Goal: Register for event/course: Register for event/course

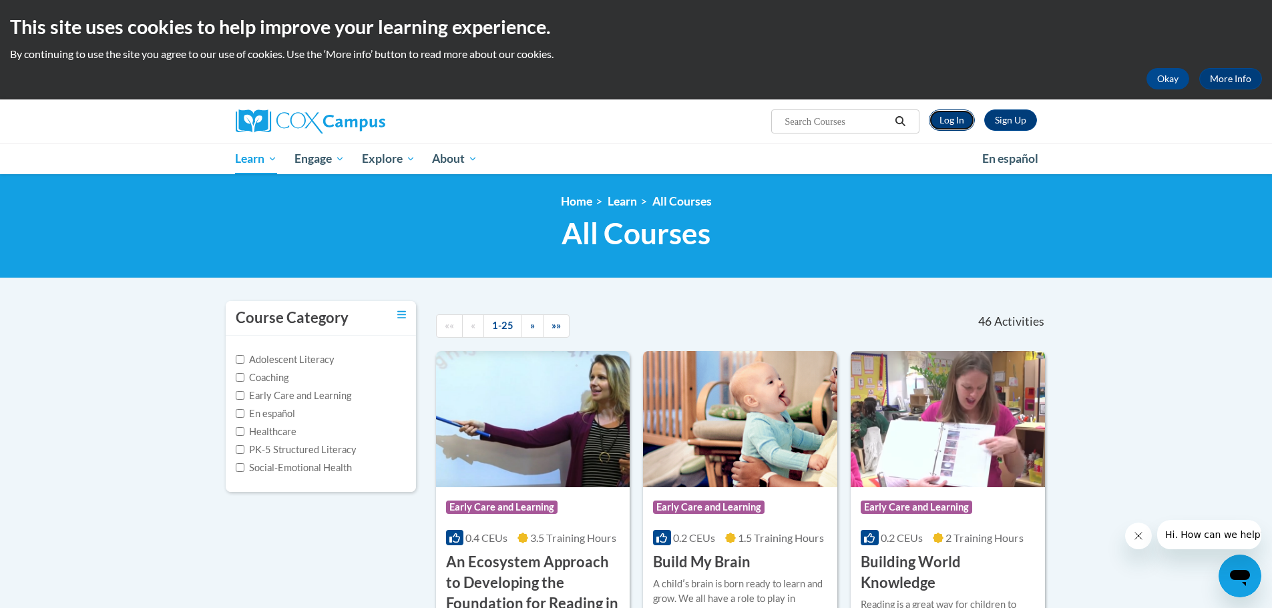
click at [949, 120] on link "Log In" at bounding box center [952, 119] width 46 height 21
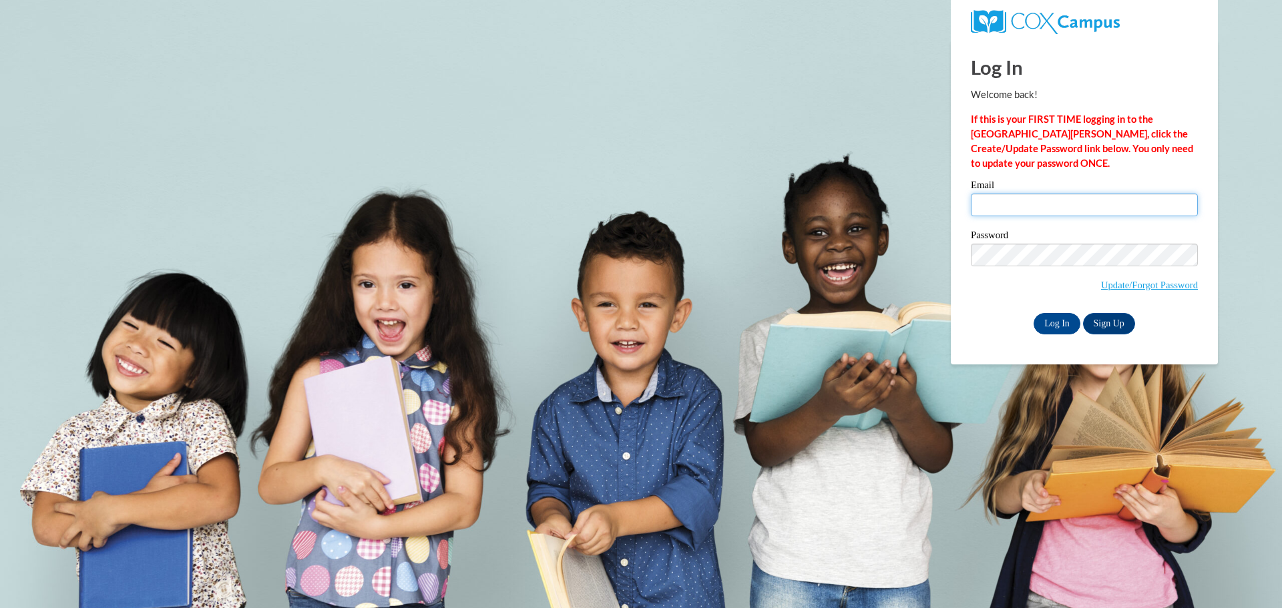
click at [1024, 205] on input "Email" at bounding box center [1084, 205] width 227 height 23
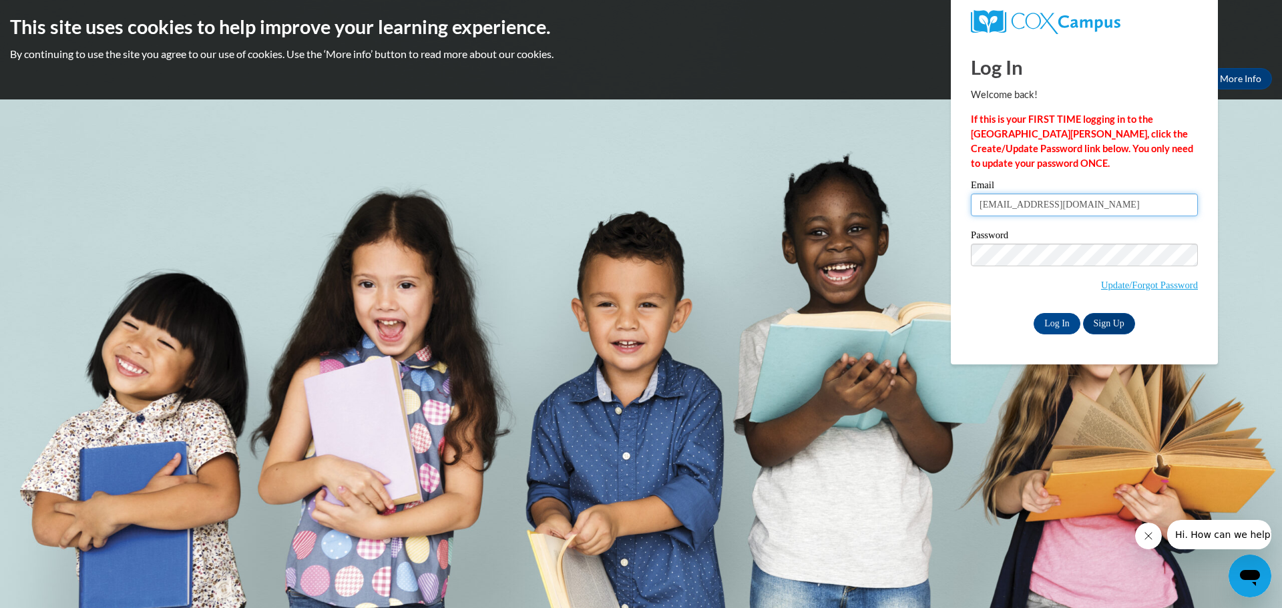
type input "[EMAIL_ADDRESS][DOMAIN_NAME]"
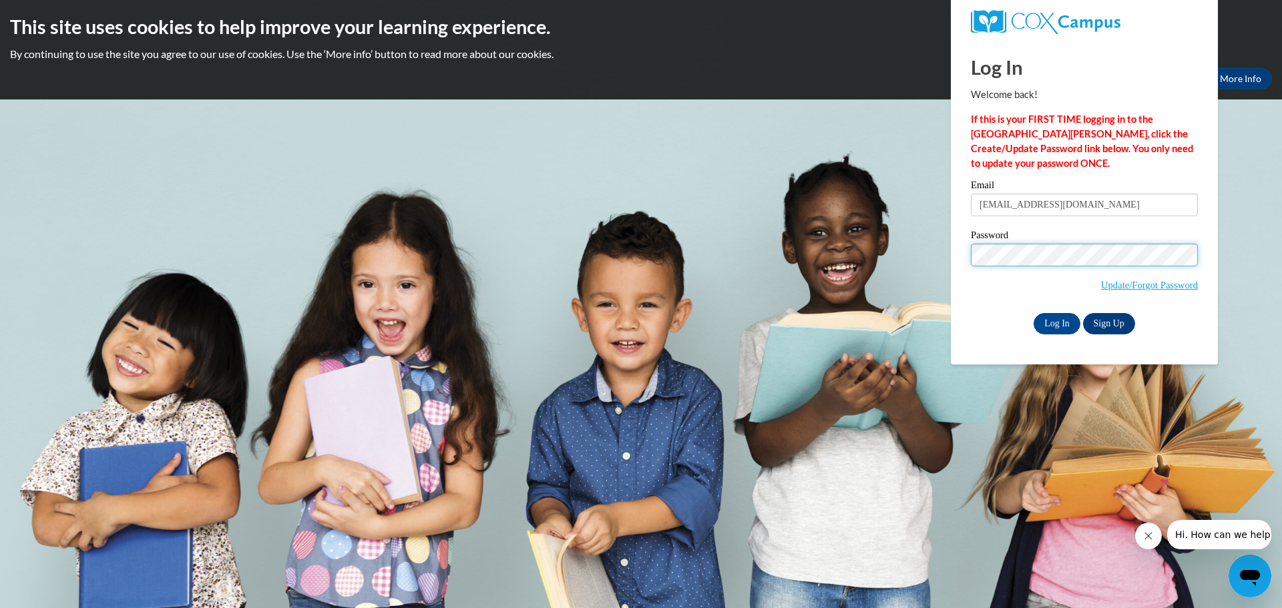
click at [1033, 313] on input "Log In" at bounding box center [1056, 323] width 47 height 21
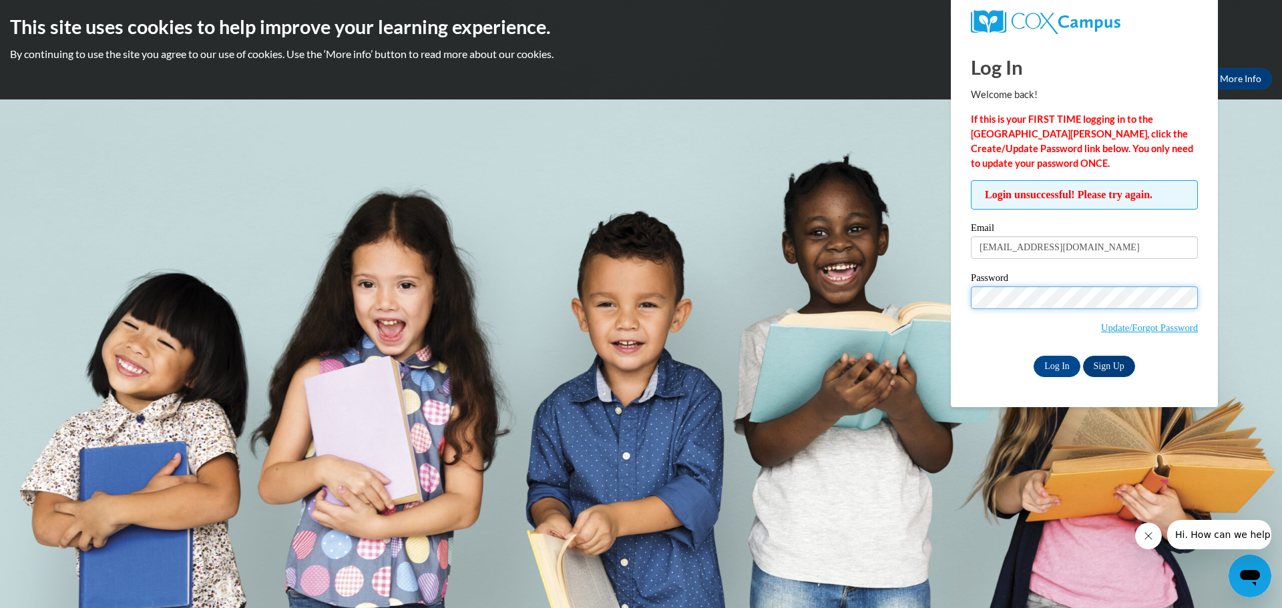
click at [1033, 356] on input "Log In" at bounding box center [1056, 366] width 47 height 21
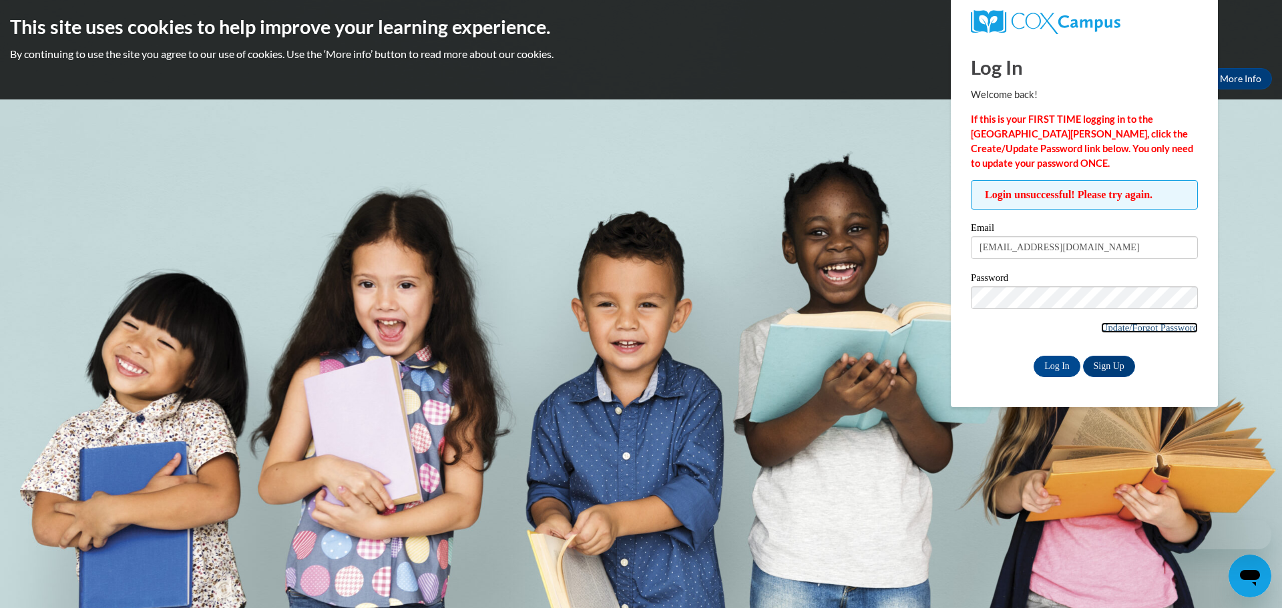
click at [1123, 332] on link "Update/Forgot Password" at bounding box center [1149, 327] width 97 height 11
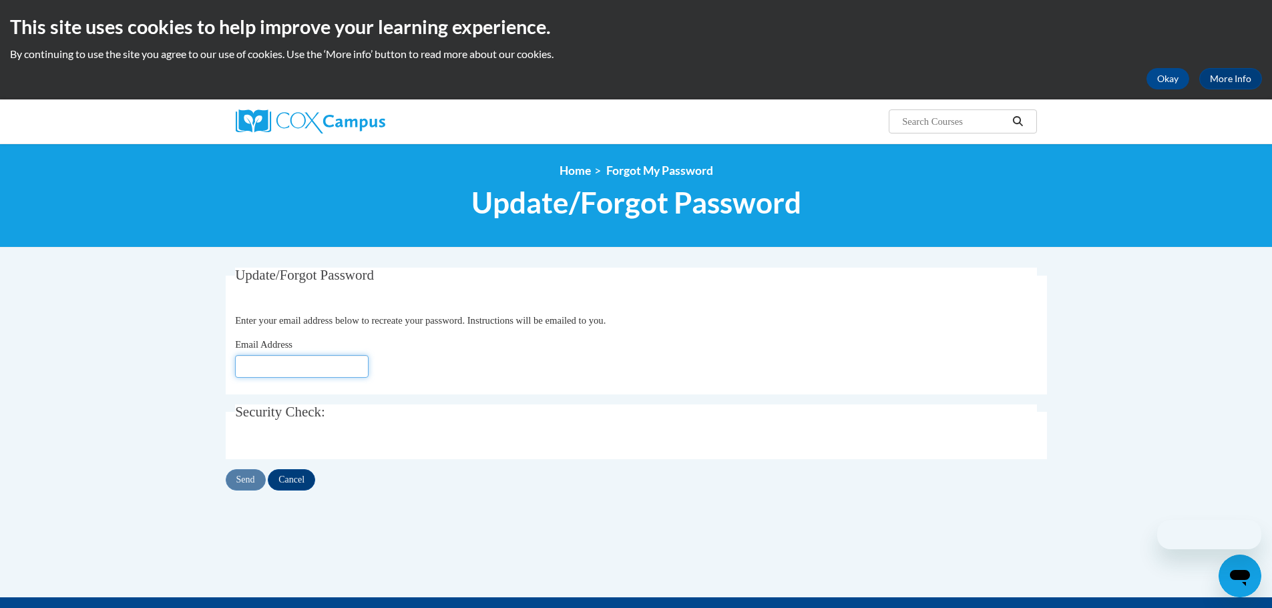
click at [277, 366] on input "Email Address" at bounding box center [302, 366] width 134 height 23
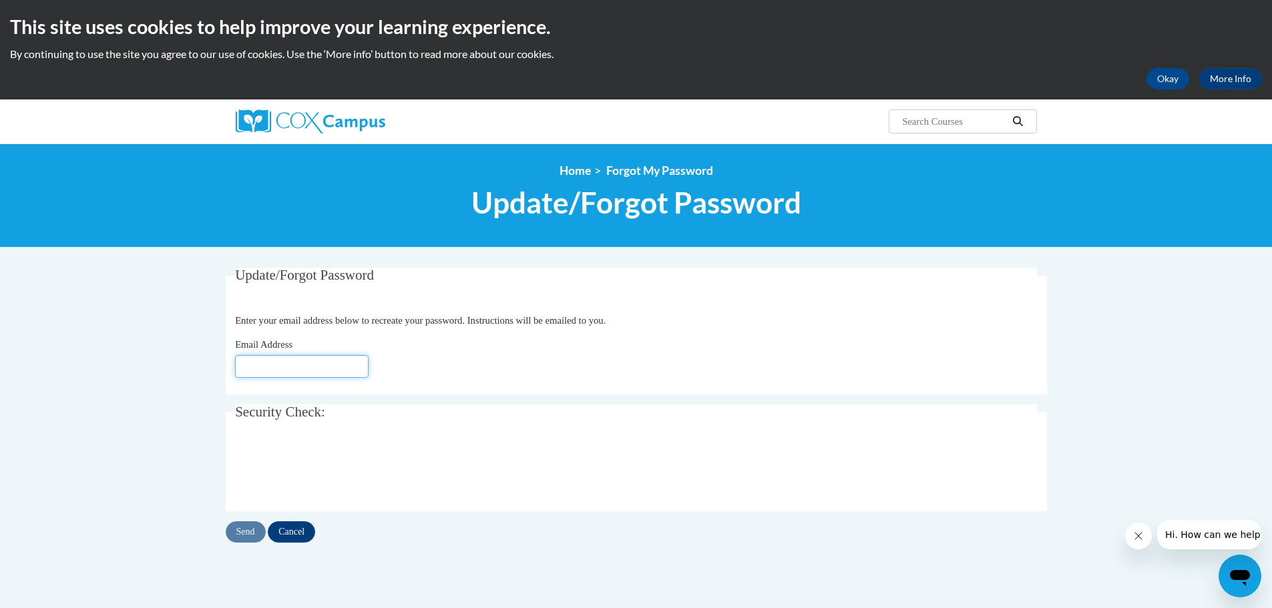
type input "[EMAIL_ADDRESS][DOMAIN_NAME]"
click at [236, 533] on input "Send" at bounding box center [246, 531] width 40 height 21
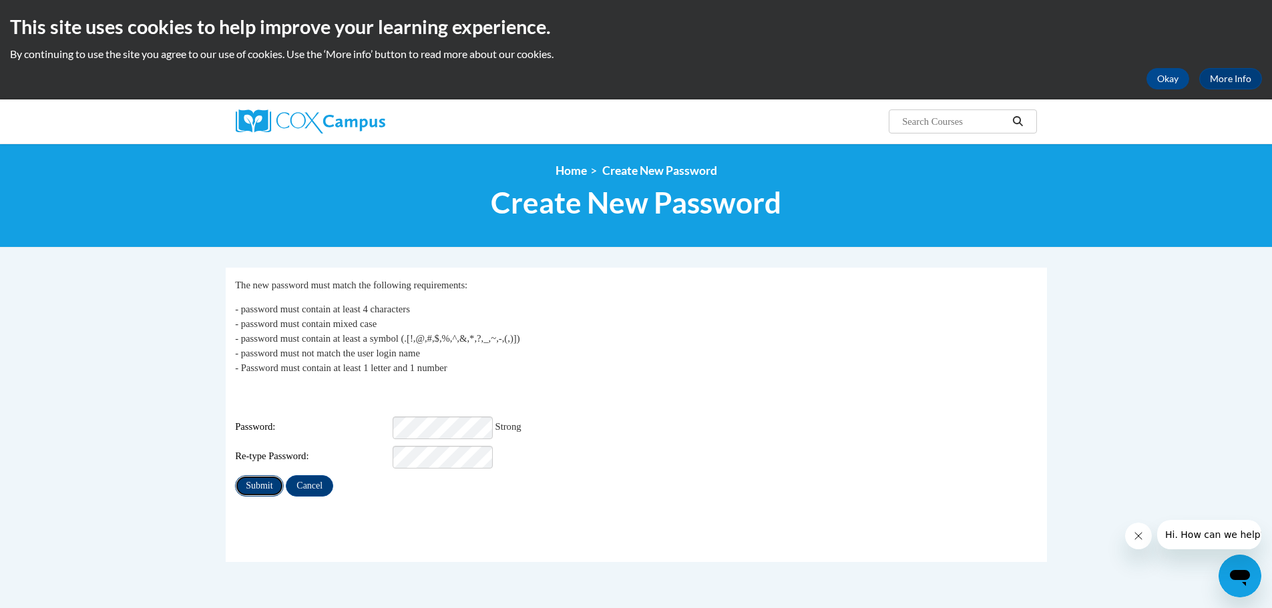
click at [262, 475] on input "Submit" at bounding box center [259, 485] width 48 height 21
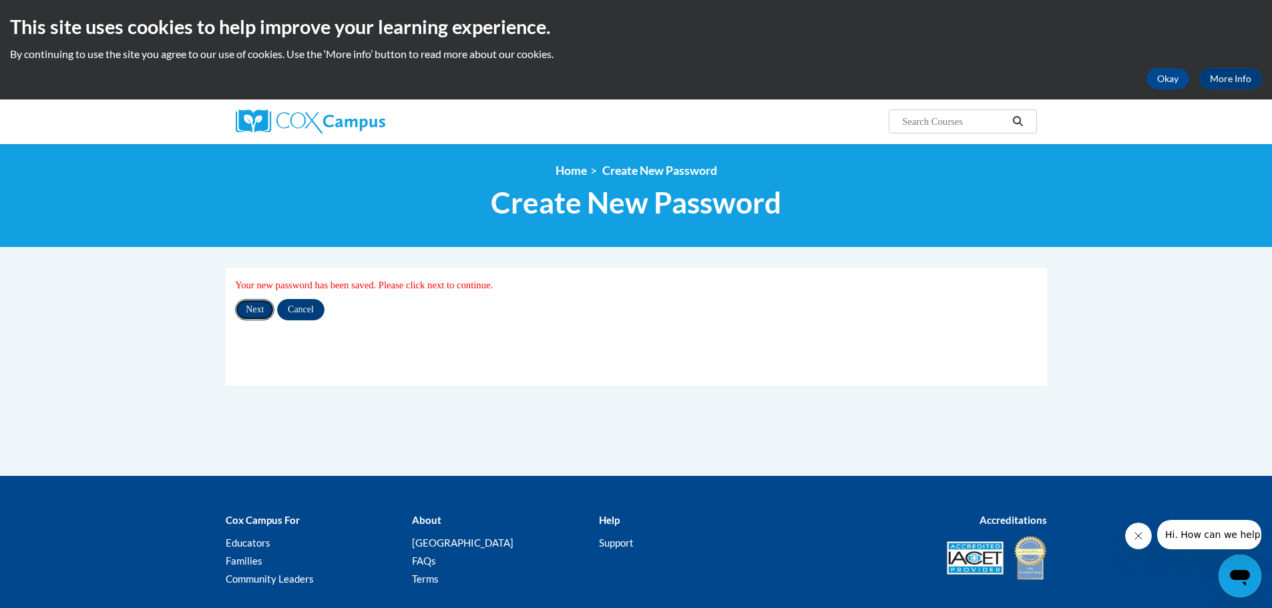
click at [256, 309] on input "Next" at bounding box center [254, 309] width 39 height 21
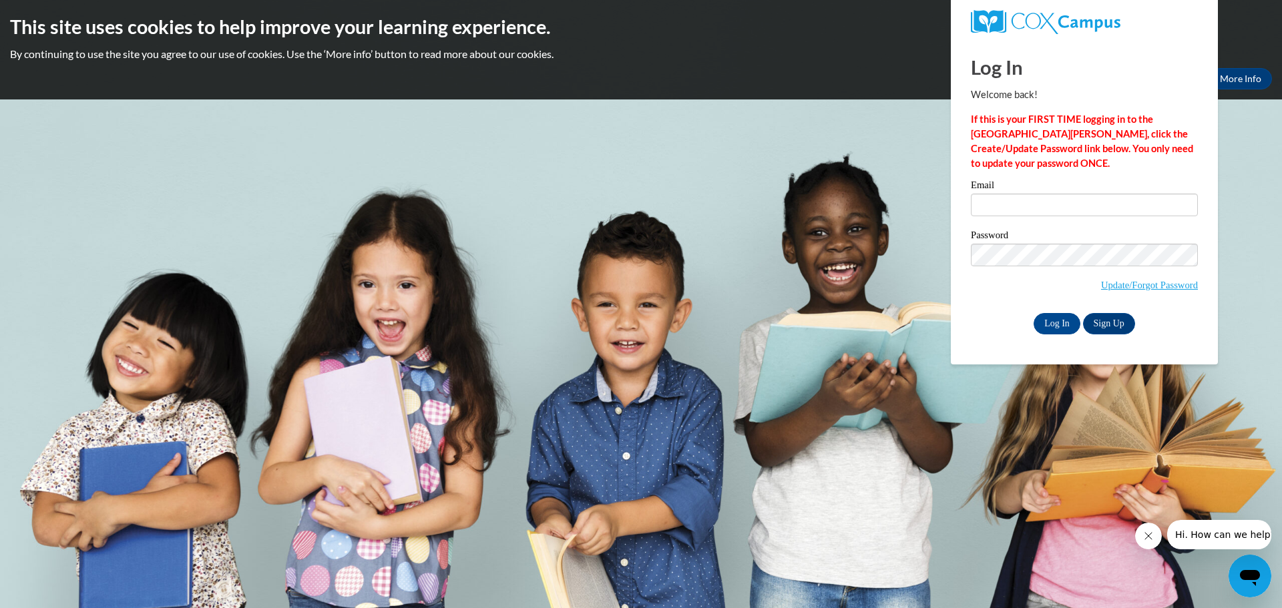
click at [1063, 202] on input "Email" at bounding box center [1084, 205] width 227 height 23
type input "mcbridel@collierschools.com"
click at [1052, 320] on input "Log In" at bounding box center [1056, 323] width 47 height 21
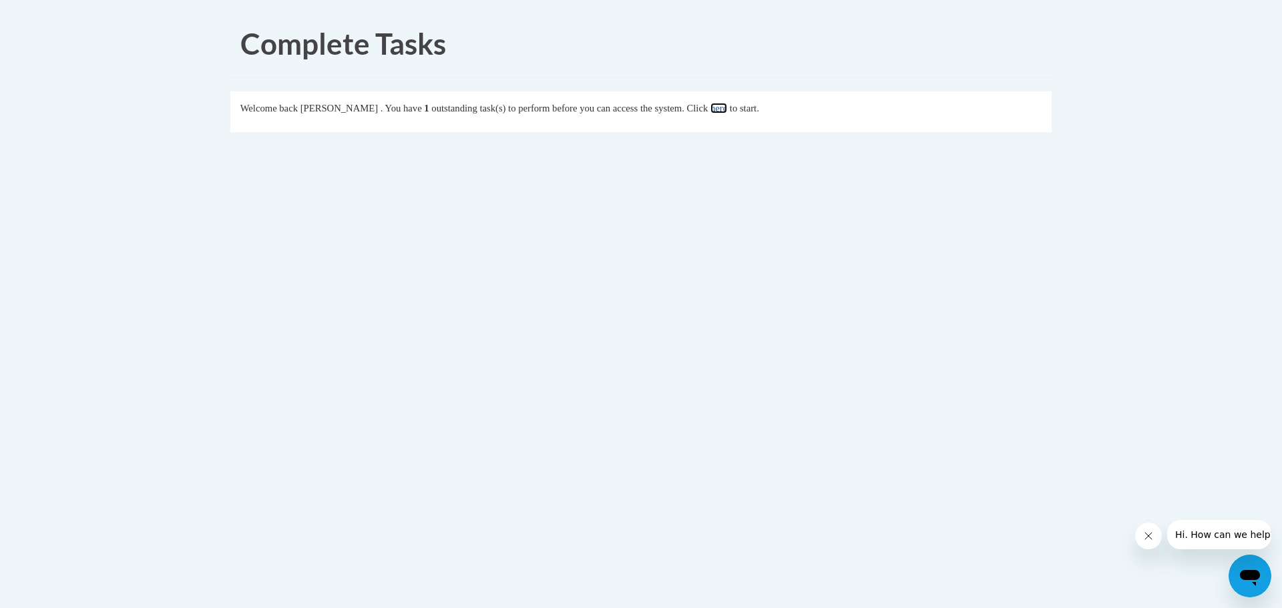
click at [727, 107] on link "here" at bounding box center [718, 108] width 17 height 11
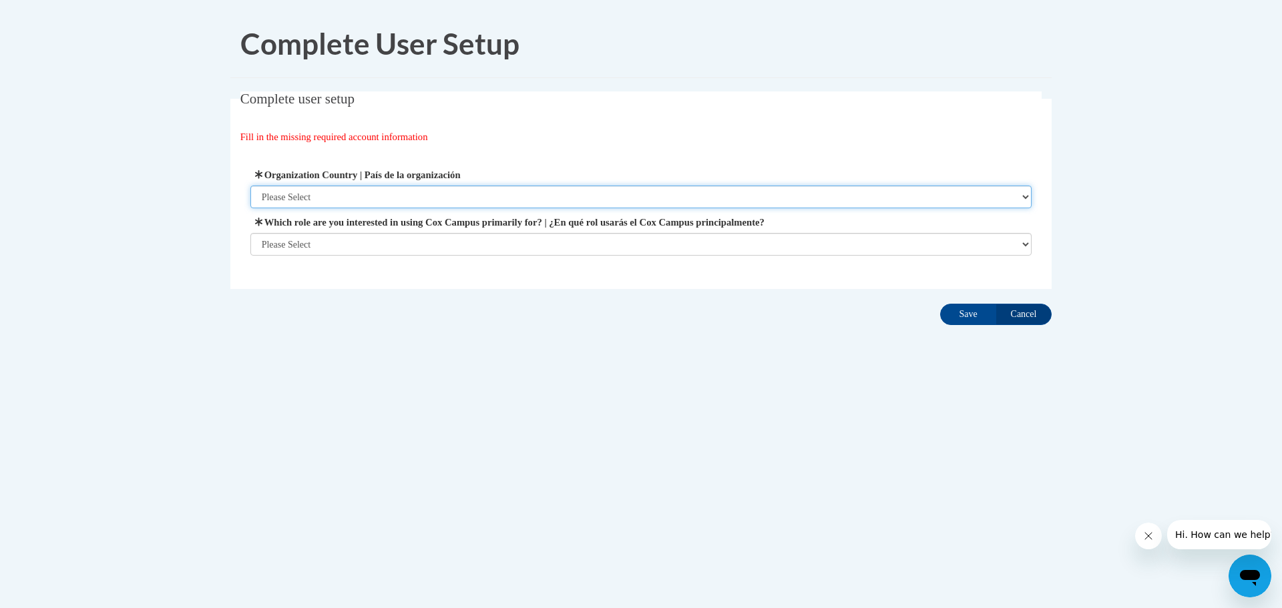
click at [374, 196] on select "Please Select United States | Estados Unidos Outside of the United States | Fue…" at bounding box center [641, 197] width 782 height 23
select select "ad49bcad-a171-4b2e-b99c-48b446064914"
click at [250, 186] on select "Please Select United States | Estados Unidos Outside of the United States | Fue…" at bounding box center [641, 197] width 782 height 23
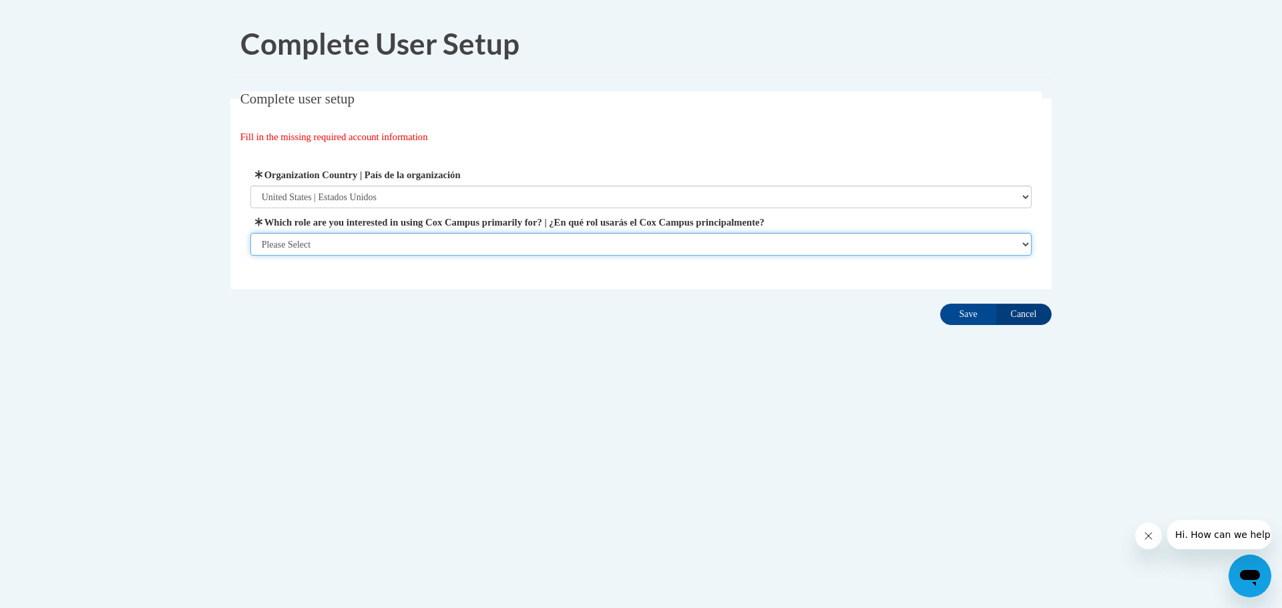
click at [361, 240] on select "Please Select College/University | Colegio/Universidad Community/Nonprofit Part…" at bounding box center [641, 244] width 782 height 23
select select "fbf2d438-af2f-41f8-98f1-81c410e29de3"
click at [250, 256] on select "Please Select College/University | Colegio/Universidad Community/Nonprofit Part…" at bounding box center [641, 244] width 782 height 23
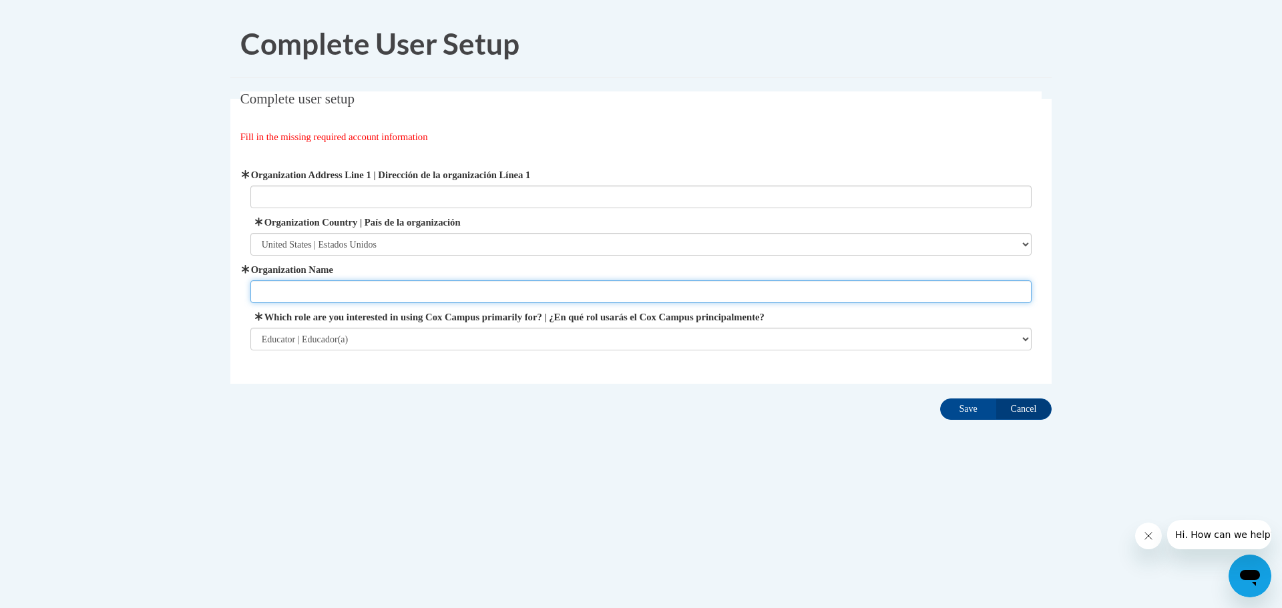
click at [336, 289] on input "Organization Name" at bounding box center [641, 291] width 782 height 23
type input "Collier County Public Schools"
click at [957, 406] on input "Save" at bounding box center [968, 409] width 56 height 21
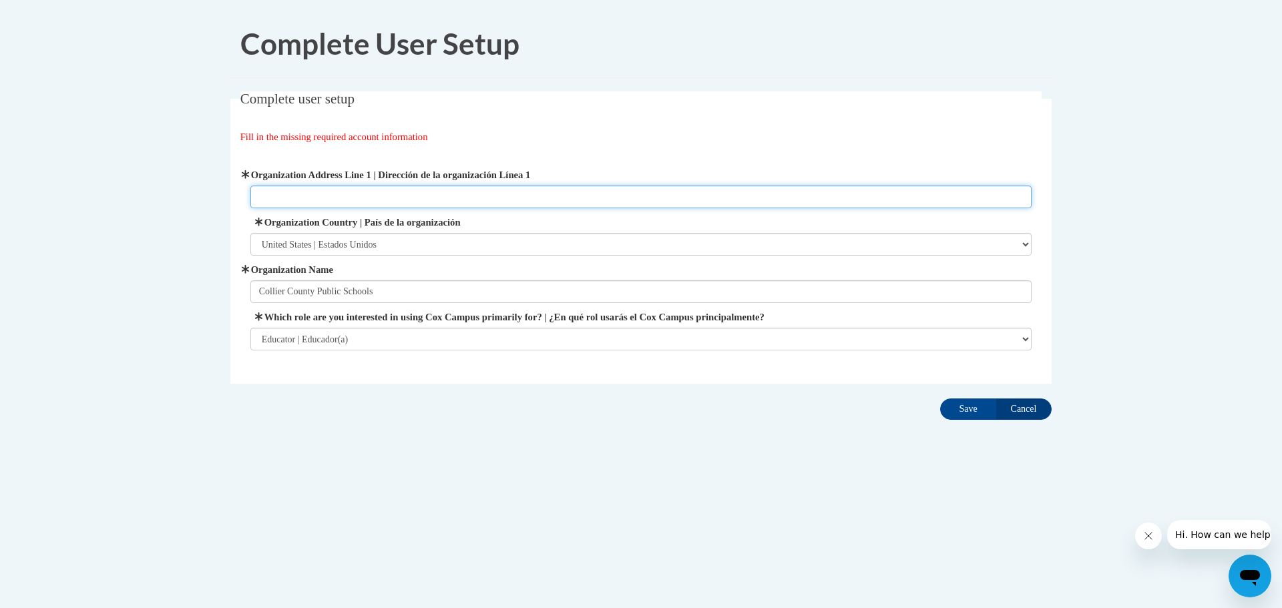
click at [320, 191] on input "Organization Address Line 1 | Dirección de la organización Línea 1" at bounding box center [641, 197] width 782 height 23
type input "5775 Osceola Trail"
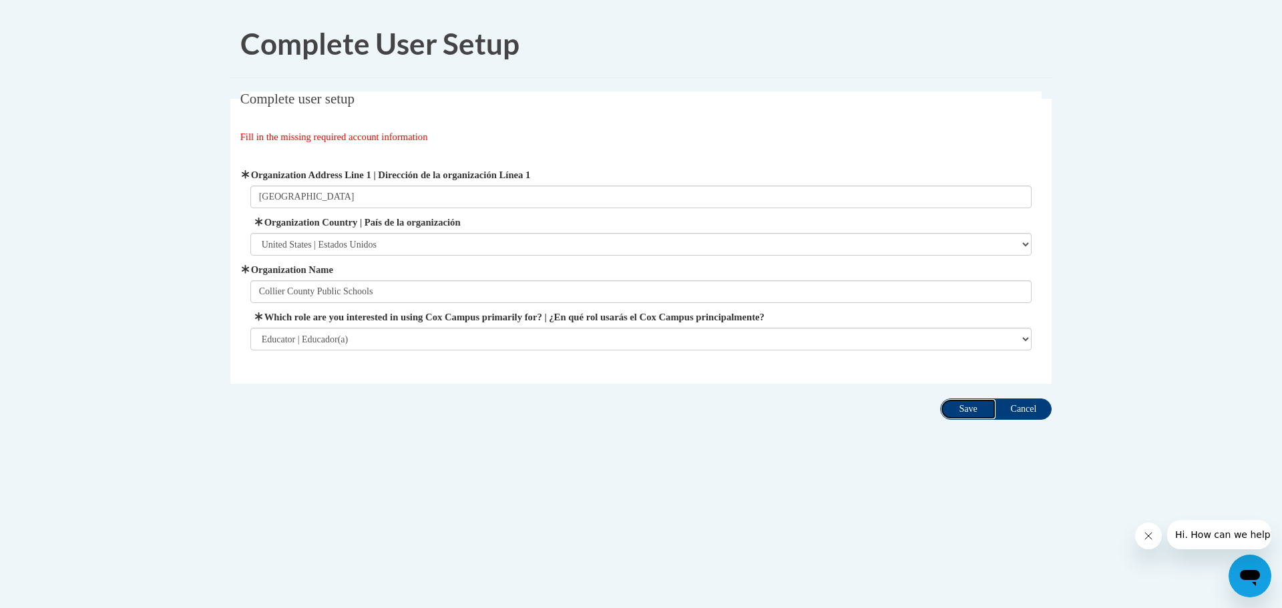
click at [968, 409] on input "Save" at bounding box center [968, 409] width 56 height 21
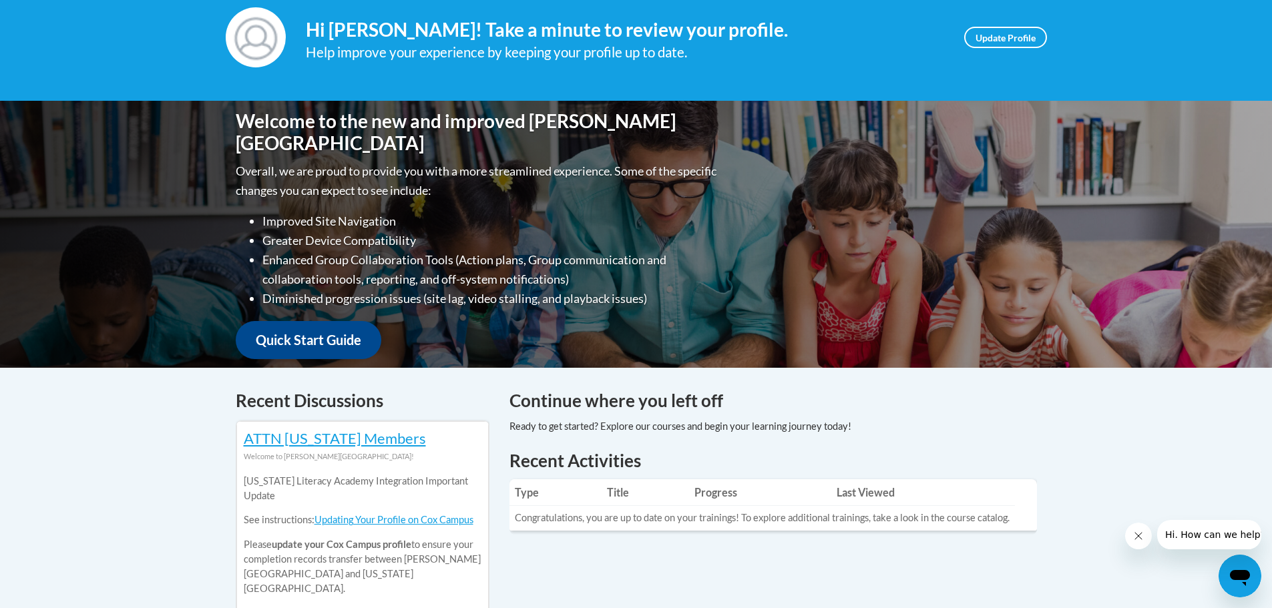
scroll to position [134, 0]
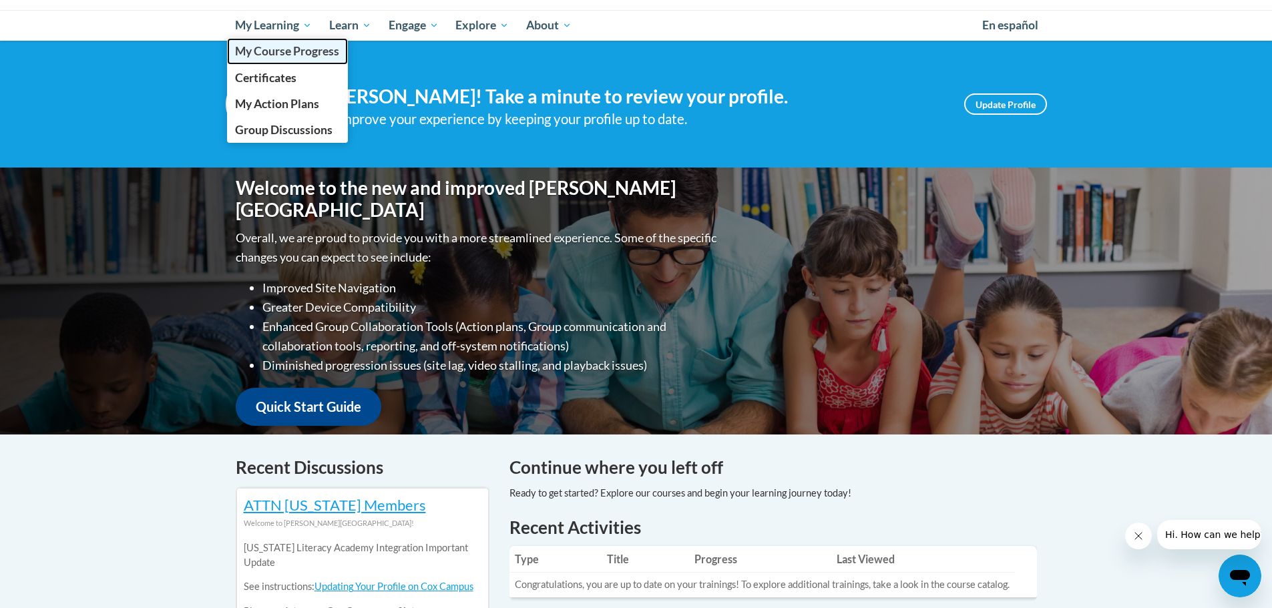
click at [283, 50] on span "My Course Progress" at bounding box center [287, 51] width 104 height 14
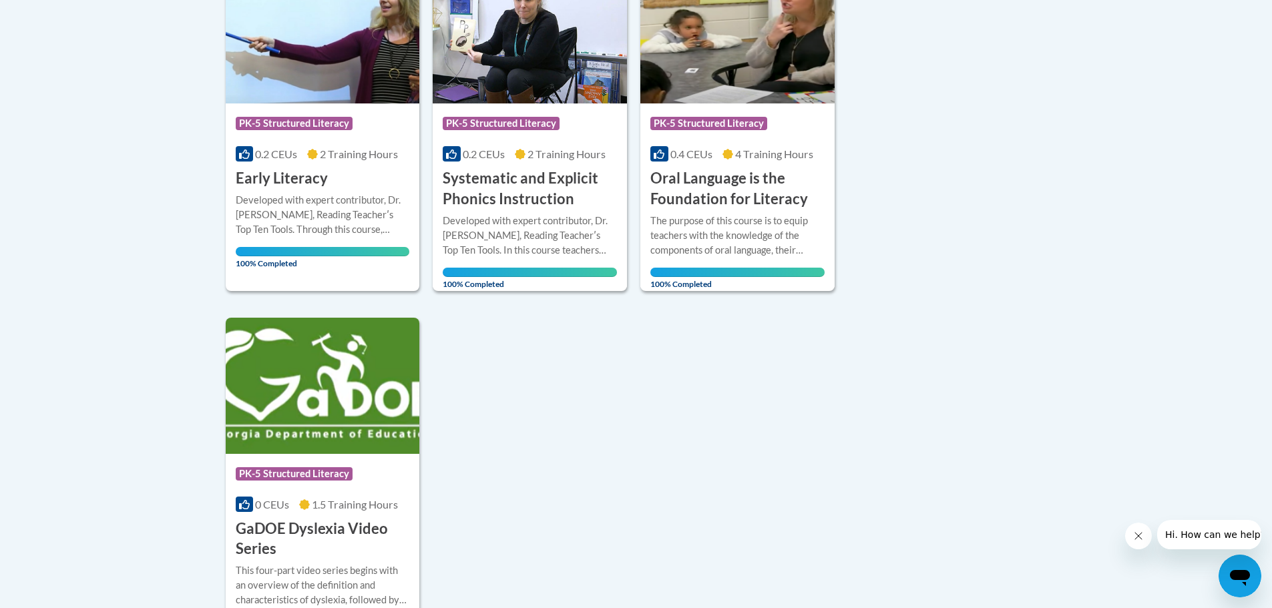
scroll to position [41, 0]
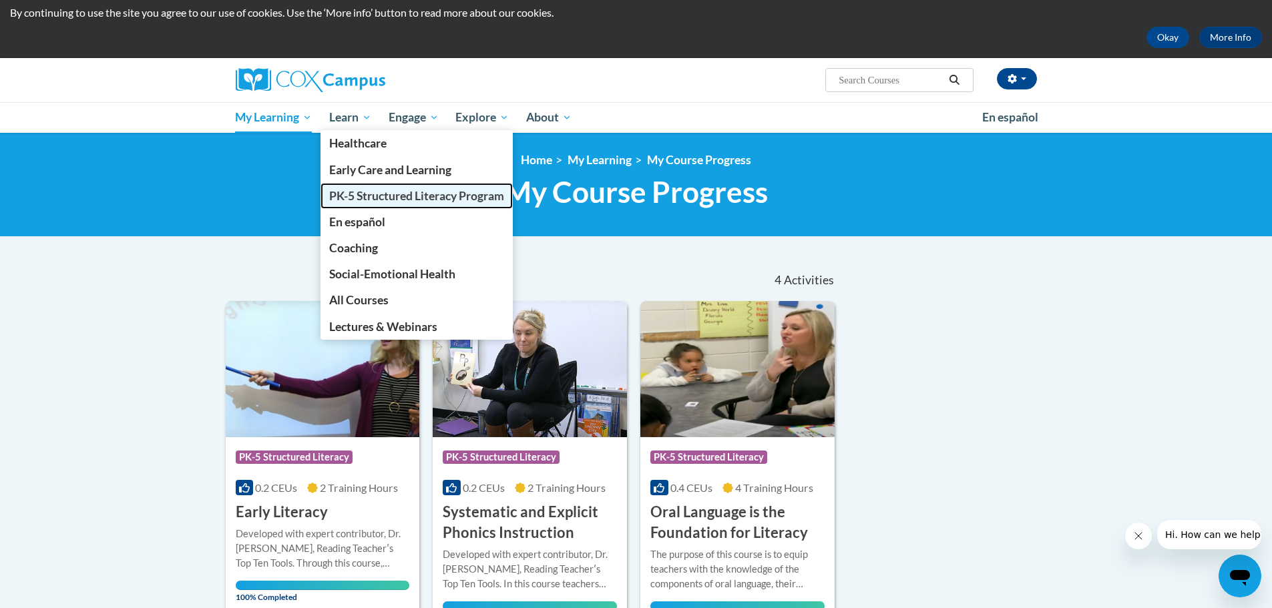
click at [369, 198] on span "PK-5 Structured Literacy Program" at bounding box center [416, 196] width 175 height 14
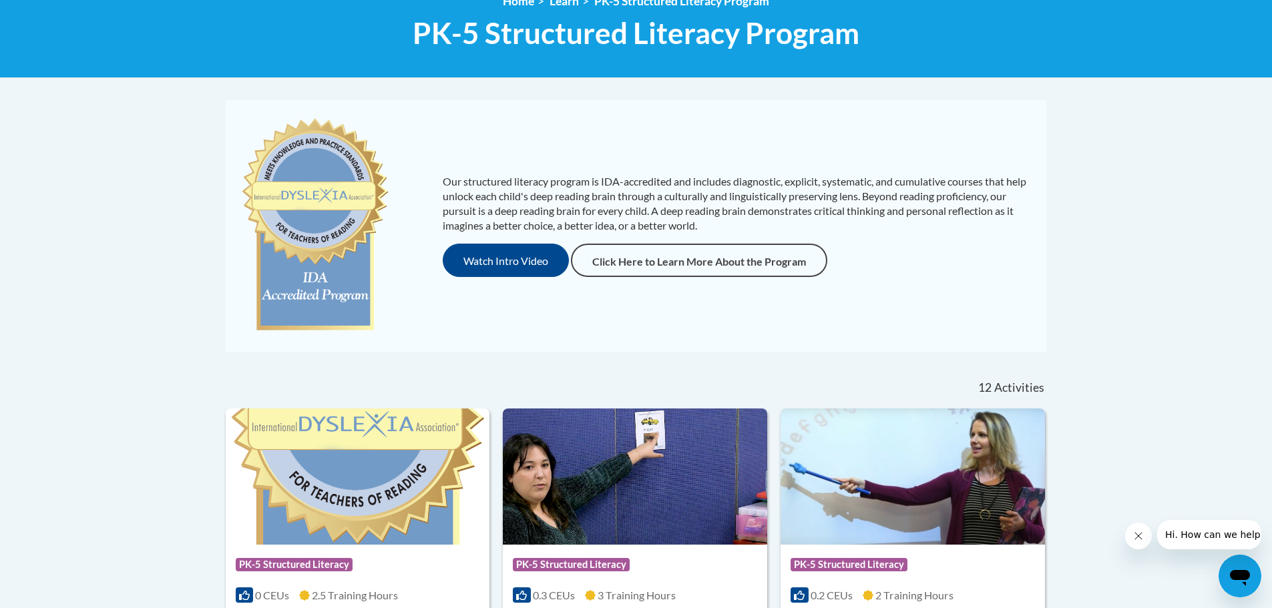
scroll to position [134, 0]
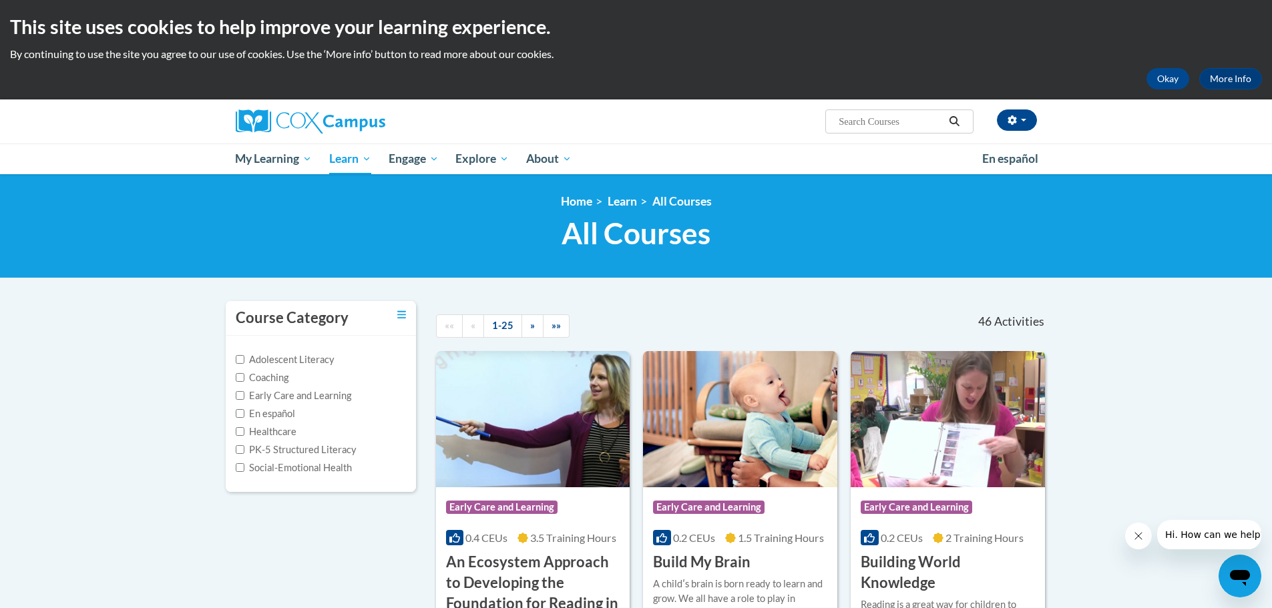
click at [884, 121] on input "Search..." at bounding box center [890, 121] width 107 height 16
type input "emergent literacy"
click at [953, 115] on button "Search" at bounding box center [954, 121] width 20 height 16
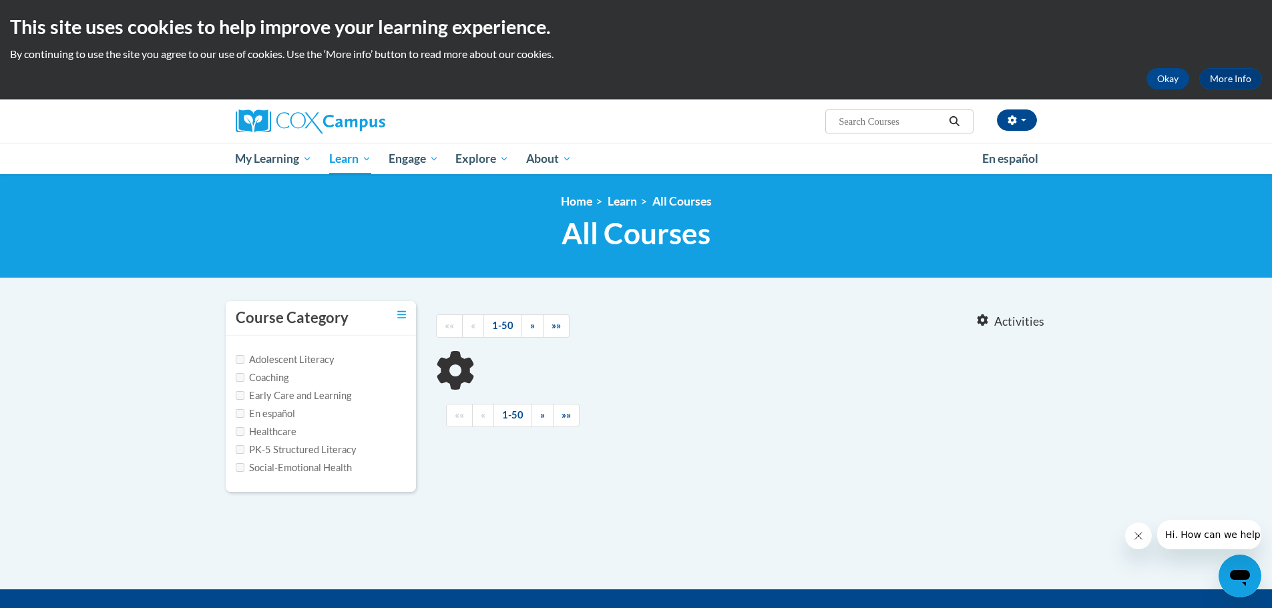
type input "emergent literacy"
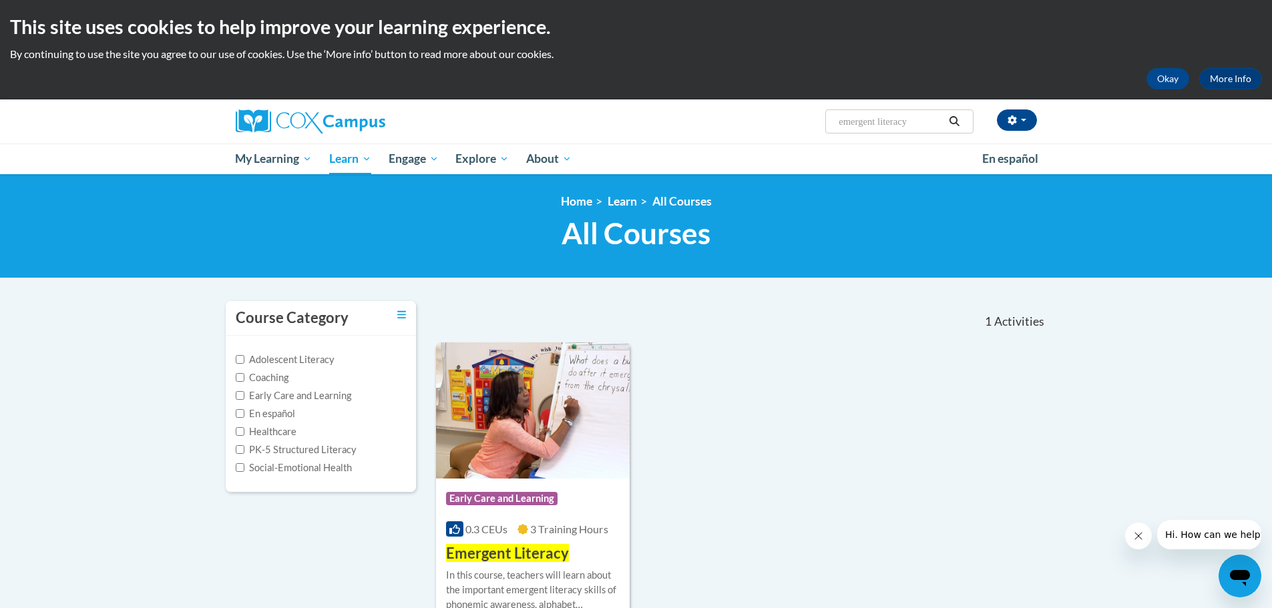
scroll to position [134, 0]
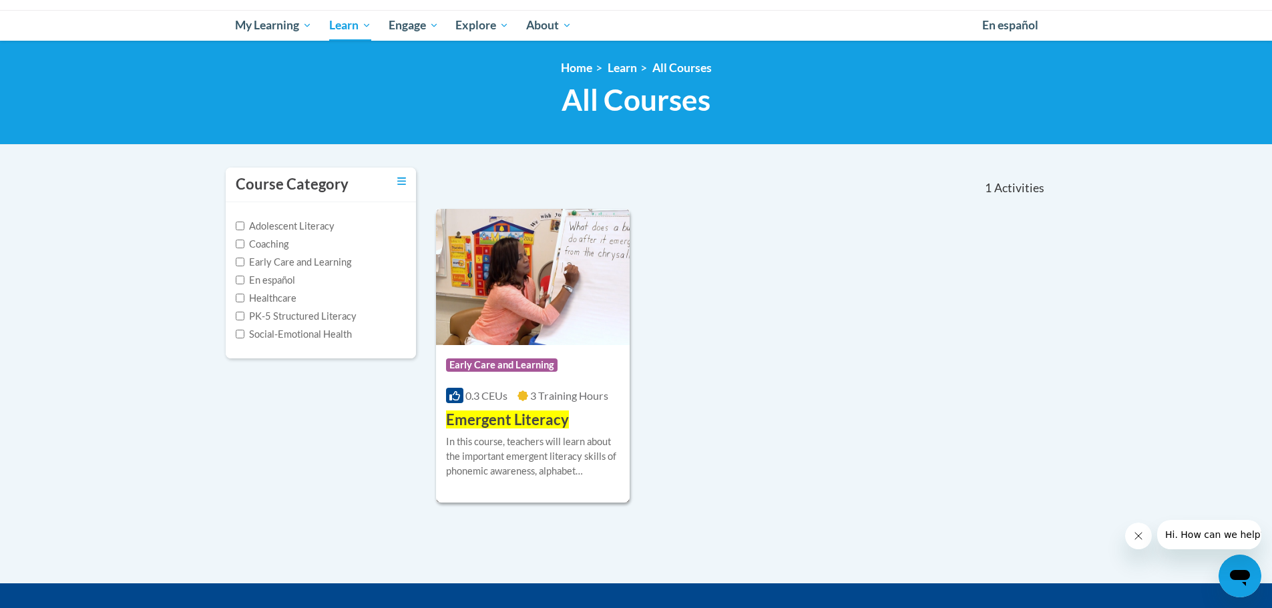
click at [503, 421] on span "Emergent Literacy" at bounding box center [507, 420] width 123 height 18
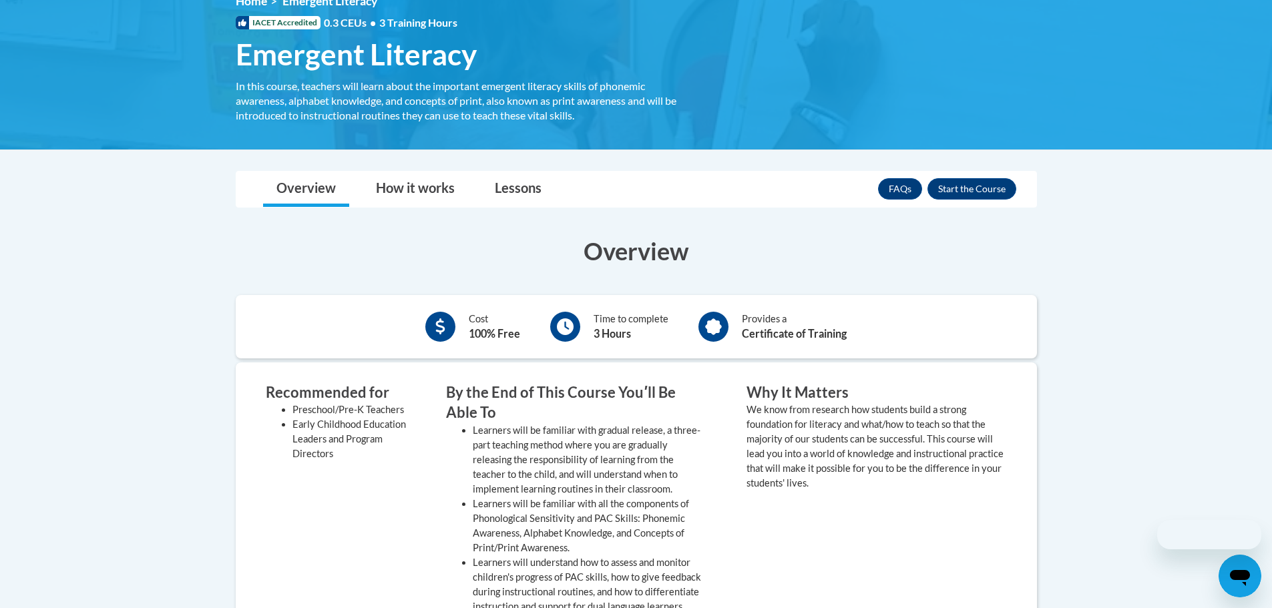
scroll to position [267, 0]
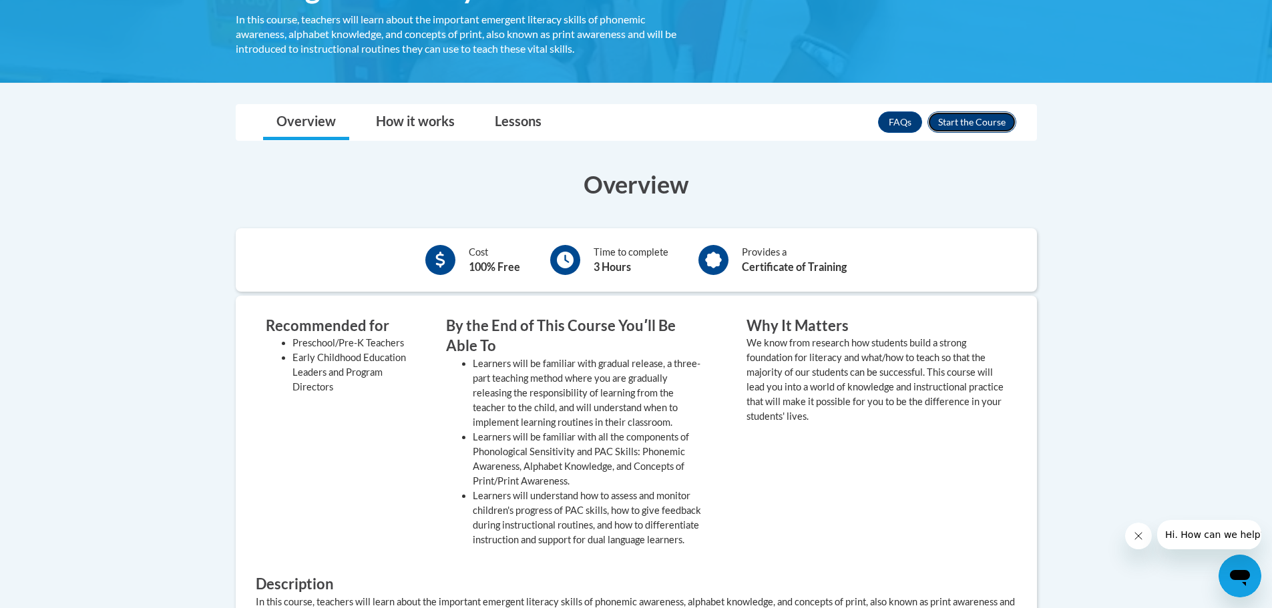
click at [961, 124] on button "Enroll" at bounding box center [971, 121] width 89 height 21
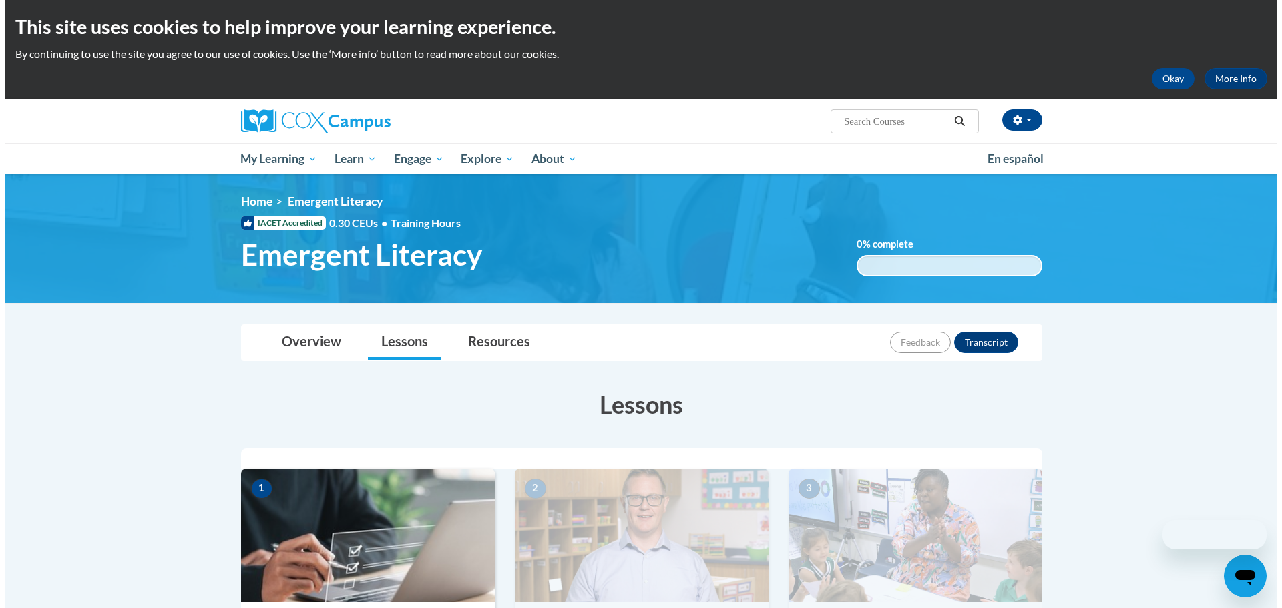
scroll to position [267, 0]
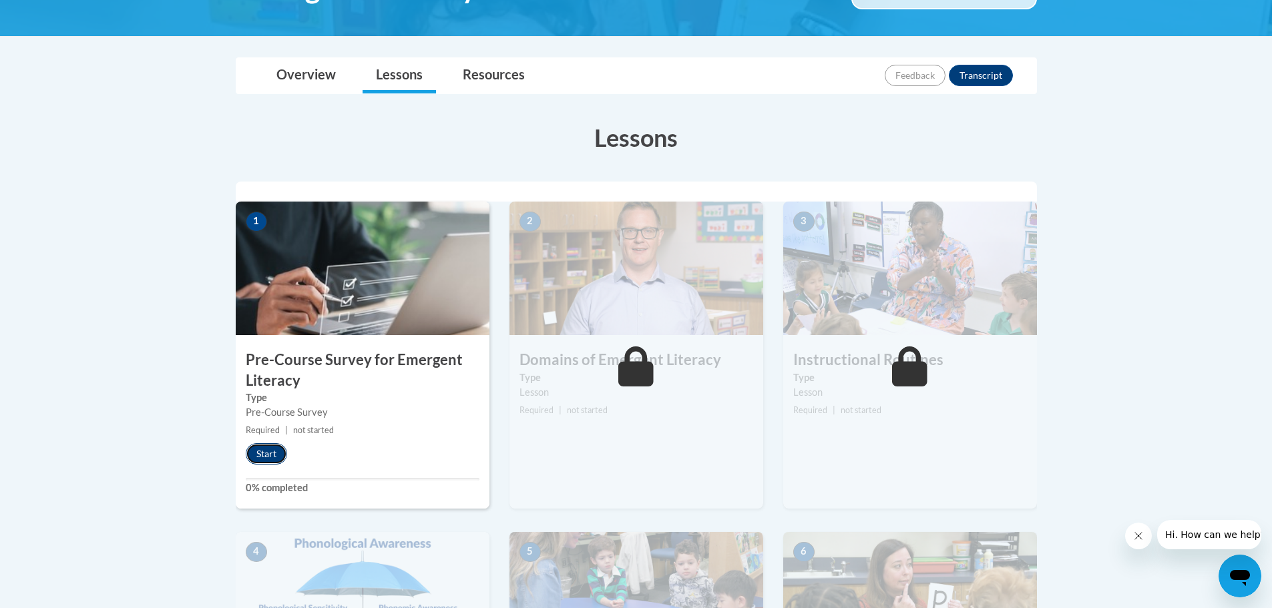
click at [261, 458] on button "Start" at bounding box center [266, 453] width 41 height 21
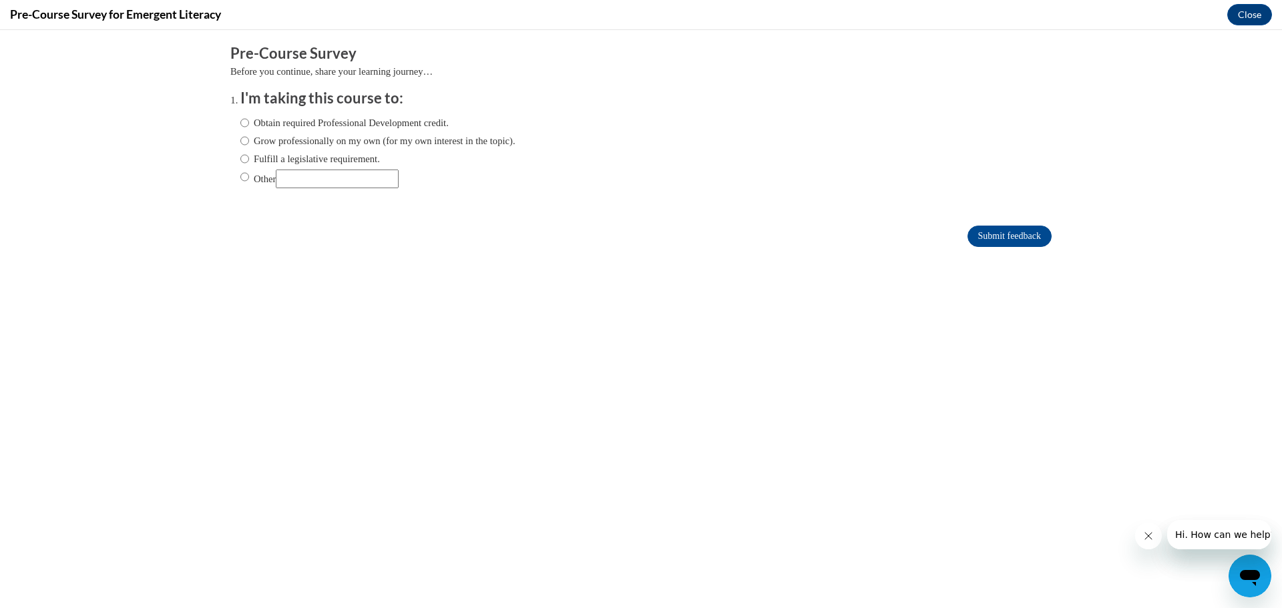
scroll to position [0, 0]
click at [240, 121] on input "Obtain required Professional Development credit." at bounding box center [244, 122] width 9 height 15
radio input "true"
click at [985, 235] on input "Submit feedback" at bounding box center [1009, 236] width 84 height 21
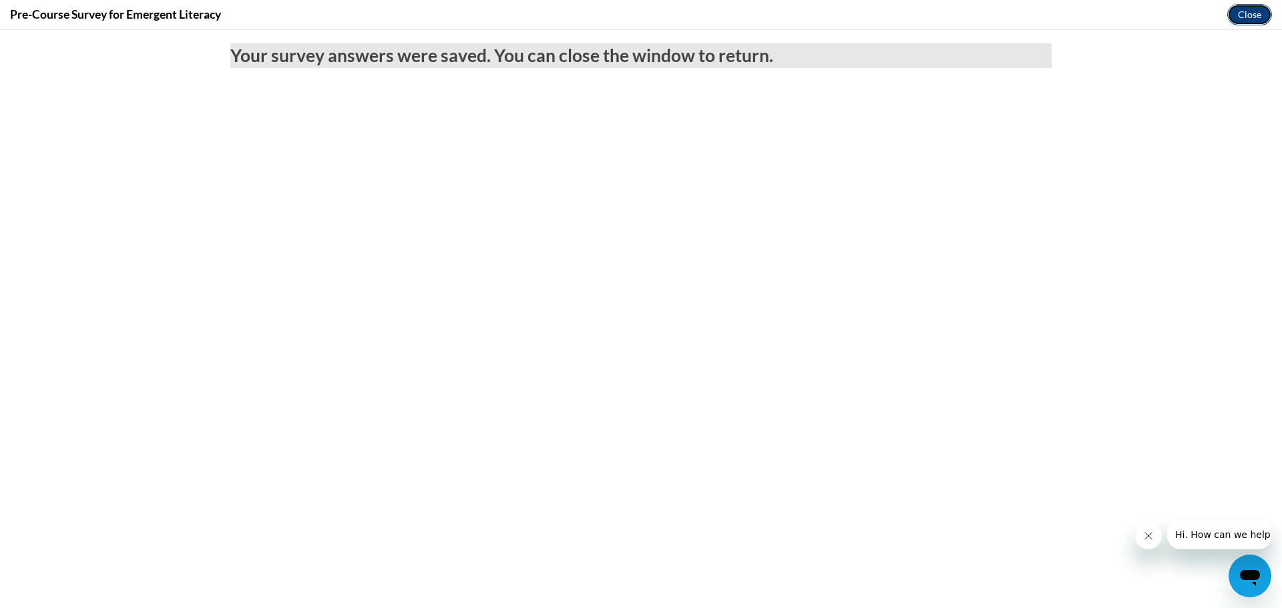
click at [1234, 16] on button "Close" at bounding box center [1249, 14] width 45 height 21
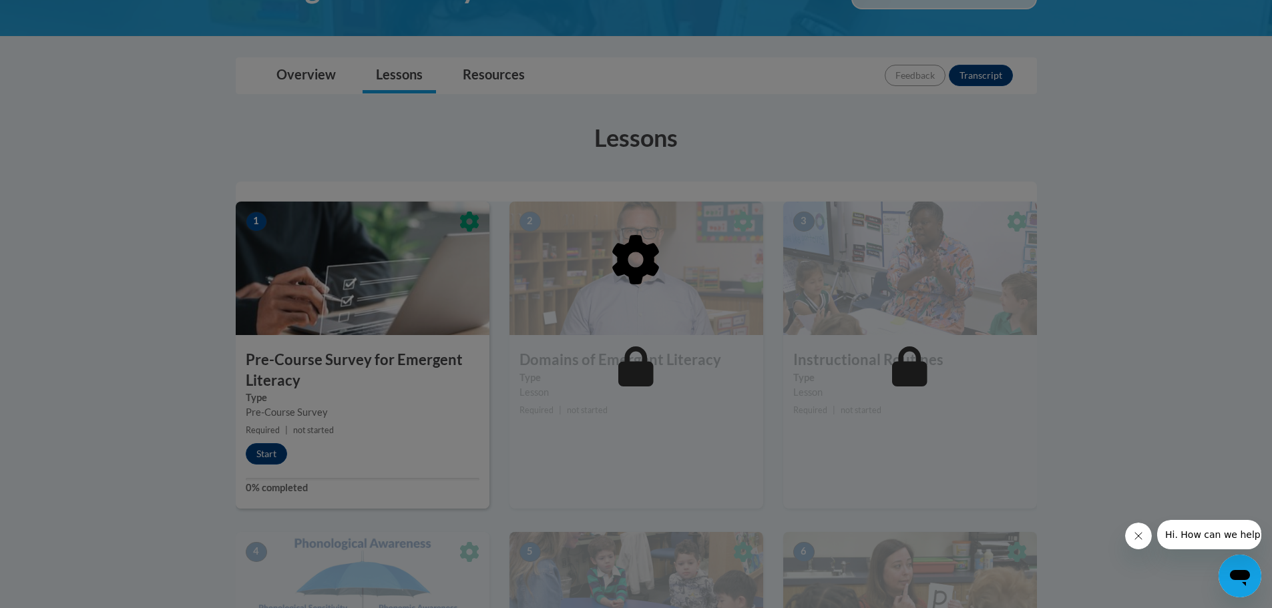
click at [1133, 539] on icon "Close message from company" at bounding box center [1137, 536] width 11 height 11
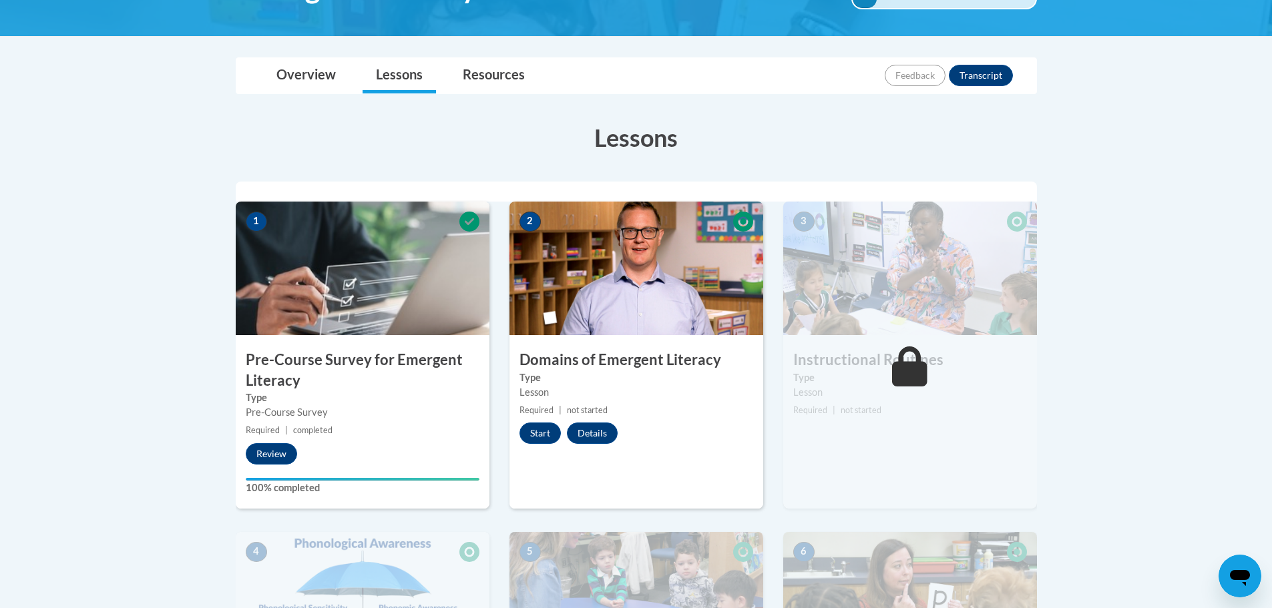
click at [1184, 340] on body "This site uses cookies to help improve your learning experience. By continuing …" at bounding box center [636, 559] width 1272 height 1653
click at [545, 433] on button "Start" at bounding box center [539, 433] width 41 height 21
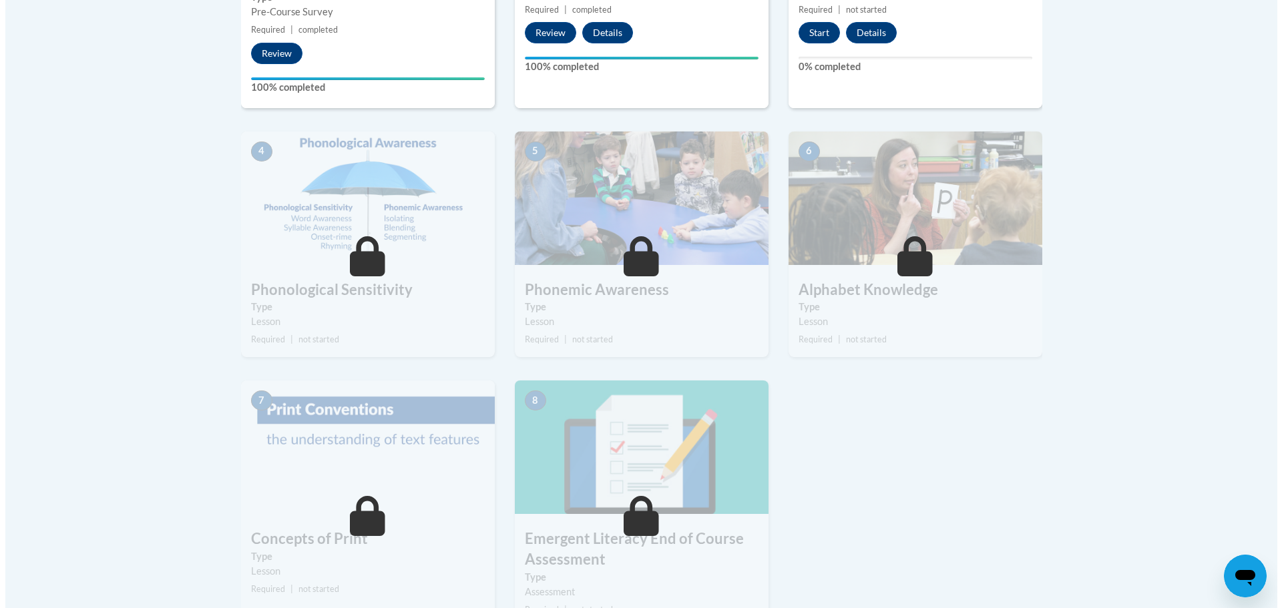
scroll to position [467, 0]
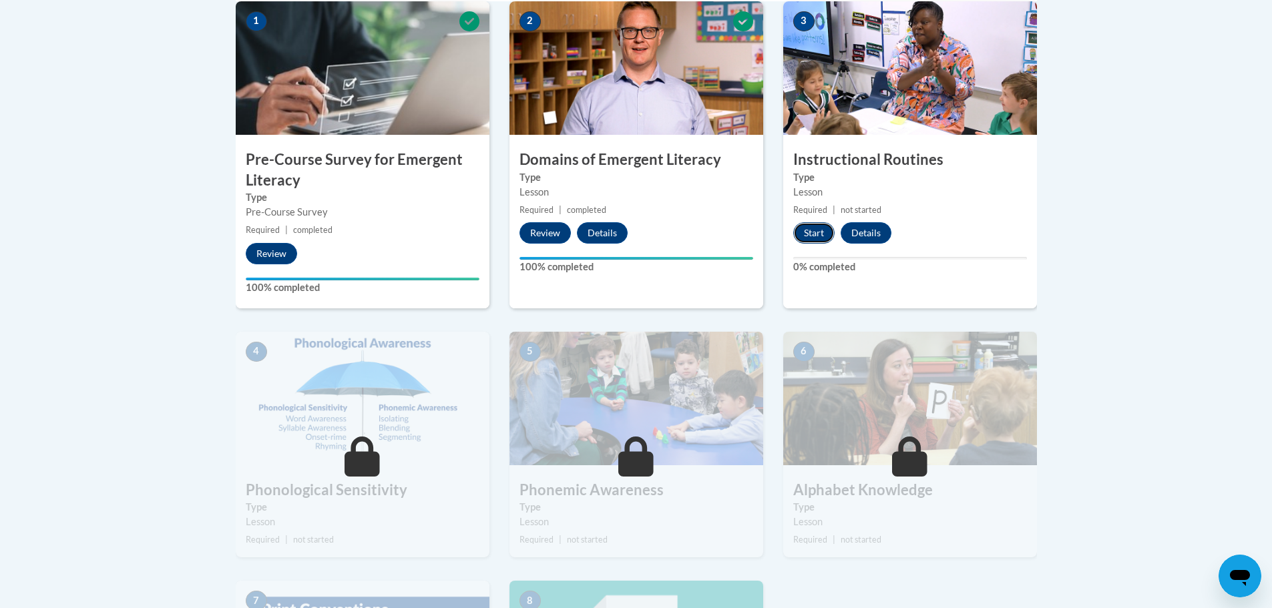
click at [818, 230] on button "Start" at bounding box center [813, 232] width 41 height 21
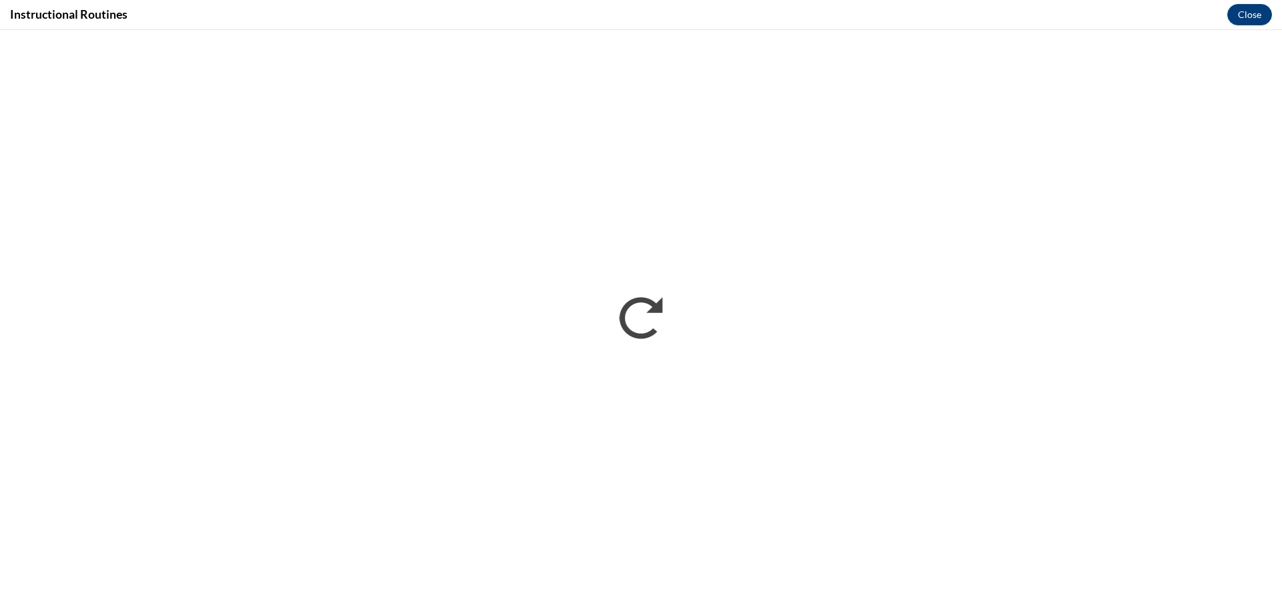
scroll to position [0, 0]
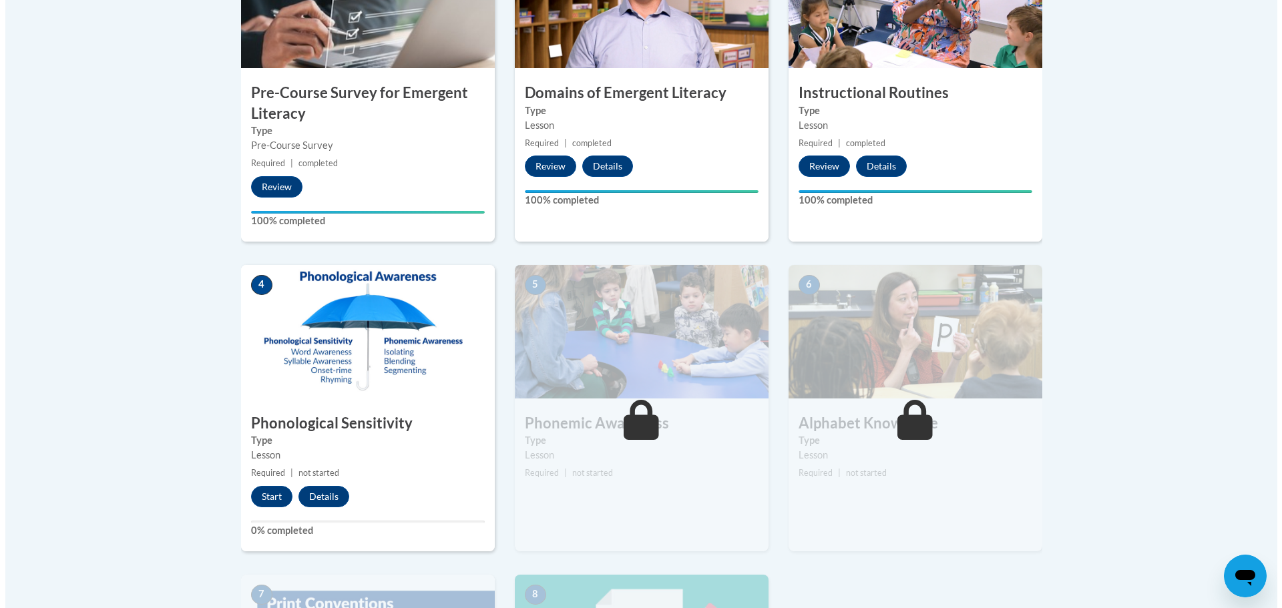
scroll to position [668, 0]
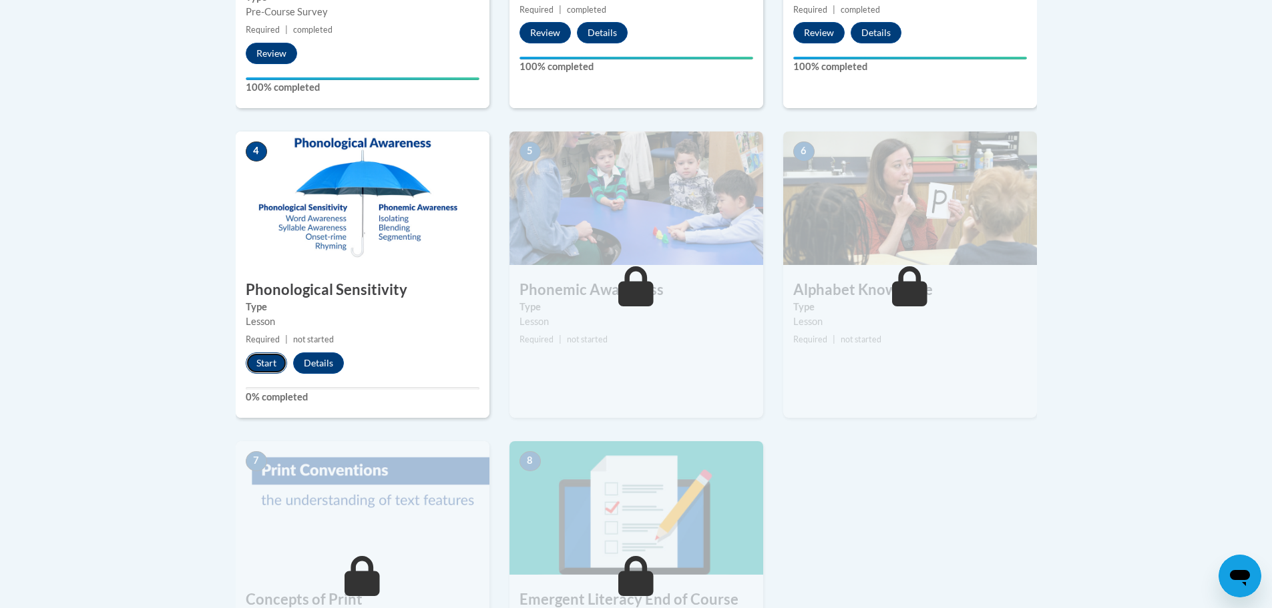
click at [263, 356] on button "Start" at bounding box center [266, 362] width 41 height 21
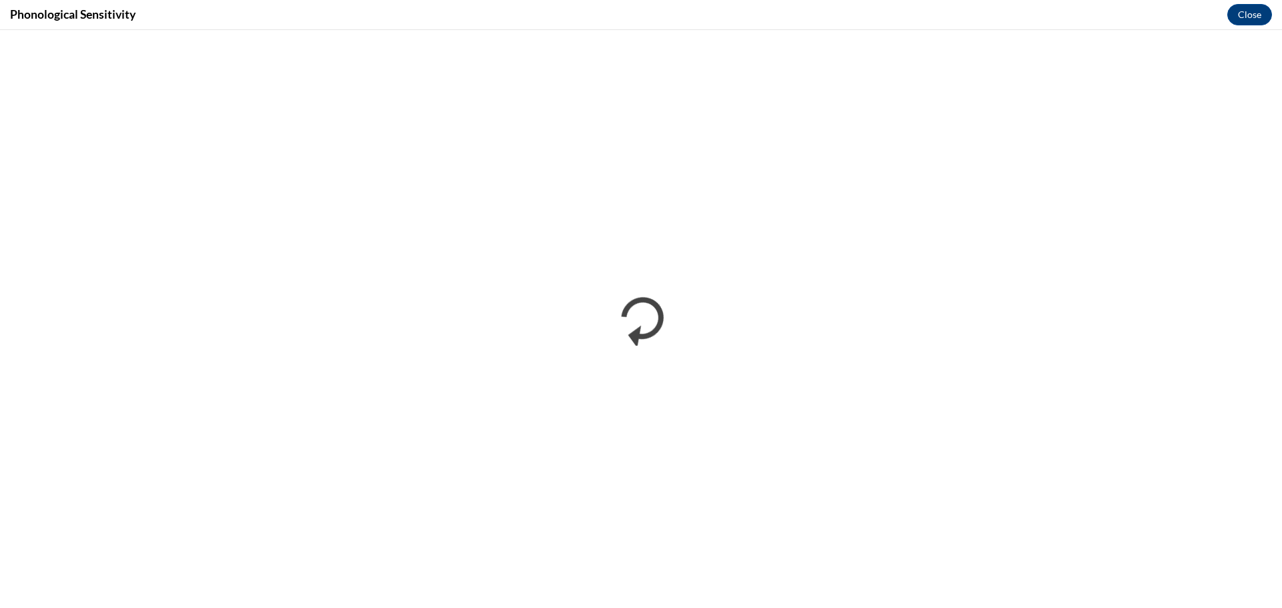
scroll to position [0, 0]
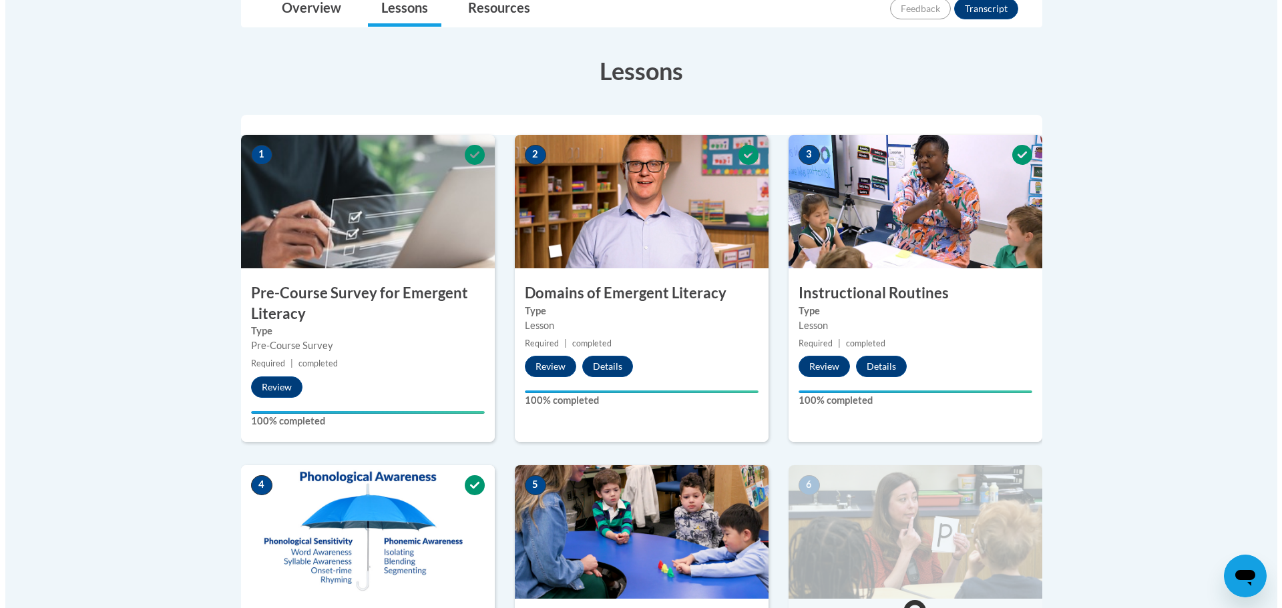
scroll to position [601, 0]
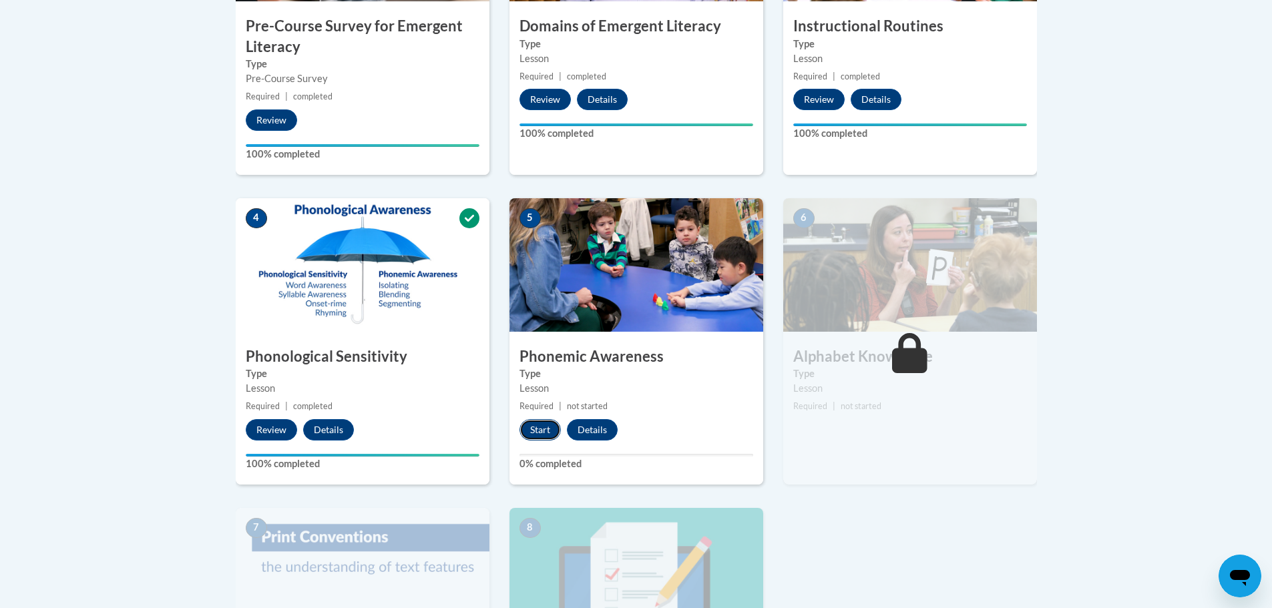
click at [542, 427] on button "Start" at bounding box center [539, 429] width 41 height 21
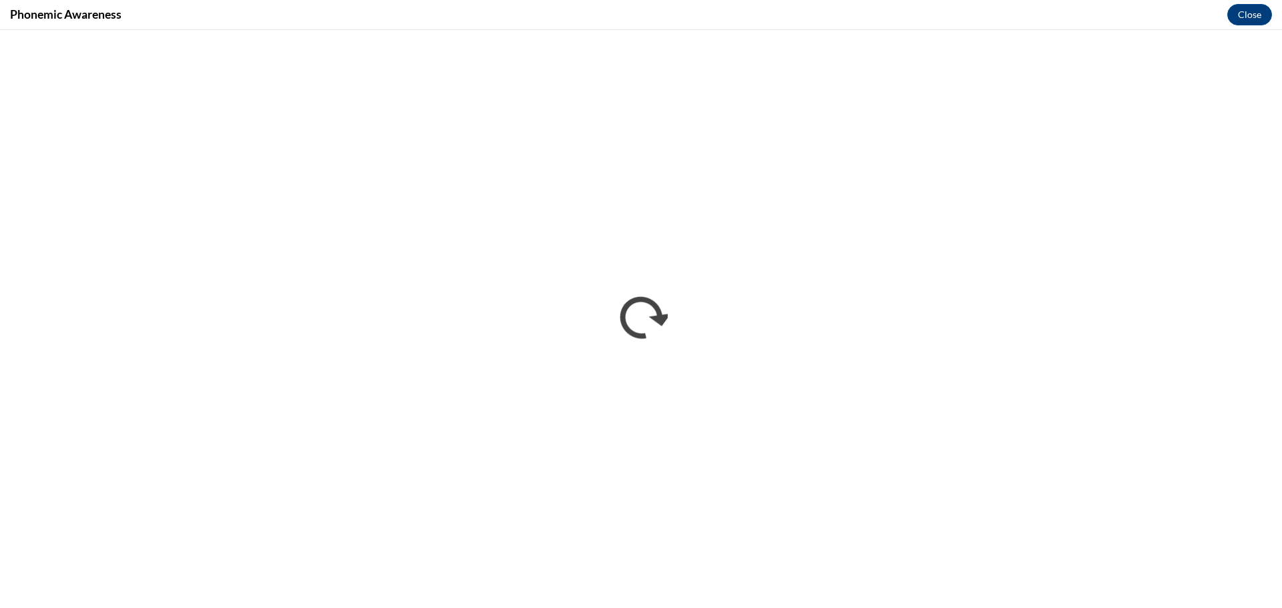
scroll to position [0, 0]
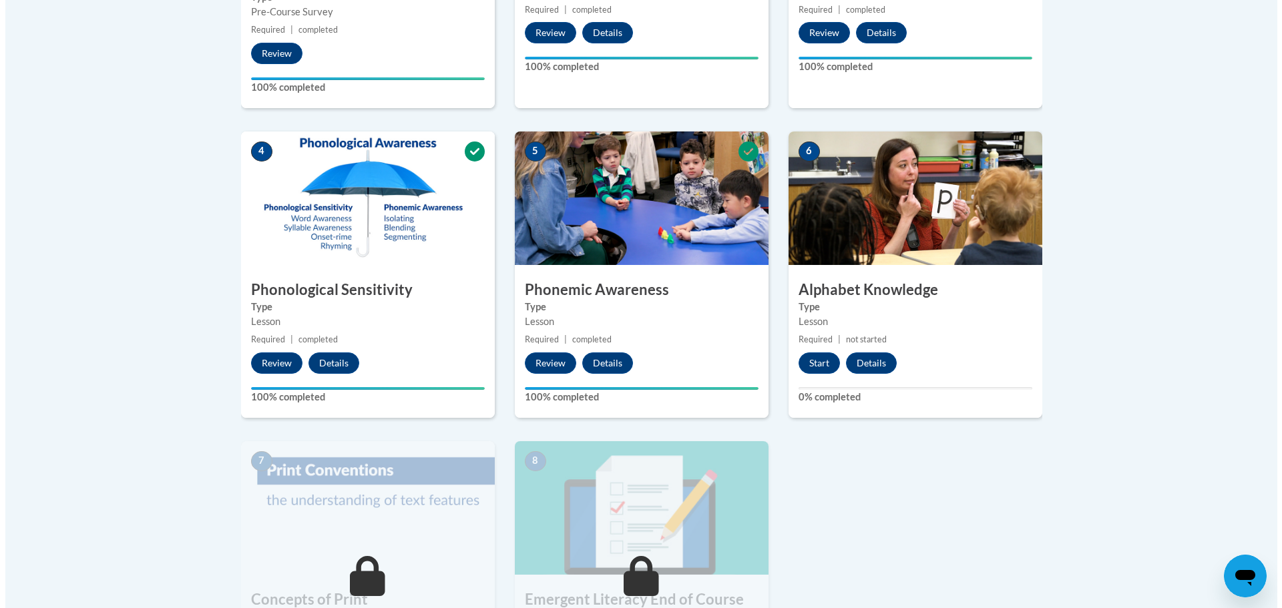
scroll to position [734, 0]
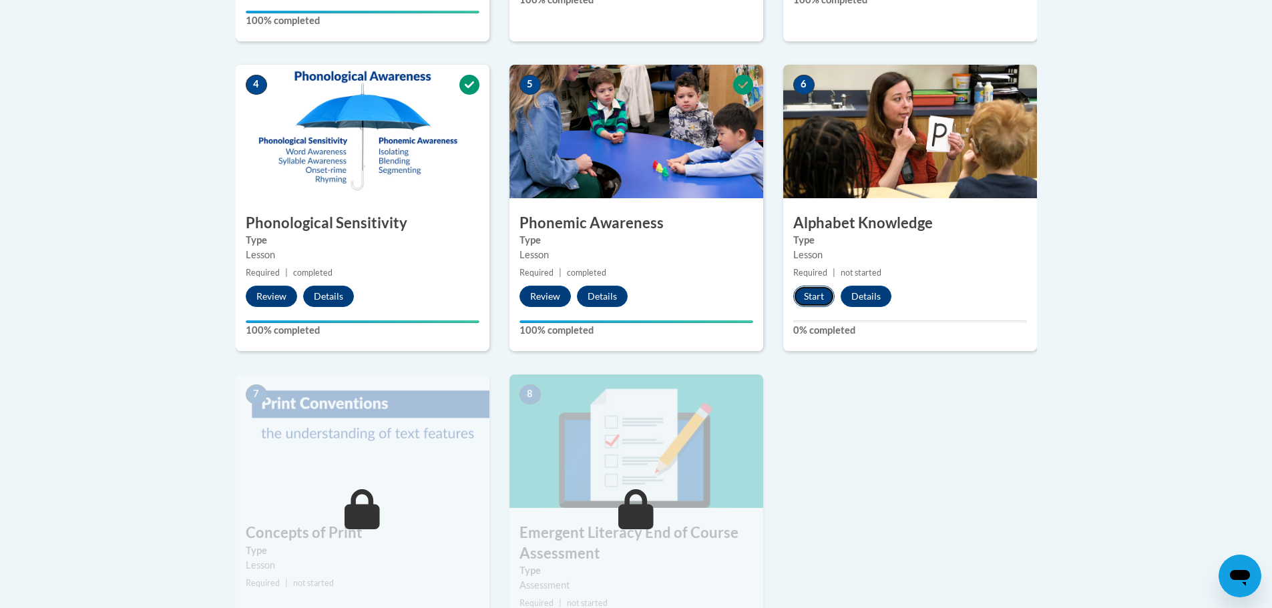
click at [802, 298] on button "Start" at bounding box center [813, 296] width 41 height 21
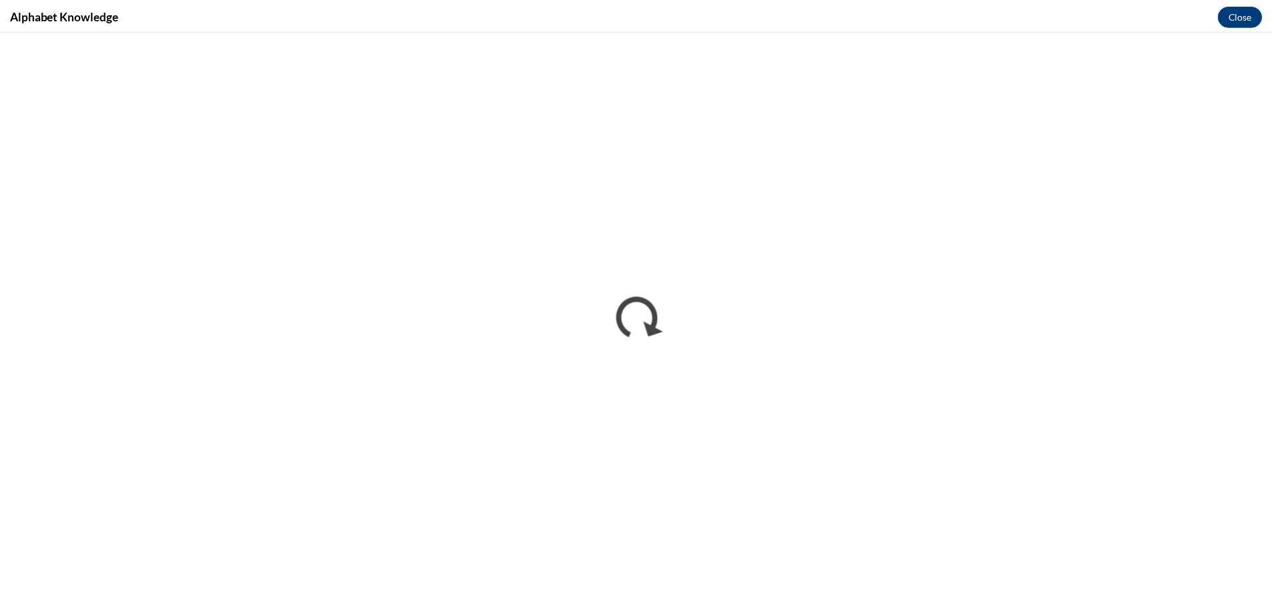
scroll to position [0, 0]
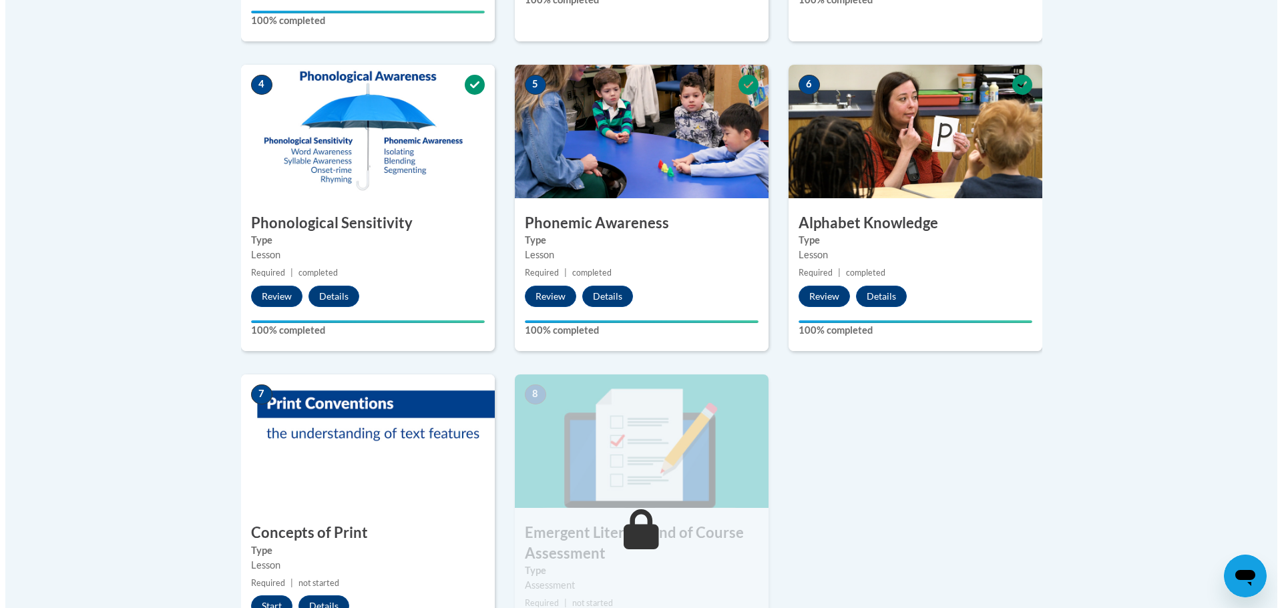
scroll to position [1001, 0]
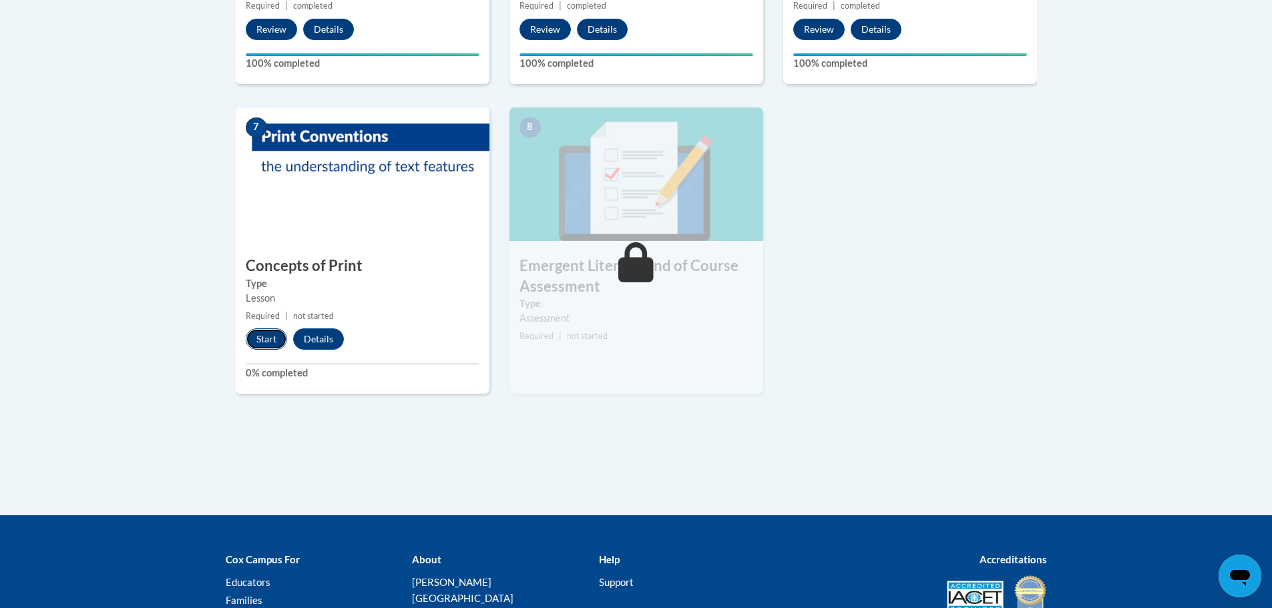
click at [256, 338] on button "Start" at bounding box center [266, 338] width 41 height 21
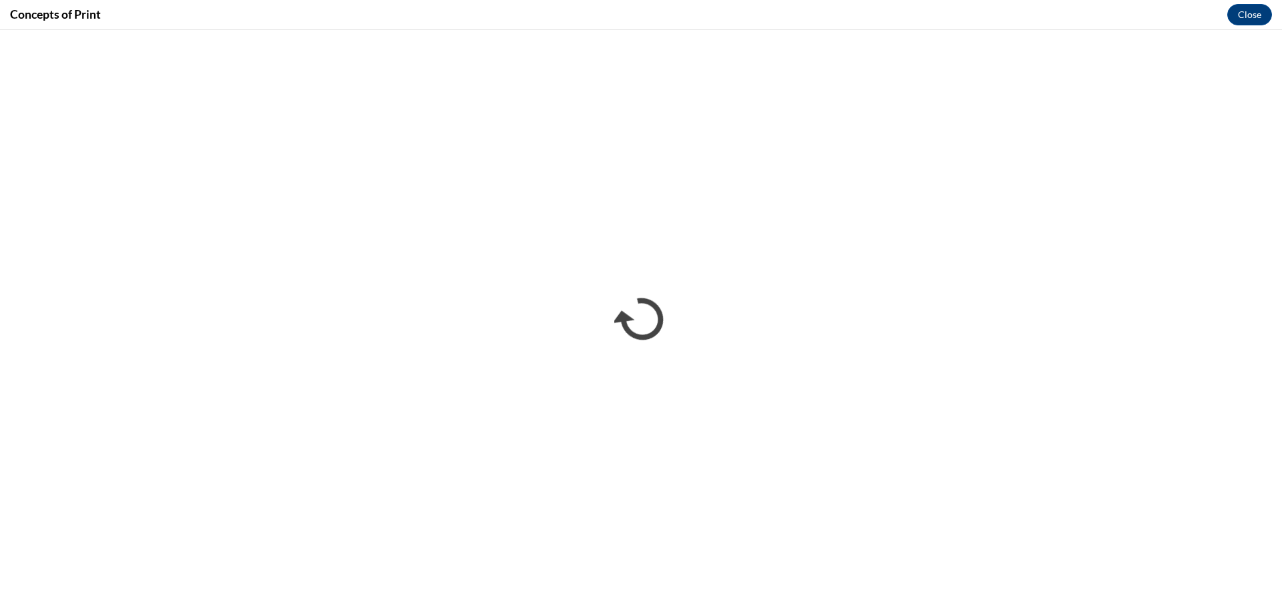
scroll to position [0, 0]
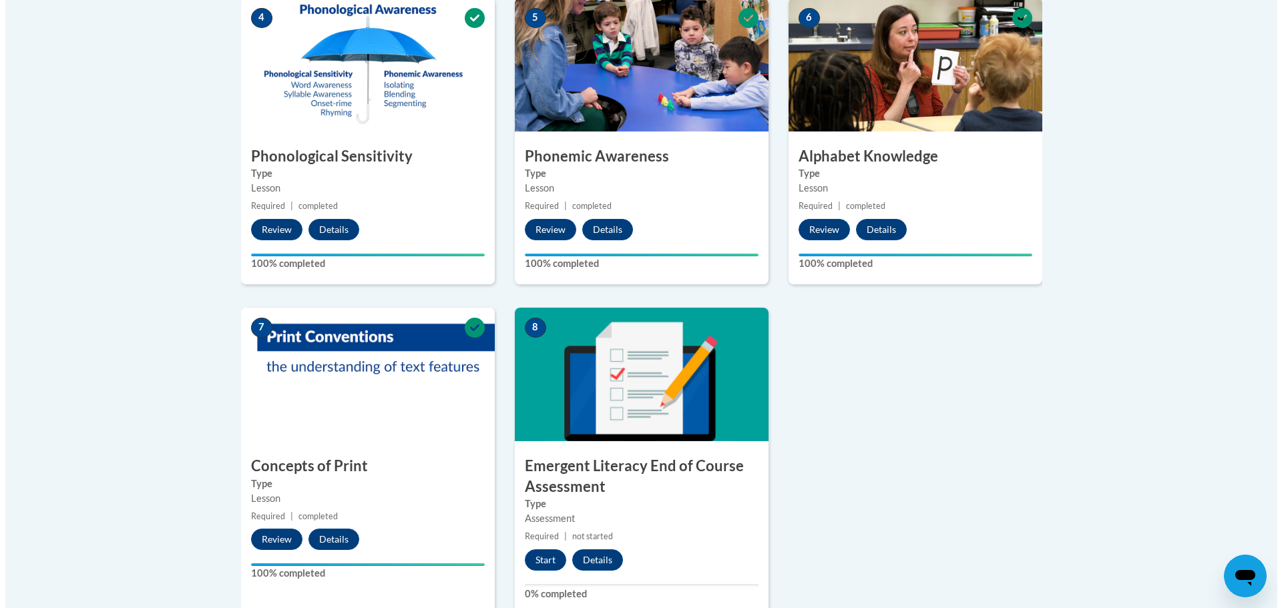
scroll to position [1001, 0]
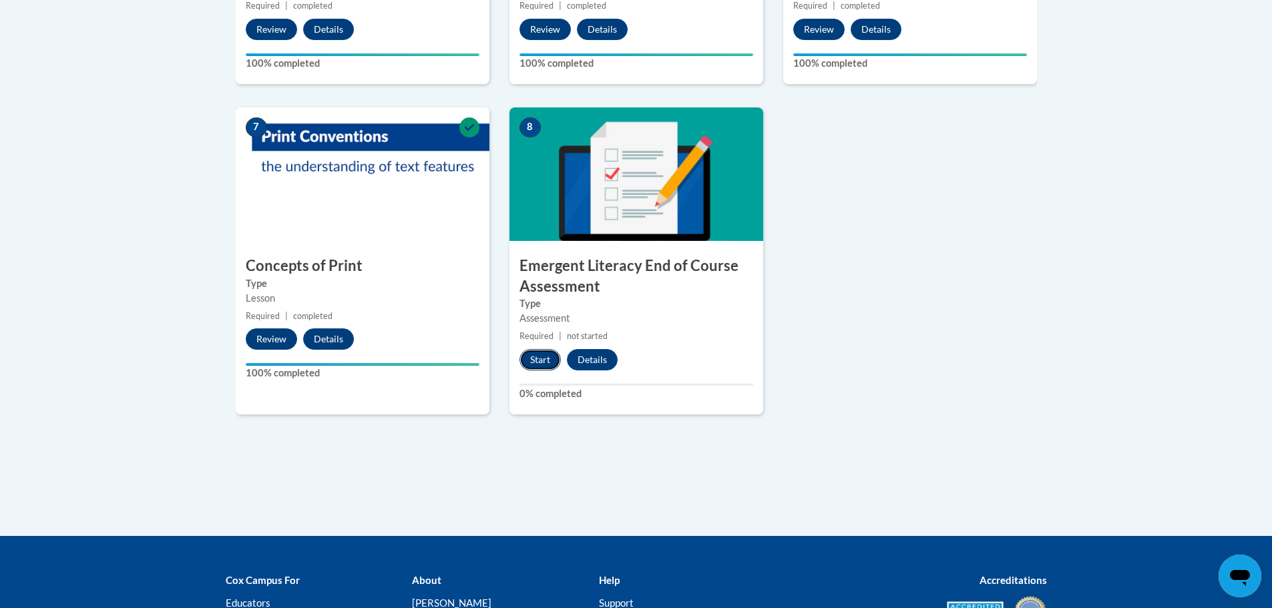
click at [540, 363] on button "Start" at bounding box center [539, 359] width 41 height 21
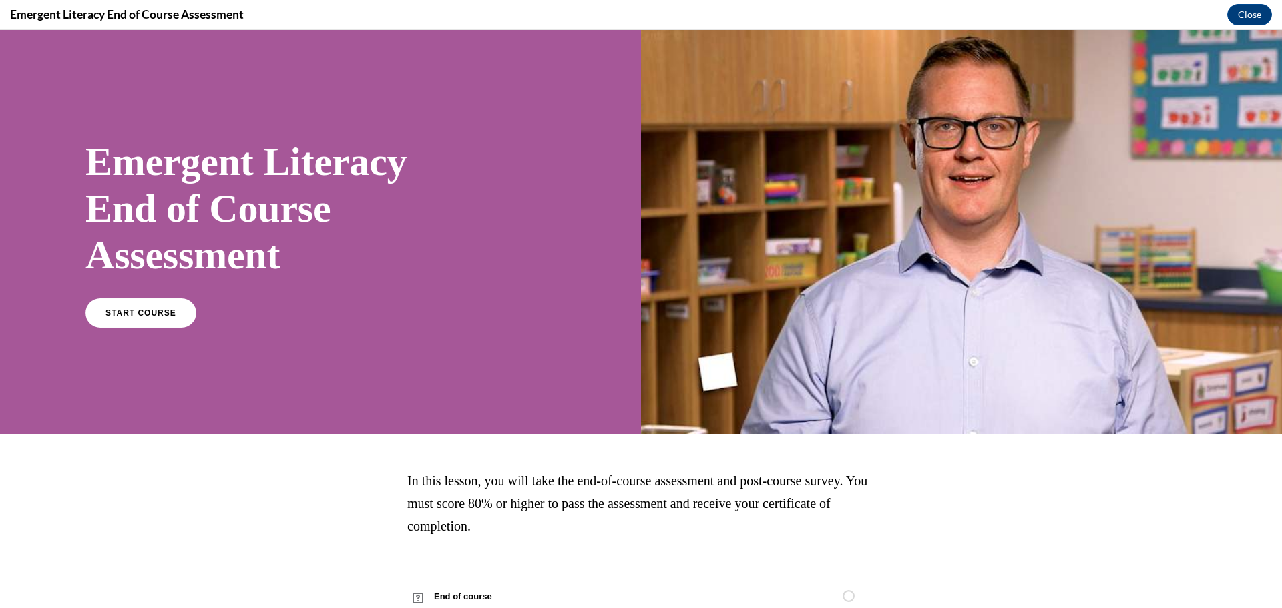
scroll to position [43, 0]
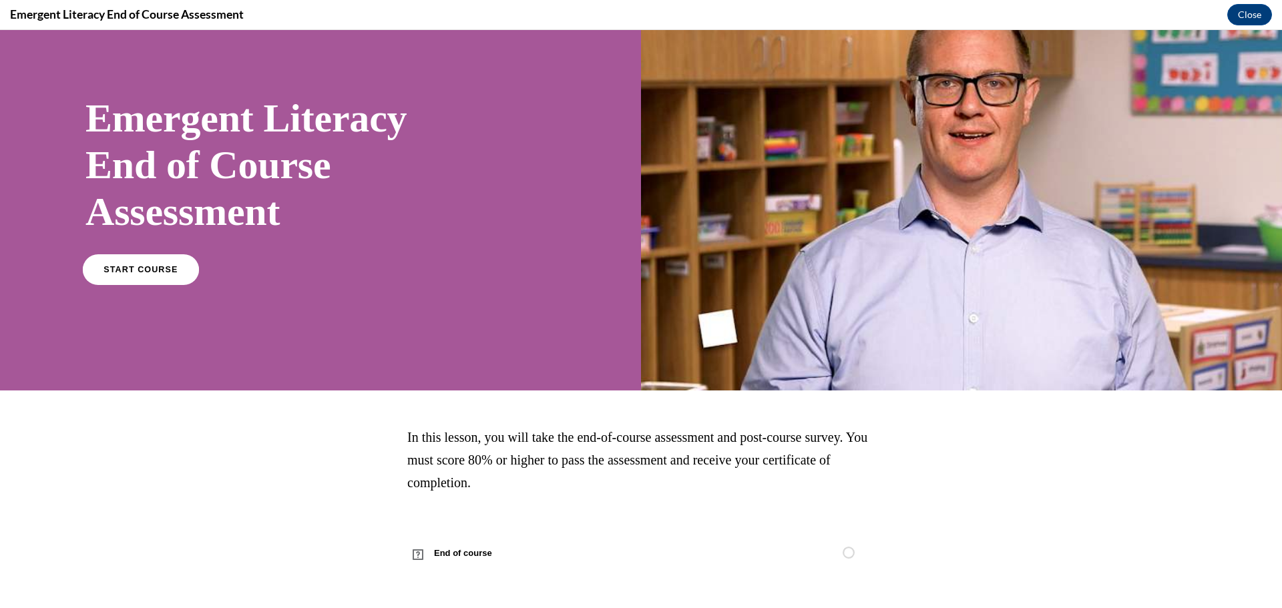
click at [135, 271] on span "START COURSE" at bounding box center [140, 270] width 74 height 10
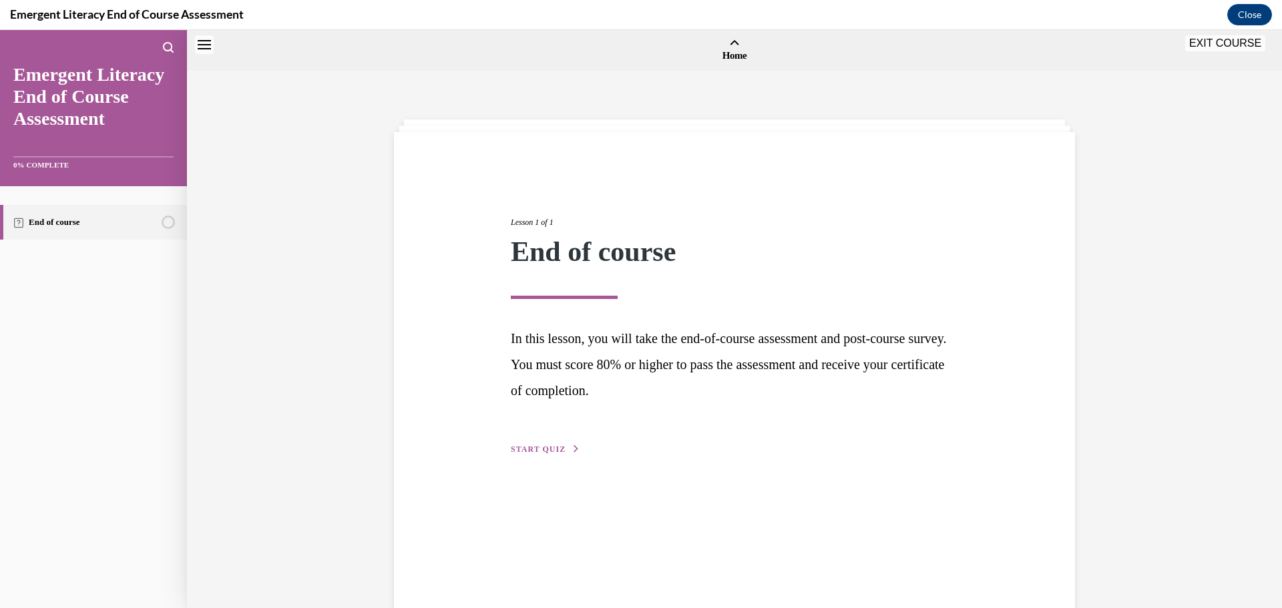
scroll to position [41, 0]
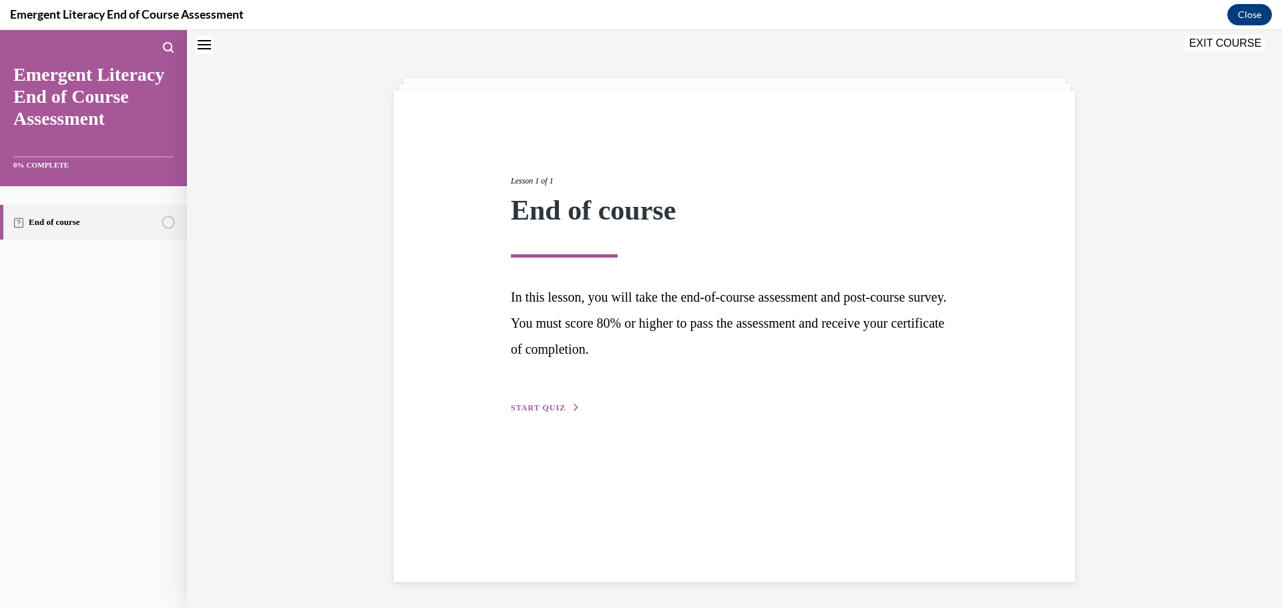
click at [539, 410] on span "START QUIZ" at bounding box center [538, 407] width 55 height 9
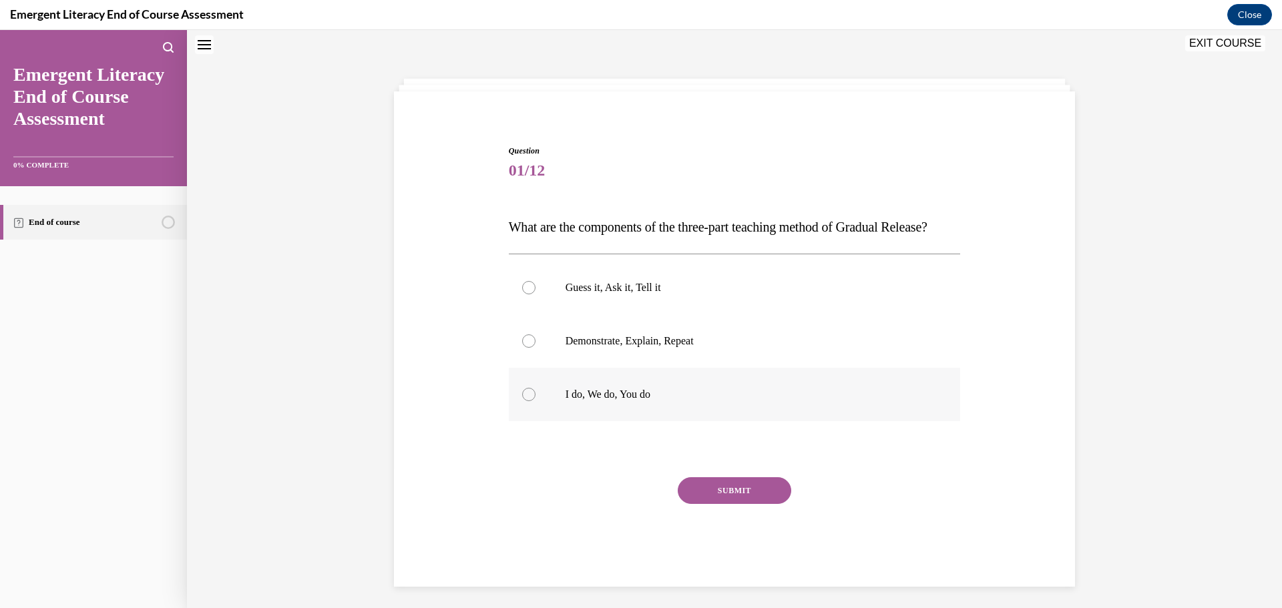
click at [523, 401] on div at bounding box center [528, 394] width 13 height 13
click at [523, 401] on input "I do, We do, You do" at bounding box center [528, 394] width 13 height 13
radio input "true"
click at [741, 504] on button "SUBMIT" at bounding box center [734, 490] width 113 height 27
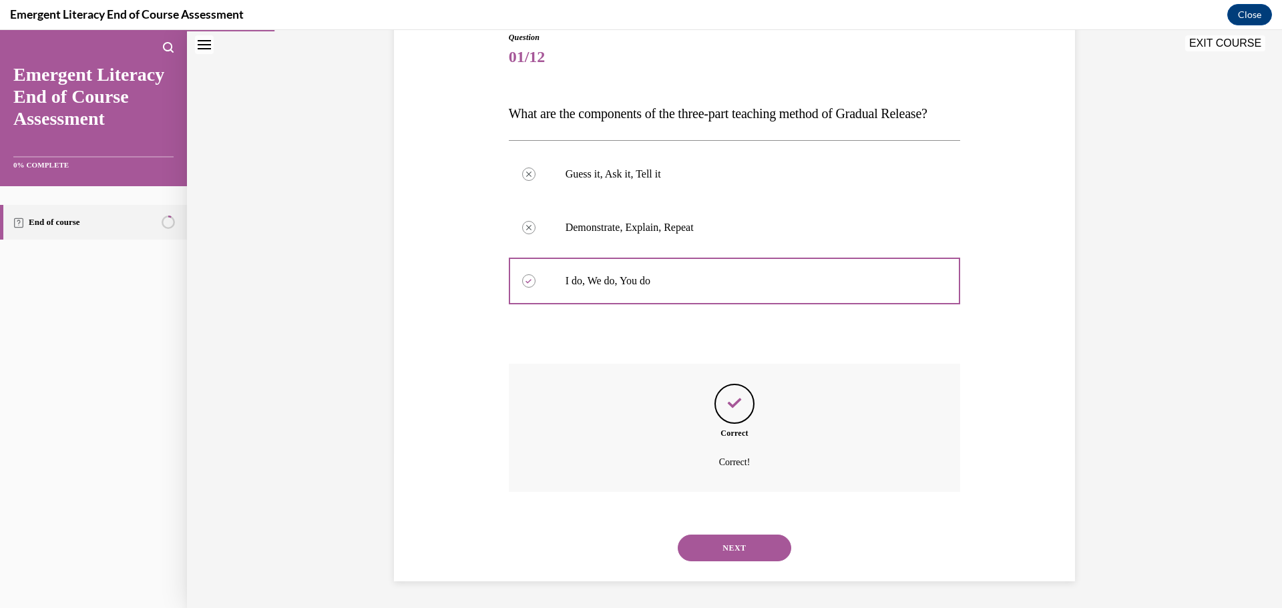
click at [726, 546] on button "NEXT" at bounding box center [734, 548] width 113 height 27
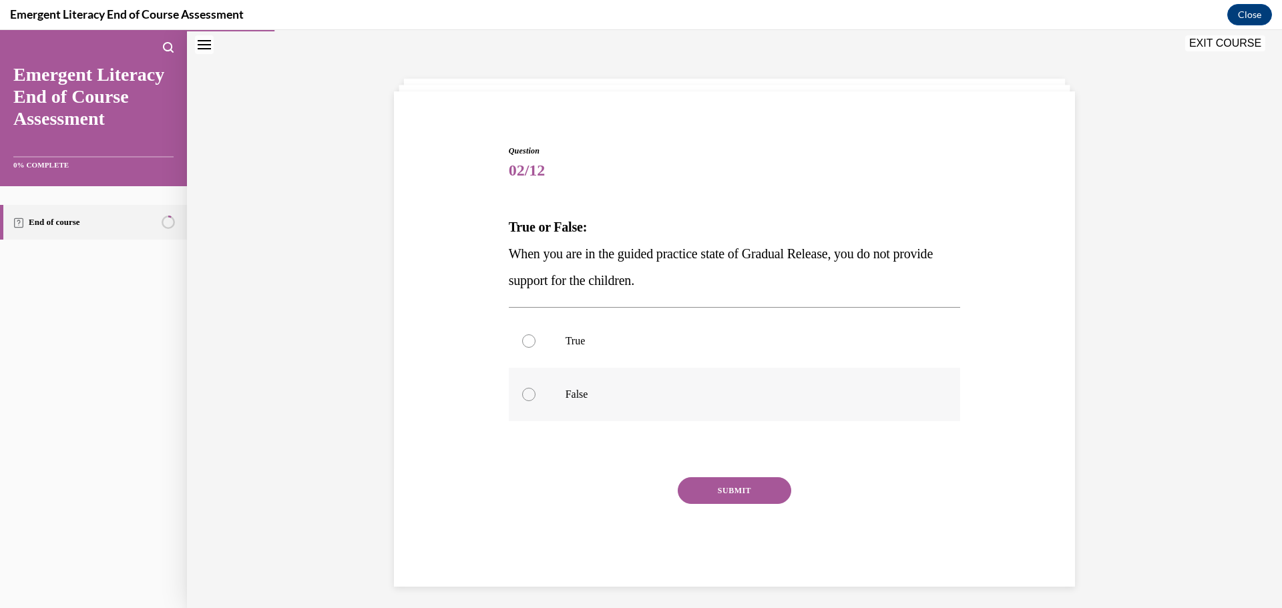
click at [523, 397] on div at bounding box center [528, 394] width 13 height 13
click at [523, 397] on input "False" at bounding box center [528, 394] width 13 height 13
radio input "true"
click at [724, 493] on button "SUBMIT" at bounding box center [734, 490] width 113 height 27
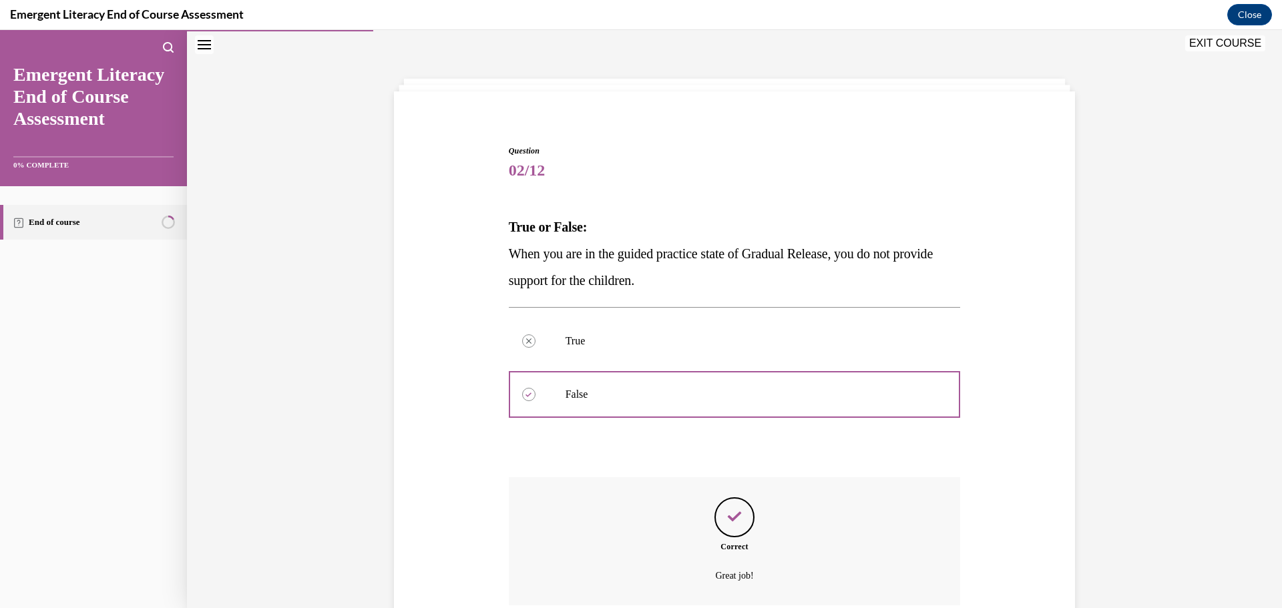
scroll to position [154, 0]
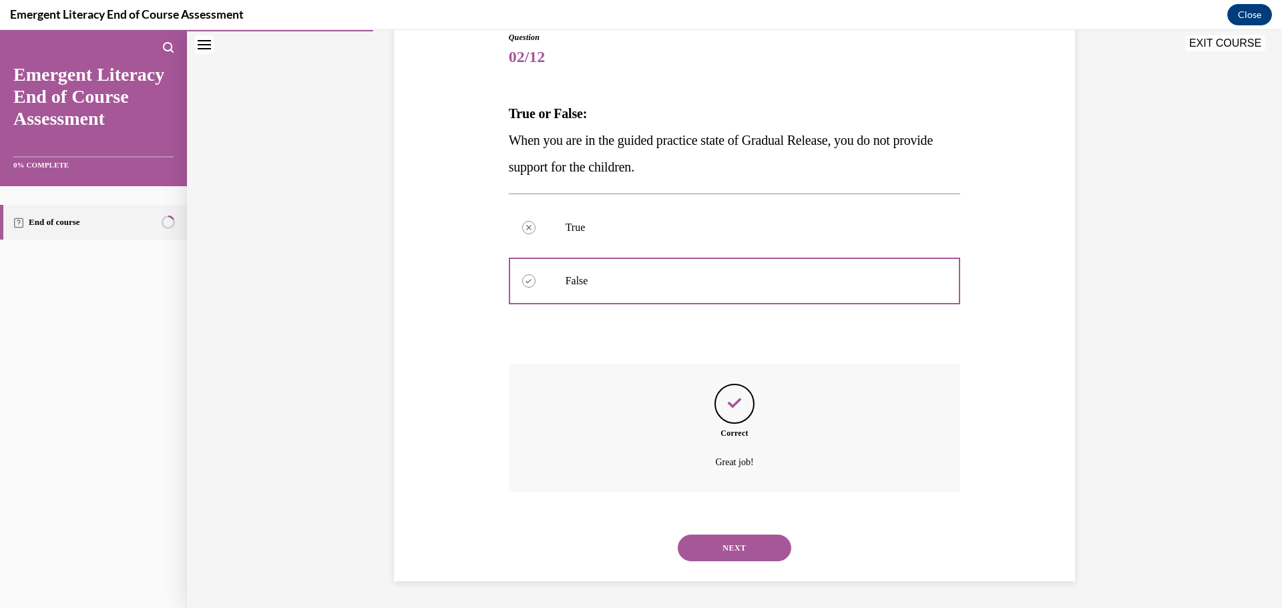
click at [726, 543] on button "NEXT" at bounding box center [734, 548] width 113 height 27
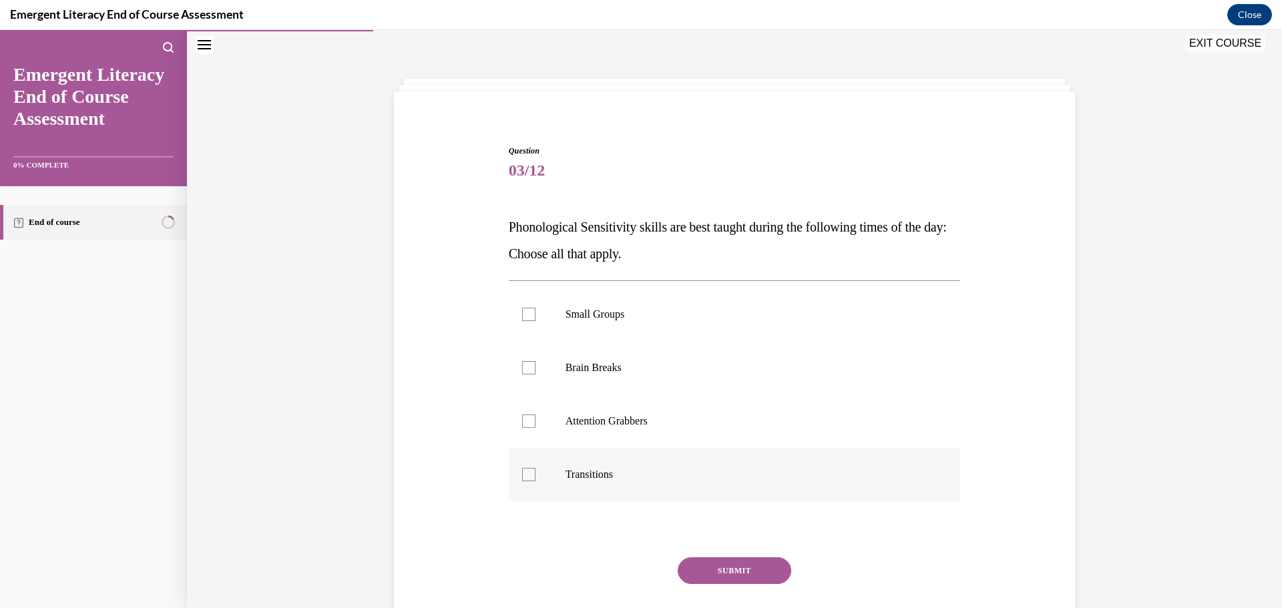
click at [523, 481] on div at bounding box center [528, 474] width 13 height 13
click at [523, 481] on input "Transitions" at bounding box center [528, 474] width 13 height 13
checkbox input "true"
click at [522, 427] on div at bounding box center [528, 421] width 13 height 13
click at [522, 427] on input "Attention Grabbers" at bounding box center [528, 421] width 13 height 13
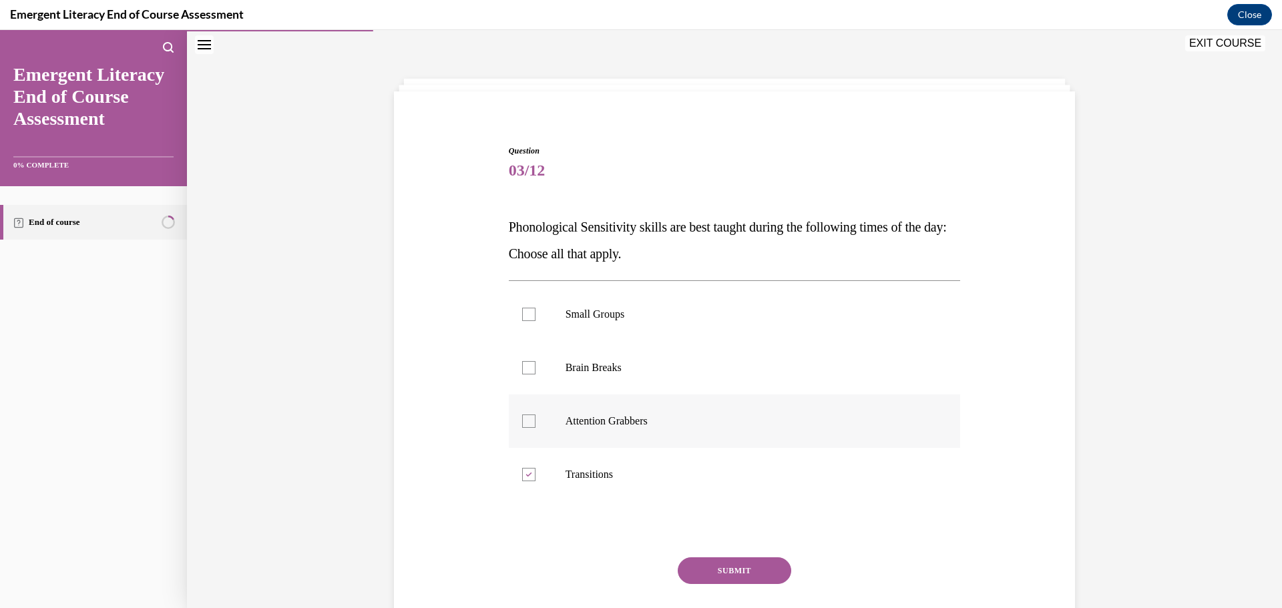
checkbox input "true"
click at [527, 363] on div at bounding box center [528, 367] width 13 height 13
click at [527, 363] on input "Brain Breaks" at bounding box center [528, 367] width 13 height 13
checkbox input "true"
click at [721, 567] on button "SUBMIT" at bounding box center [734, 570] width 113 height 27
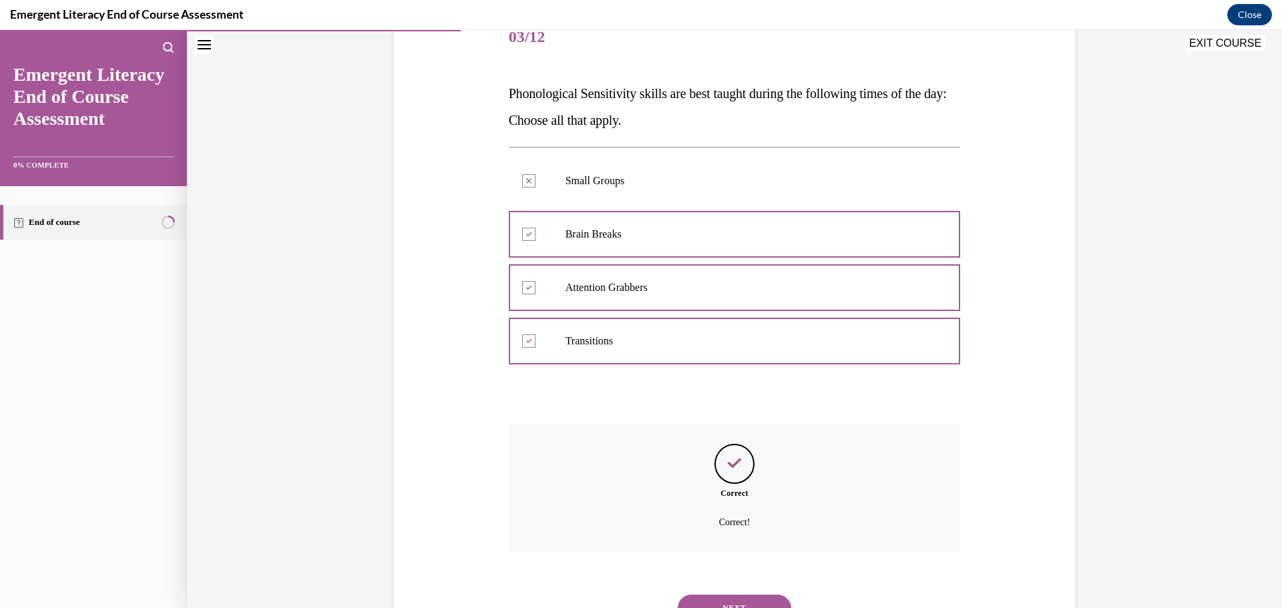
scroll to position [234, 0]
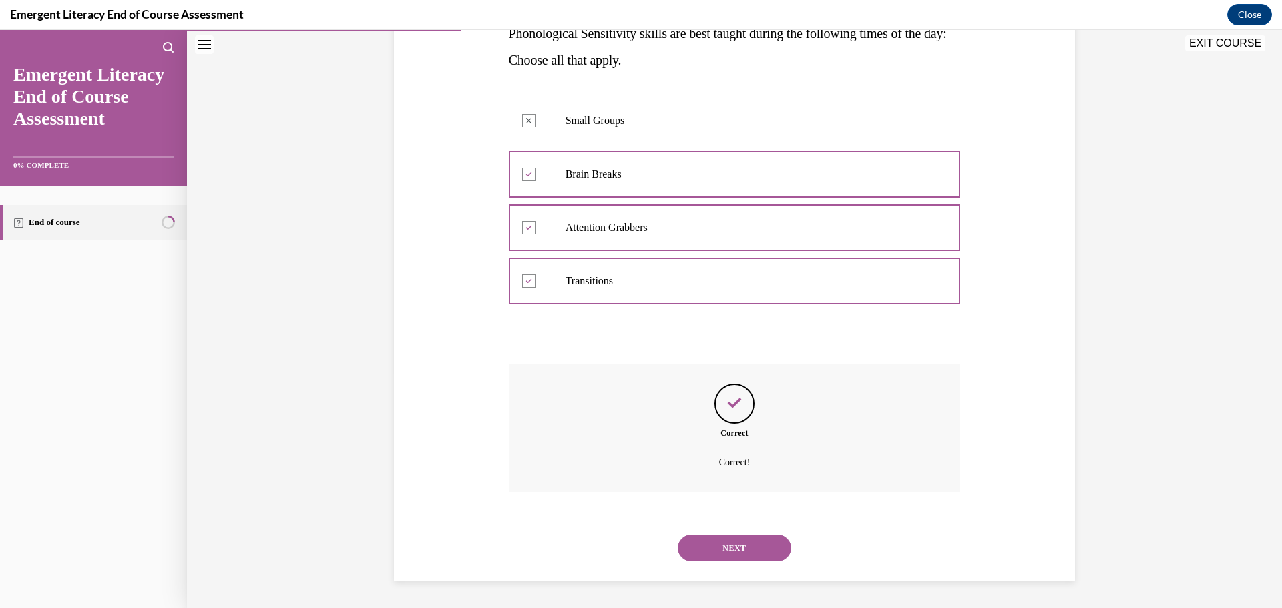
click at [724, 545] on button "NEXT" at bounding box center [734, 548] width 113 height 27
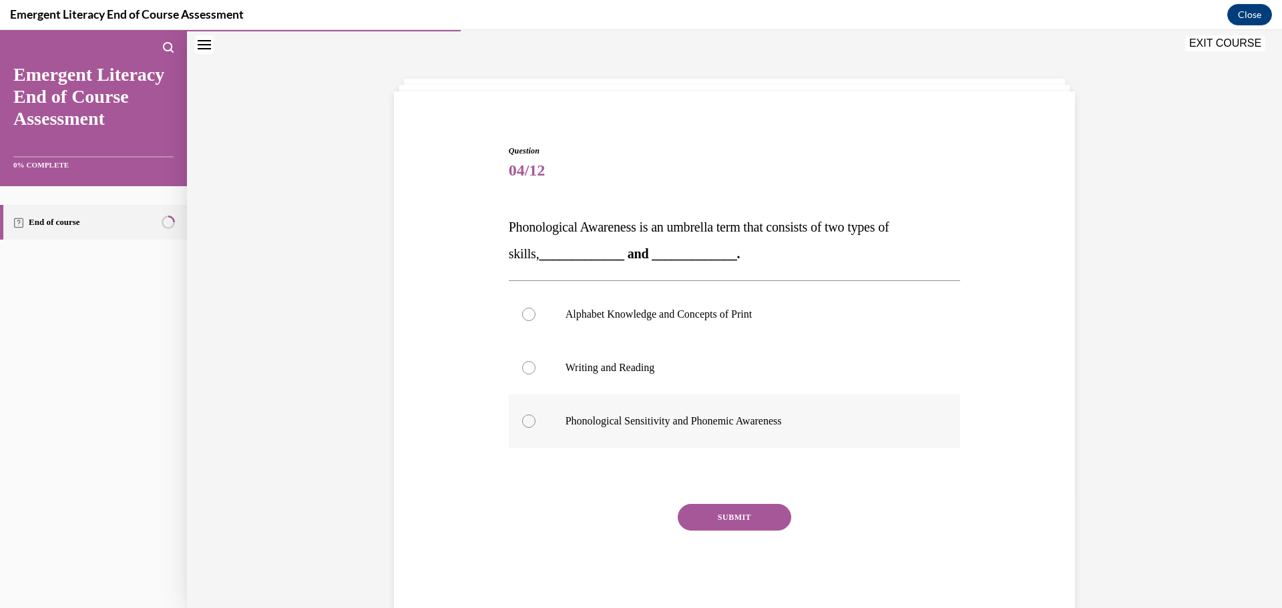
click at [525, 421] on div at bounding box center [528, 421] width 13 height 13
click at [525, 421] on input "Phonological Sensitivity and Phonemic Awareness" at bounding box center [528, 421] width 13 height 13
radio input "true"
click at [755, 517] on button "SUBMIT" at bounding box center [734, 517] width 113 height 27
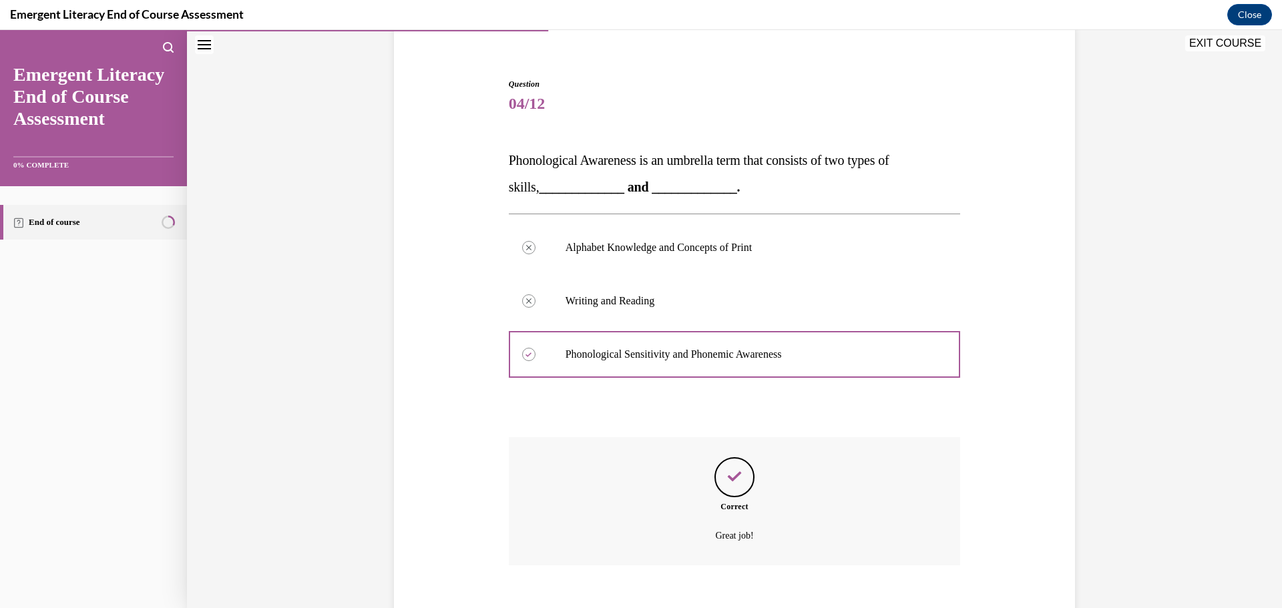
scroll to position [181, 0]
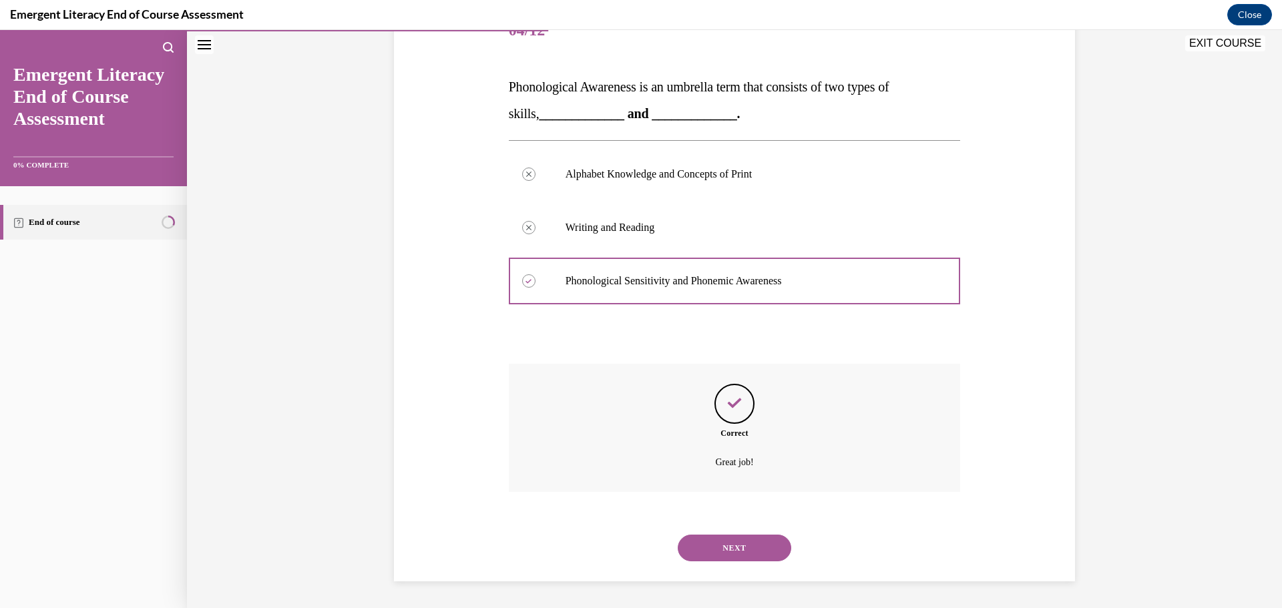
click at [740, 546] on button "NEXT" at bounding box center [734, 548] width 113 height 27
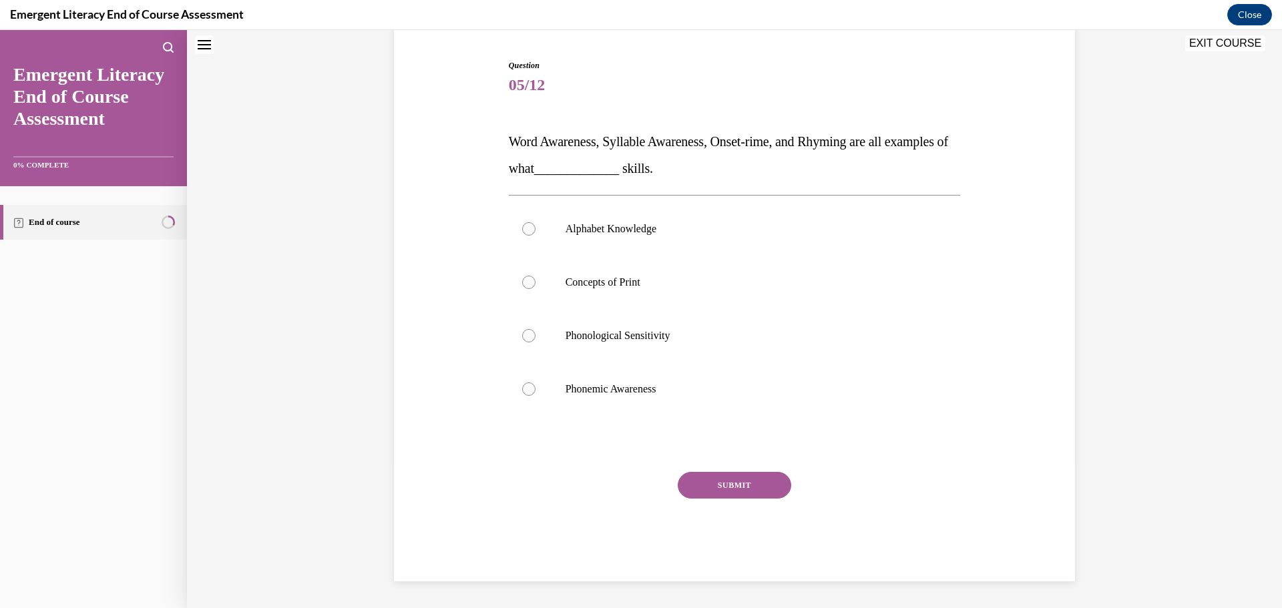
scroll to position [41, 0]
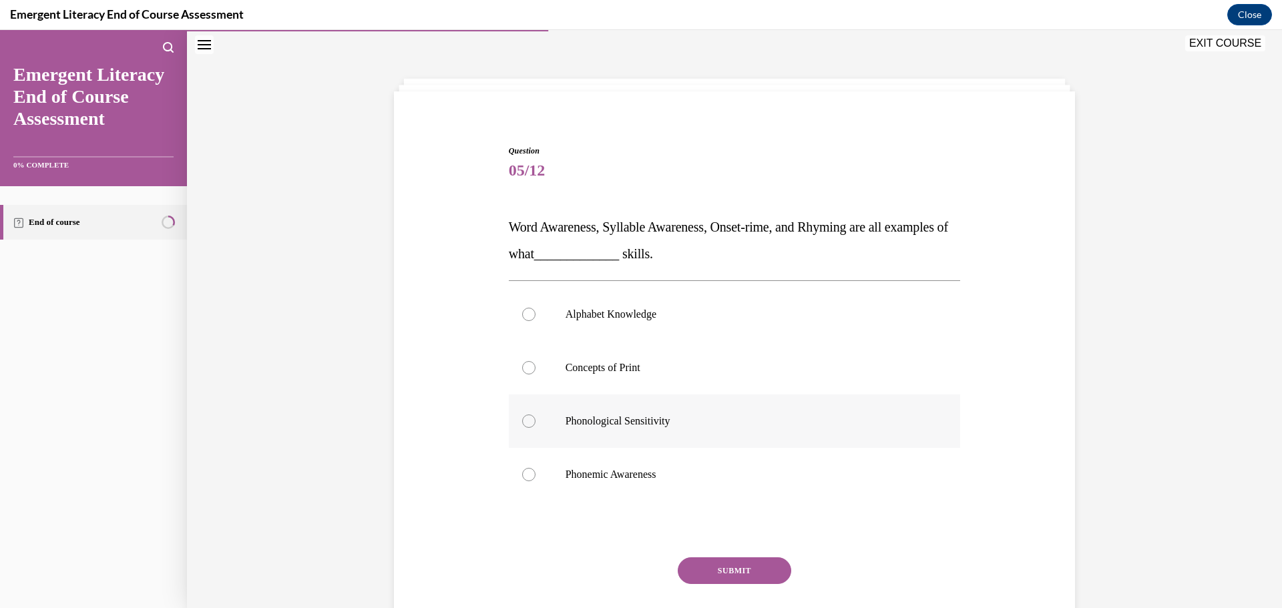
click at [518, 427] on label "Phonological Sensitivity" at bounding box center [735, 421] width 452 height 53
click at [522, 427] on input "Phonological Sensitivity" at bounding box center [528, 421] width 13 height 13
radio input "true"
click at [734, 577] on button "SUBMIT" at bounding box center [734, 570] width 113 height 27
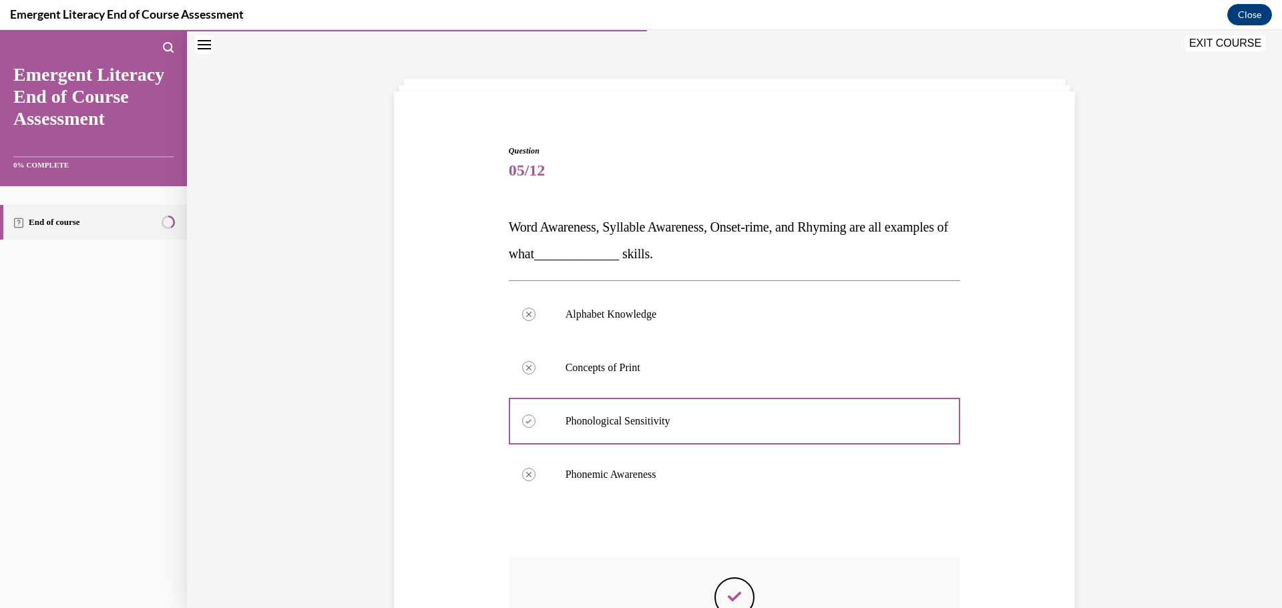
scroll to position [234, 0]
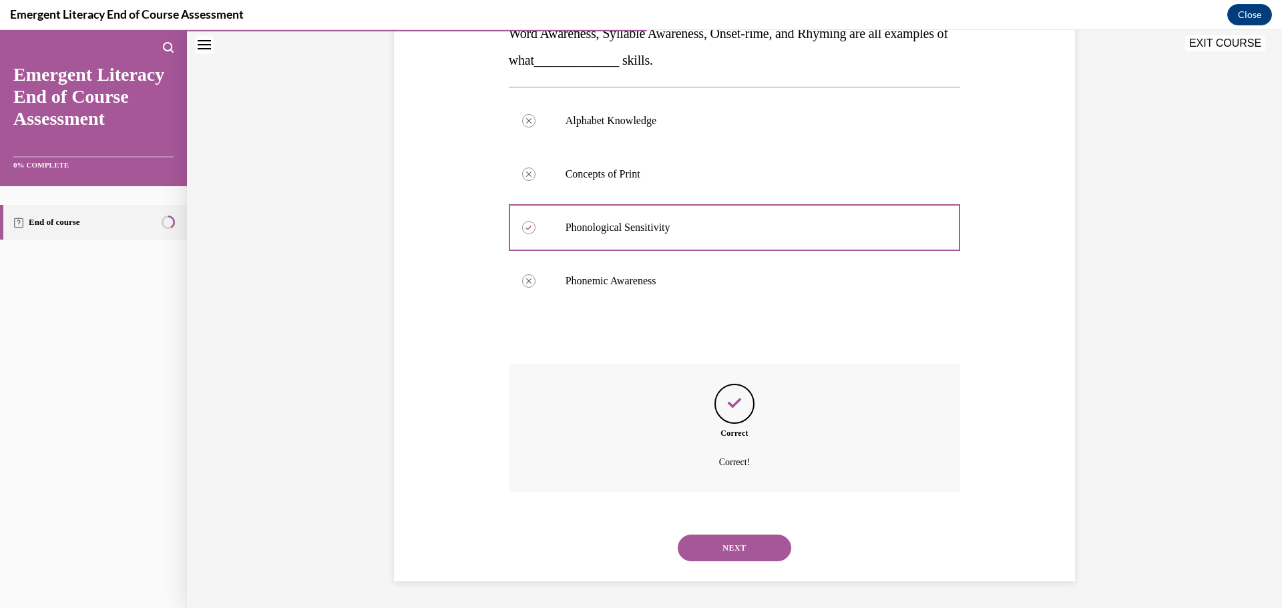
click at [754, 547] on button "NEXT" at bounding box center [734, 548] width 113 height 27
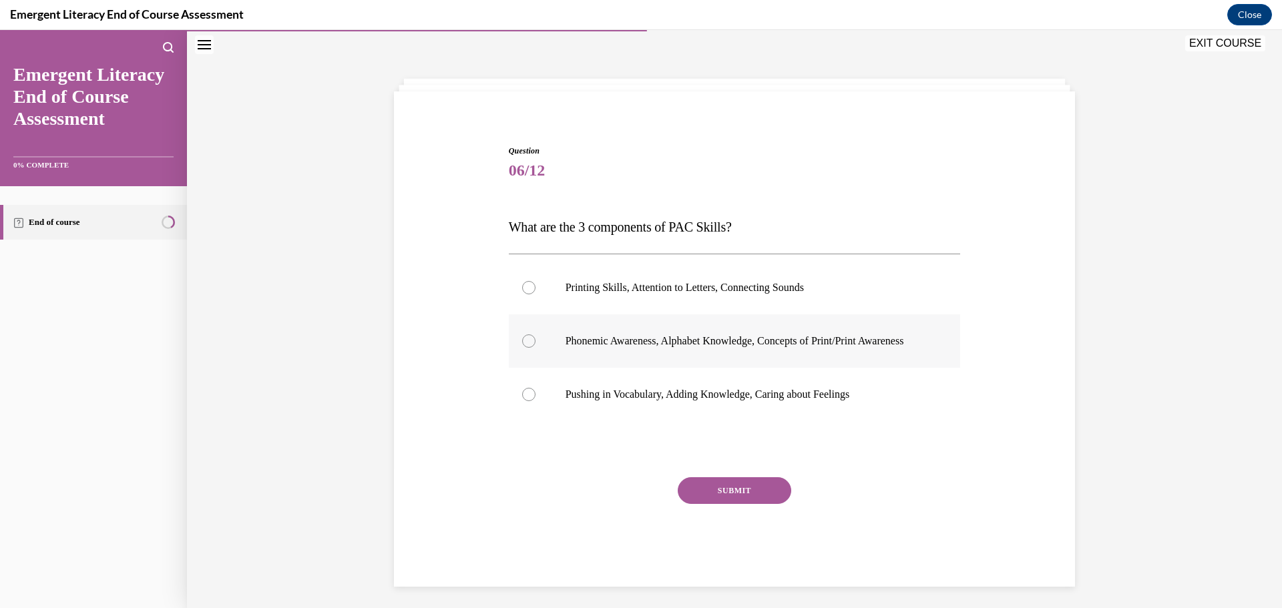
click at [523, 347] on div at bounding box center [528, 340] width 13 height 13
click at [523, 347] on input "Phonemic Awareness, Alphabet Knowledge, Concepts of Print/Print Awareness" at bounding box center [528, 340] width 13 height 13
radio input "true"
click at [732, 503] on button "SUBMIT" at bounding box center [734, 490] width 113 height 27
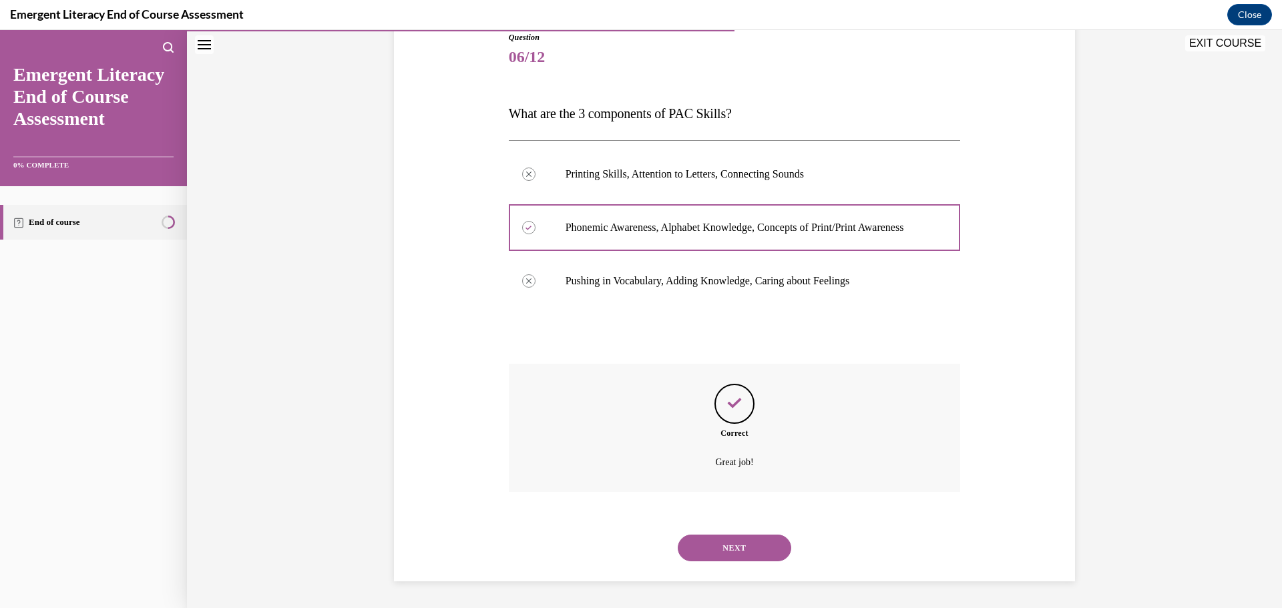
click at [728, 545] on button "NEXT" at bounding box center [734, 548] width 113 height 27
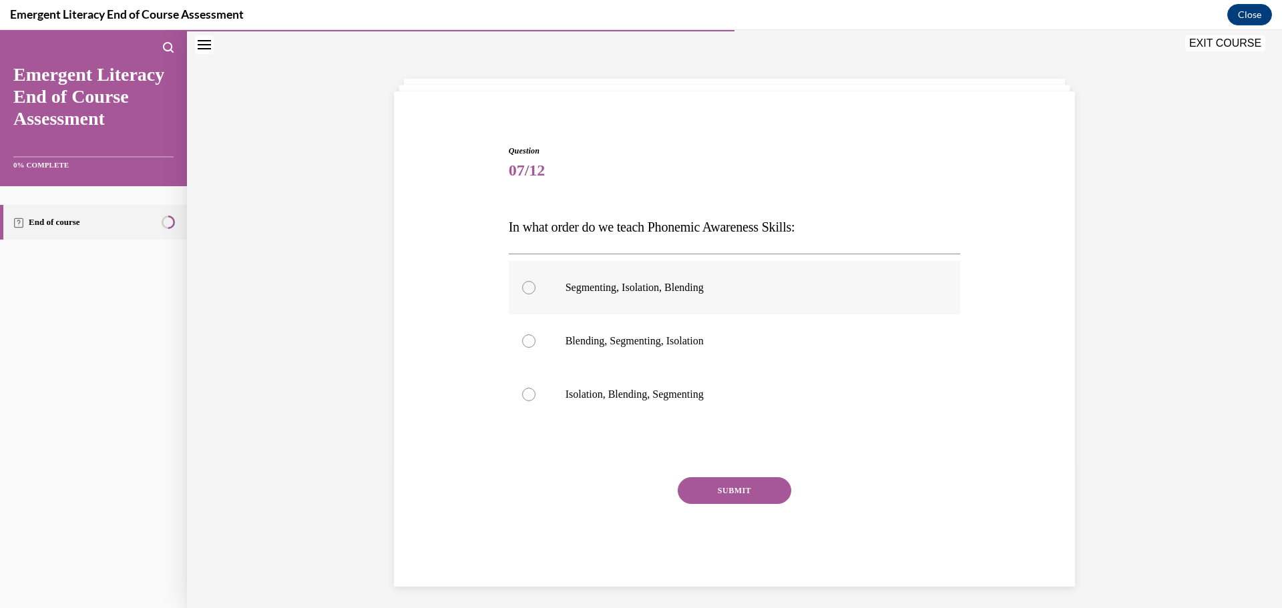
click at [525, 294] on div at bounding box center [528, 287] width 13 height 13
click at [525, 294] on input "Segmenting, Isolation, Blending" at bounding box center [528, 287] width 13 height 13
radio input "true"
click at [719, 488] on button "SUBMIT" at bounding box center [734, 490] width 113 height 27
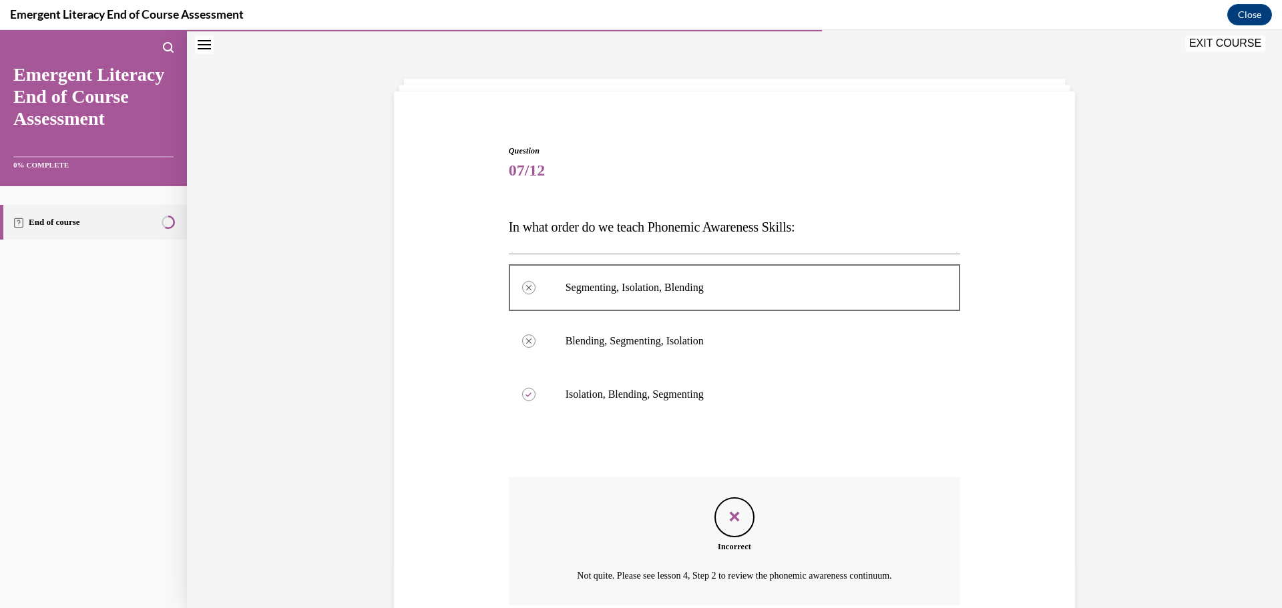
scroll to position [154, 0]
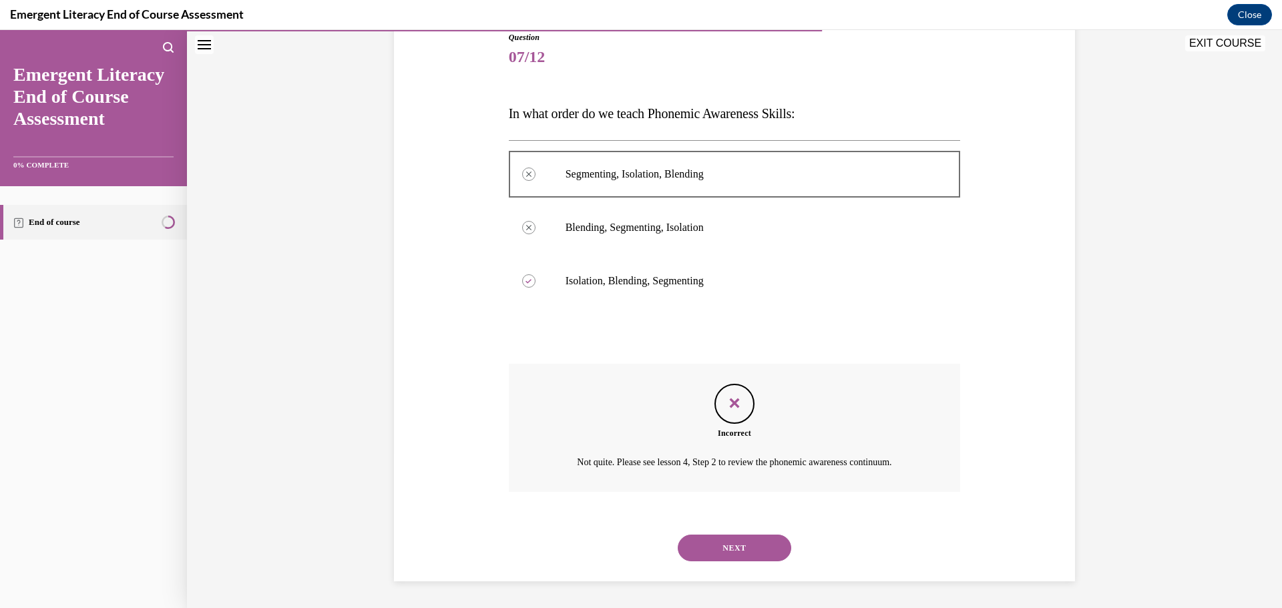
click at [728, 544] on button "NEXT" at bounding box center [734, 548] width 113 height 27
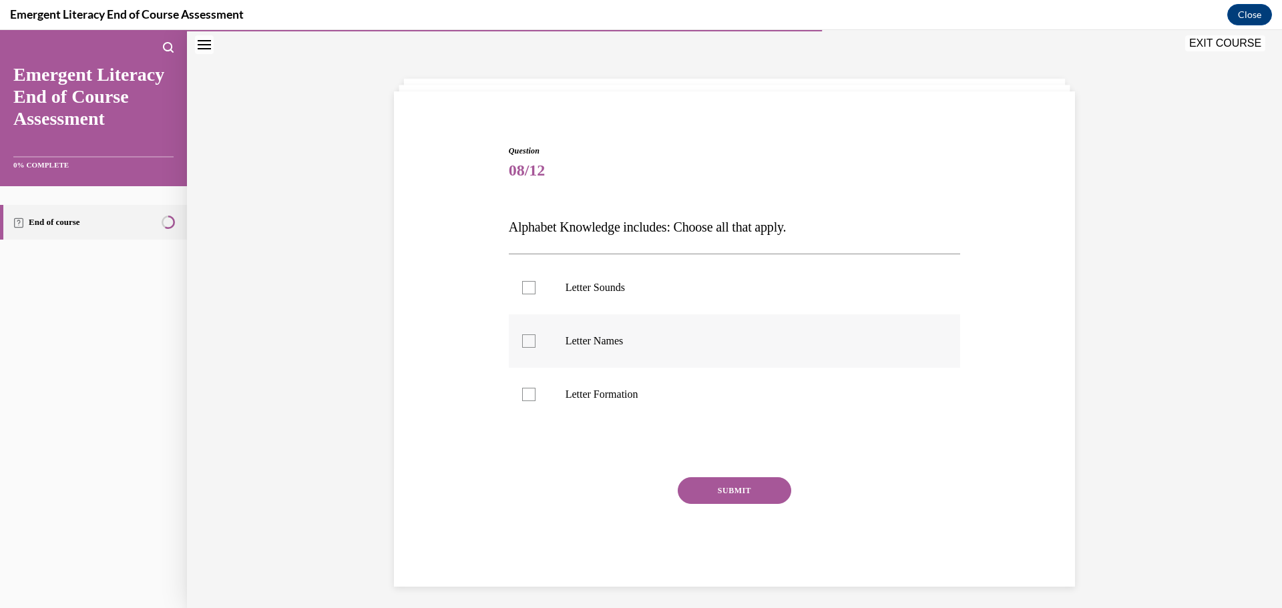
click at [522, 336] on div at bounding box center [528, 340] width 13 height 13
click at [522, 336] on input "Letter Names" at bounding box center [528, 340] width 13 height 13
checkbox input "true"
click at [525, 399] on div at bounding box center [528, 394] width 13 height 13
click at [525, 399] on input "Letter Formation" at bounding box center [528, 394] width 13 height 13
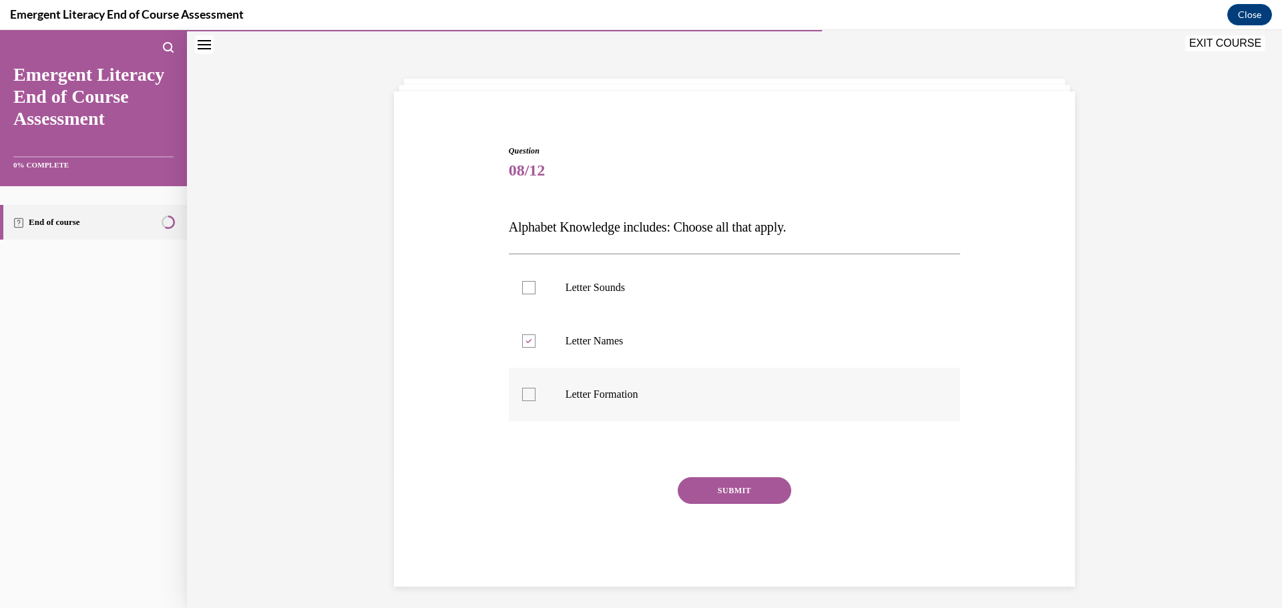
checkbox input "true"
click at [523, 295] on label "Letter Sounds" at bounding box center [735, 287] width 452 height 53
click at [523, 294] on input "Letter Sounds" at bounding box center [528, 287] width 13 height 13
checkbox input "true"
click at [714, 486] on button "SUBMIT" at bounding box center [734, 490] width 113 height 27
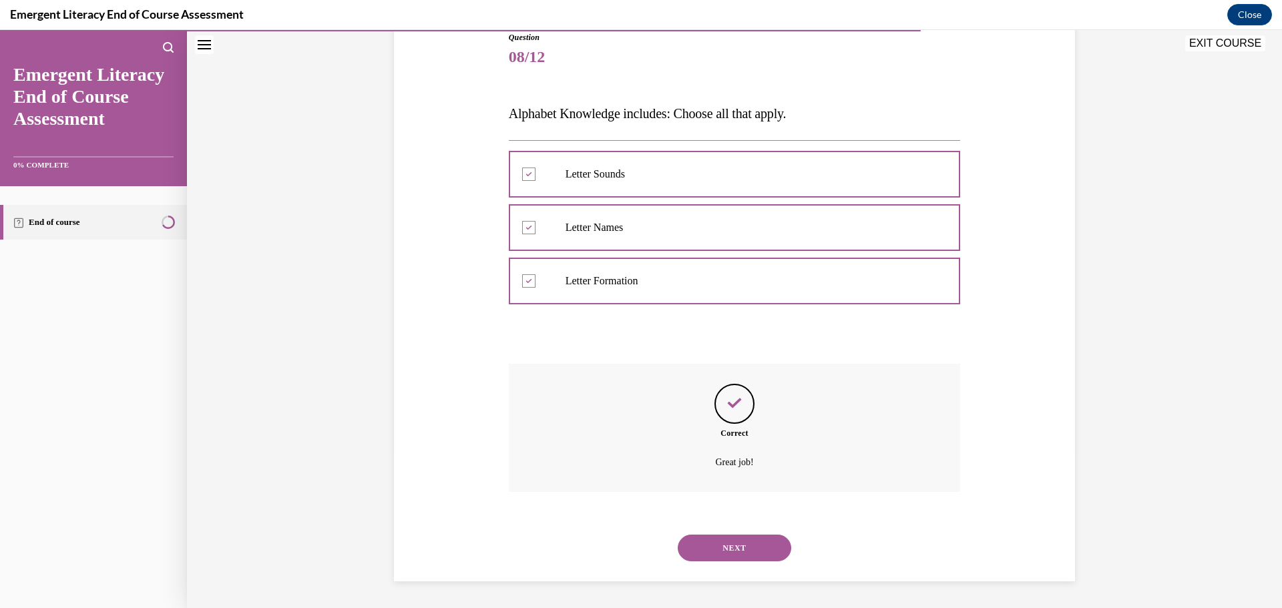
click at [742, 547] on button "NEXT" at bounding box center [734, 548] width 113 height 27
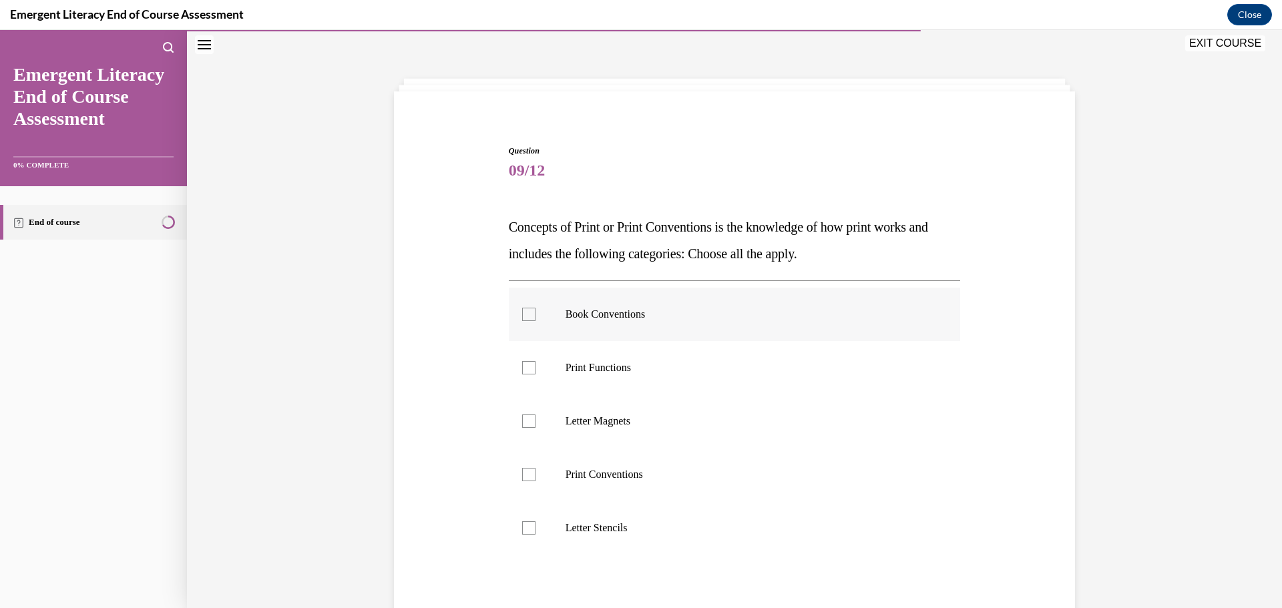
click at [522, 314] on div at bounding box center [528, 314] width 13 height 13
click at [522, 314] on input "Book Conventions" at bounding box center [528, 314] width 13 height 13
checkbox input "true"
click at [523, 371] on div at bounding box center [528, 367] width 13 height 13
click at [523, 371] on input "Print Functions" at bounding box center [528, 367] width 13 height 13
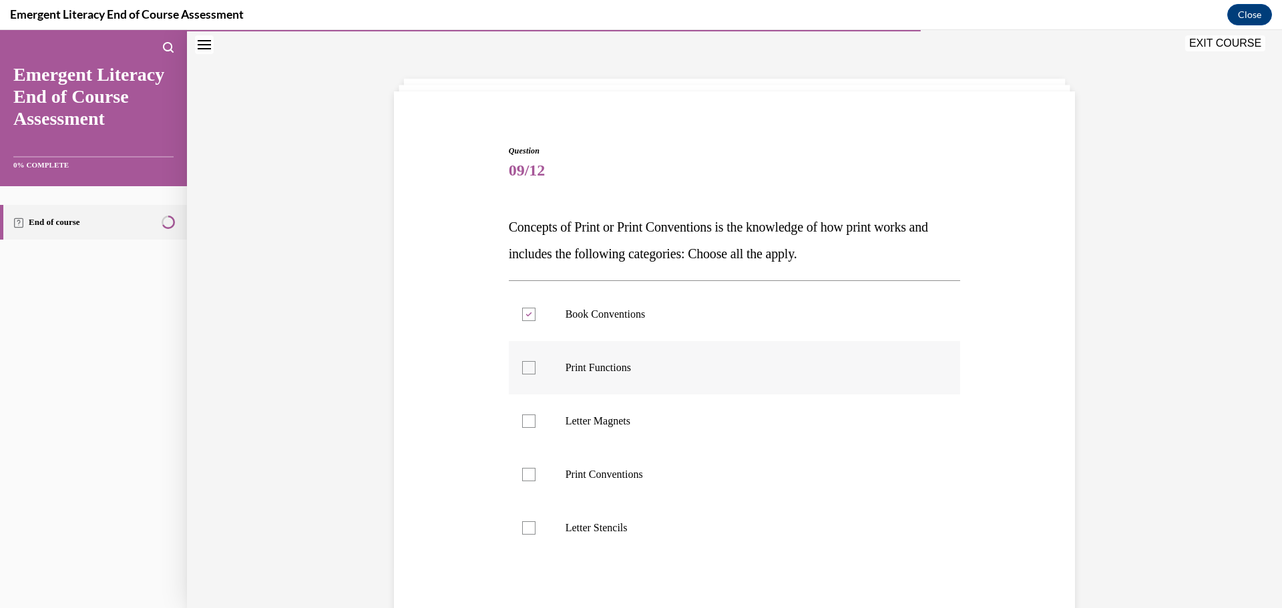
checkbox input "true"
click at [517, 465] on label "Print Conventions" at bounding box center [735, 474] width 452 height 53
click at [522, 468] on input "Print Conventions" at bounding box center [528, 474] width 13 height 13
checkbox input "true"
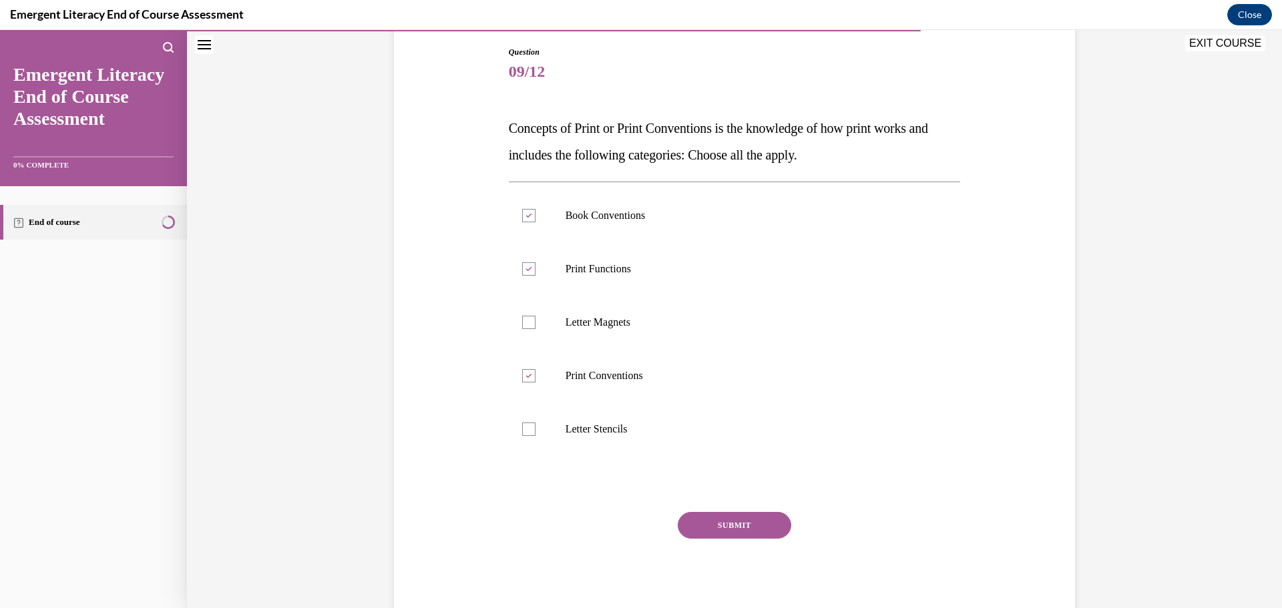
click at [719, 530] on button "SUBMIT" at bounding box center [734, 525] width 113 height 27
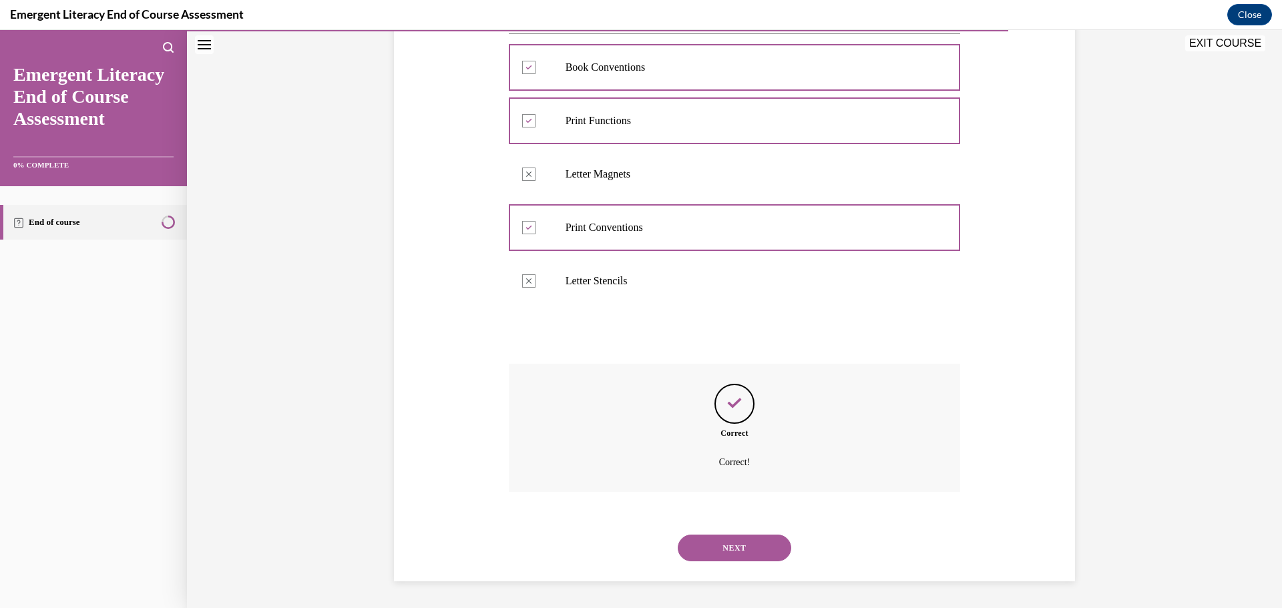
click at [736, 552] on button "NEXT" at bounding box center [734, 548] width 113 height 27
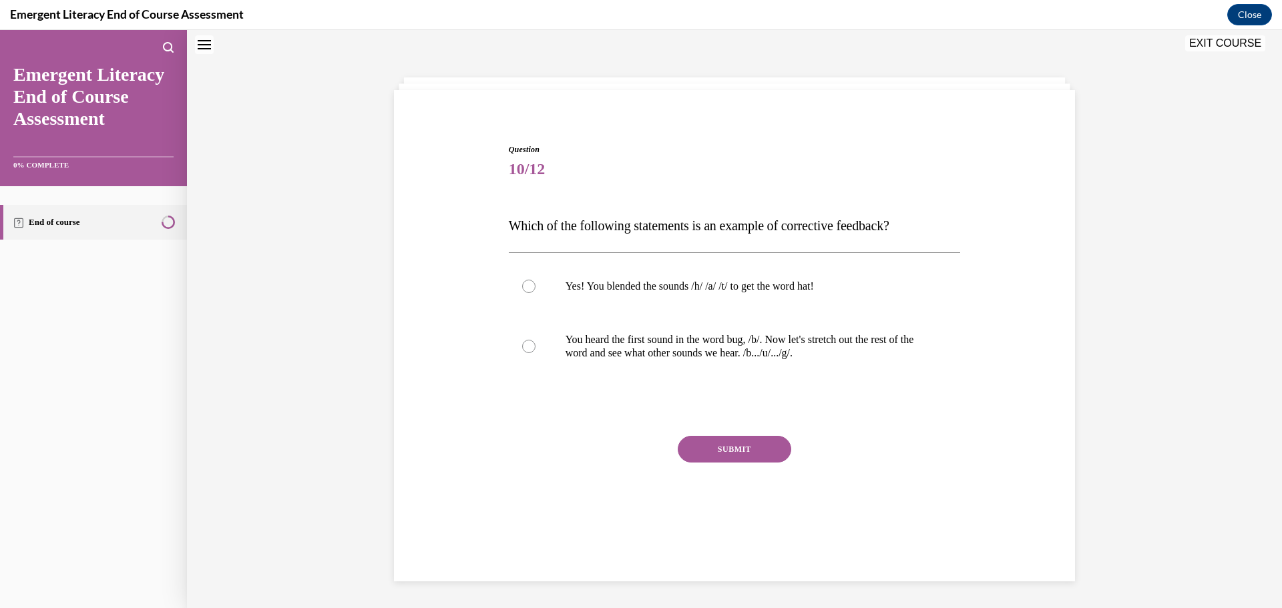
scroll to position [41, 0]
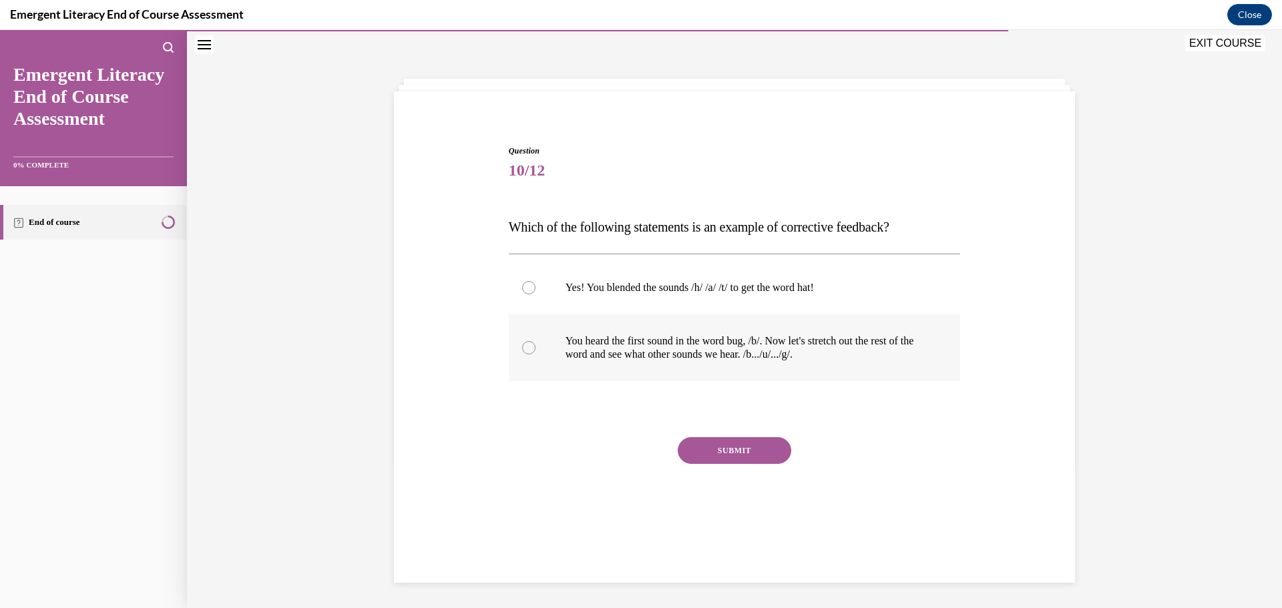
click at [522, 348] on div at bounding box center [528, 347] width 13 height 13
click at [522, 348] on input "You heard the first sound in the word bug, /b/. Now let's stretch out the rest …" at bounding box center [528, 347] width 13 height 13
radio input "true"
click at [717, 454] on button "SUBMIT" at bounding box center [734, 450] width 113 height 27
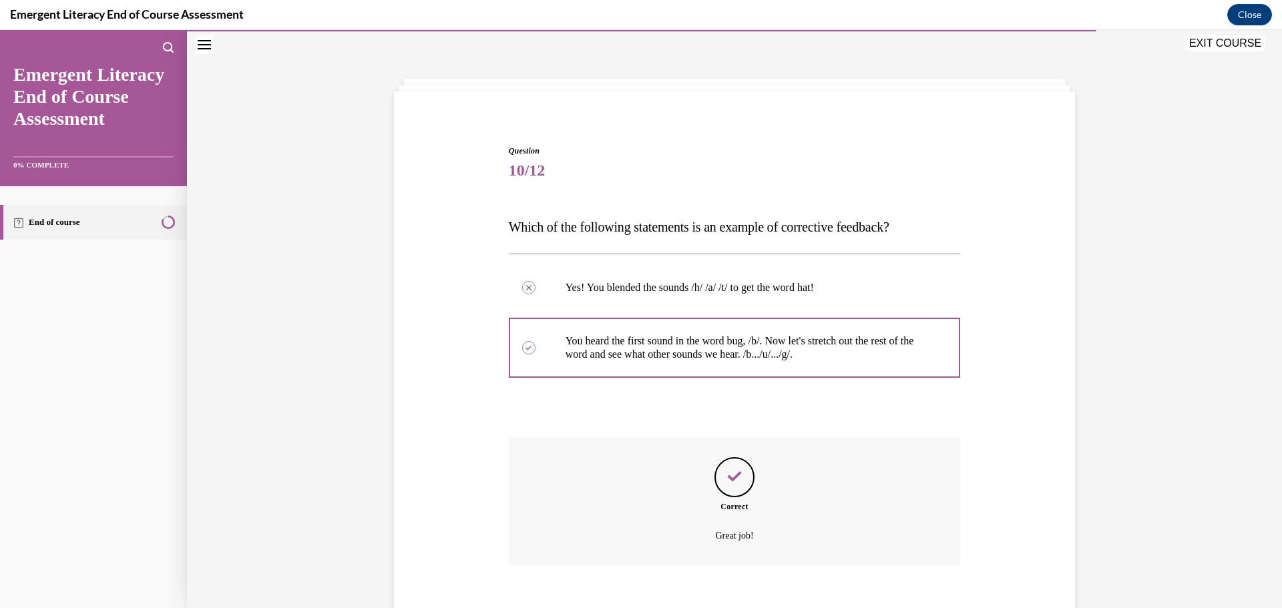
scroll to position [114, 0]
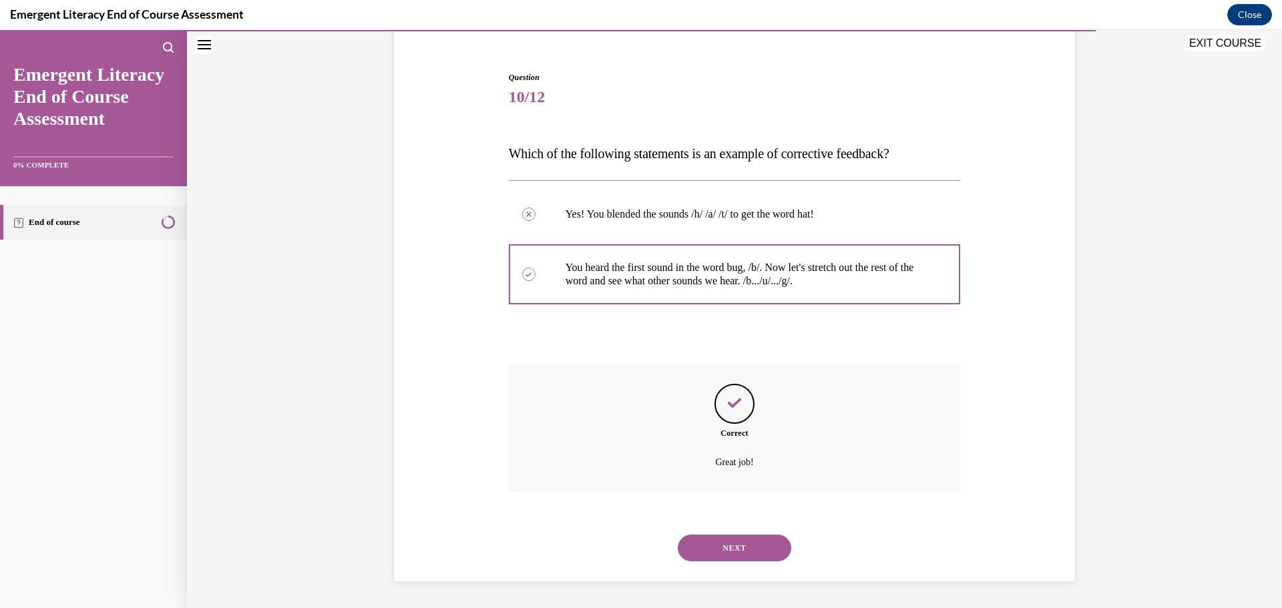
click at [729, 545] on button "NEXT" at bounding box center [734, 548] width 113 height 27
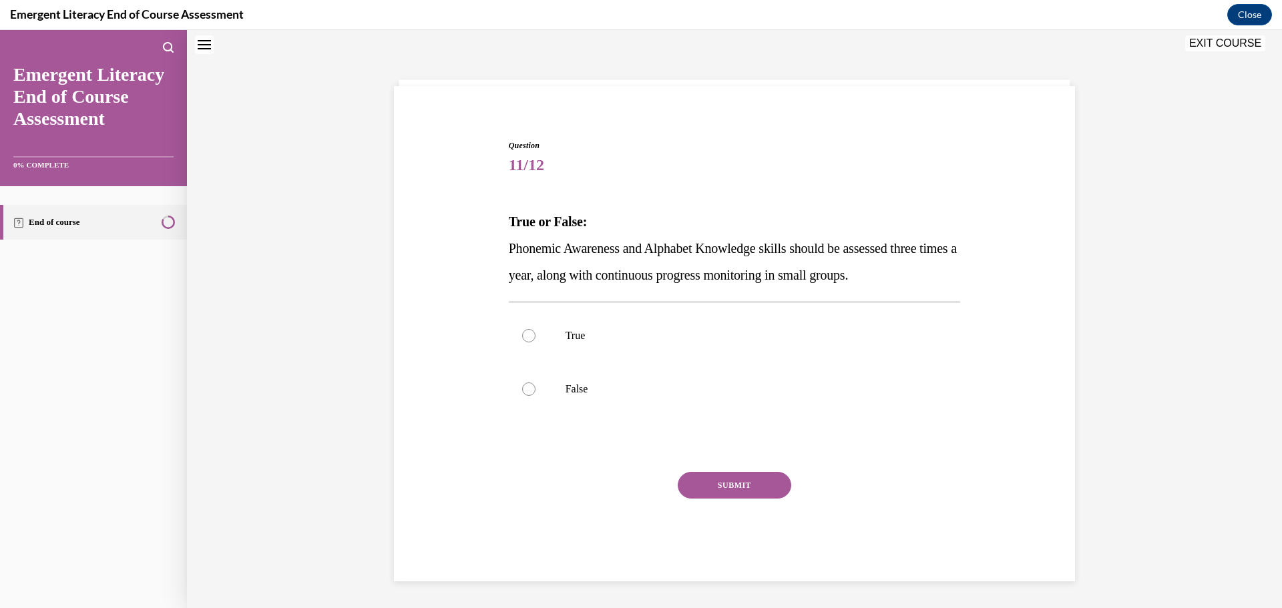
scroll to position [41, 0]
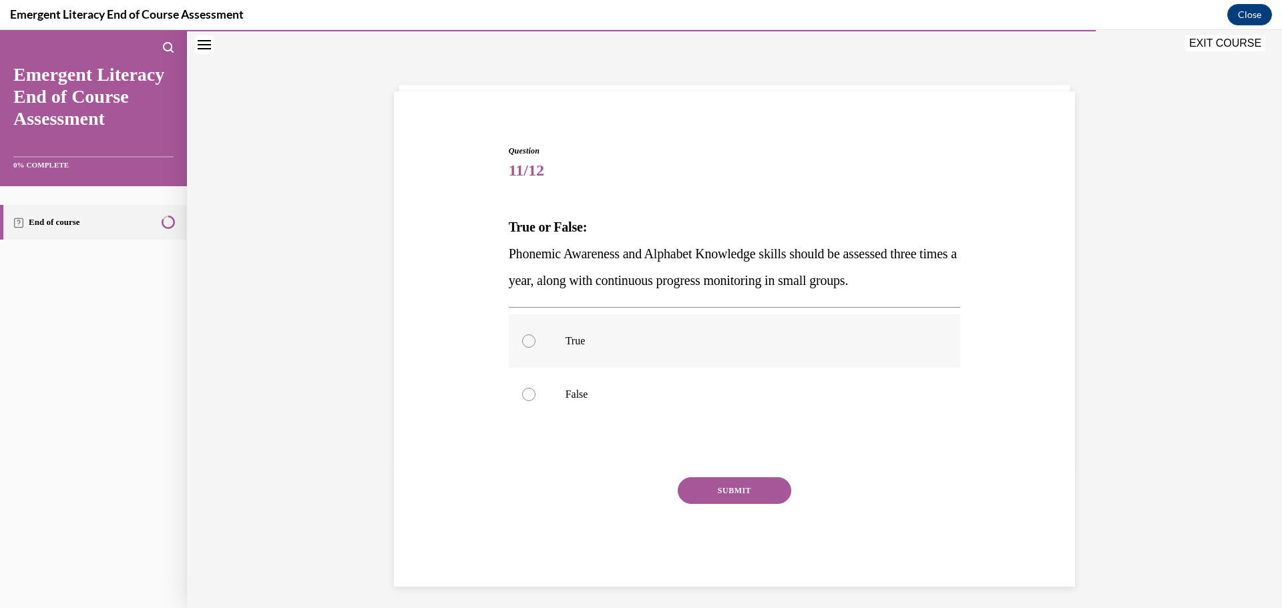
click at [522, 341] on div at bounding box center [528, 340] width 13 height 13
click at [522, 341] on input "True" at bounding box center [528, 340] width 13 height 13
radio input "true"
click at [726, 494] on button "SUBMIT" at bounding box center [734, 490] width 113 height 27
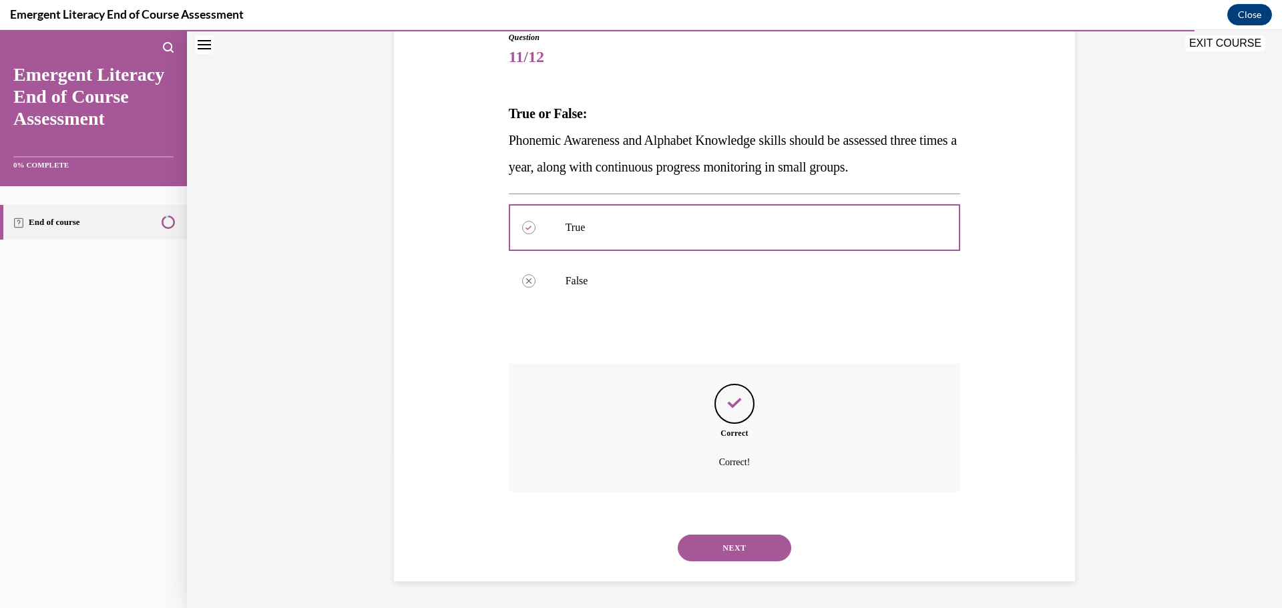
click at [740, 546] on button "NEXT" at bounding box center [734, 548] width 113 height 27
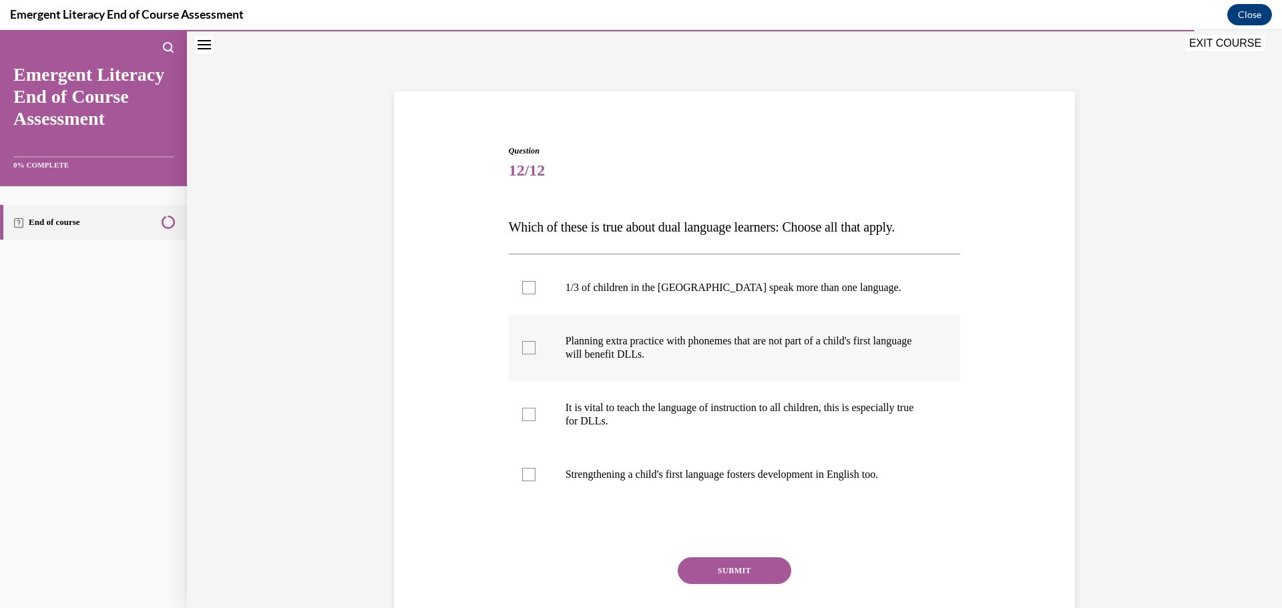
click at [522, 348] on div at bounding box center [528, 347] width 13 height 13
click at [522, 348] on input "Planning extra practice with phonemes that are not part of a child's first lang…" at bounding box center [528, 347] width 13 height 13
checkbox input "true"
click at [516, 291] on label "1/3 of children in the US speak more than one language." at bounding box center [735, 287] width 452 height 53
click at [522, 291] on input "1/3 of children in the US speak more than one language." at bounding box center [528, 287] width 13 height 13
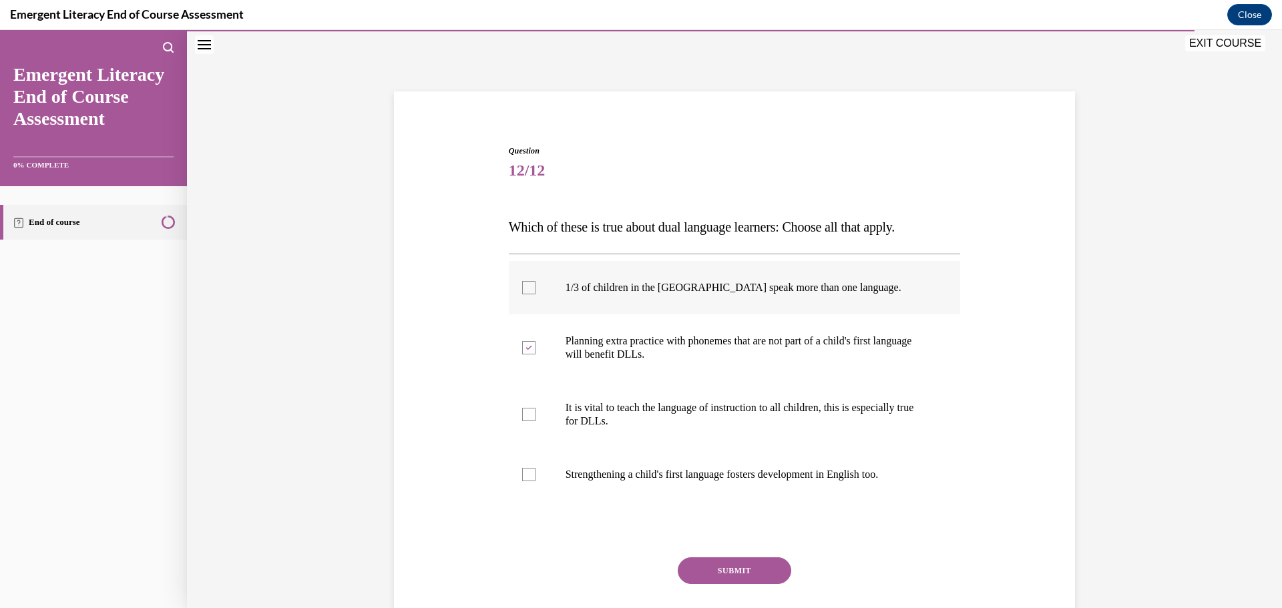
checkbox input "true"
click at [529, 414] on div at bounding box center [528, 414] width 13 height 13
click at [529, 414] on input "It is vital to teach the language of instruction to all children, this is espec…" at bounding box center [528, 414] width 13 height 13
checkbox input "true"
click at [524, 471] on div at bounding box center [528, 474] width 13 height 13
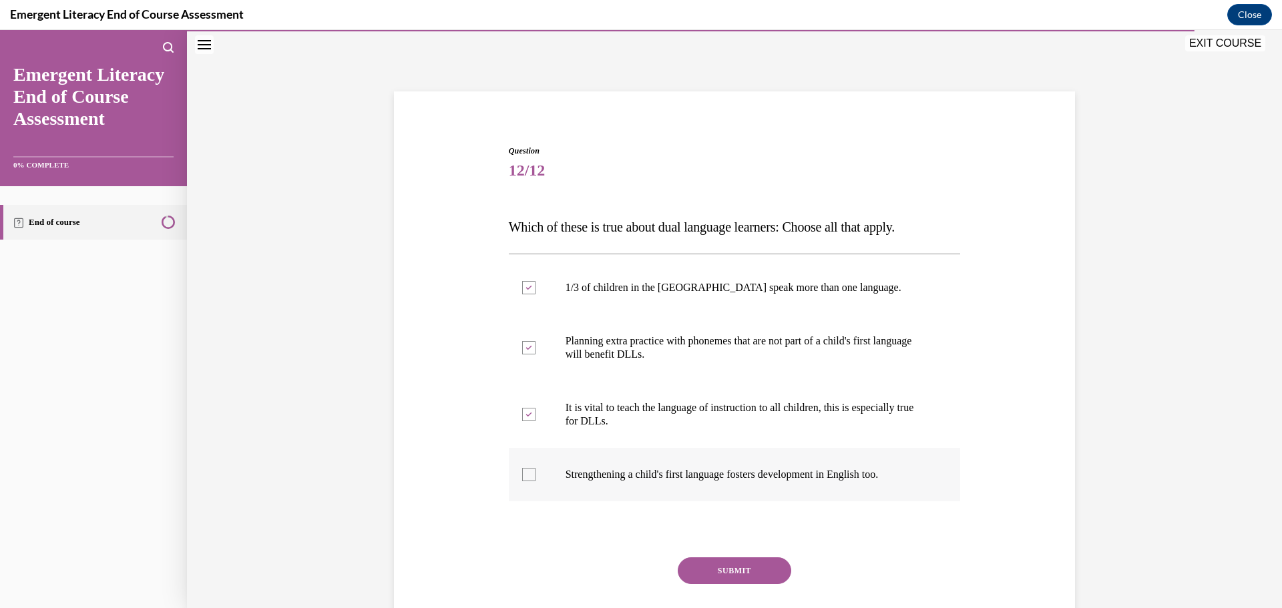
click at [524, 471] on input "Strengthening a child's first language fosters development in English too." at bounding box center [528, 474] width 13 height 13
checkbox input "true"
click at [743, 569] on button "SUBMIT" at bounding box center [734, 570] width 113 height 27
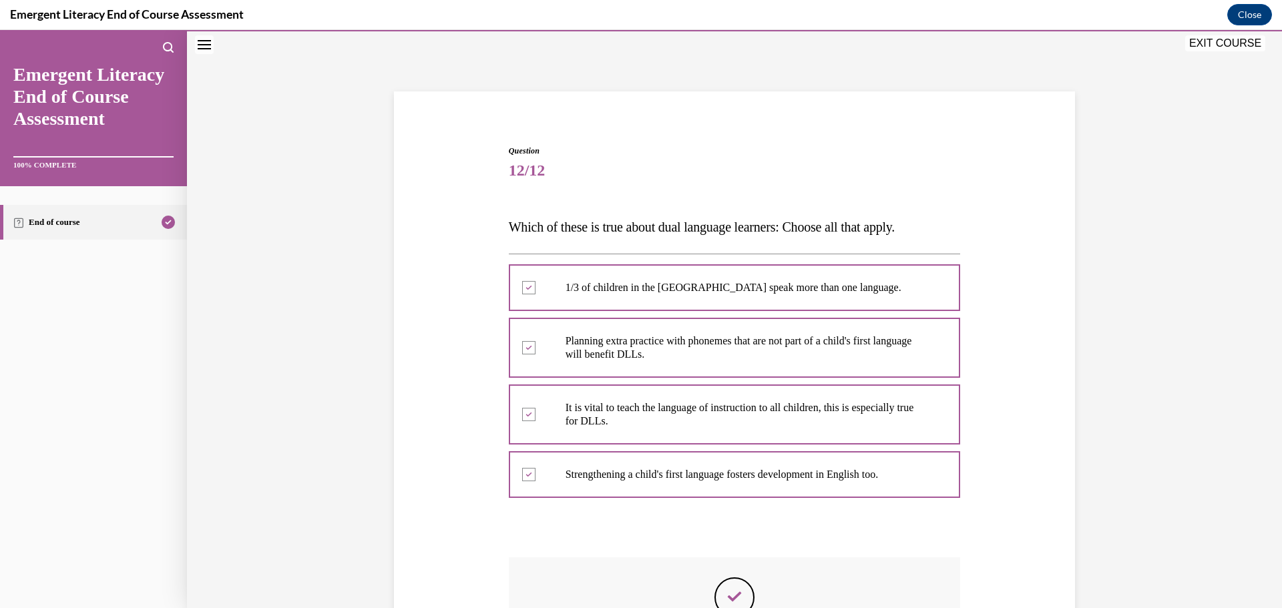
scroll to position [234, 0]
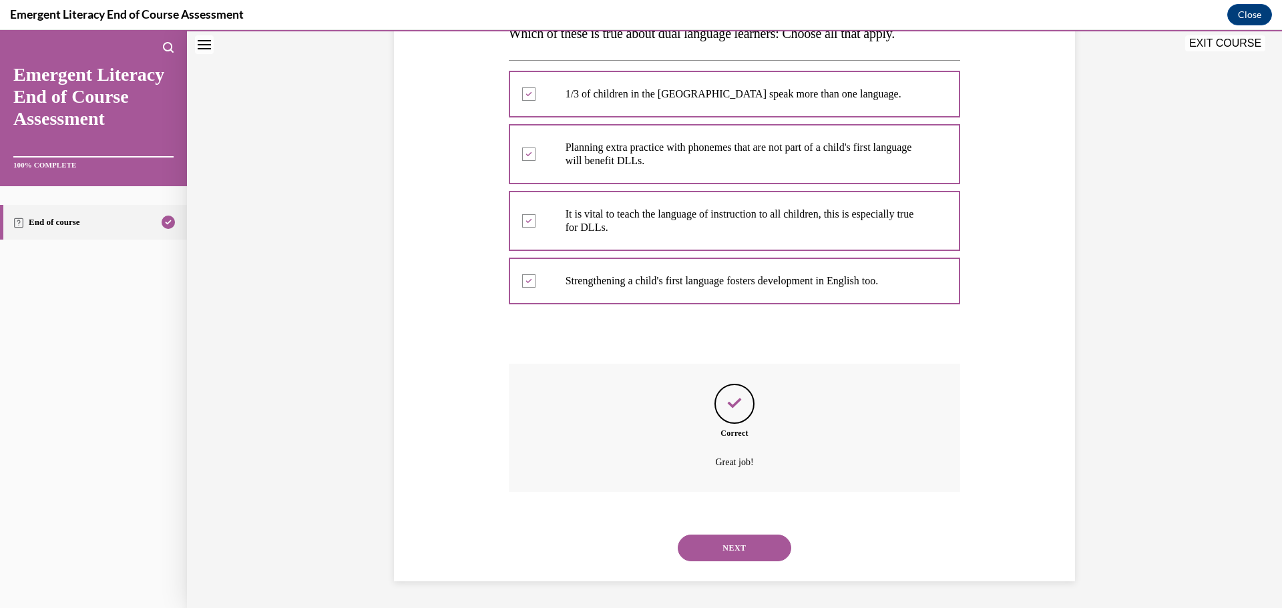
click at [752, 547] on button "NEXT" at bounding box center [734, 548] width 113 height 27
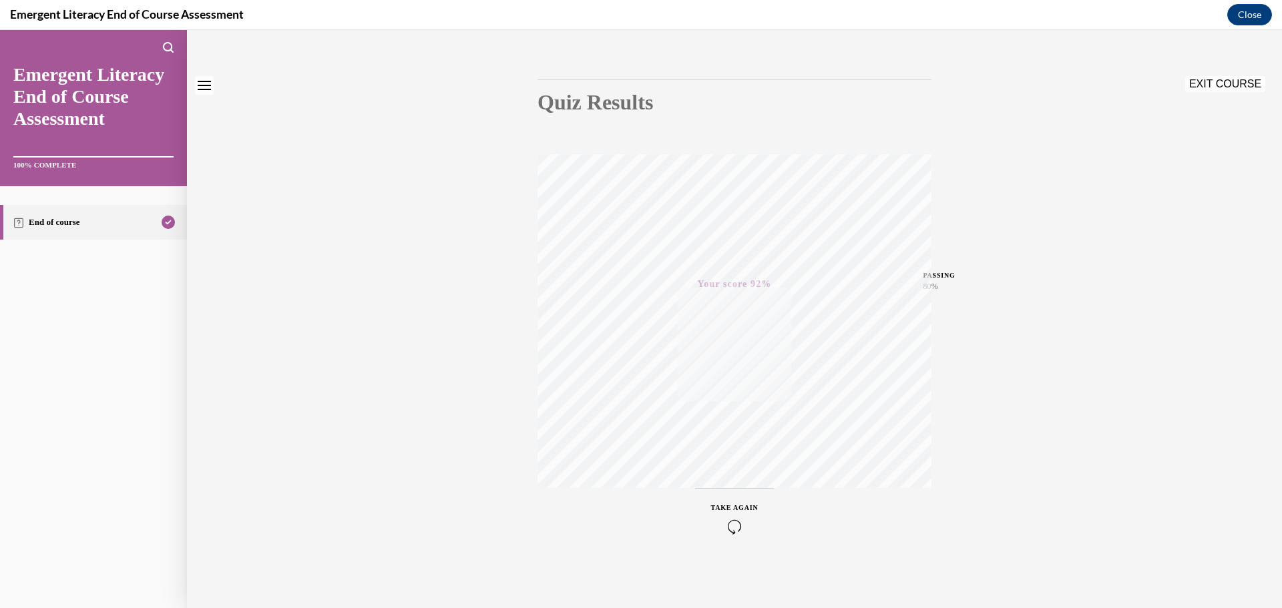
scroll to position [0, 0]
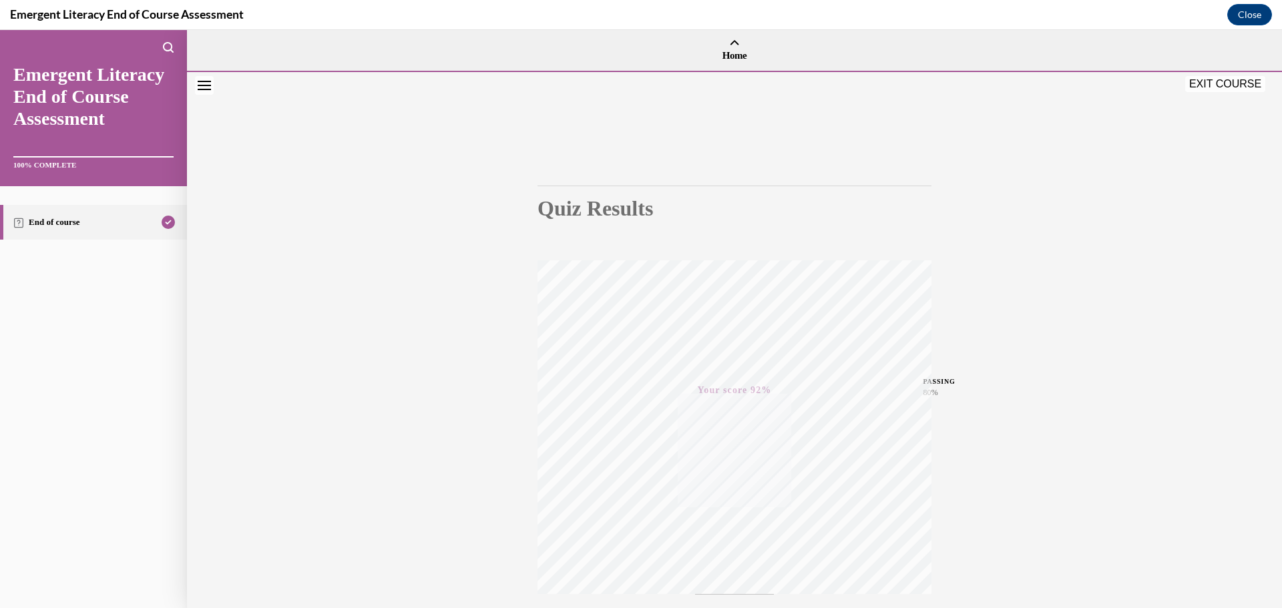
click at [1230, 83] on button "EXIT COURSE" at bounding box center [1225, 84] width 80 height 16
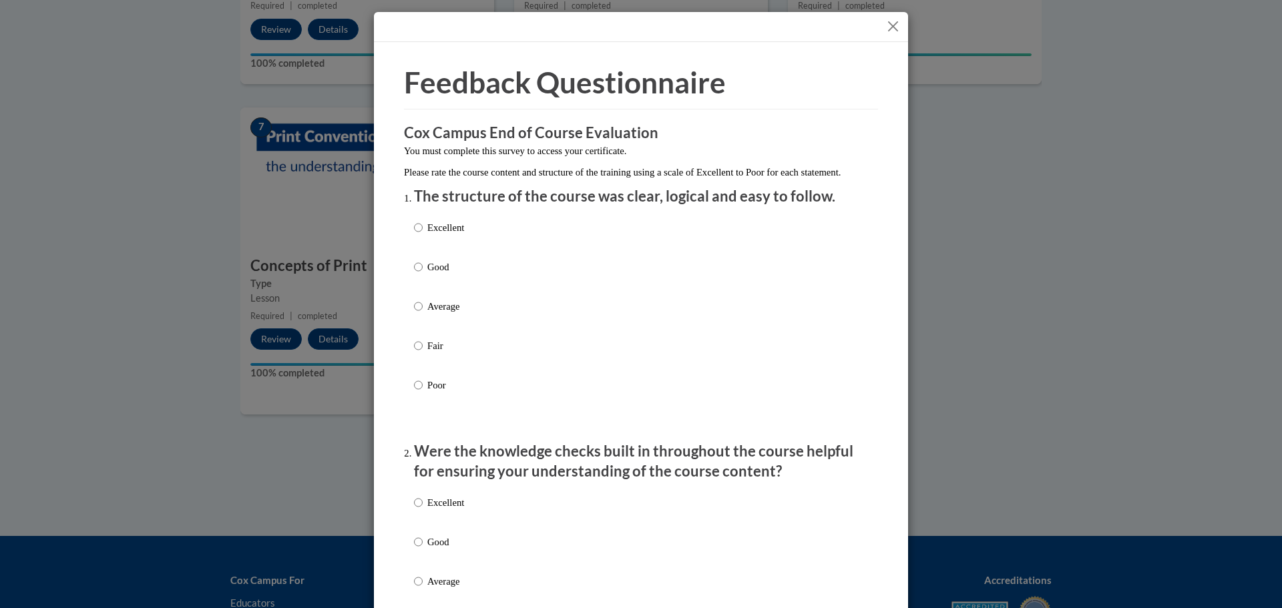
click at [419, 240] on label "Excellent" at bounding box center [439, 238] width 50 height 36
click at [419, 235] on input "Excellent" at bounding box center [418, 227] width 9 height 15
radio input "true"
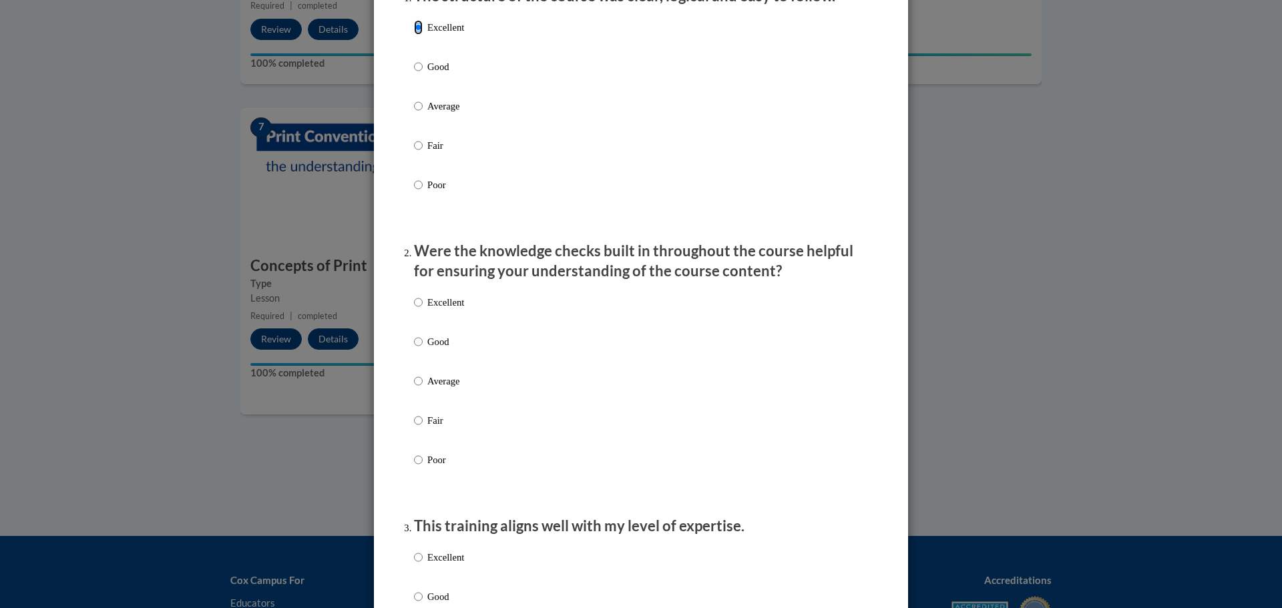
scroll to position [267, 0]
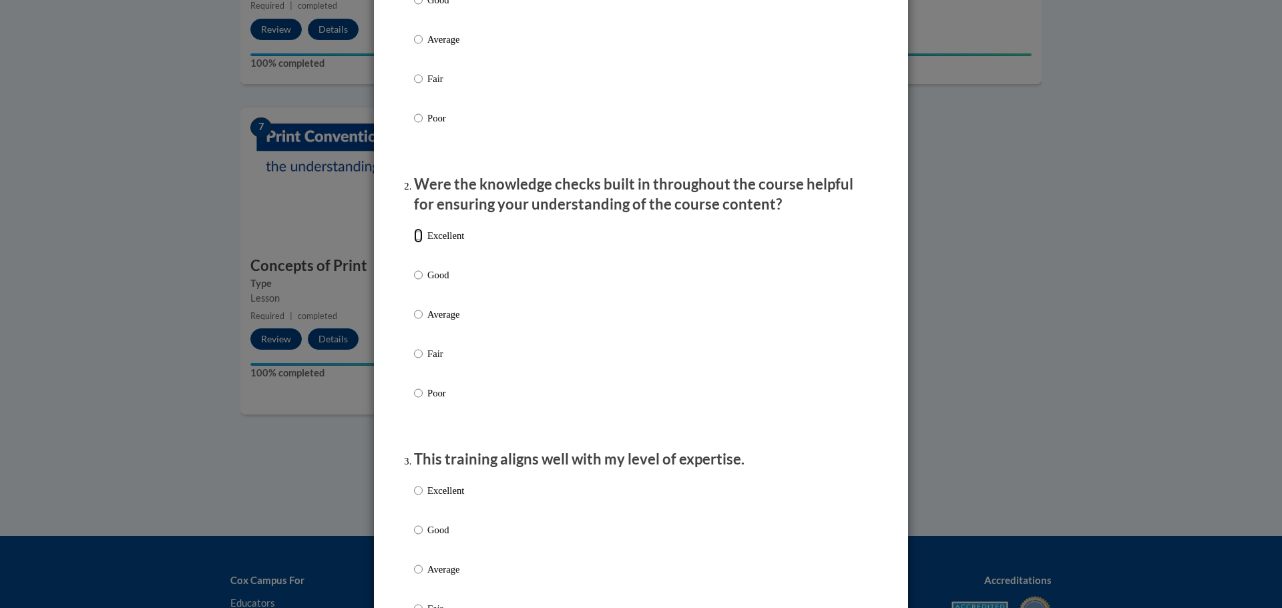
click at [414, 243] on input "Excellent" at bounding box center [418, 235] width 9 height 15
radio input "true"
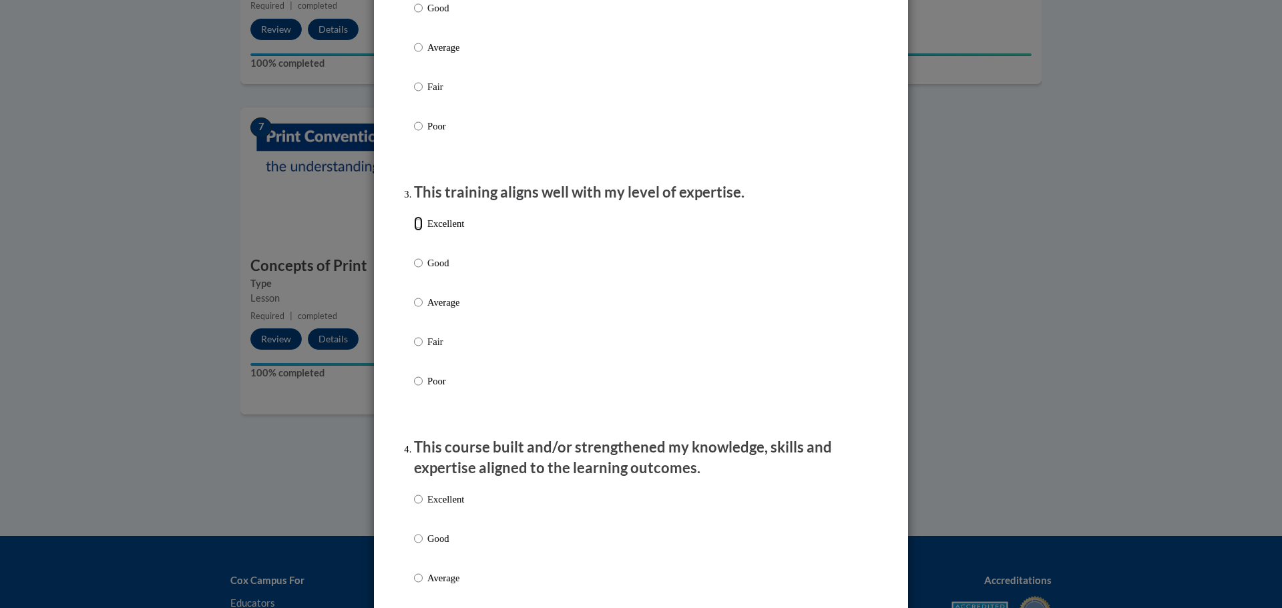
click at [414, 231] on input "Excellent" at bounding box center [418, 223] width 9 height 15
radio input "true"
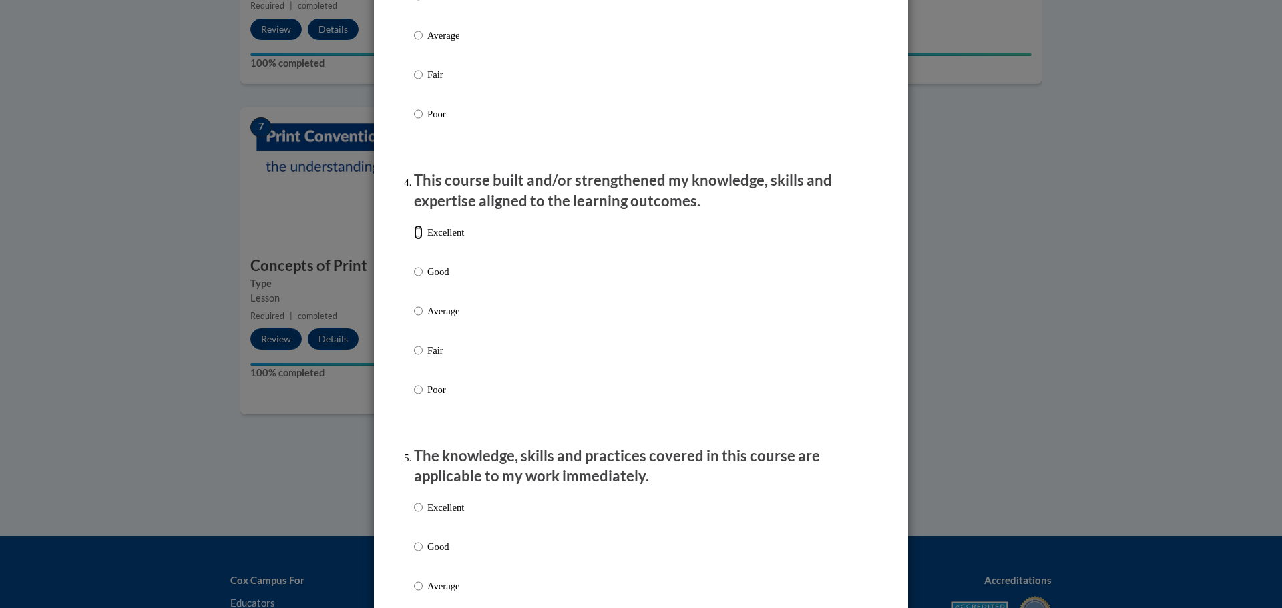
click at [417, 240] on input "Excellent" at bounding box center [418, 232] width 9 height 15
radio input "true"
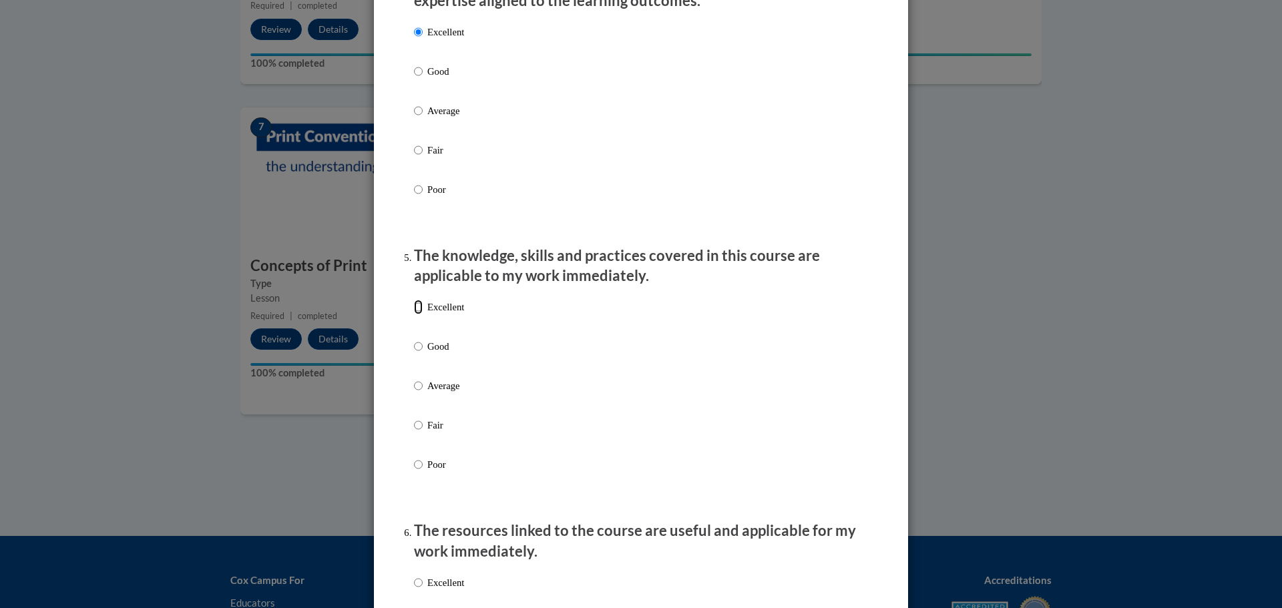
click at [414, 314] on input "Excellent" at bounding box center [418, 307] width 9 height 15
radio input "true"
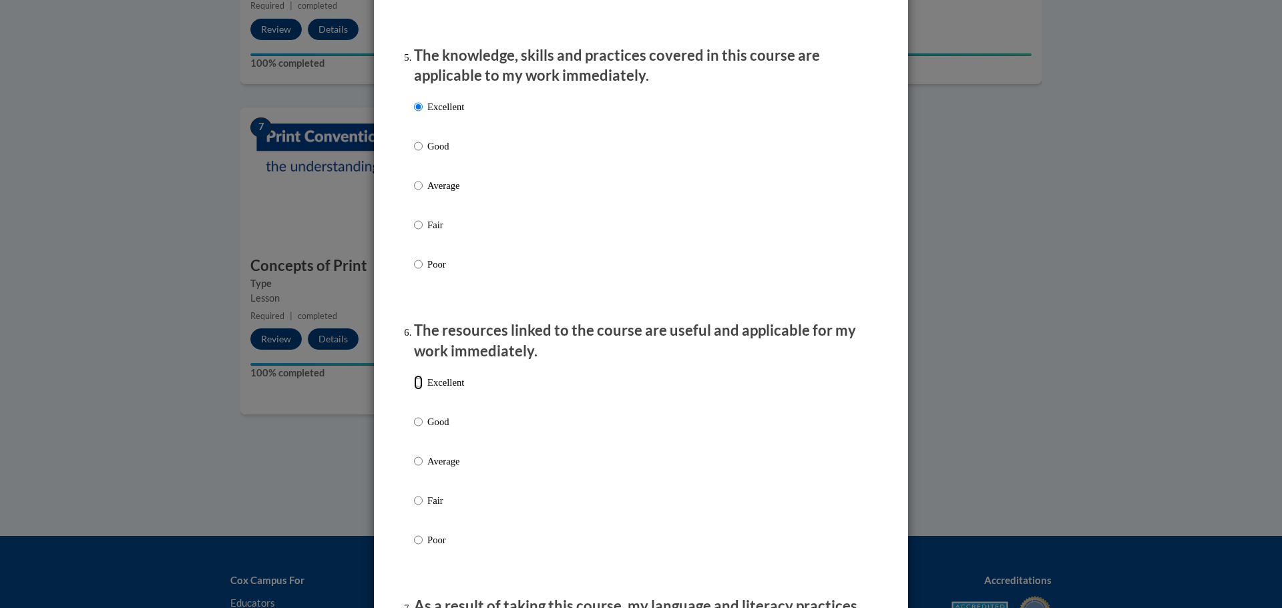
click at [415, 390] on input "Excellent" at bounding box center [418, 382] width 9 height 15
radio input "true"
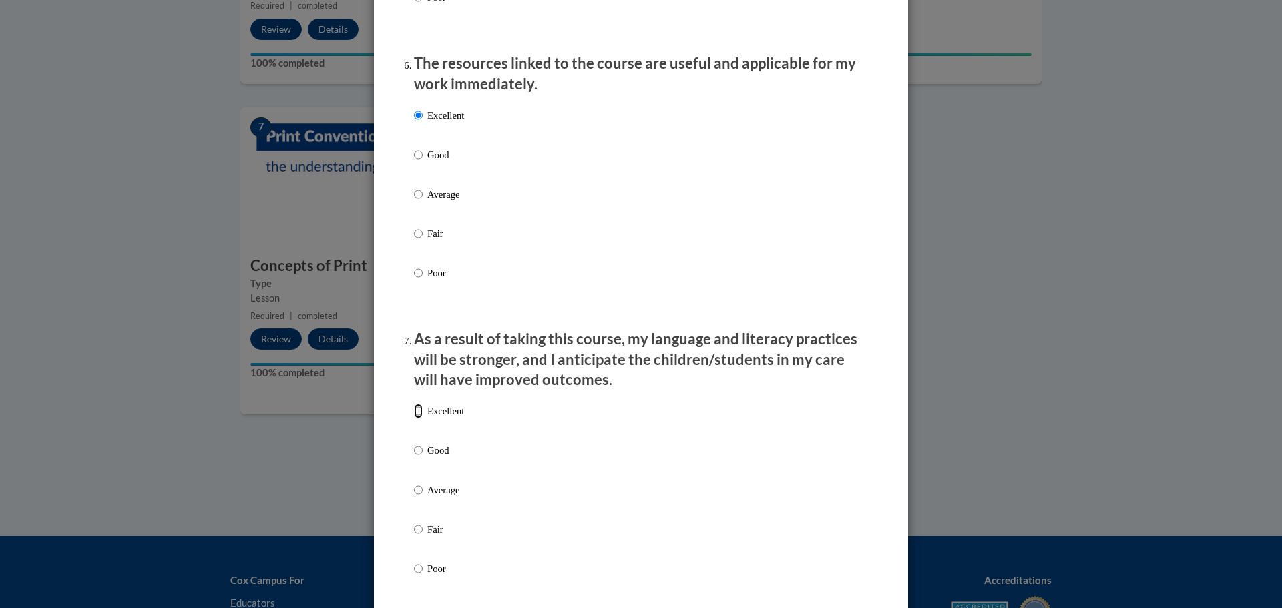
click at [417, 419] on input "Excellent" at bounding box center [418, 411] width 9 height 15
radio input "true"
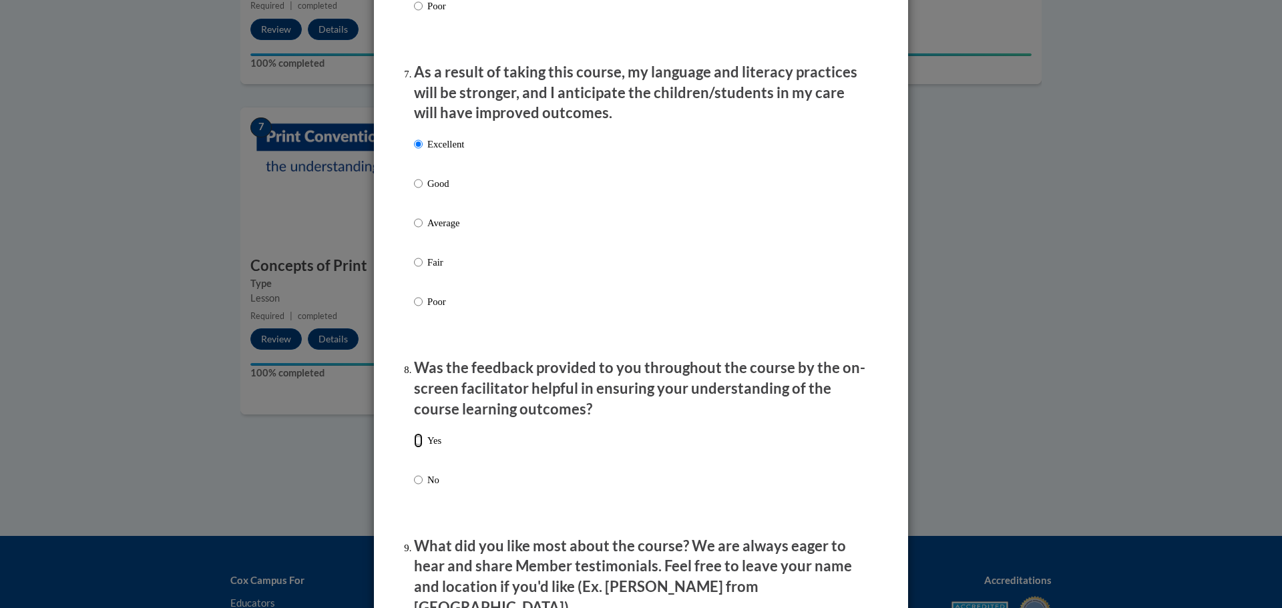
click at [417, 448] on input "Yes" at bounding box center [418, 440] width 9 height 15
radio input "true"
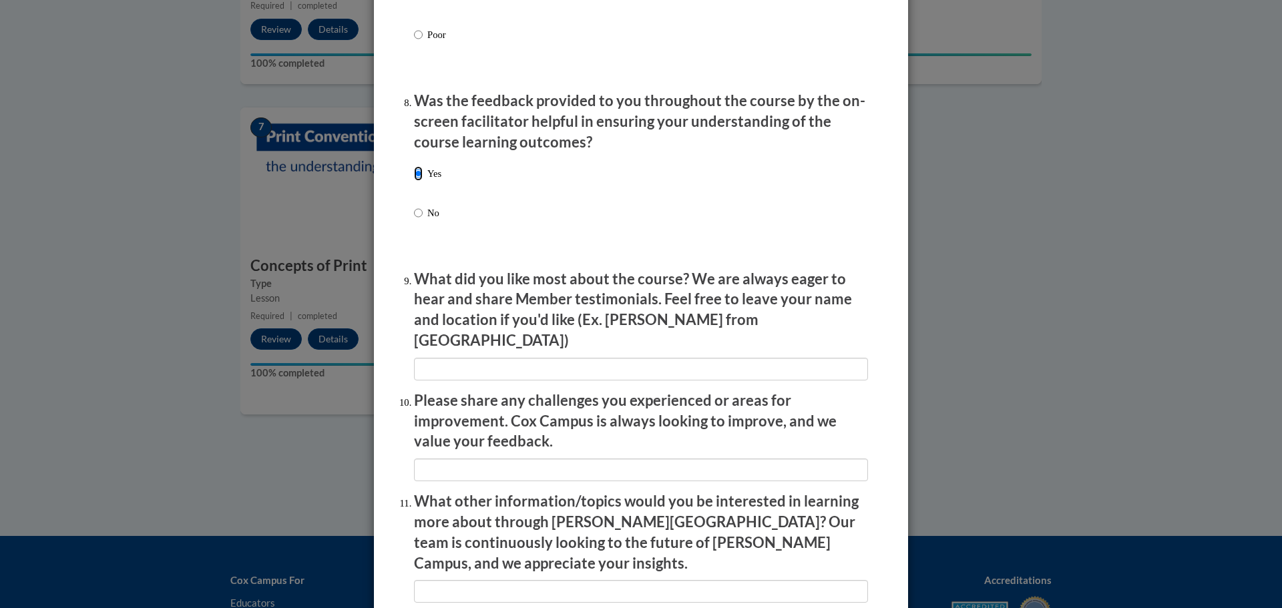
scroll to position [2165, 0]
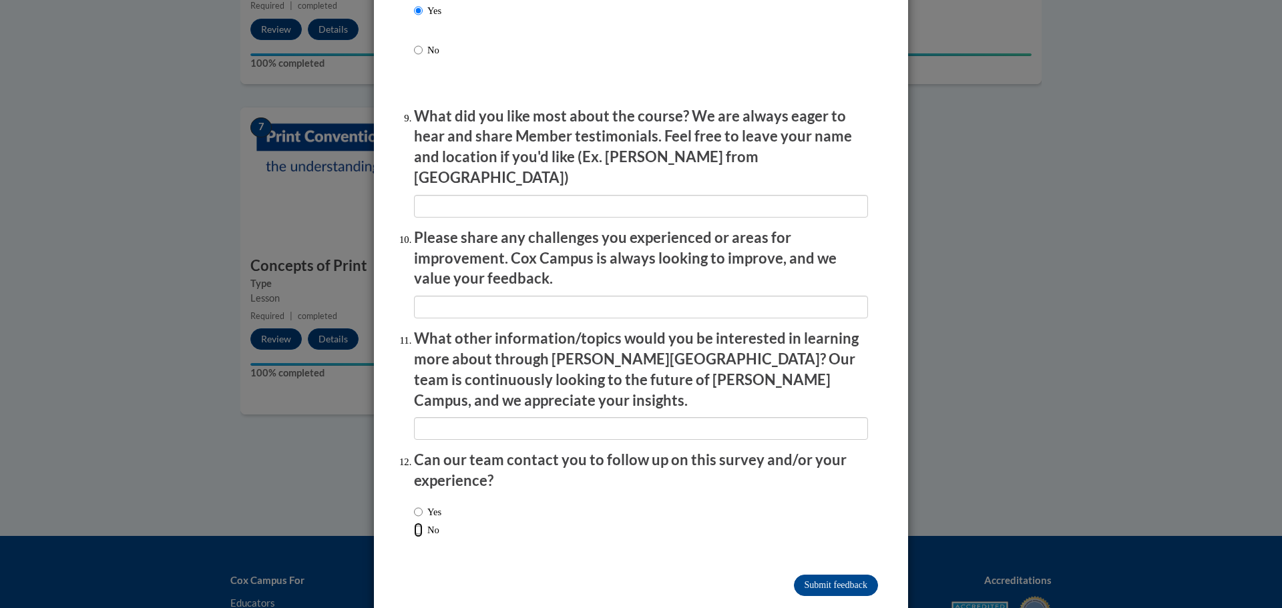
click at [414, 523] on input "No" at bounding box center [418, 530] width 9 height 15
radio input "true"
click at [823, 575] on input "Submit feedback" at bounding box center [836, 585] width 84 height 21
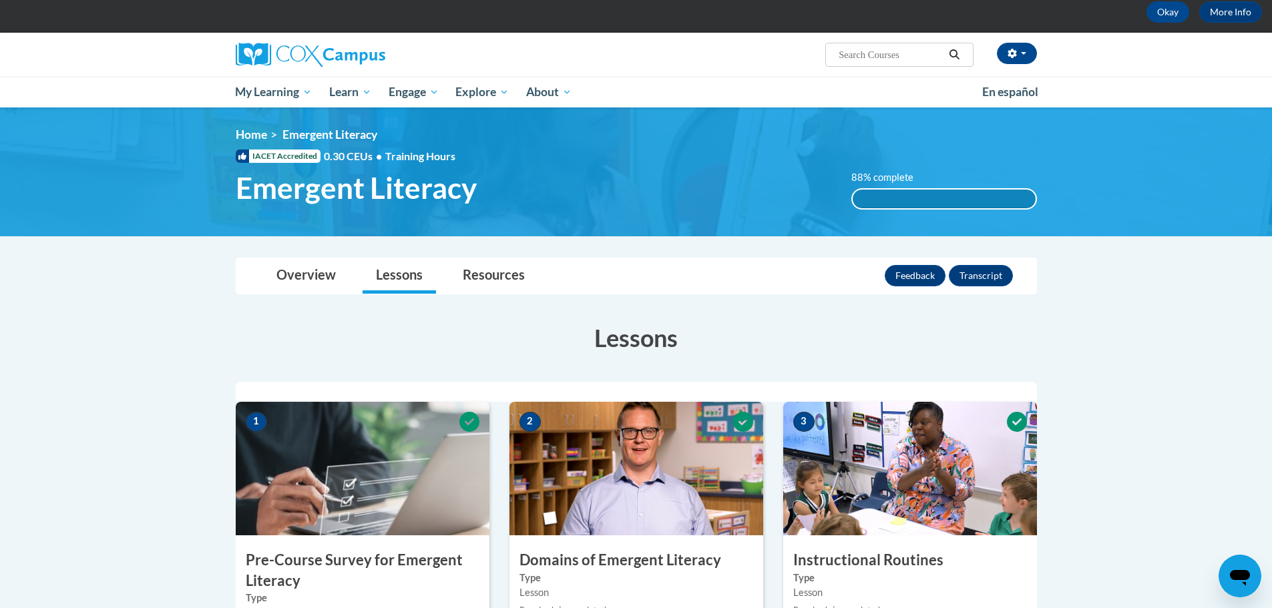
scroll to position [0, 0]
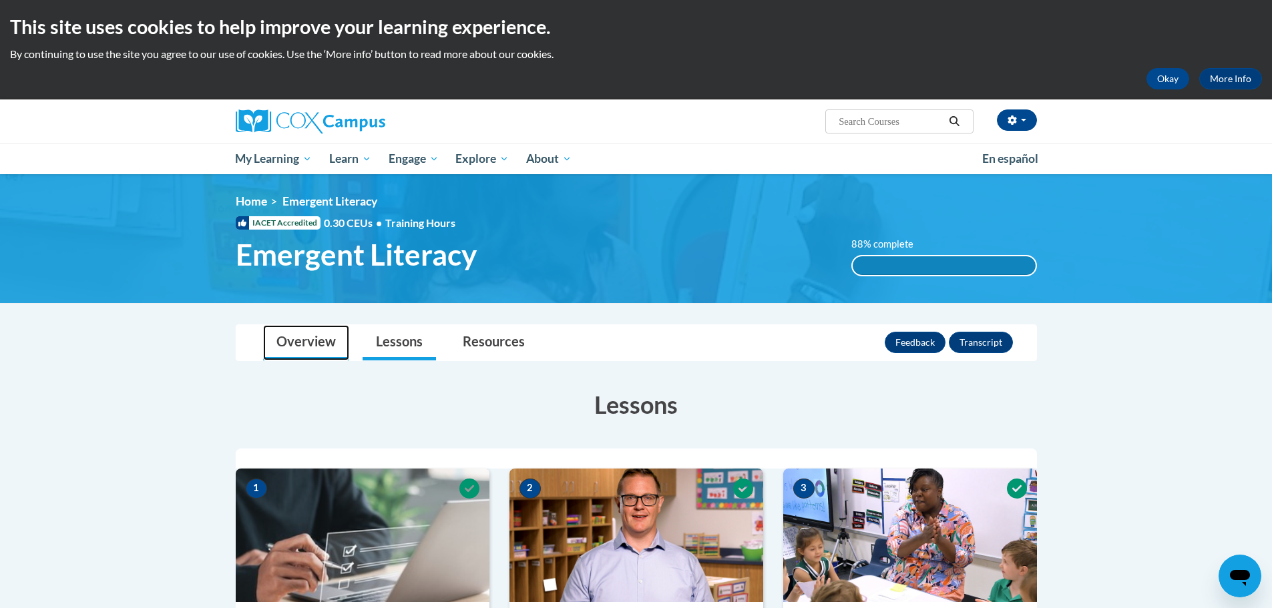
click at [294, 345] on link "Overview" at bounding box center [306, 342] width 86 height 35
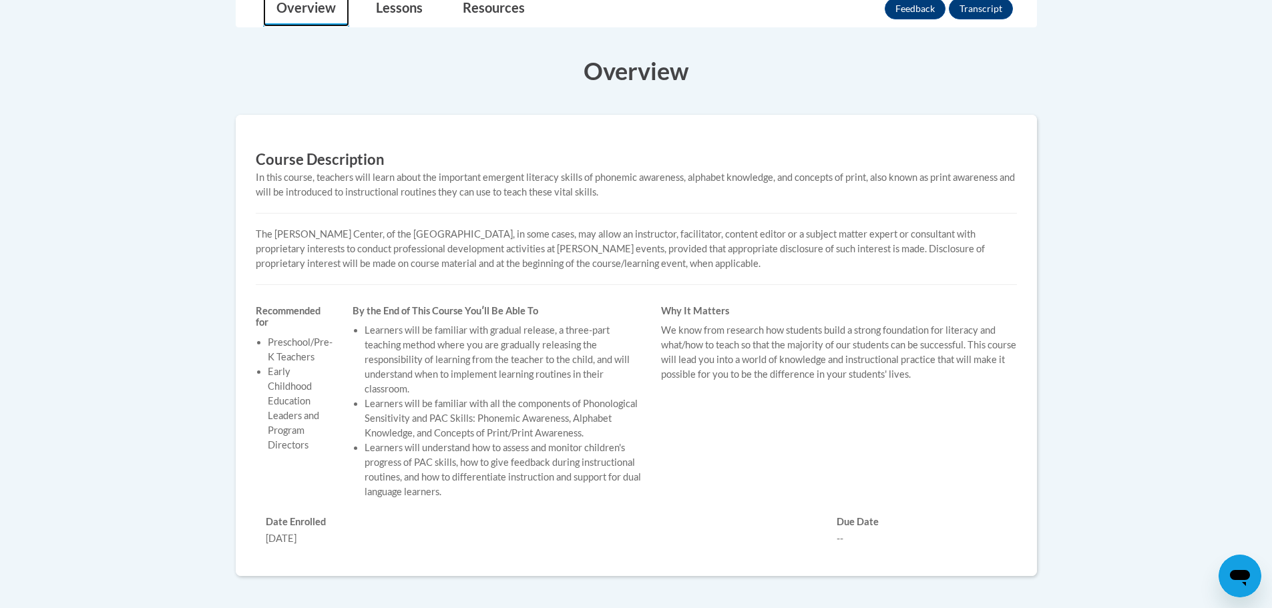
scroll to position [134, 0]
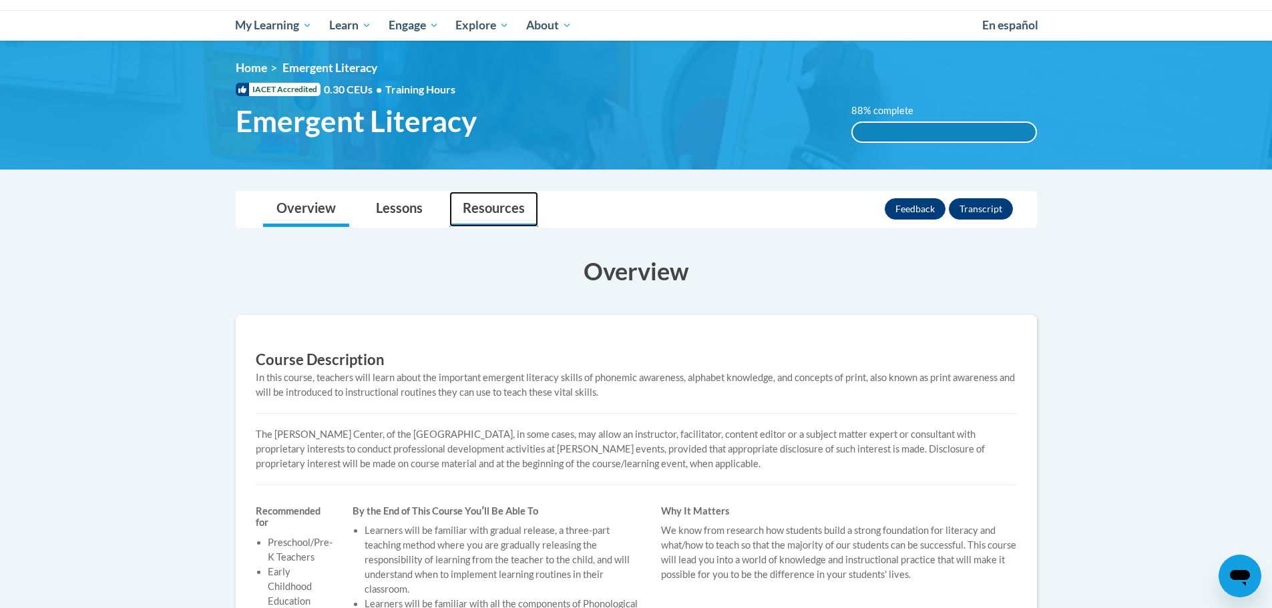
click at [501, 210] on link "Resources" at bounding box center [493, 209] width 89 height 35
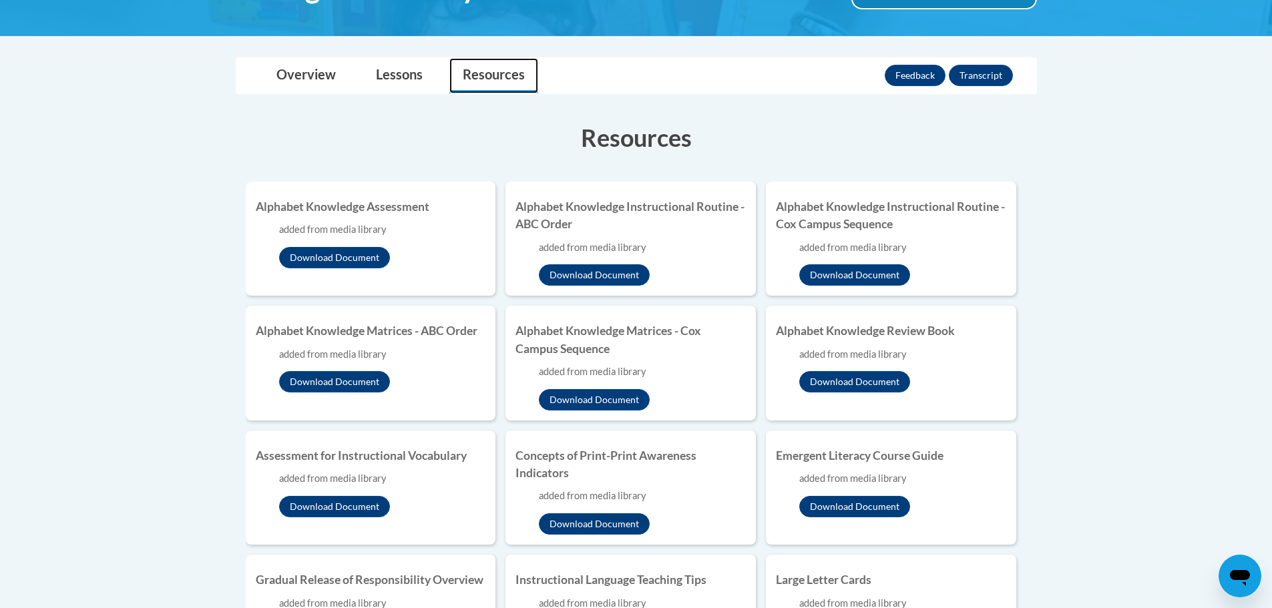
scroll to position [0, 0]
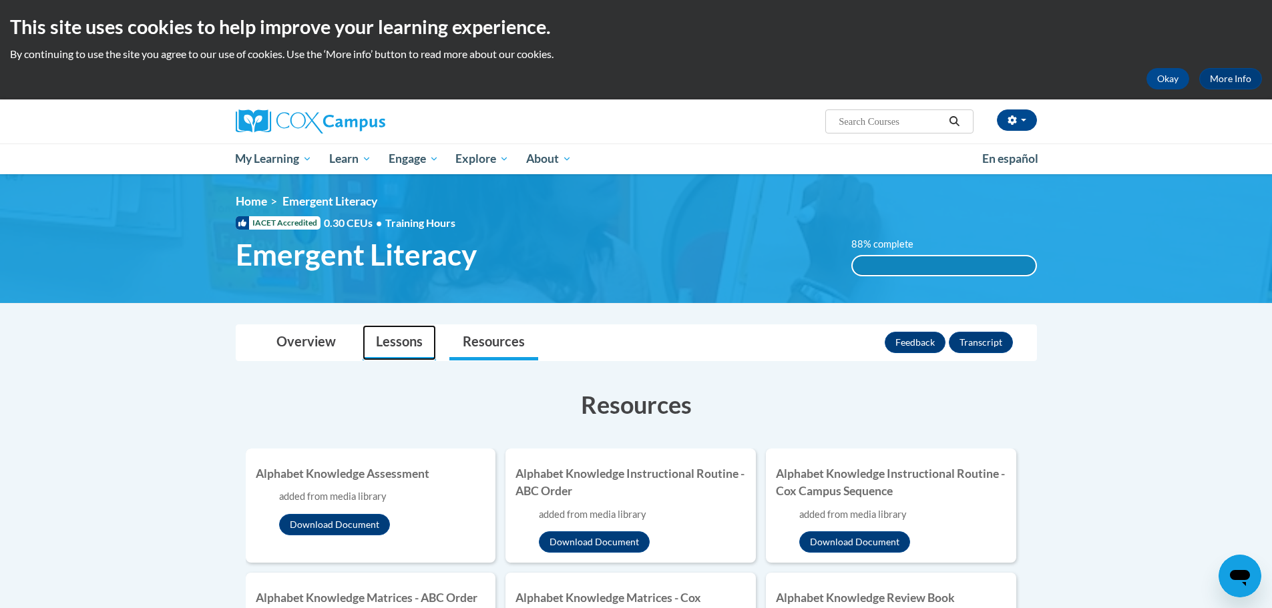
click at [386, 344] on link "Lessons" at bounding box center [398, 342] width 73 height 35
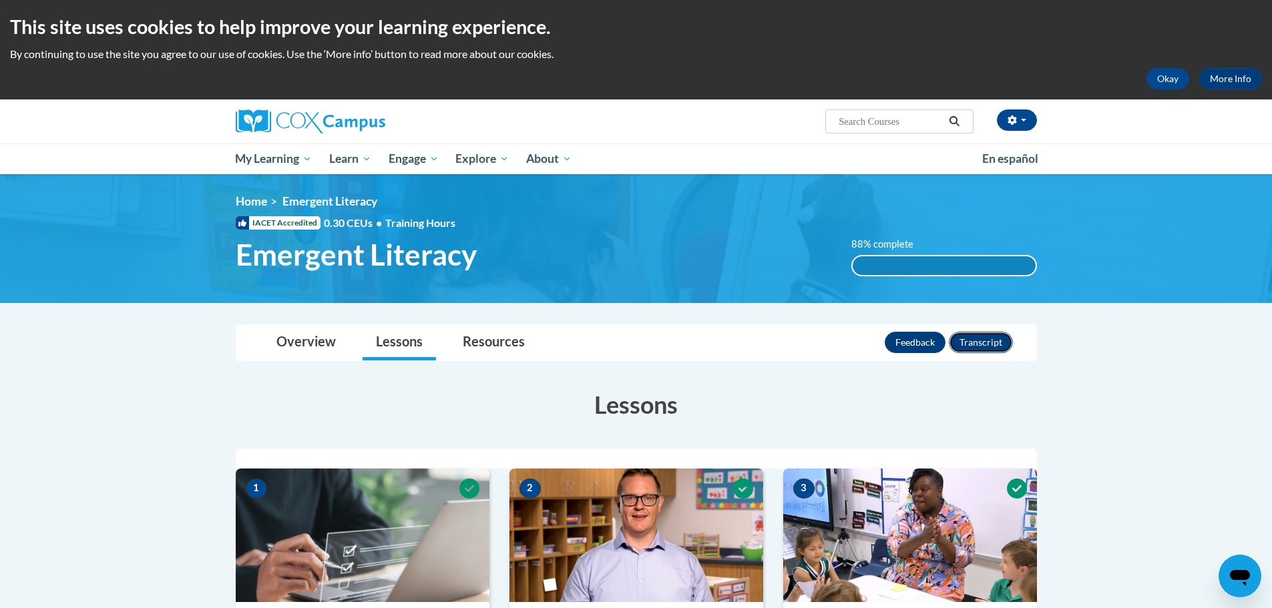
click at [981, 346] on button "Transcript" at bounding box center [981, 342] width 64 height 21
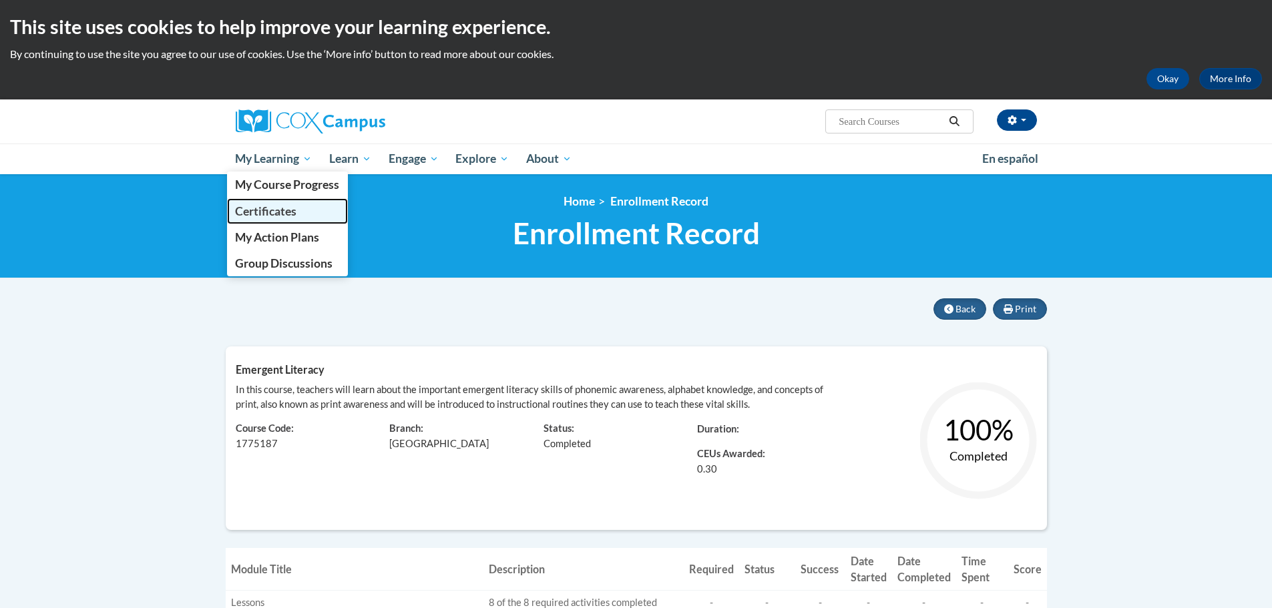
click at [274, 210] on span "Certificates" at bounding box center [265, 211] width 61 height 14
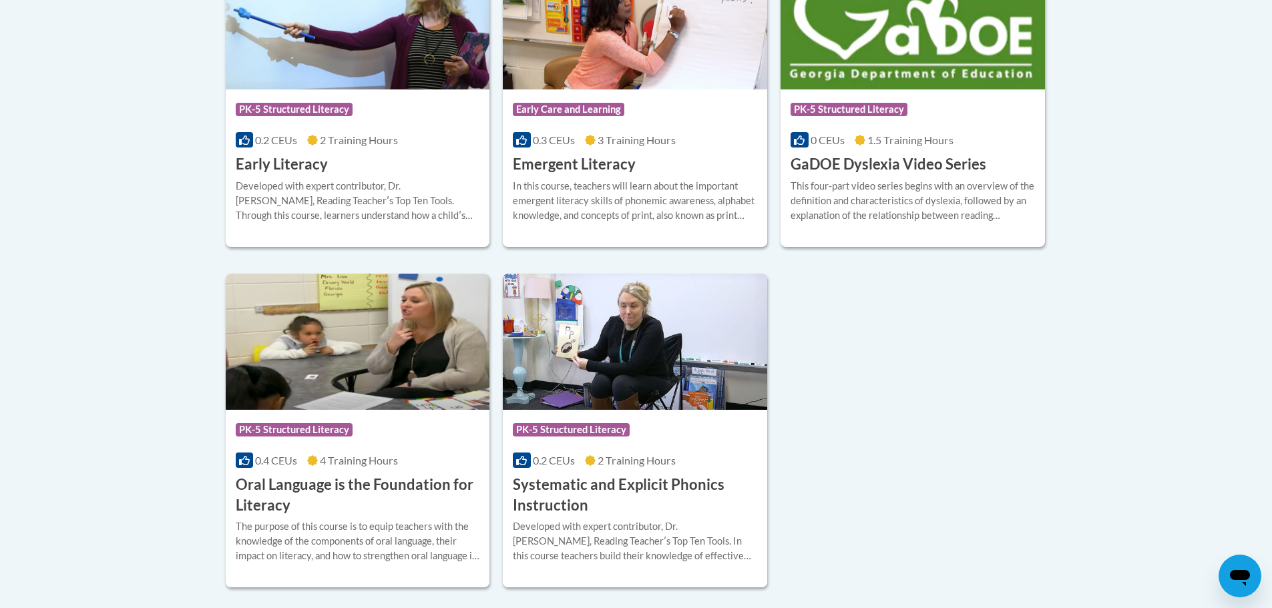
scroll to position [401, 0]
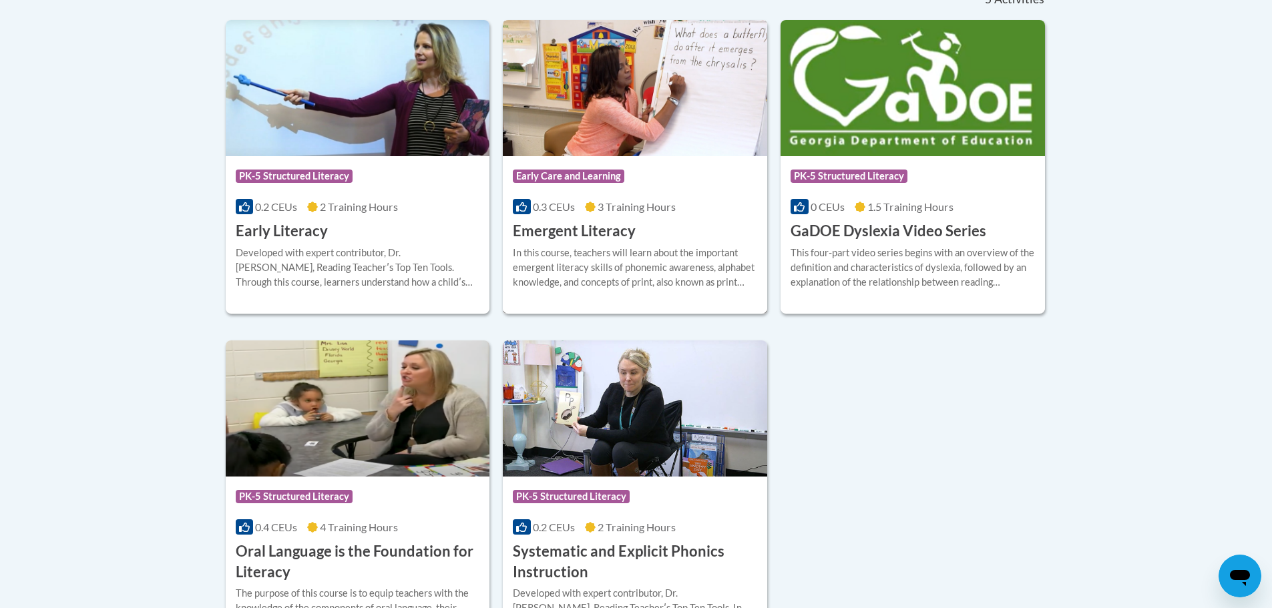
click at [574, 230] on h3 "Emergent Literacy" at bounding box center [574, 231] width 123 height 21
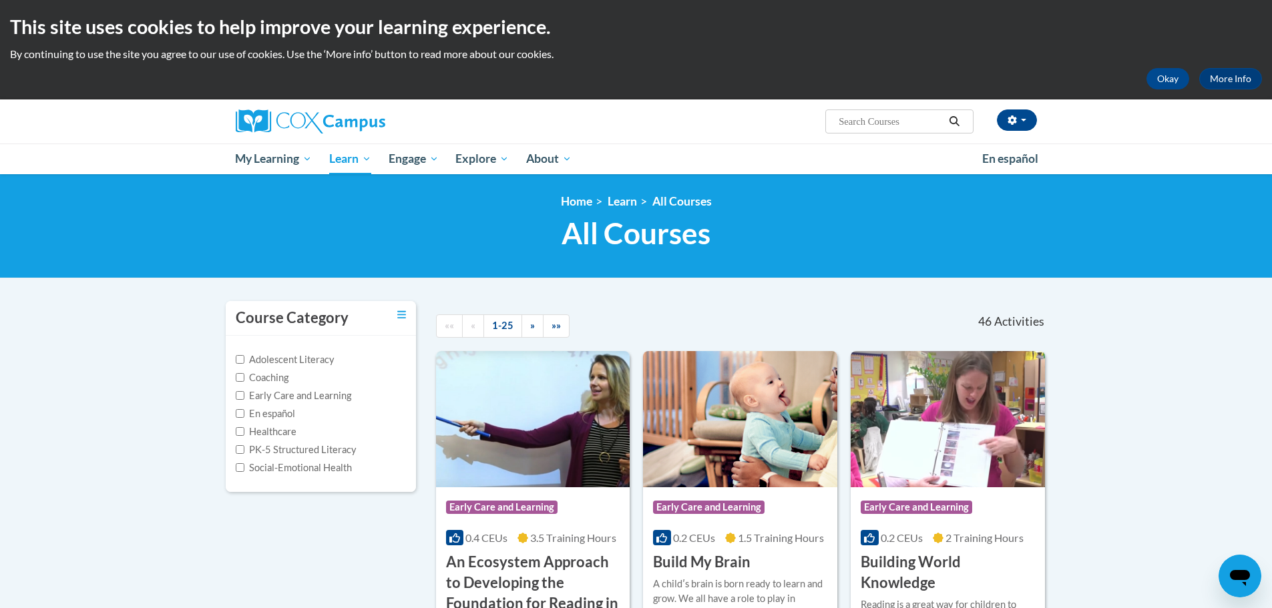
click at [874, 127] on input "Search..." at bounding box center [890, 121] width 107 height 16
type input "vocabulary instruction"
click at [951, 119] on icon "Search" at bounding box center [954, 121] width 10 height 10
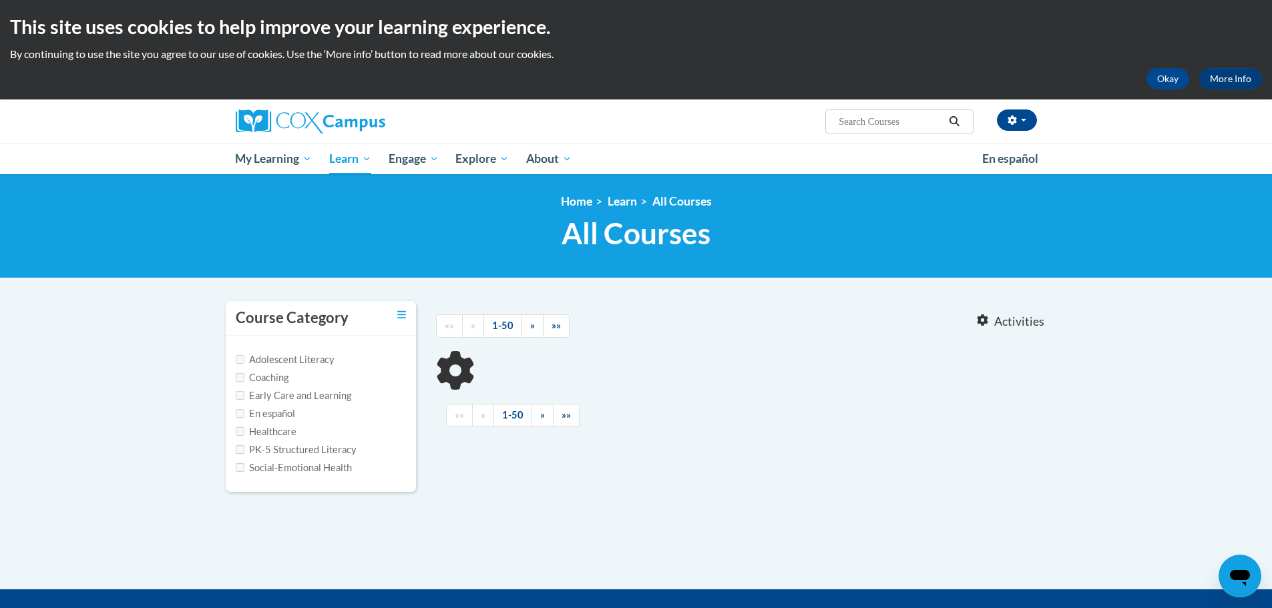
type input "vocabulary instruction"
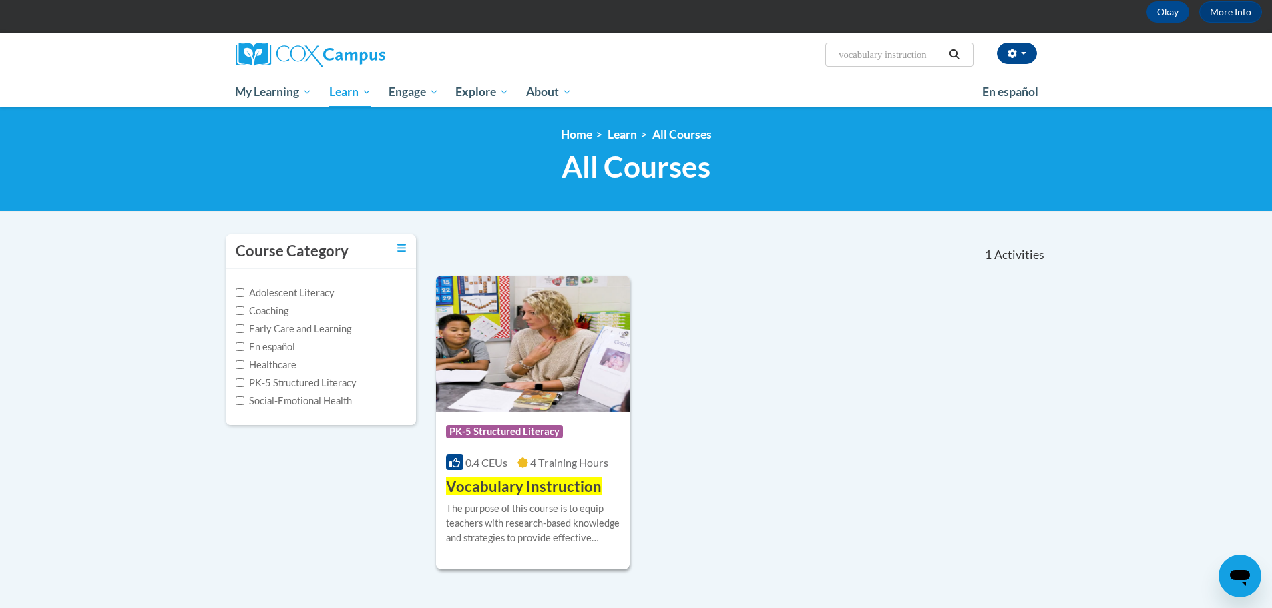
scroll to position [134, 0]
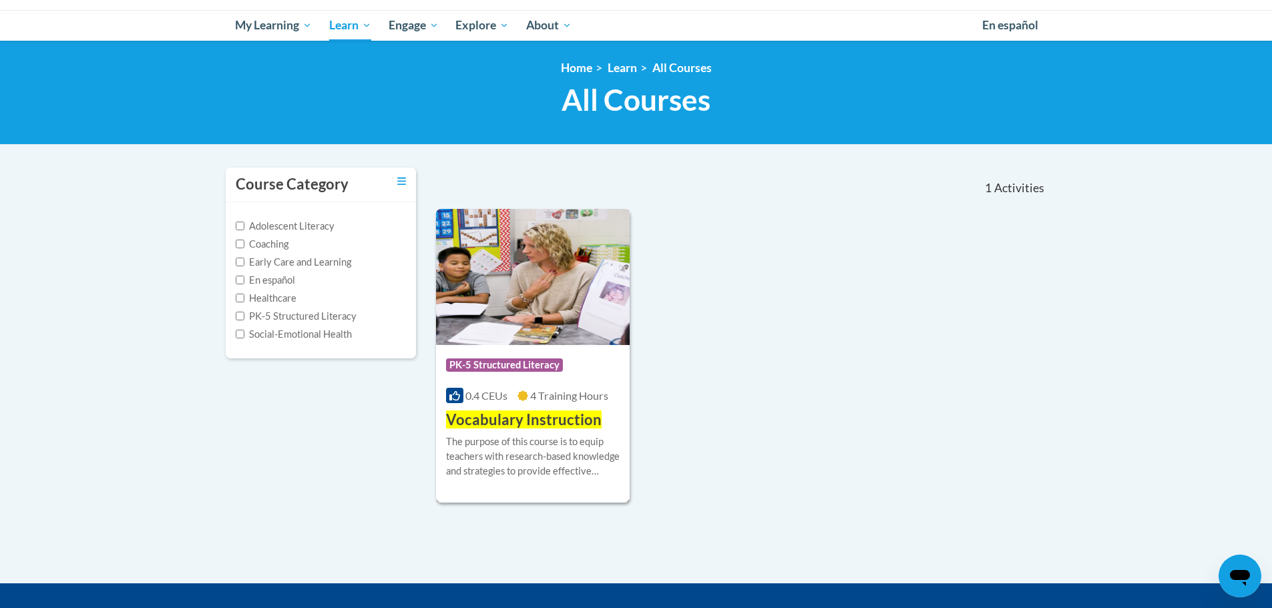
click at [509, 427] on span "Vocabulary Instruction" at bounding box center [524, 420] width 156 height 18
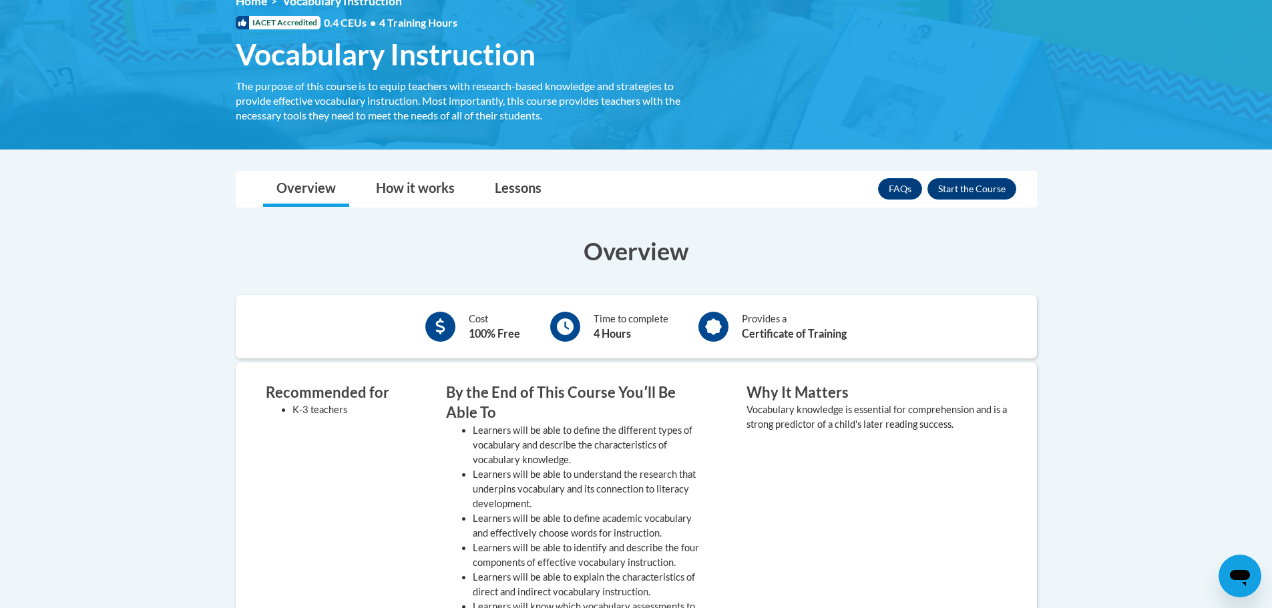
scroll to position [134, 0]
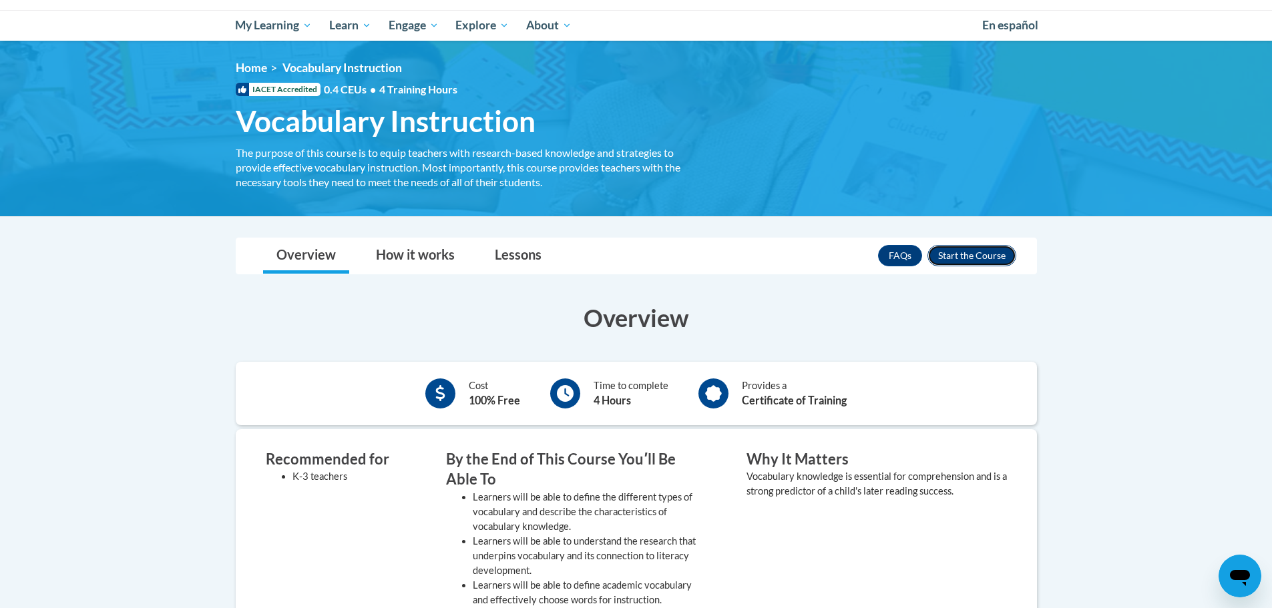
click at [957, 251] on button "Enroll" at bounding box center [971, 255] width 89 height 21
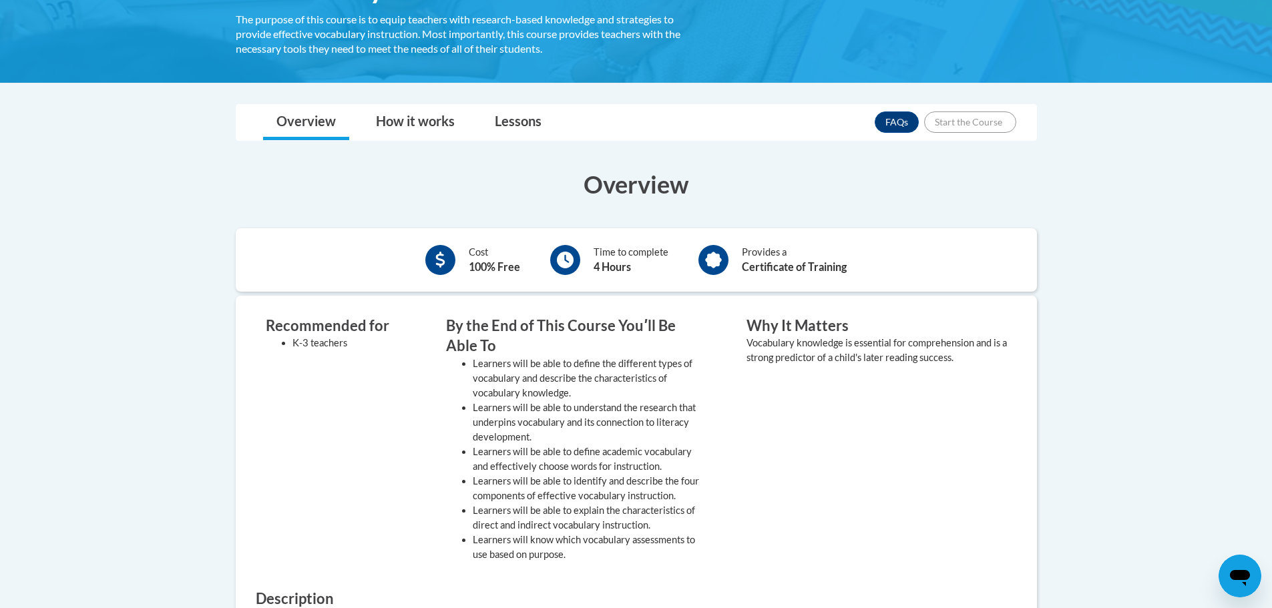
scroll to position [334, 0]
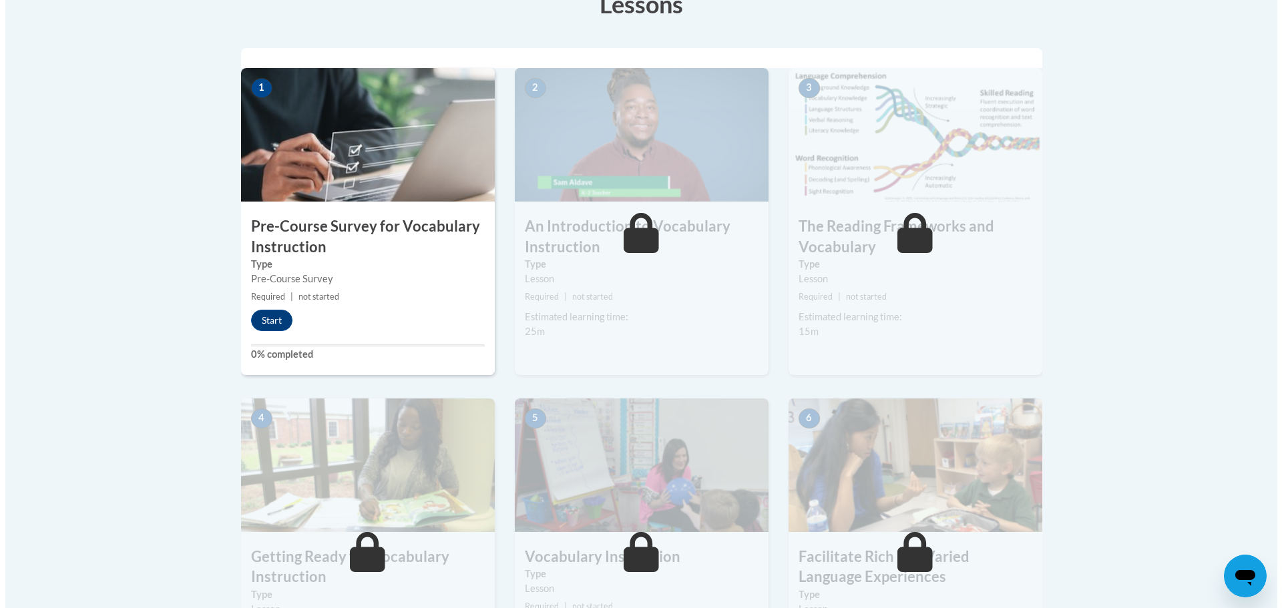
scroll to position [467, 0]
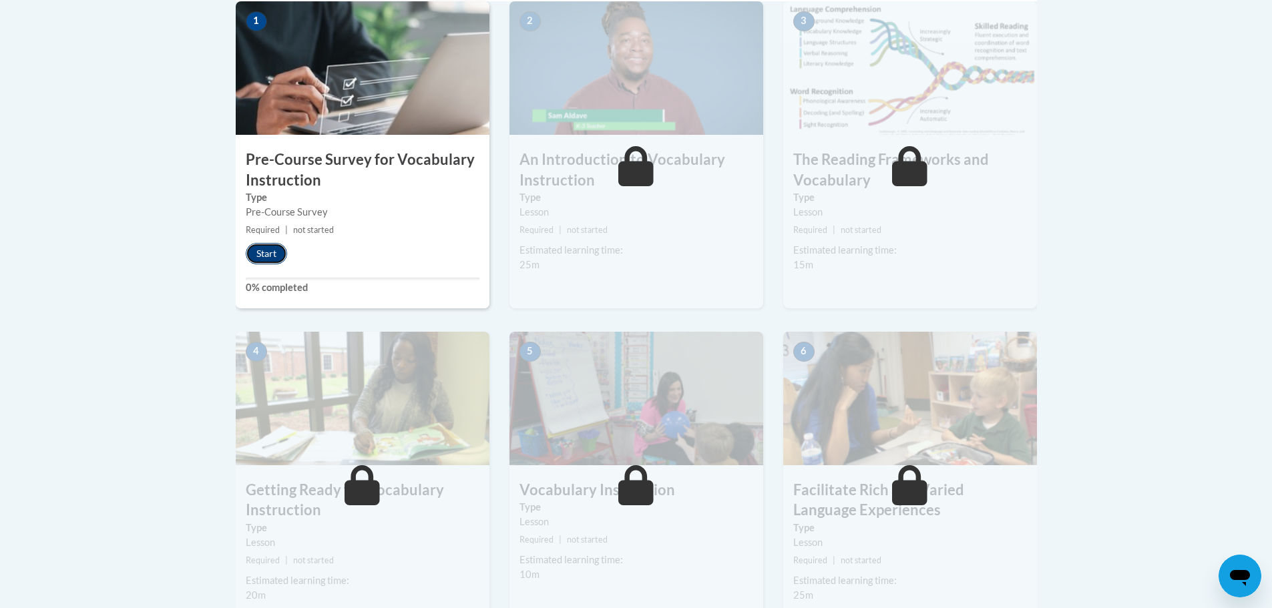
click at [259, 250] on button "Start" at bounding box center [266, 253] width 41 height 21
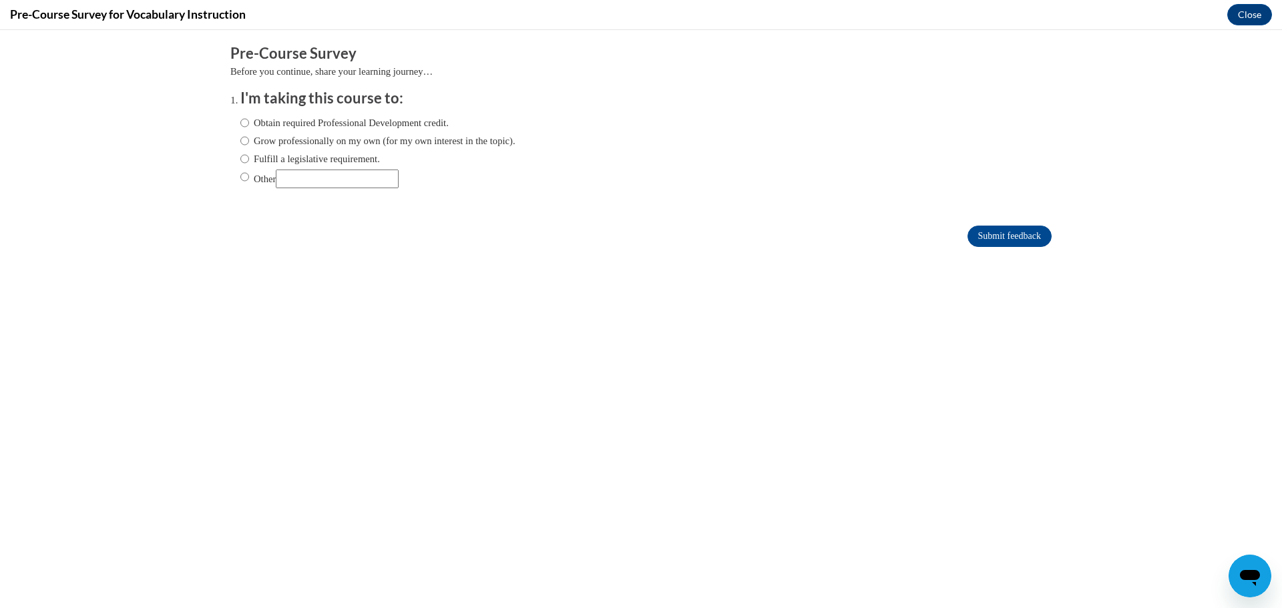
scroll to position [0, 0]
click at [241, 123] on label "Obtain required Professional Development credit." at bounding box center [344, 122] width 208 height 15
click at [241, 123] on input "Obtain required Professional Development credit." at bounding box center [244, 122] width 9 height 15
radio input "true"
click at [967, 236] on input "Submit feedback" at bounding box center [1009, 236] width 84 height 21
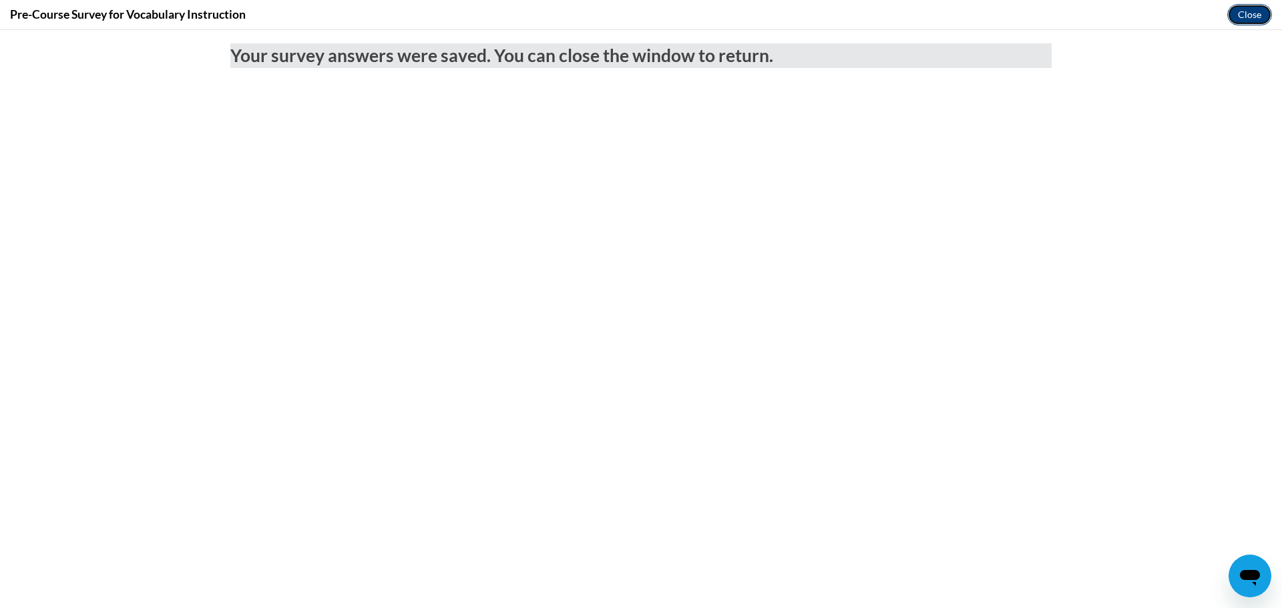
click at [1246, 13] on button "Close" at bounding box center [1249, 14] width 45 height 21
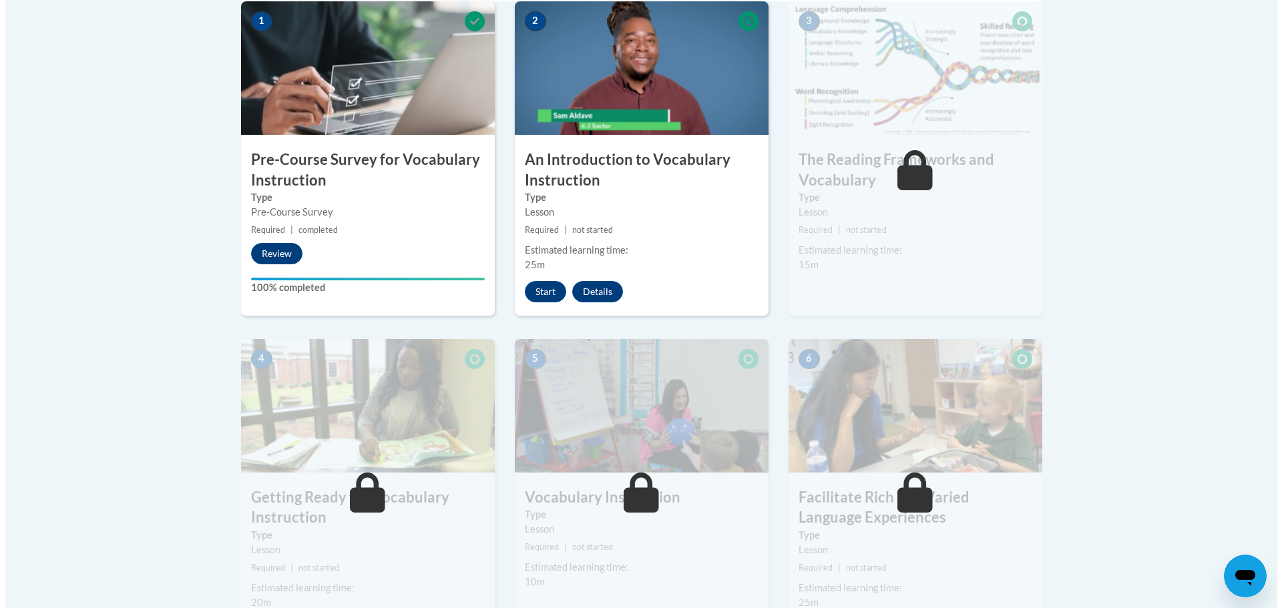
scroll to position [401, 0]
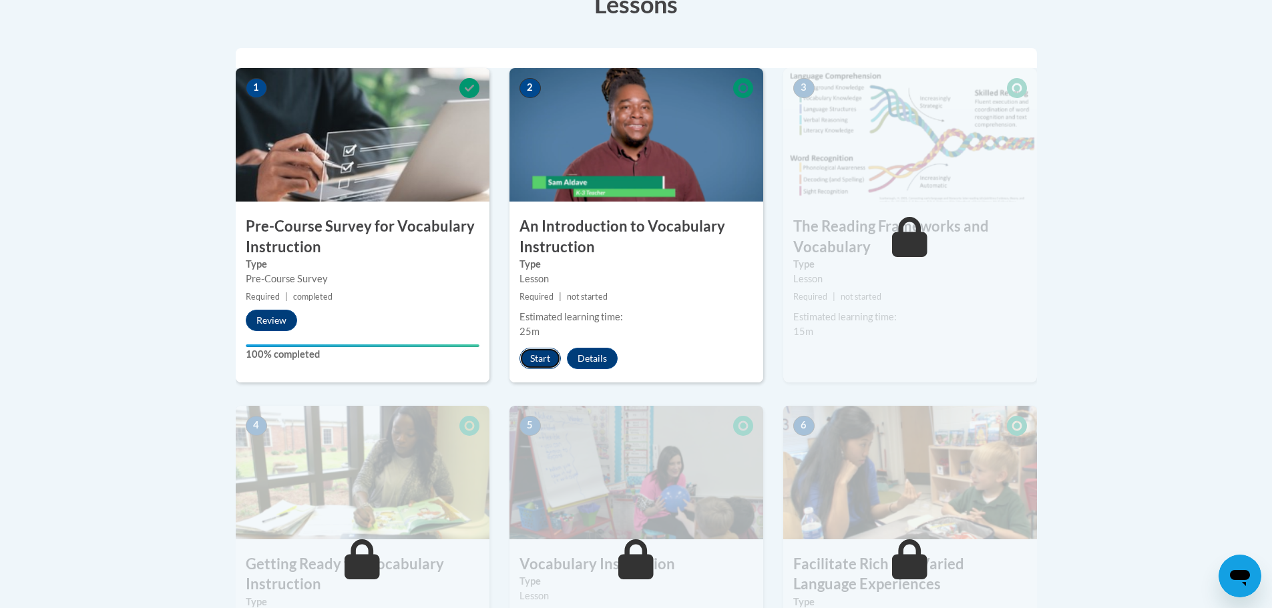
click at [540, 358] on button "Start" at bounding box center [539, 358] width 41 height 21
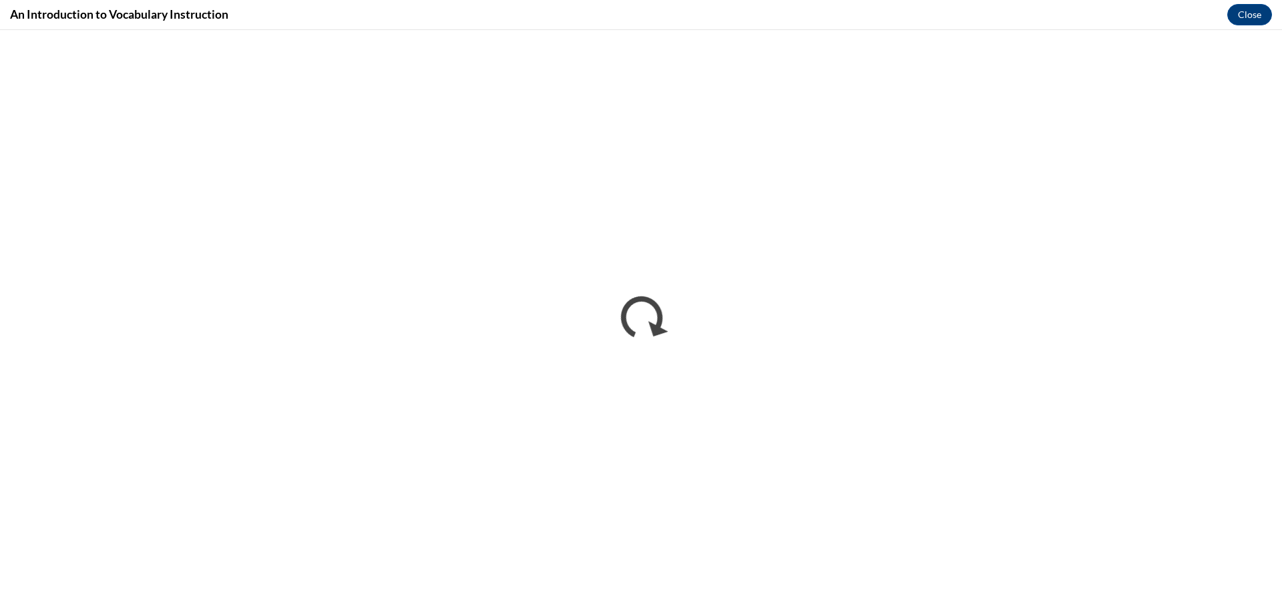
scroll to position [0, 0]
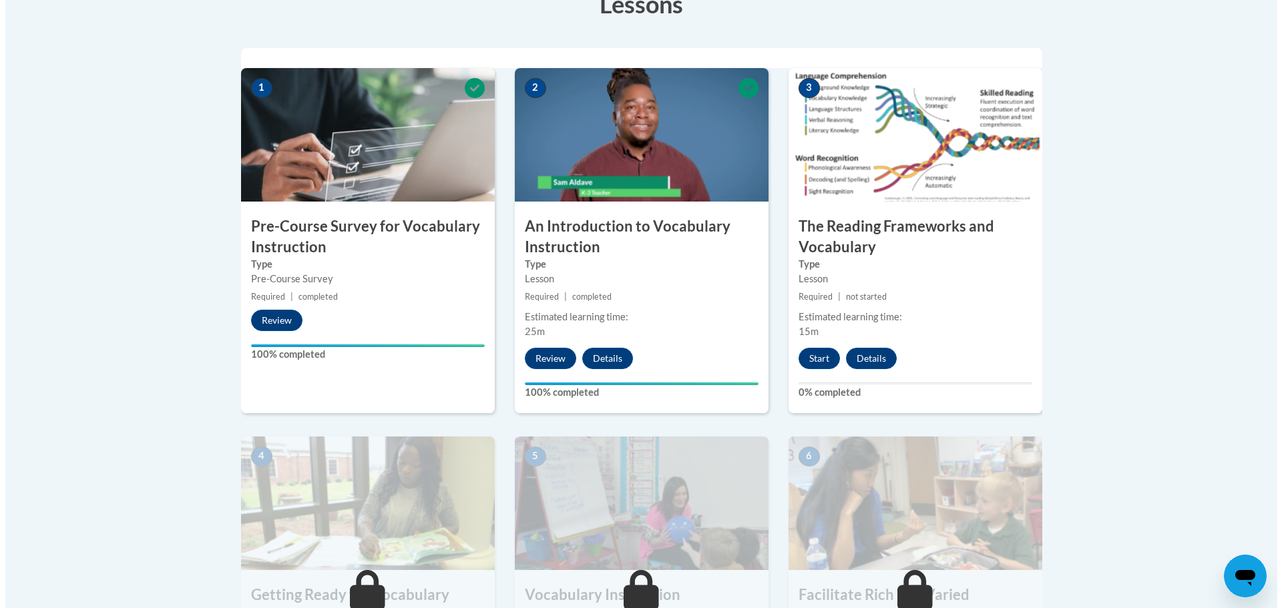
scroll to position [534, 0]
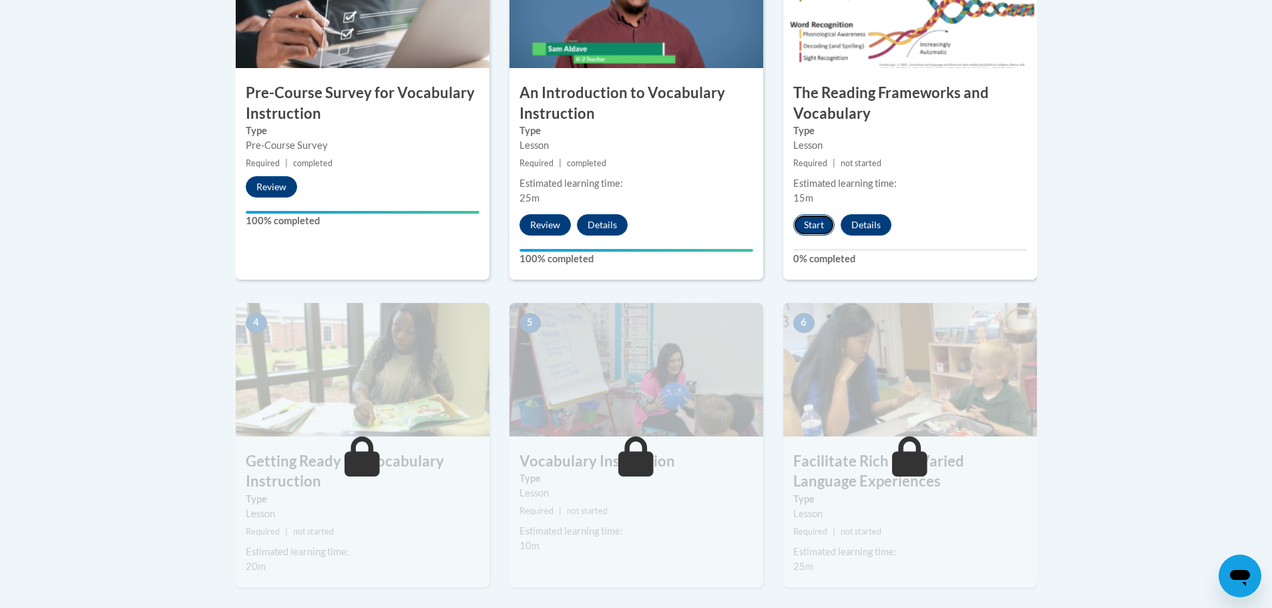
click at [816, 220] on button "Start" at bounding box center [813, 224] width 41 height 21
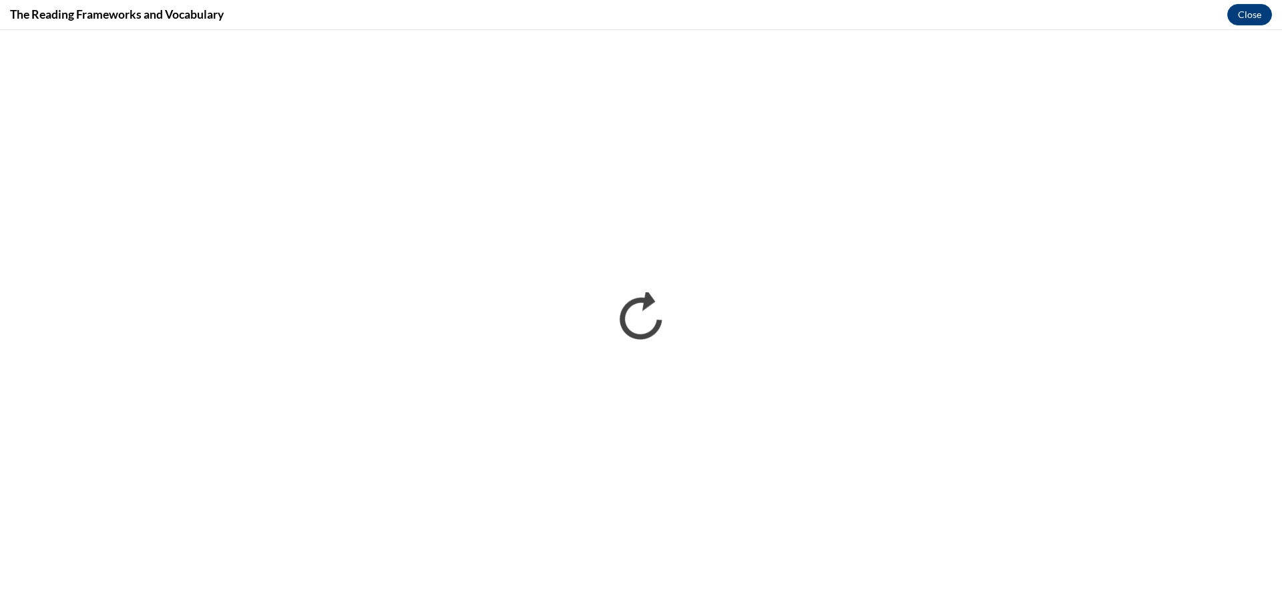
scroll to position [0, 0]
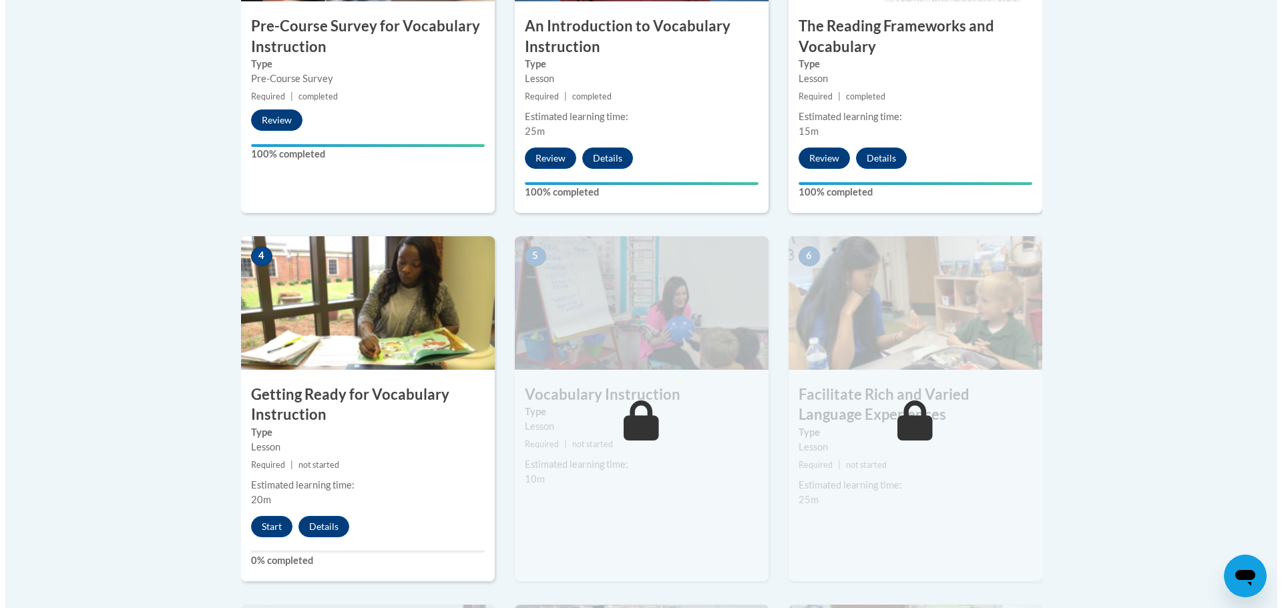
scroll to position [668, 0]
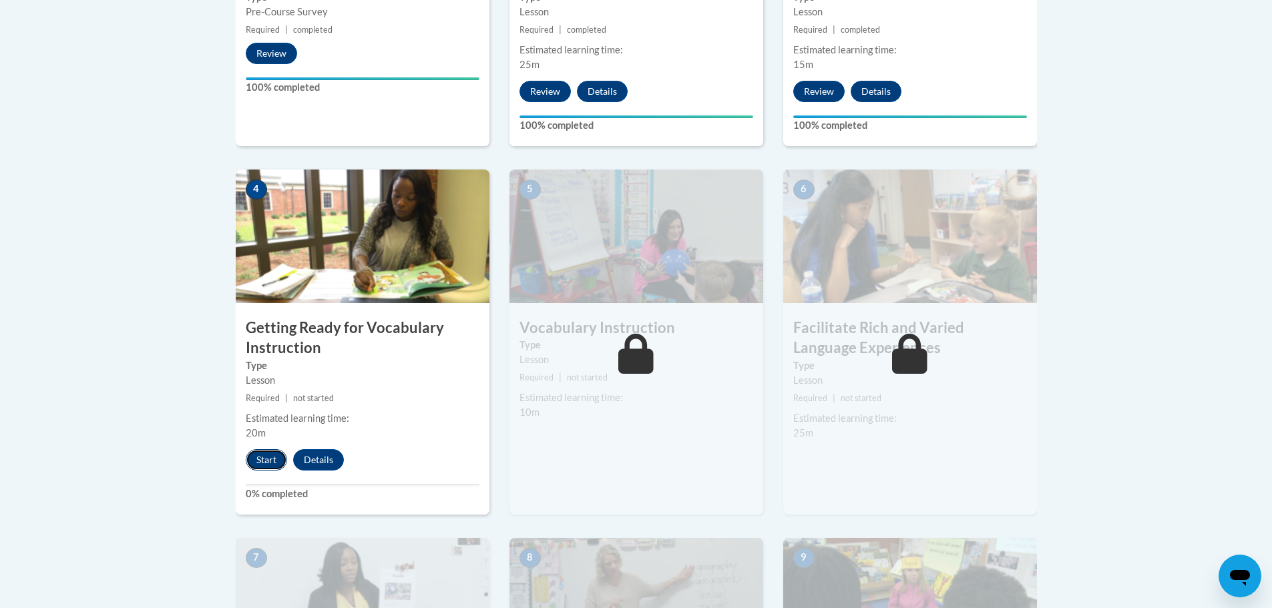
click at [254, 465] on button "Start" at bounding box center [266, 459] width 41 height 21
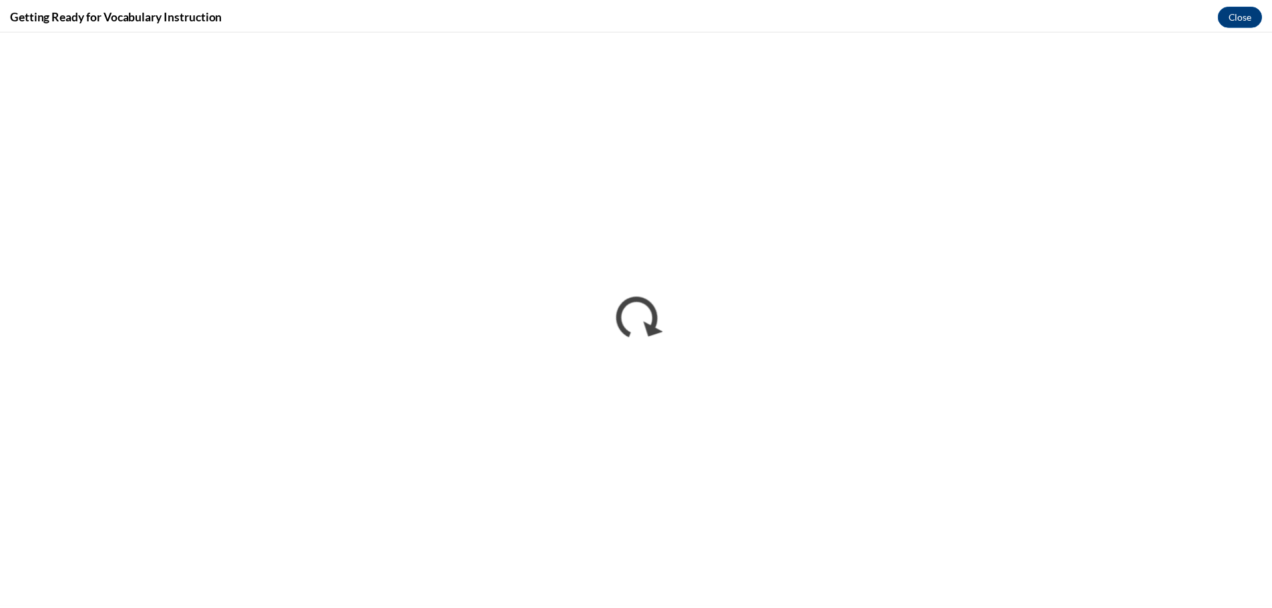
scroll to position [0, 0]
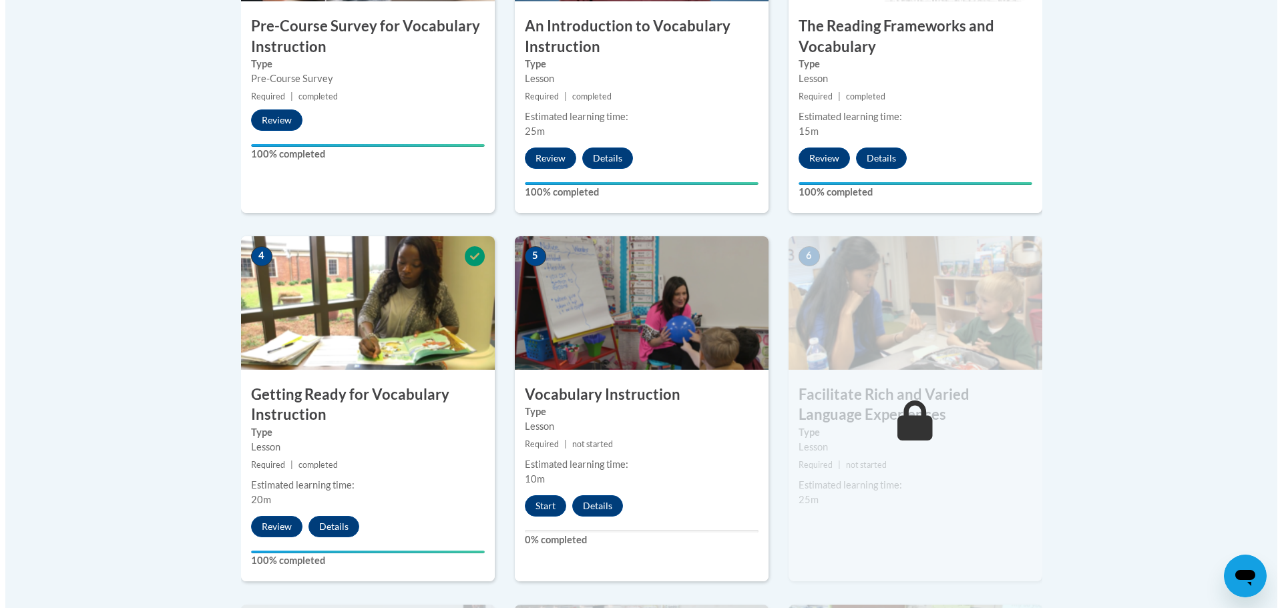
scroll to position [801, 0]
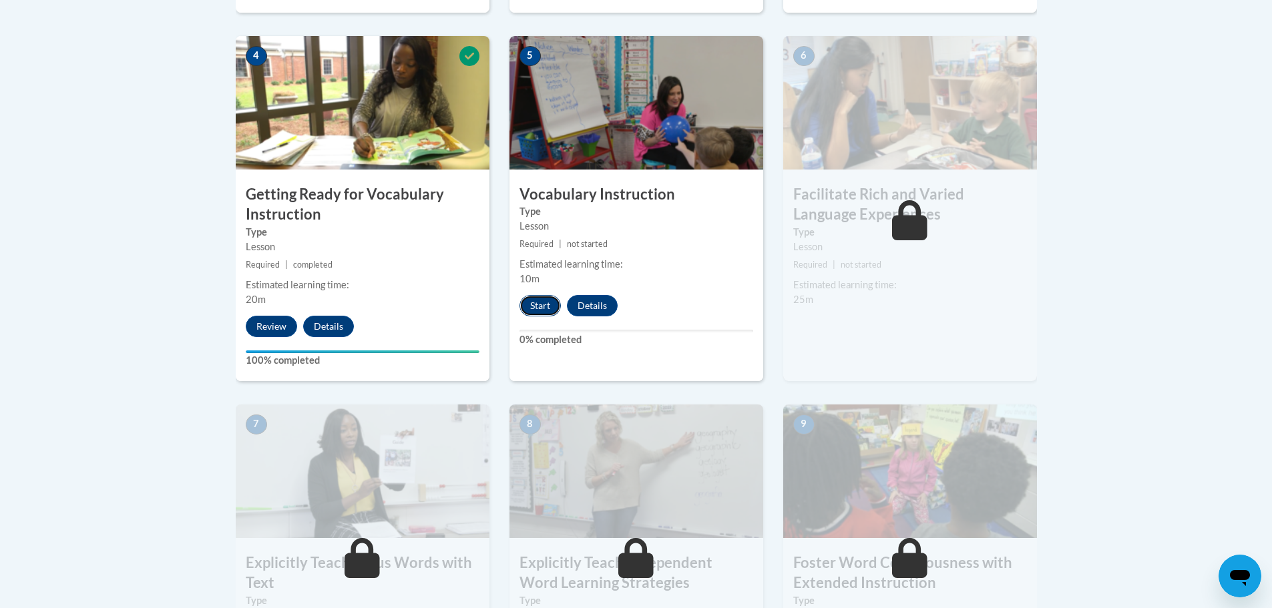
click at [533, 306] on button "Start" at bounding box center [539, 305] width 41 height 21
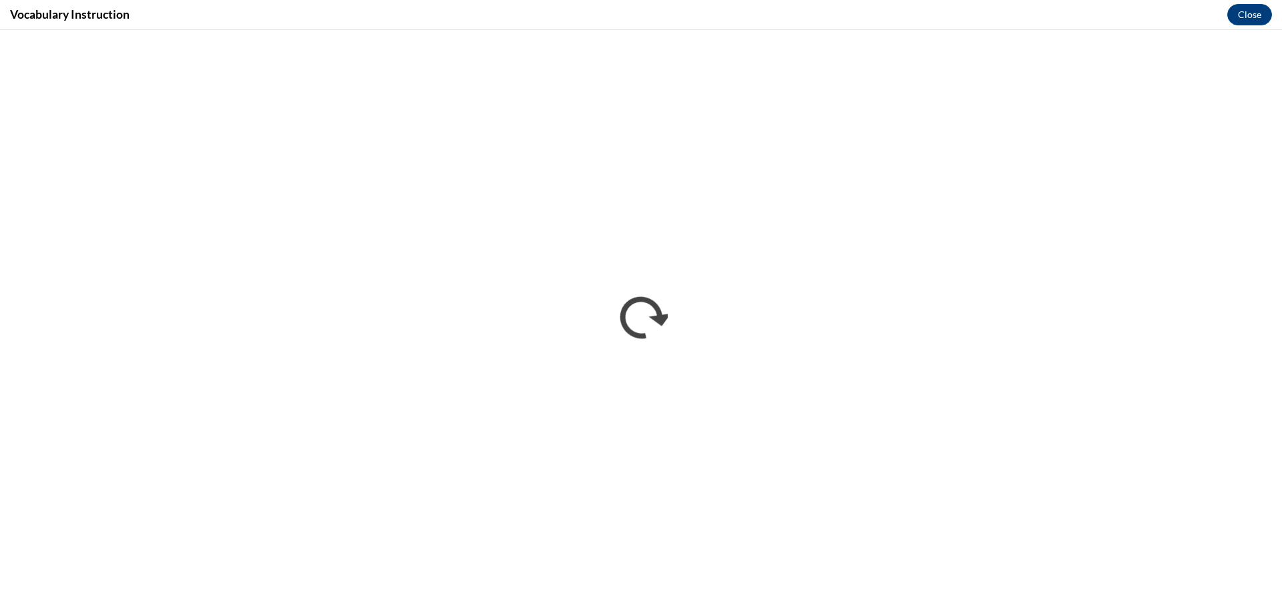
scroll to position [0, 0]
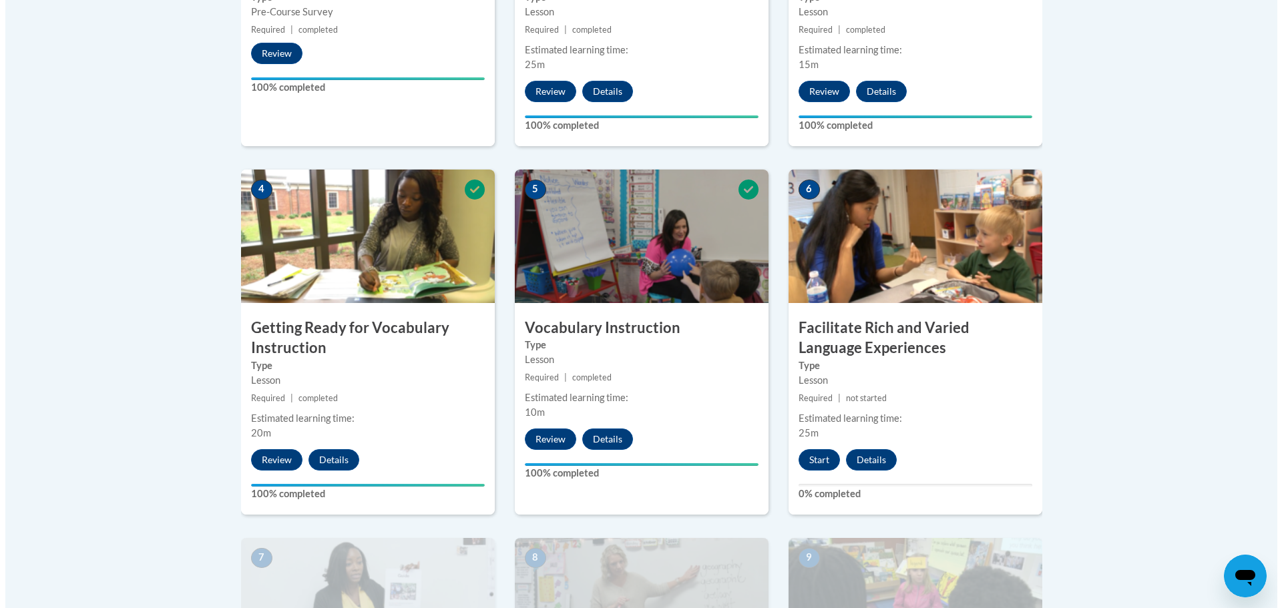
scroll to position [935, 0]
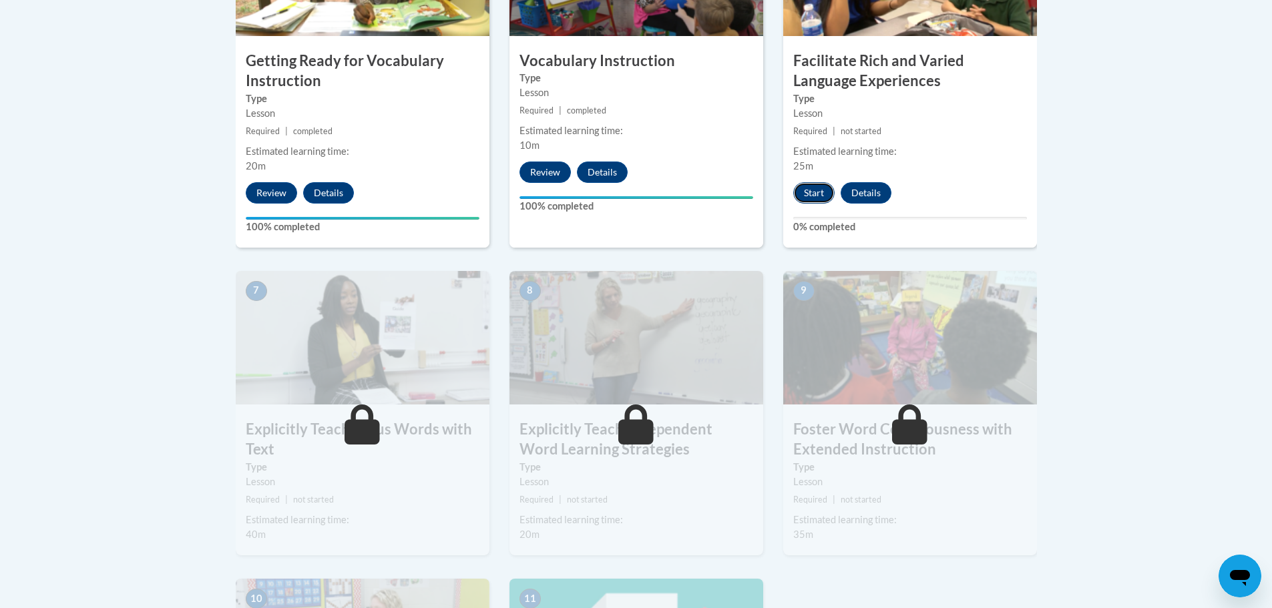
click at [814, 196] on button "Start" at bounding box center [813, 192] width 41 height 21
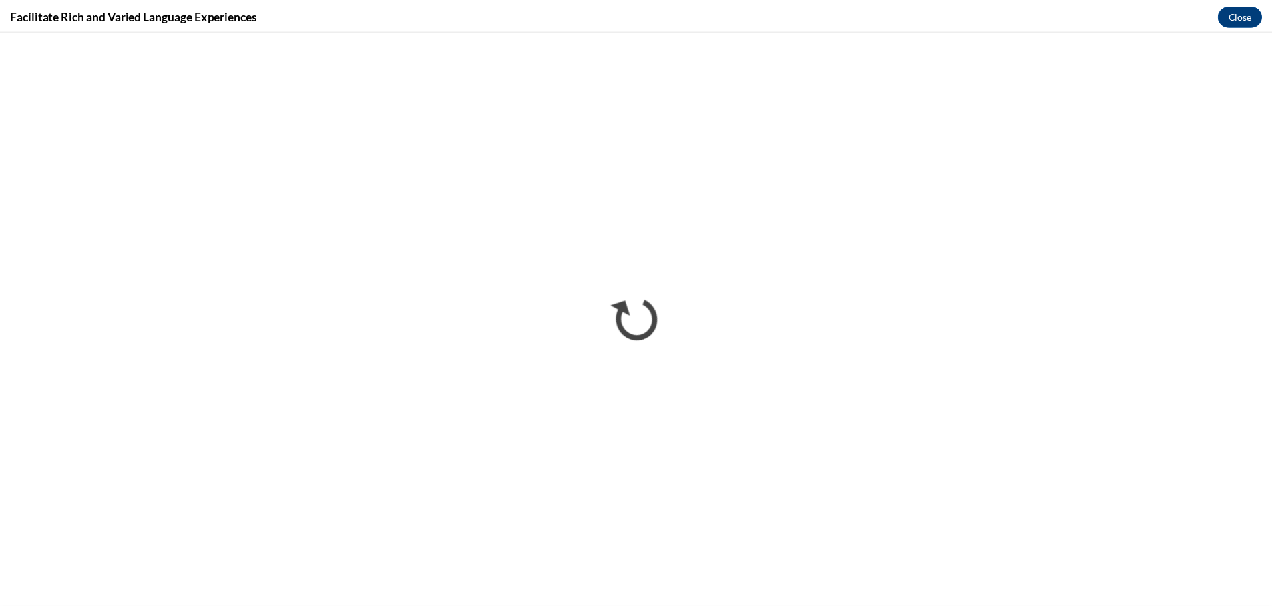
scroll to position [0, 0]
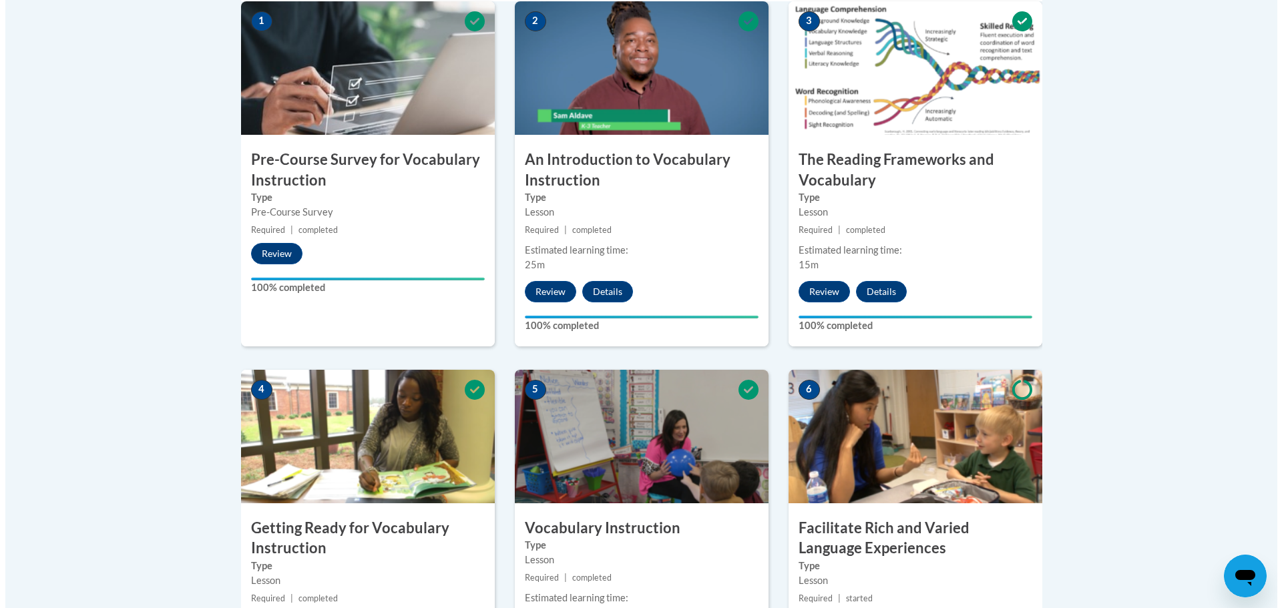
scroll to position [734, 0]
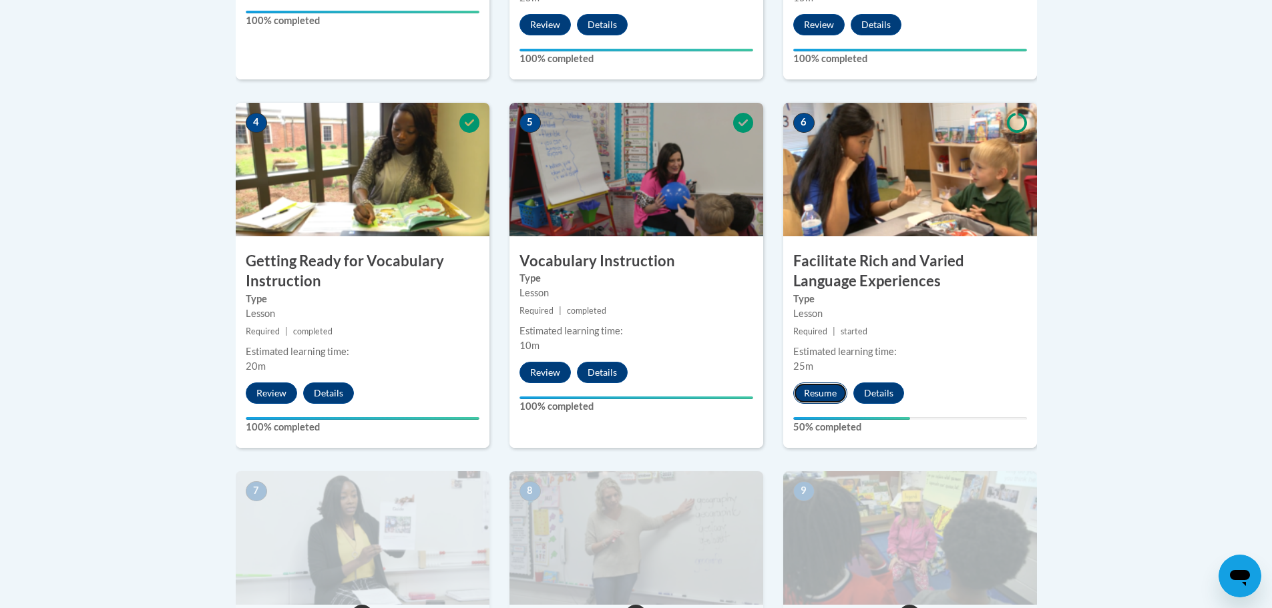
click at [814, 391] on button "Resume" at bounding box center [820, 392] width 54 height 21
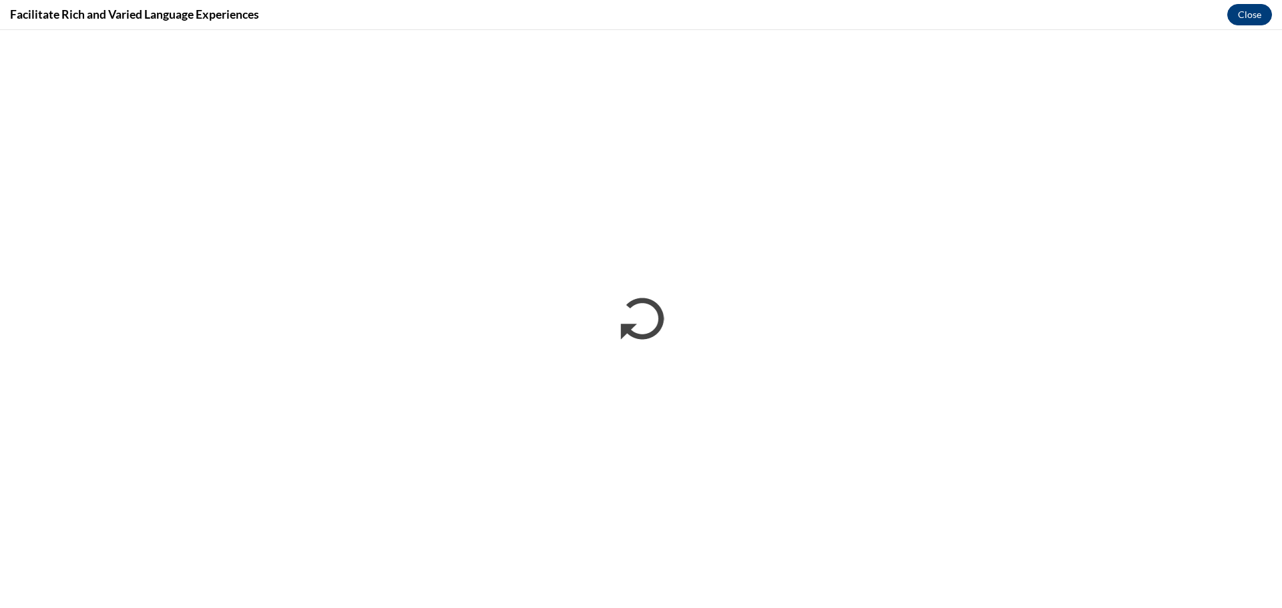
scroll to position [0, 0]
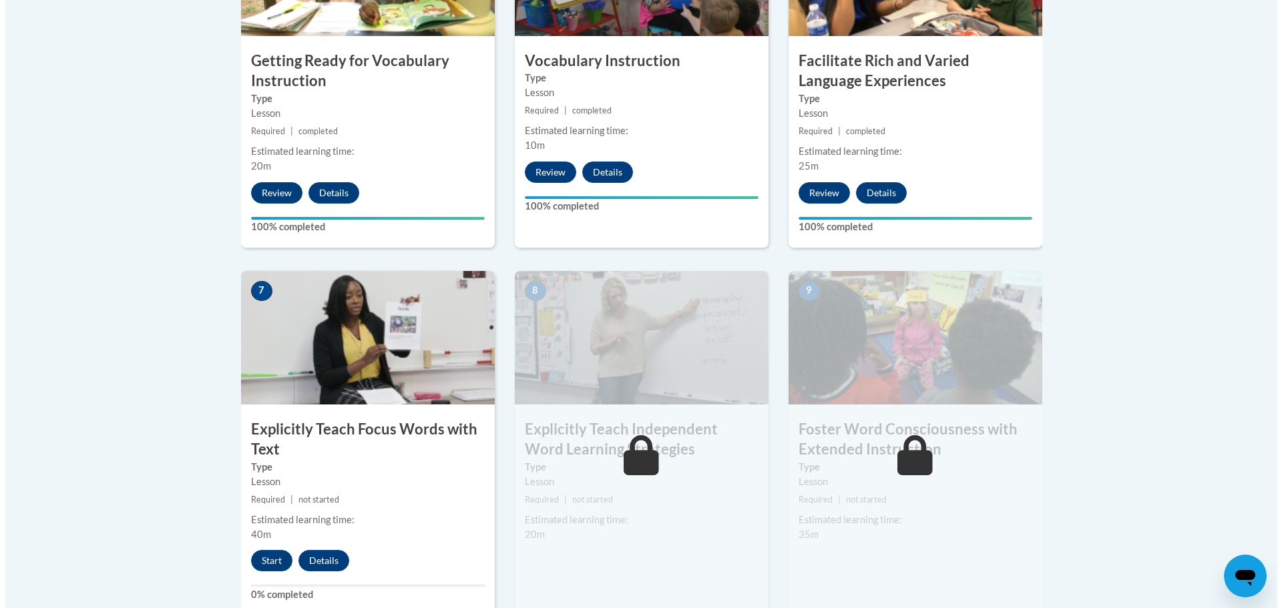
scroll to position [1068, 0]
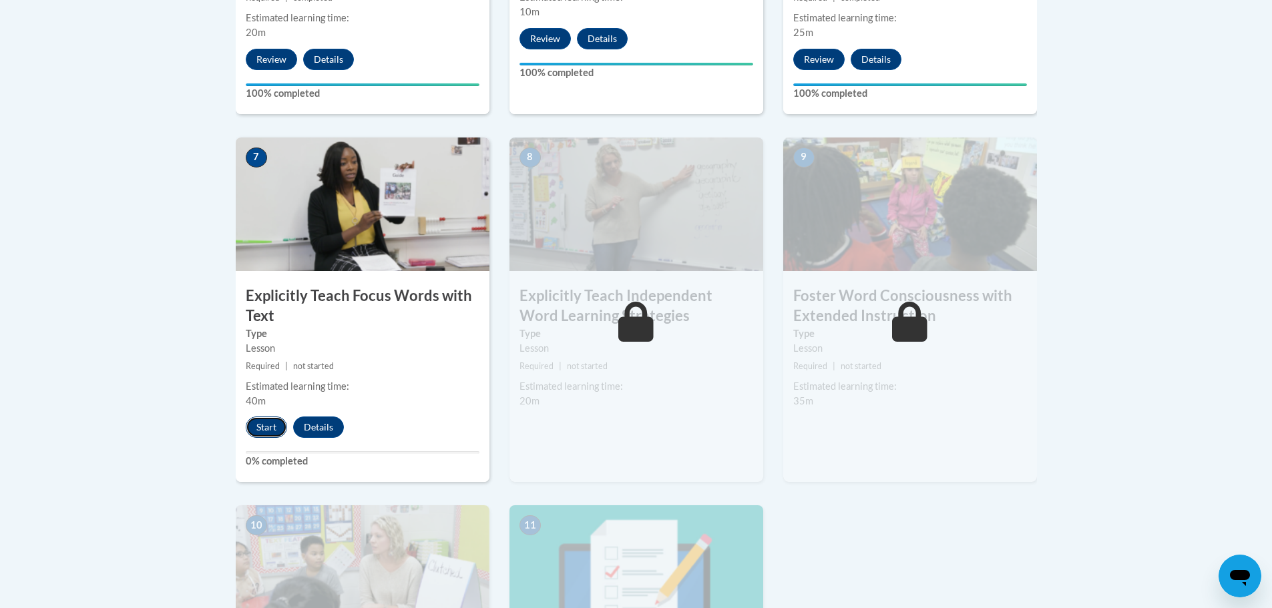
click at [264, 423] on button "Start" at bounding box center [266, 427] width 41 height 21
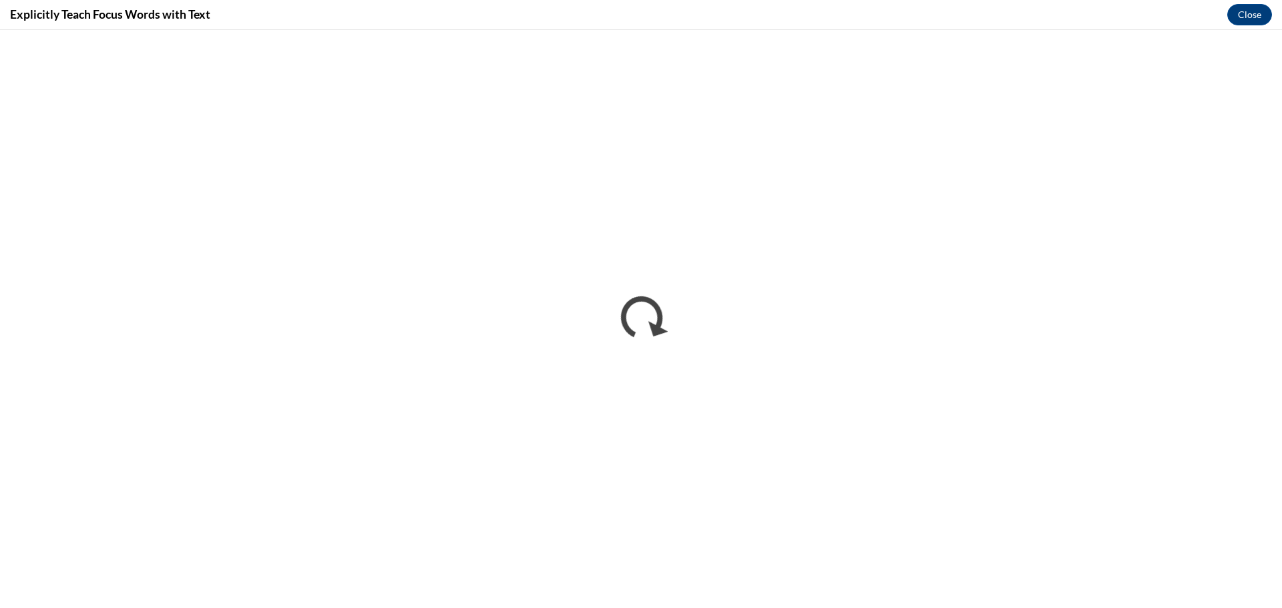
scroll to position [0, 0]
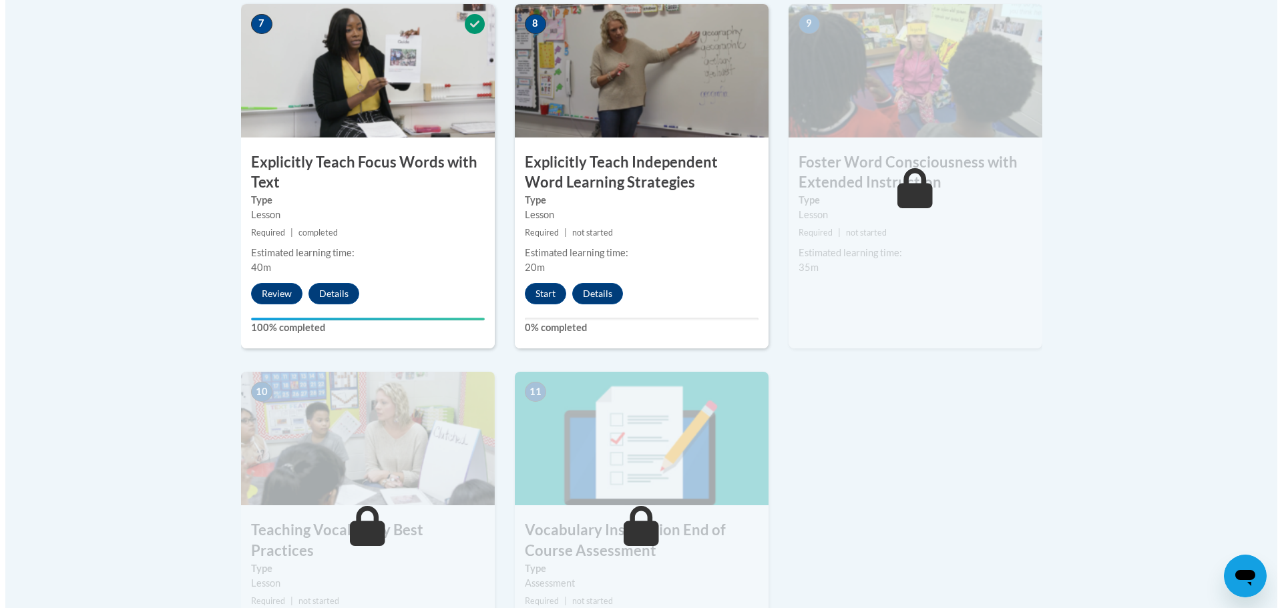
scroll to position [1268, 0]
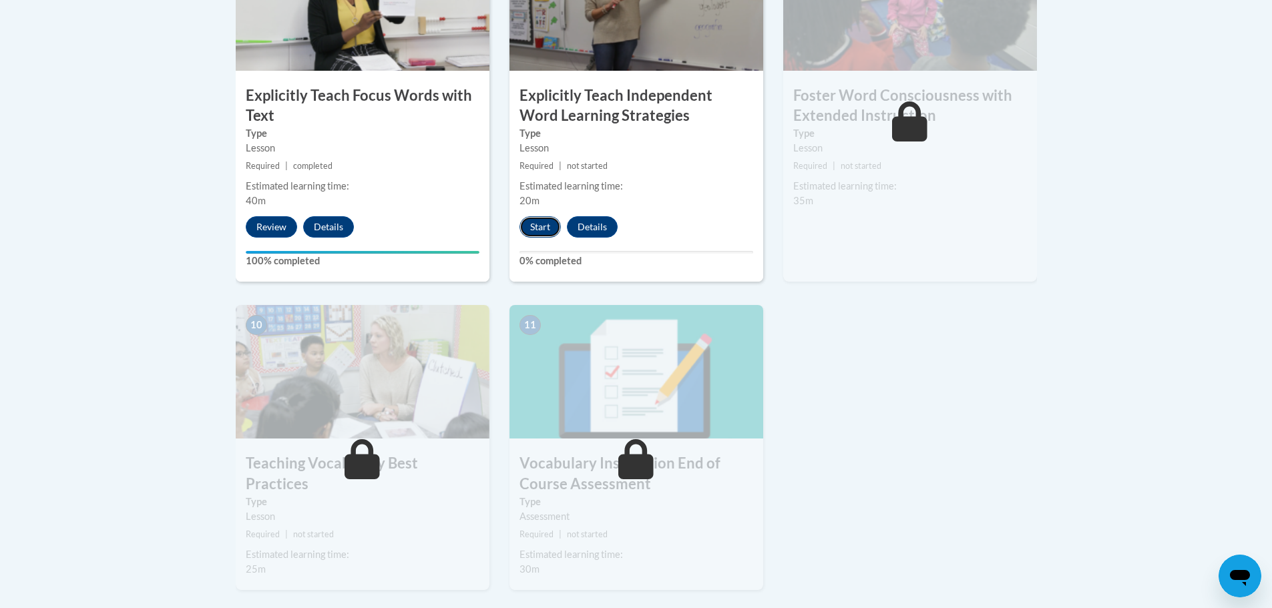
click at [539, 224] on button "Start" at bounding box center [539, 226] width 41 height 21
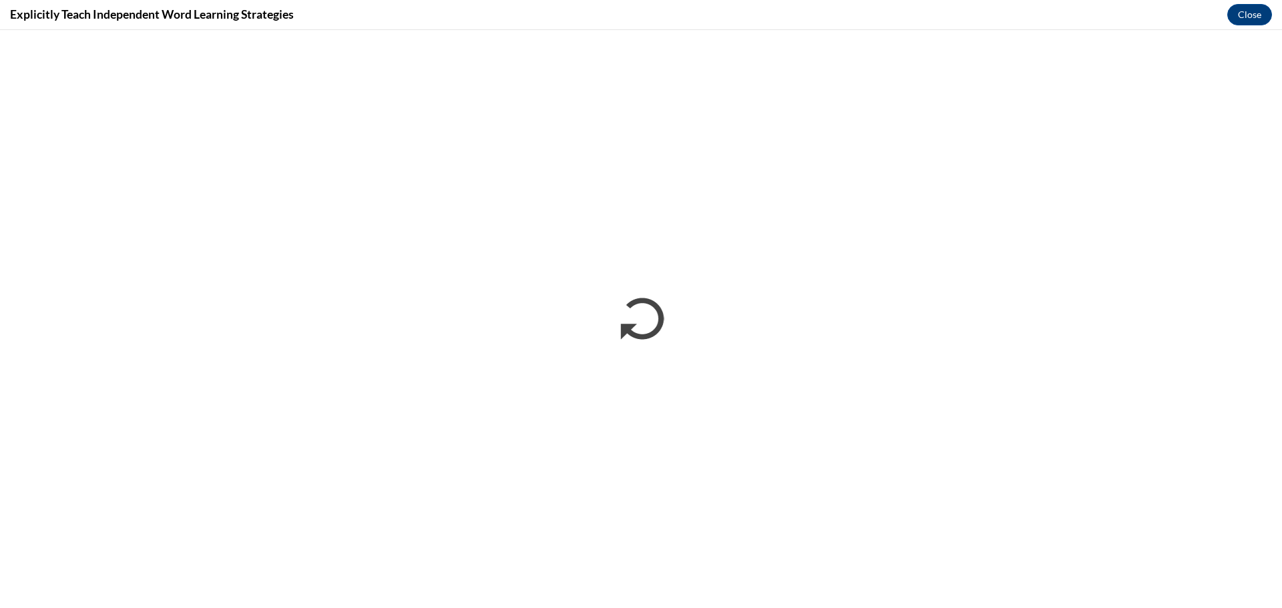
scroll to position [0, 0]
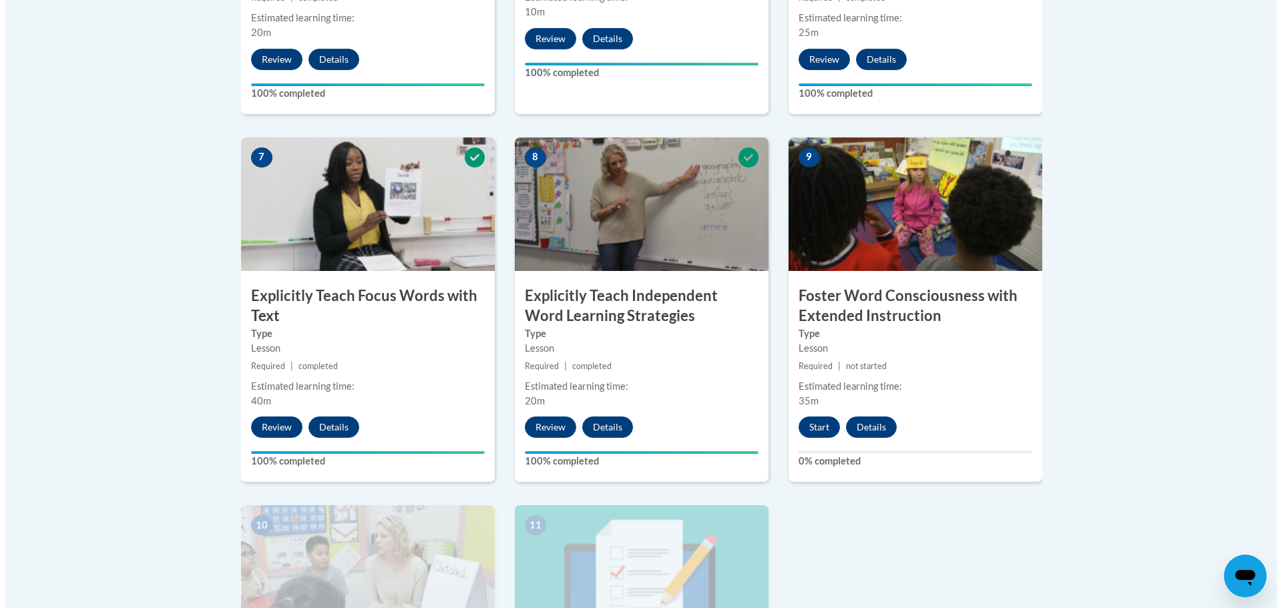
scroll to position [1202, 0]
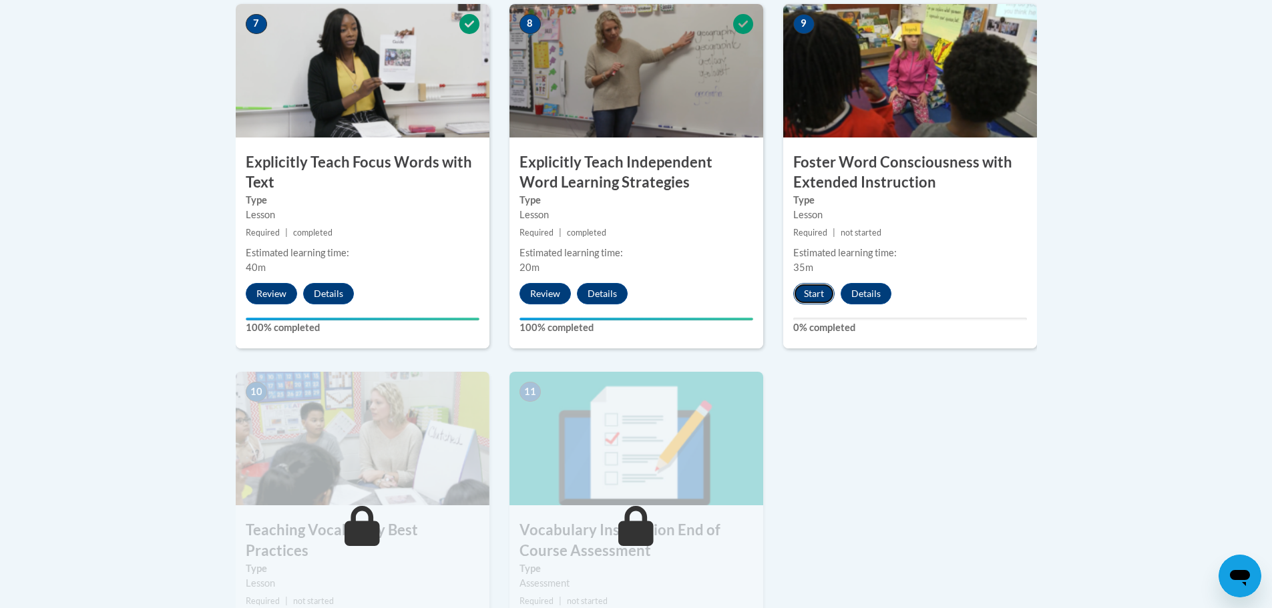
click at [804, 296] on button "Start" at bounding box center [813, 293] width 41 height 21
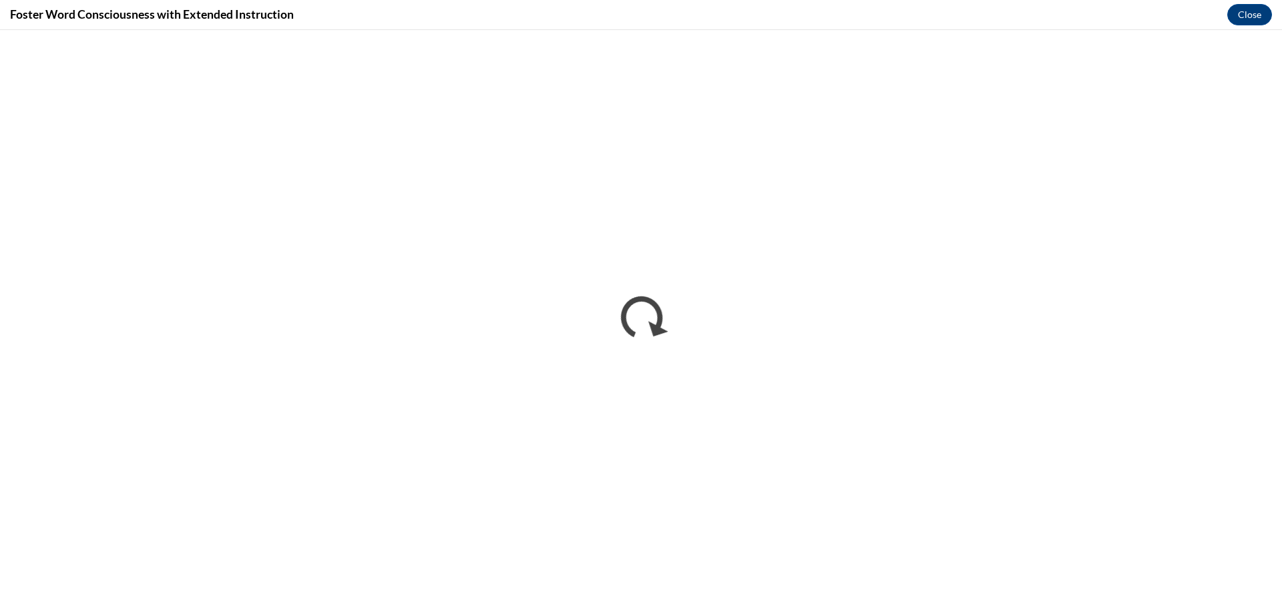
scroll to position [0, 0]
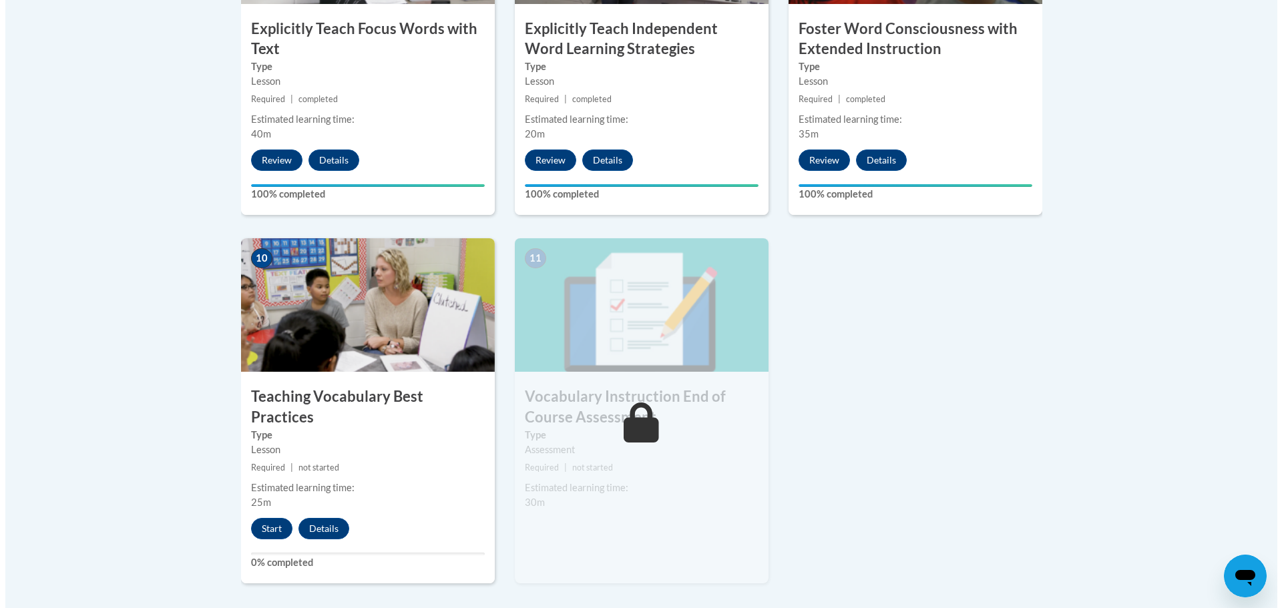
scroll to position [1402, 0]
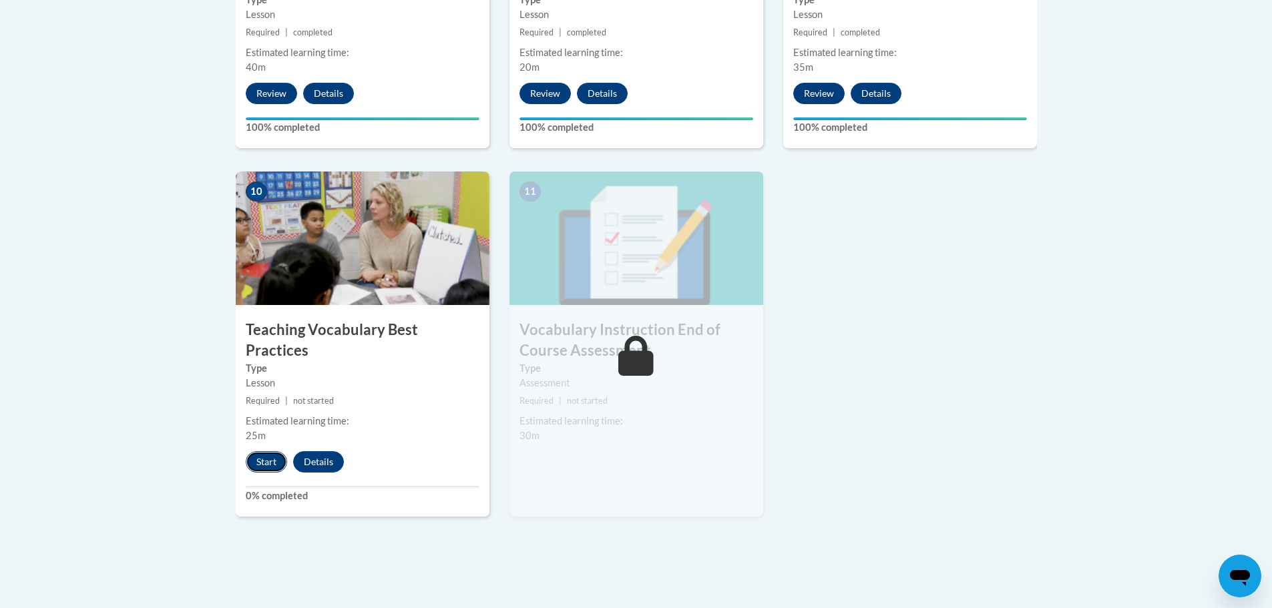
click at [256, 451] on button "Start" at bounding box center [266, 461] width 41 height 21
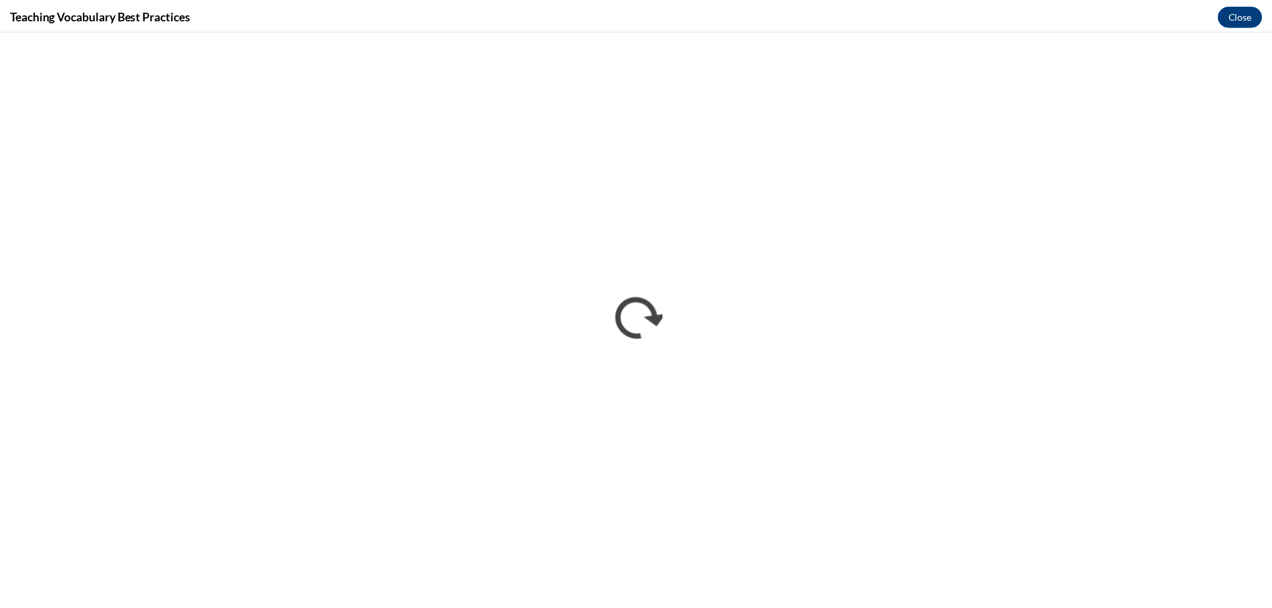
scroll to position [0, 0]
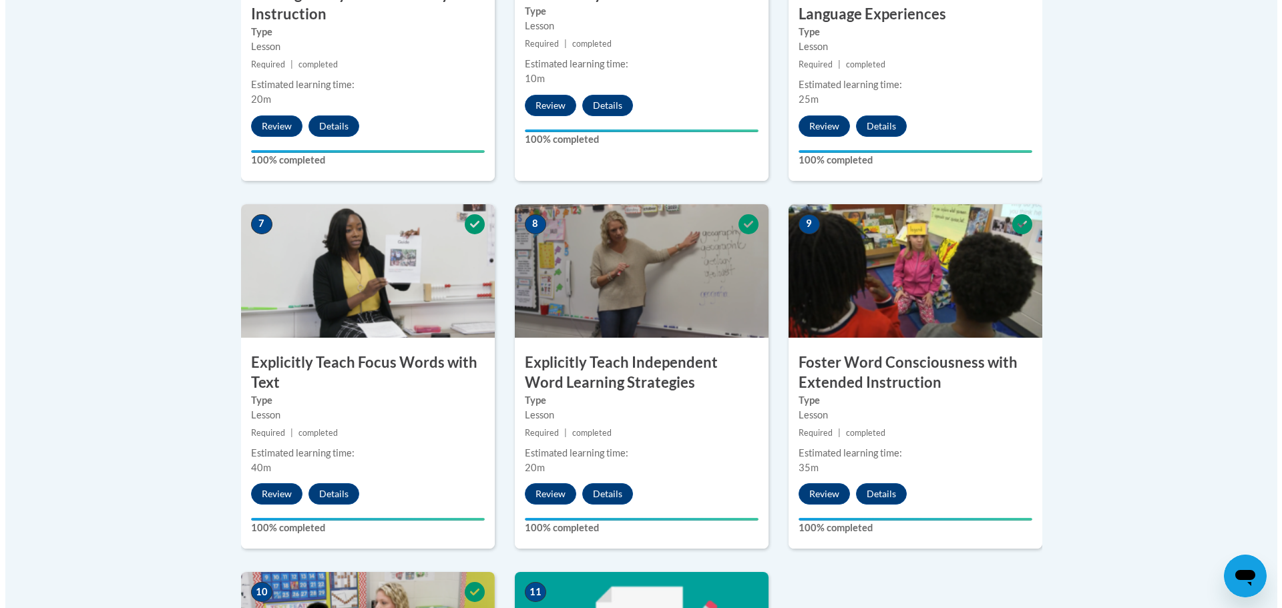
scroll to position [1335, 0]
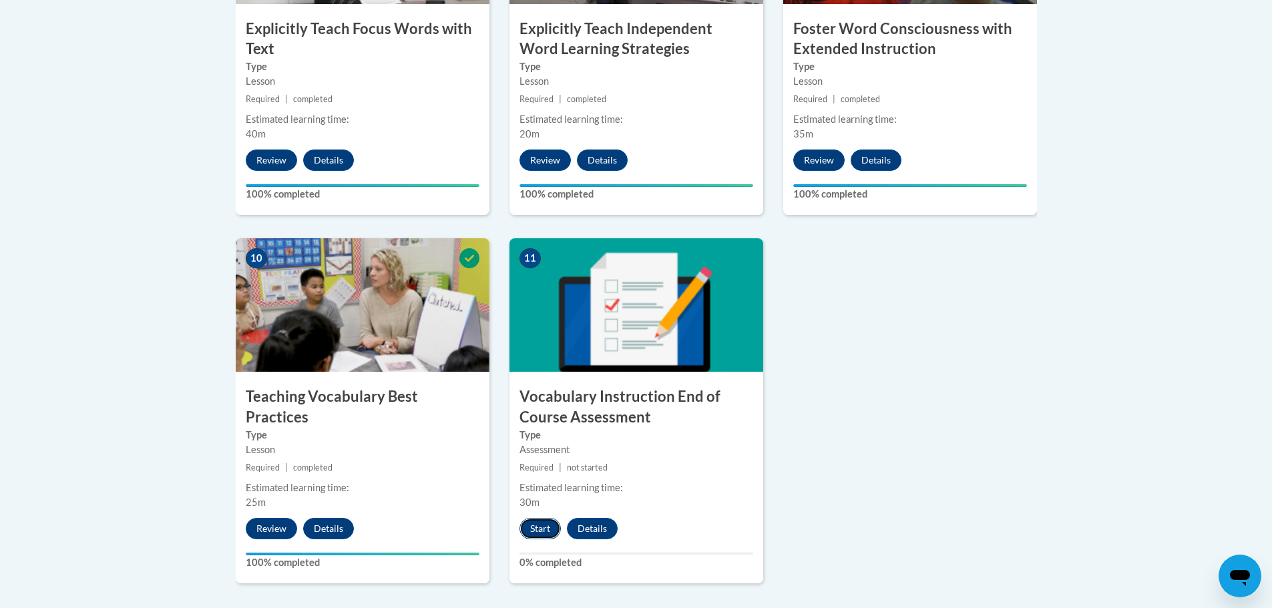
click at [531, 528] on button "Start" at bounding box center [539, 528] width 41 height 21
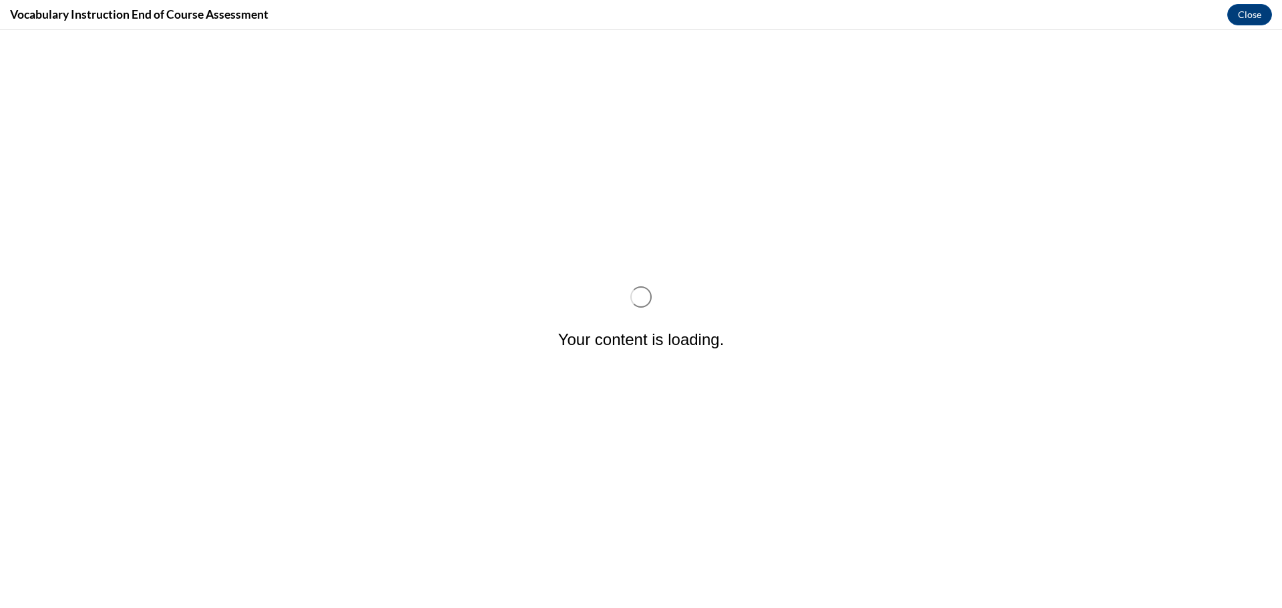
scroll to position [0, 0]
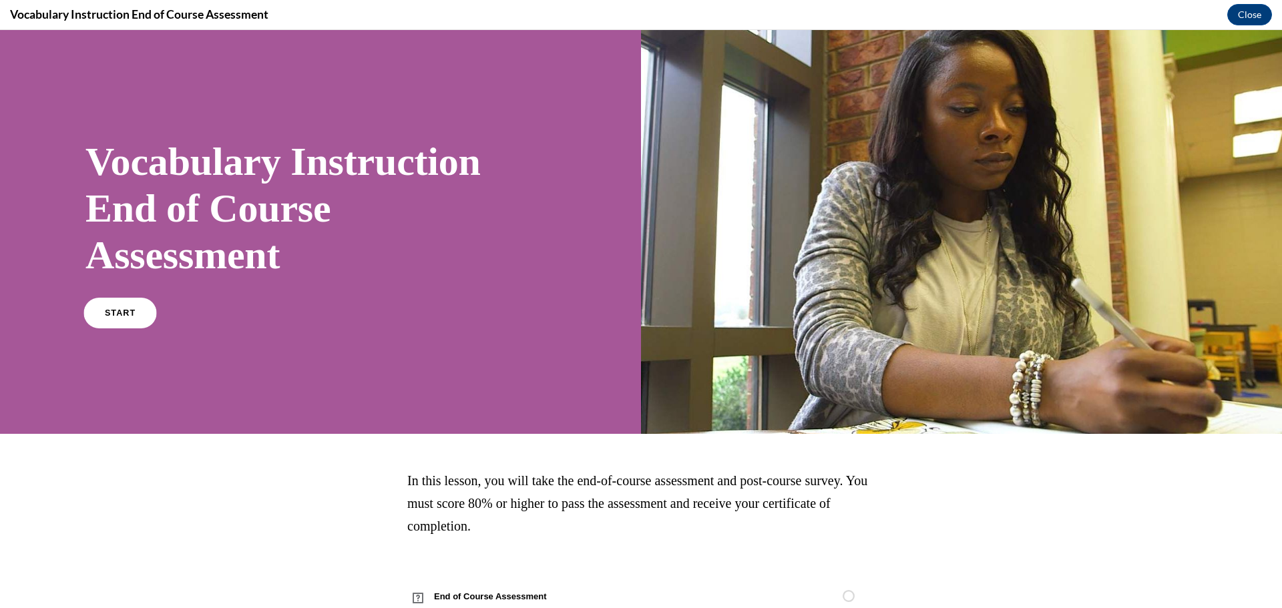
click at [92, 310] on link "START" at bounding box center [119, 313] width 73 height 31
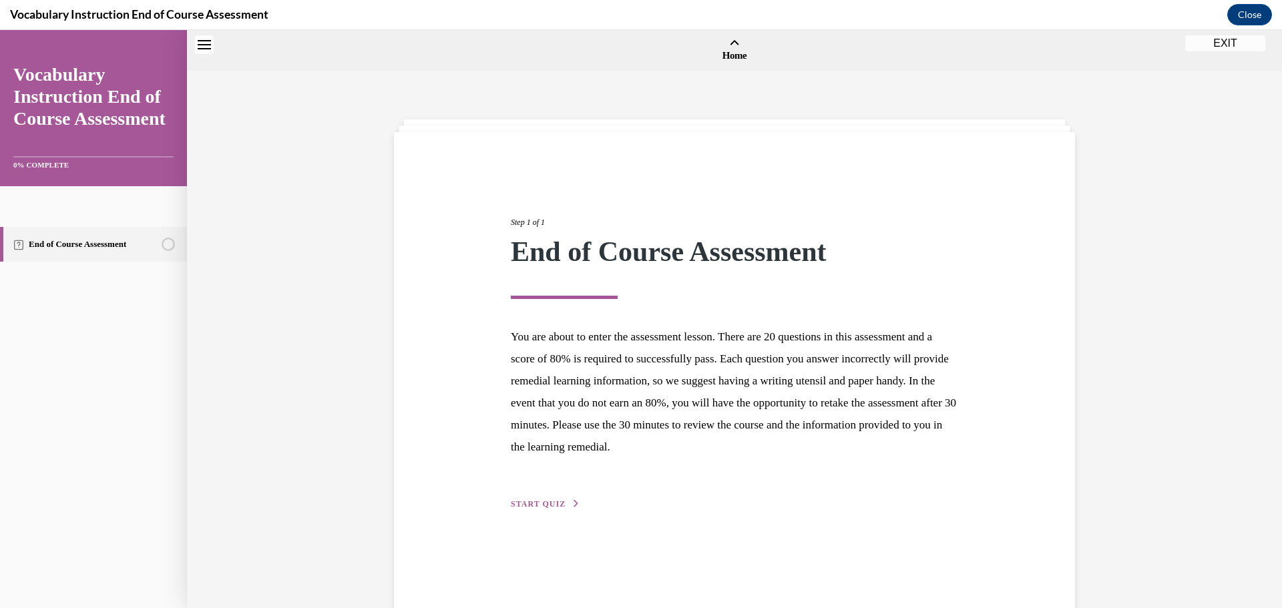
scroll to position [41, 0]
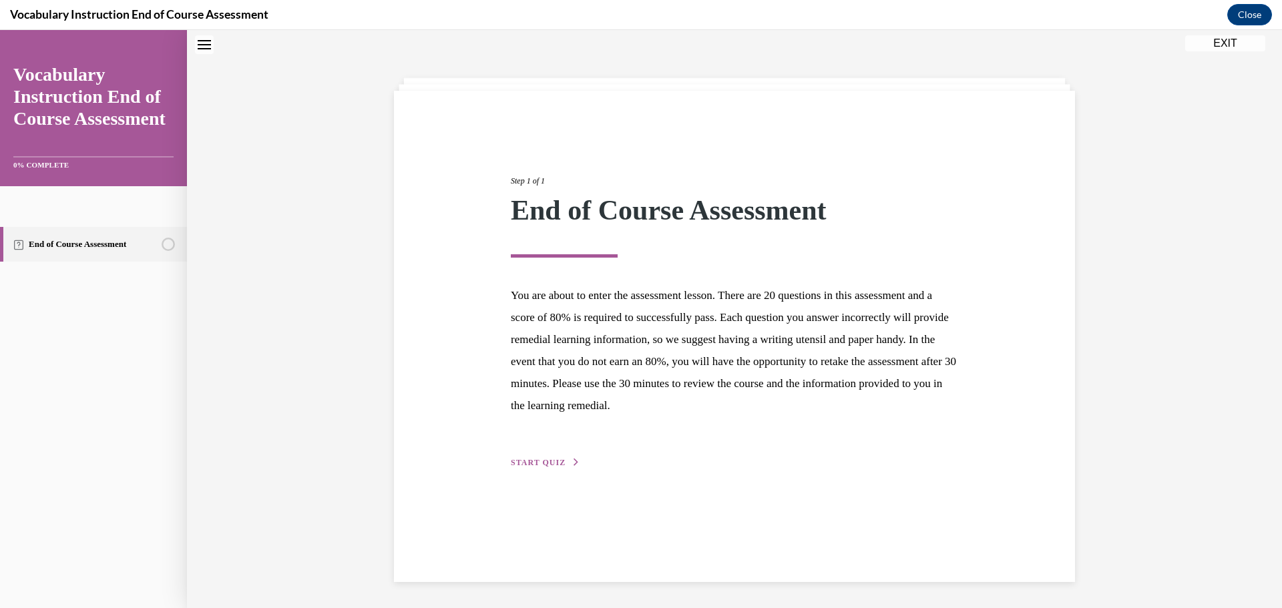
click at [543, 464] on span "START QUIZ" at bounding box center [538, 462] width 55 height 9
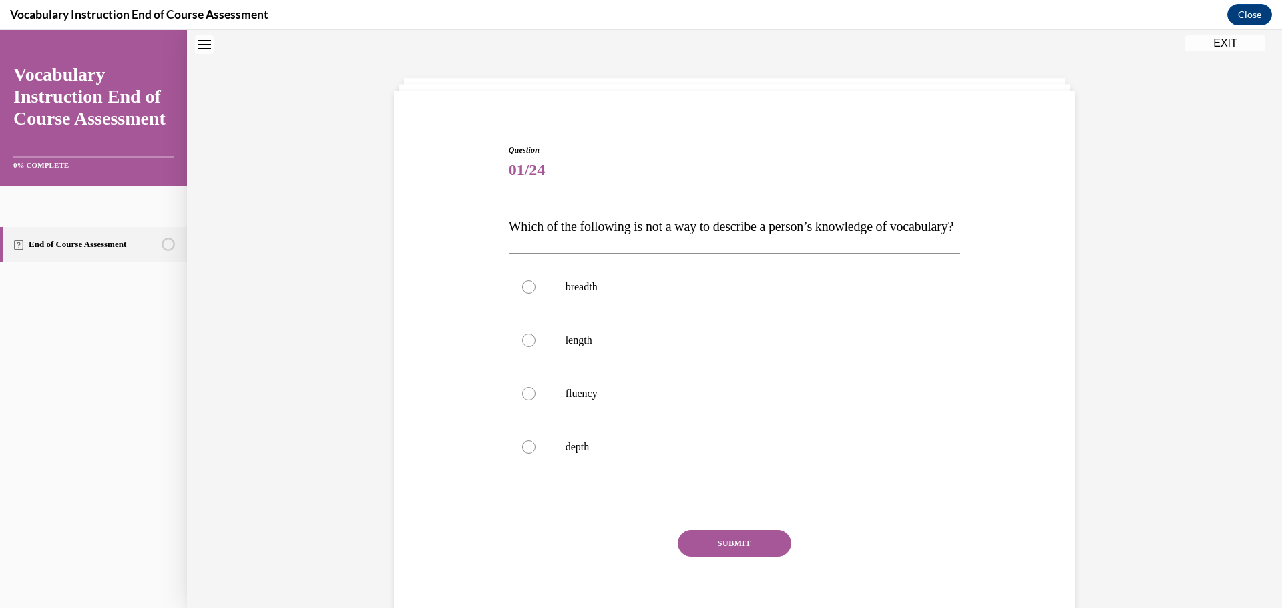
scroll to position [41, 0]
click at [525, 401] on div at bounding box center [528, 394] width 13 height 13
click at [525, 401] on input "fluency" at bounding box center [528, 394] width 13 height 13
radio input "true"
click at [714, 557] on button "SUBMIT" at bounding box center [734, 544] width 113 height 27
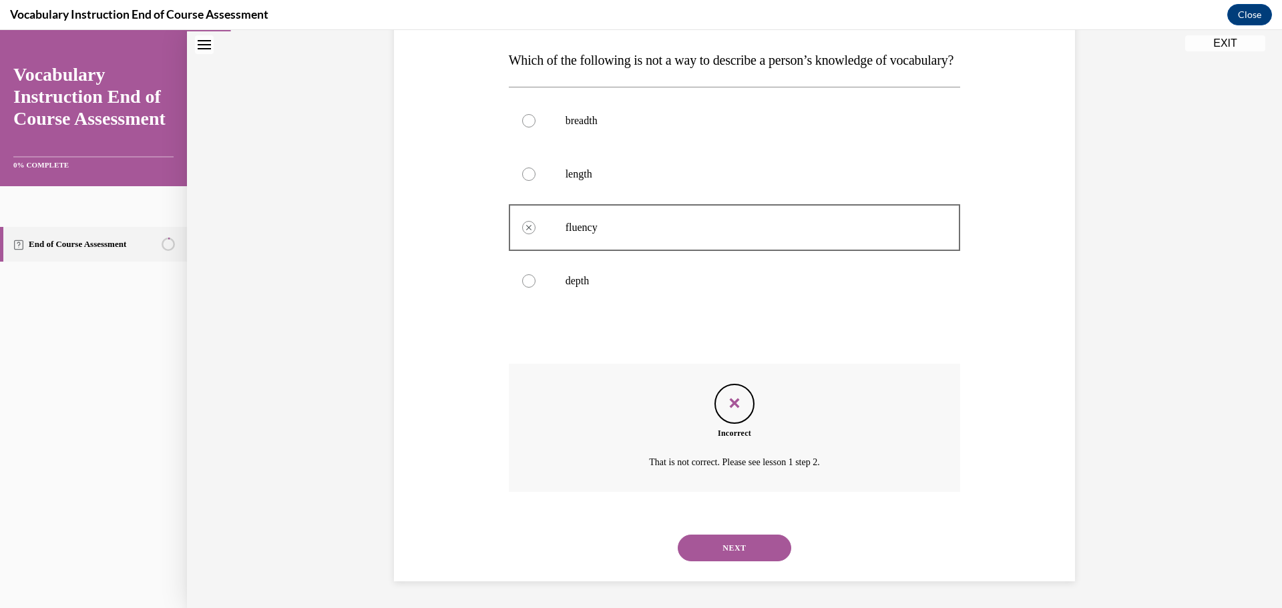
scroll to position [168, 0]
click at [725, 543] on button "NEXT" at bounding box center [734, 548] width 113 height 27
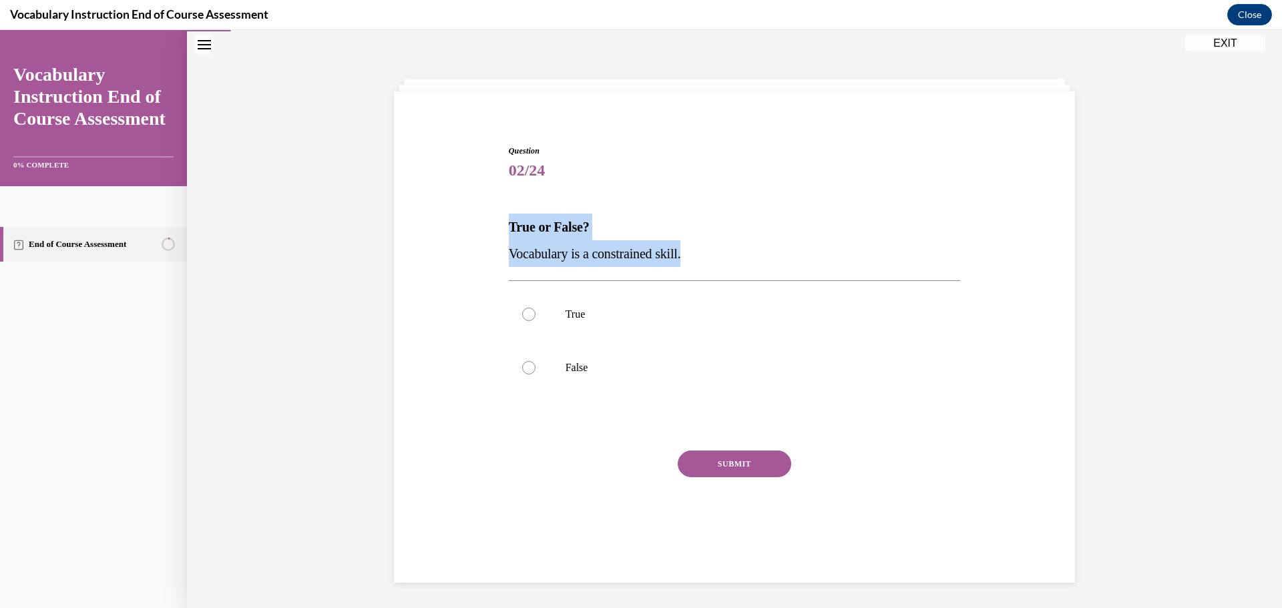
drag, startPoint x: 694, startPoint y: 256, endPoint x: 496, endPoint y: 236, distance: 199.3
click at [496, 236] on div "Question 02/24 True or False? Vocabulary is a constrained skill. True False Inc…" at bounding box center [735, 332] width 688 height 455
click at [522, 367] on div at bounding box center [528, 367] width 13 height 13
click at [522, 367] on input "False" at bounding box center [528, 367] width 13 height 13
radio input "true"
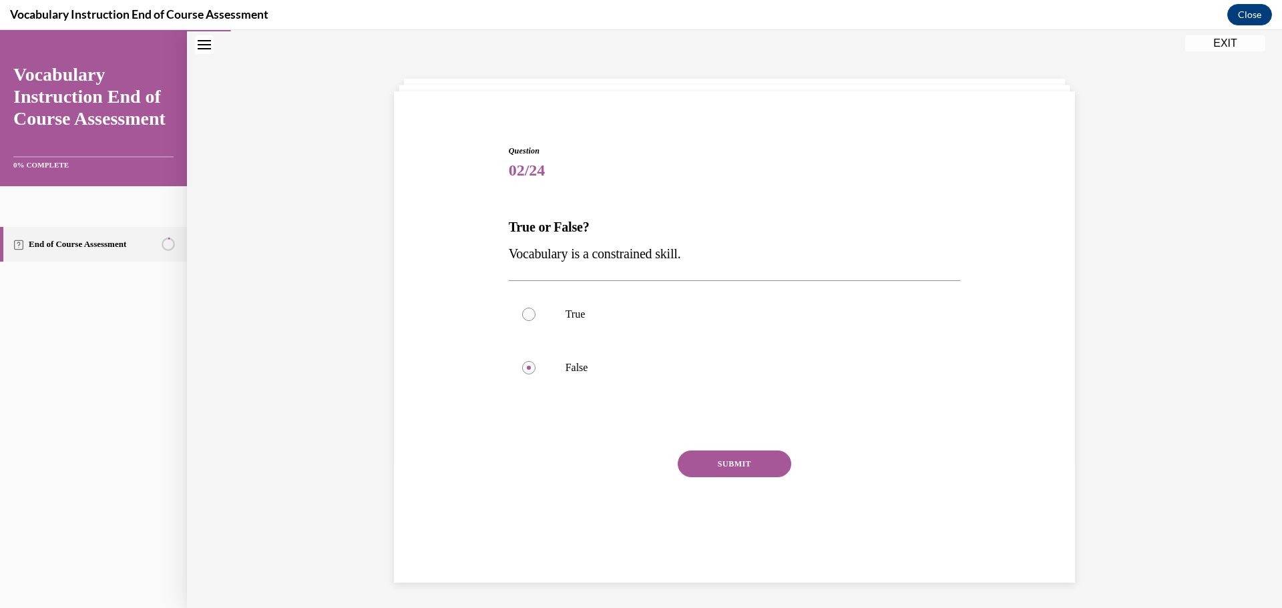
click at [728, 458] on button "SUBMIT" at bounding box center [734, 464] width 113 height 27
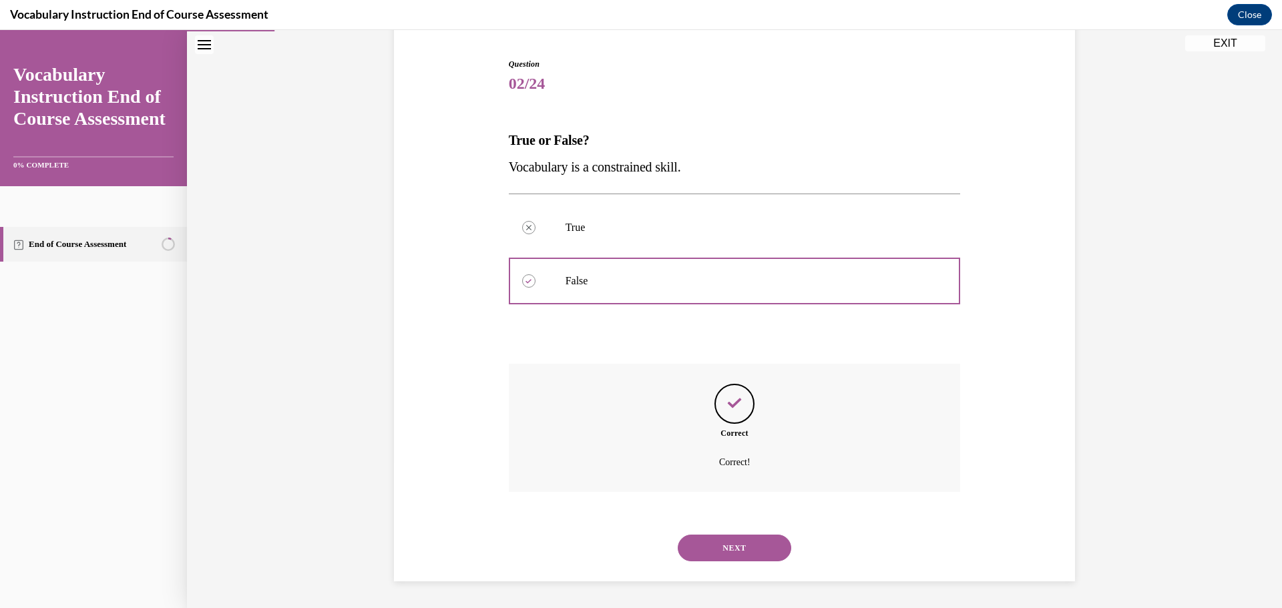
click at [720, 547] on button "NEXT" at bounding box center [734, 548] width 113 height 27
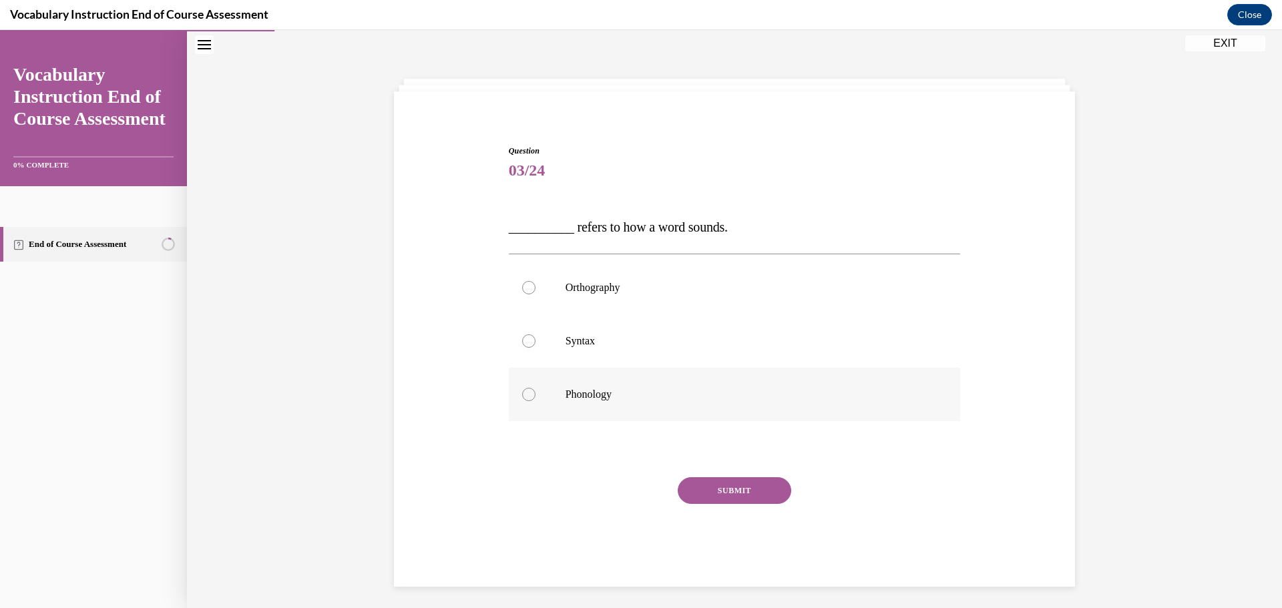
click at [522, 399] on div at bounding box center [528, 394] width 13 height 13
click at [522, 399] on input "Phonology" at bounding box center [528, 394] width 13 height 13
radio input "true"
click at [712, 495] on button "SUBMIT" at bounding box center [734, 490] width 113 height 27
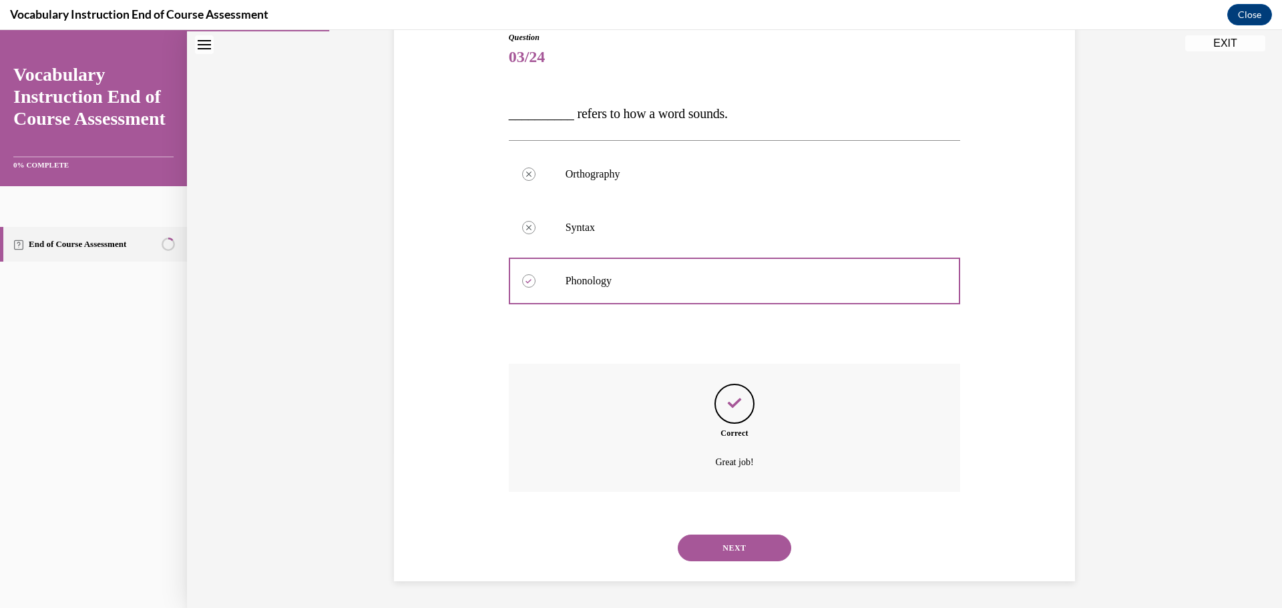
click at [731, 551] on button "NEXT" at bounding box center [734, 548] width 113 height 27
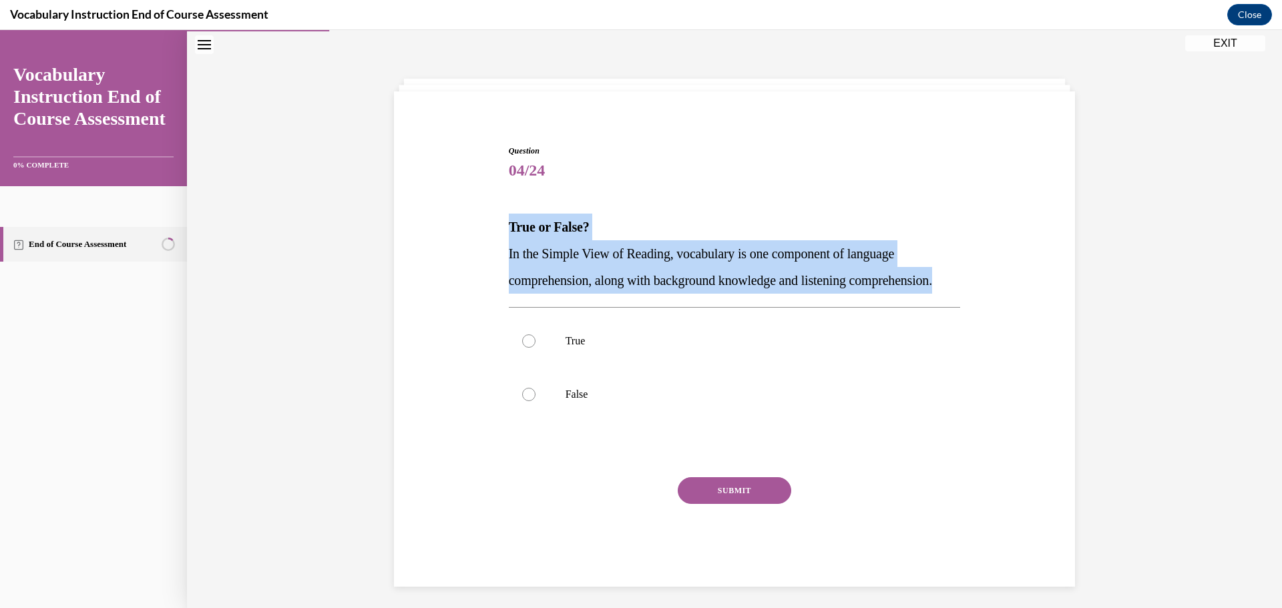
drag, startPoint x: 613, startPoint y: 309, endPoint x: 505, endPoint y: 232, distance: 132.6
click at [509, 232] on div "True or False? In the Simple View of Reading, vocabulary is one component of la…" at bounding box center [735, 254] width 452 height 80
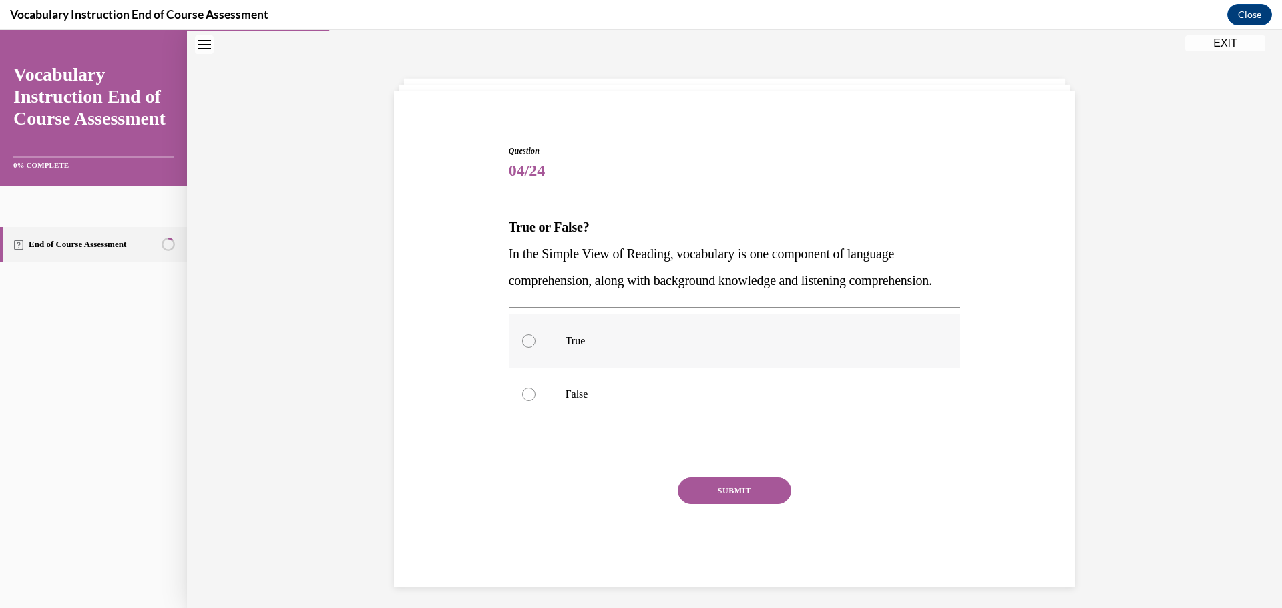
click at [525, 348] on div at bounding box center [528, 340] width 13 height 13
click at [525, 348] on input "True" at bounding box center [528, 340] width 13 height 13
radio input "true"
click at [718, 504] on button "SUBMIT" at bounding box center [734, 490] width 113 height 27
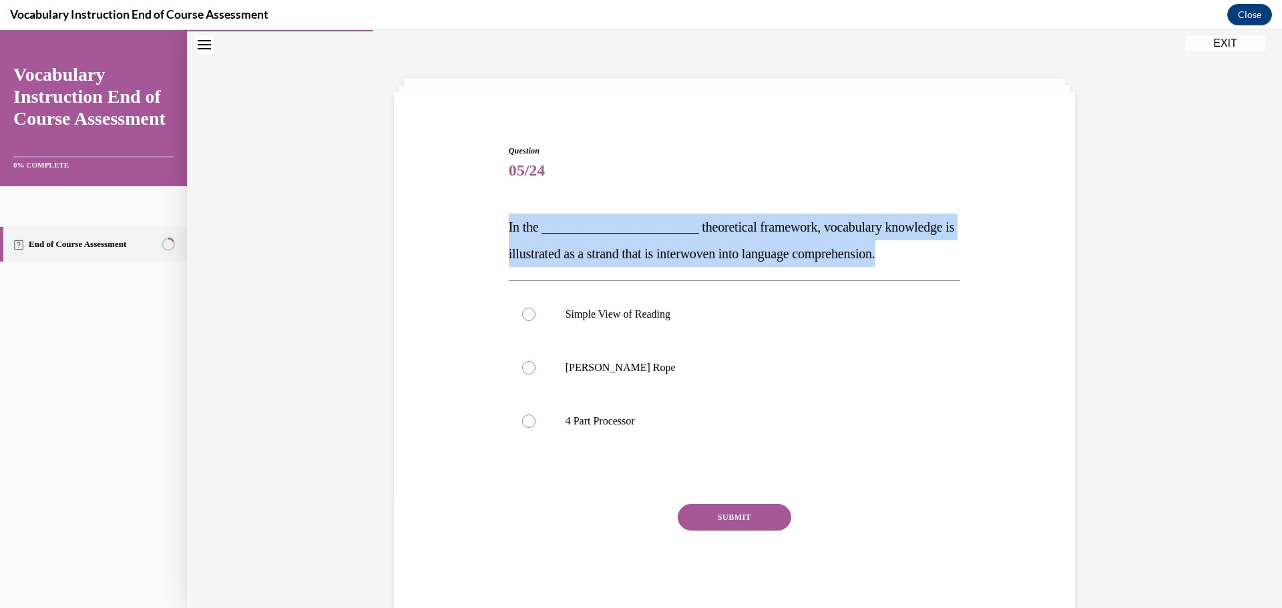
drag, startPoint x: 923, startPoint y: 258, endPoint x: 504, endPoint y: 225, distance: 420.5
click at [509, 225] on p "In the ________________________ theoretical framework, vocabulary knowledge is …" at bounding box center [735, 240] width 452 height 53
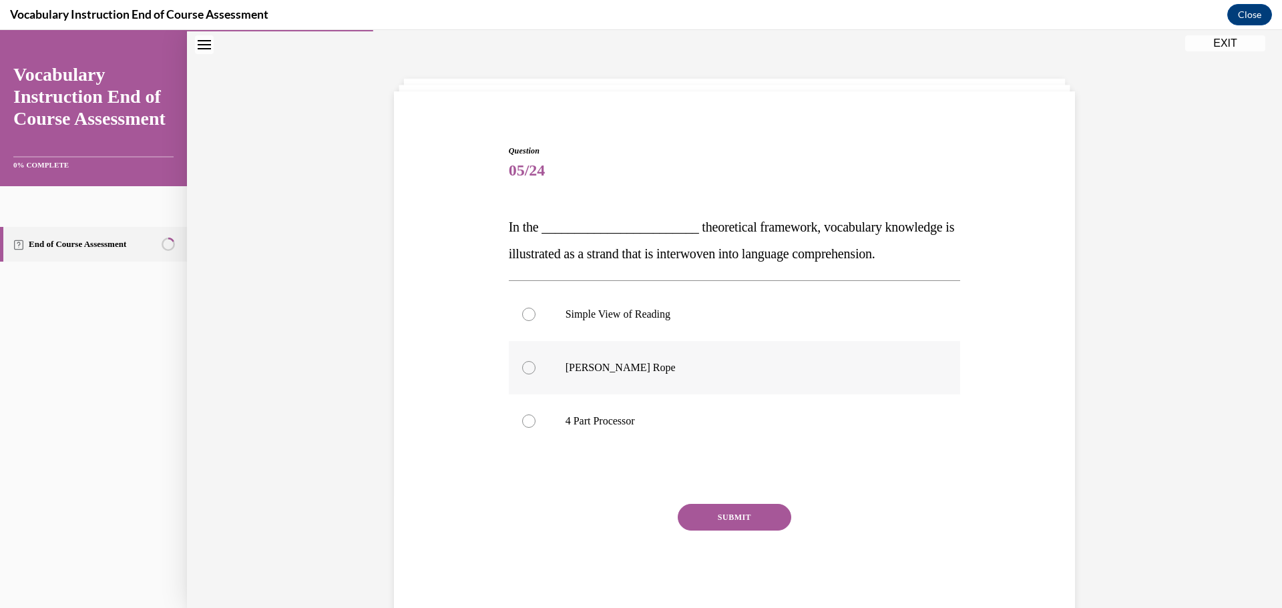
click at [522, 371] on div at bounding box center [528, 367] width 13 height 13
click at [522, 371] on input "Scarborough's Rope" at bounding box center [528, 367] width 13 height 13
radio input "true"
click at [718, 524] on button "SUBMIT" at bounding box center [734, 517] width 113 height 27
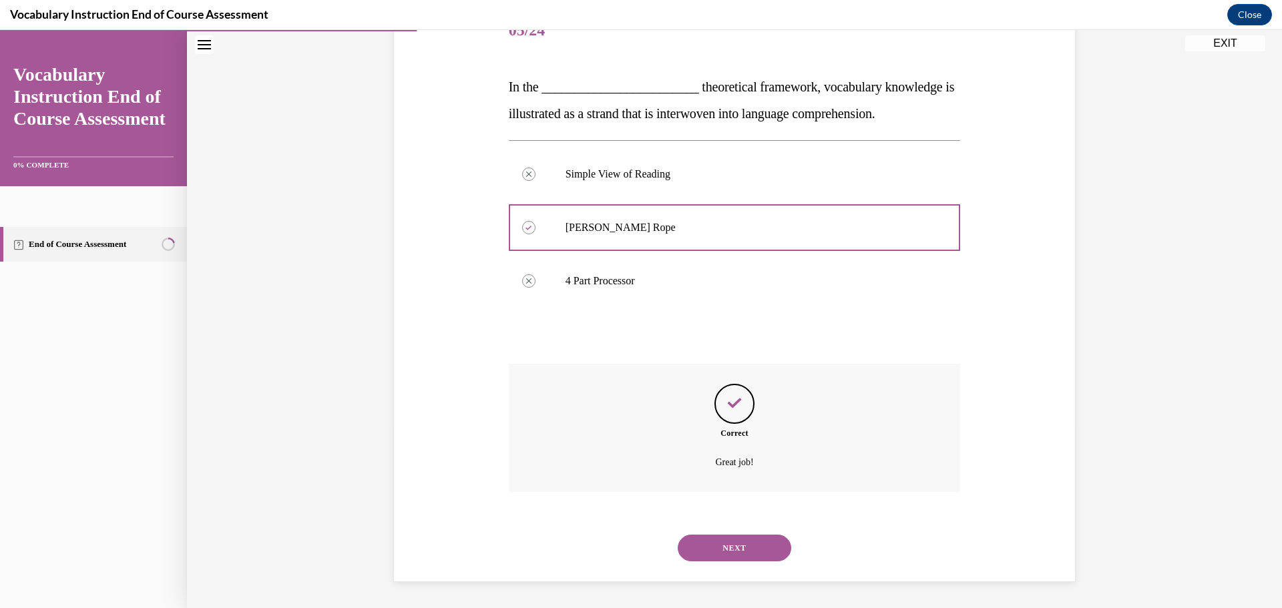
click at [744, 549] on button "NEXT" at bounding box center [734, 548] width 113 height 27
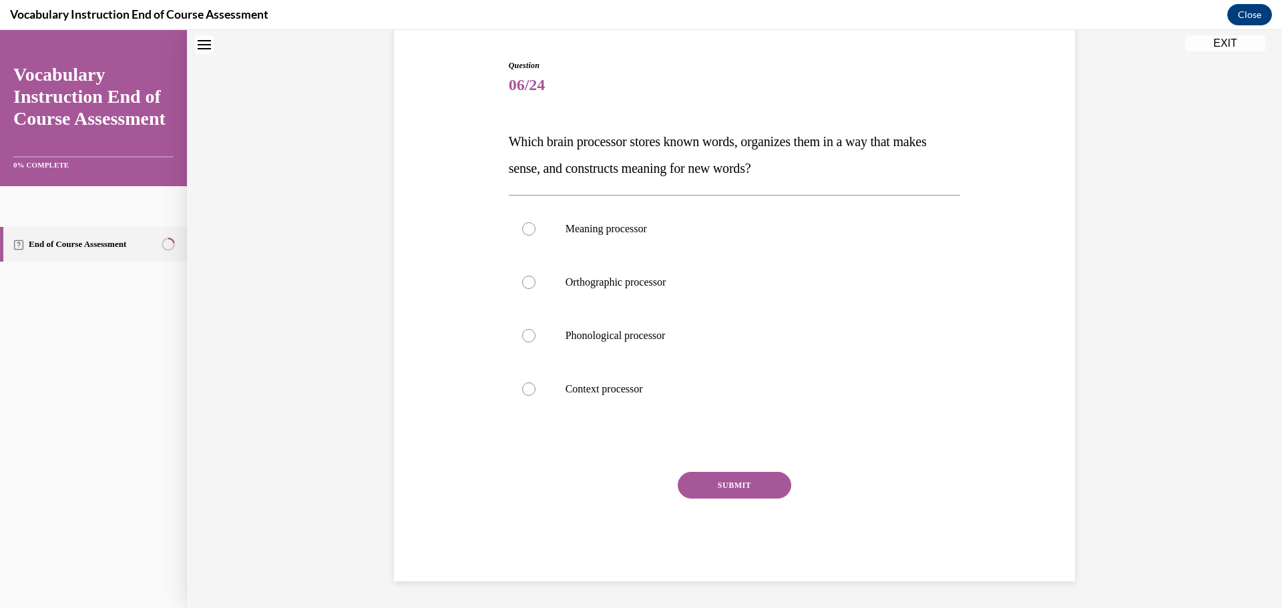
scroll to position [41, 0]
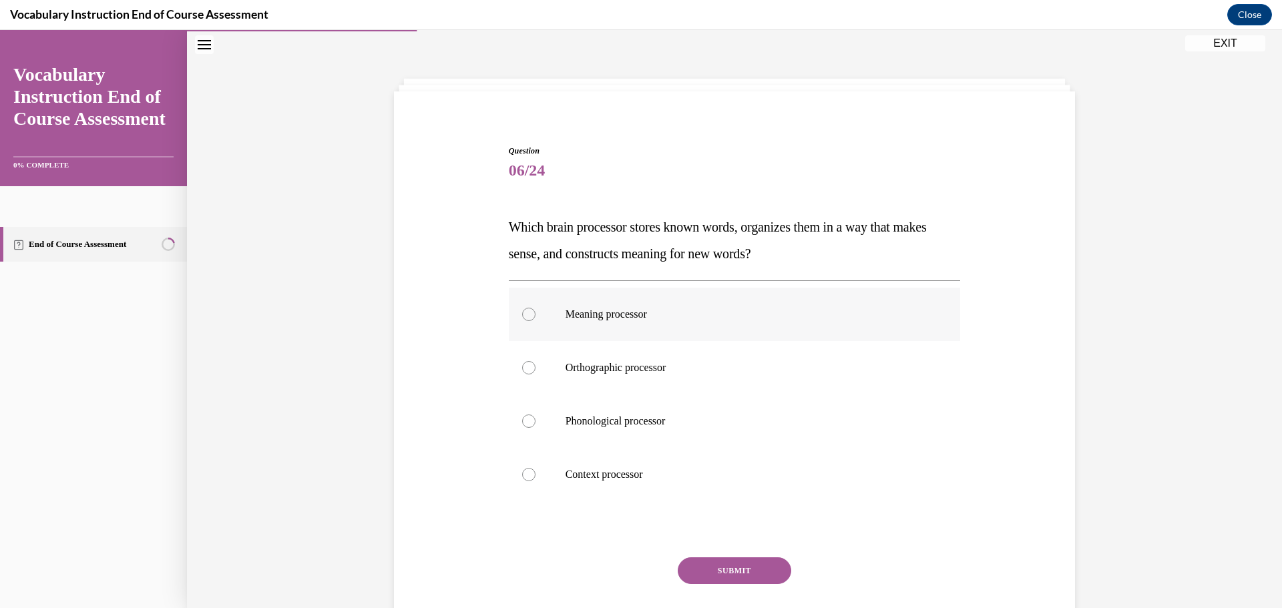
click at [517, 318] on label "Meaning processor" at bounding box center [735, 314] width 452 height 53
click at [522, 318] on input "Meaning processor" at bounding box center [528, 314] width 13 height 13
radio input "true"
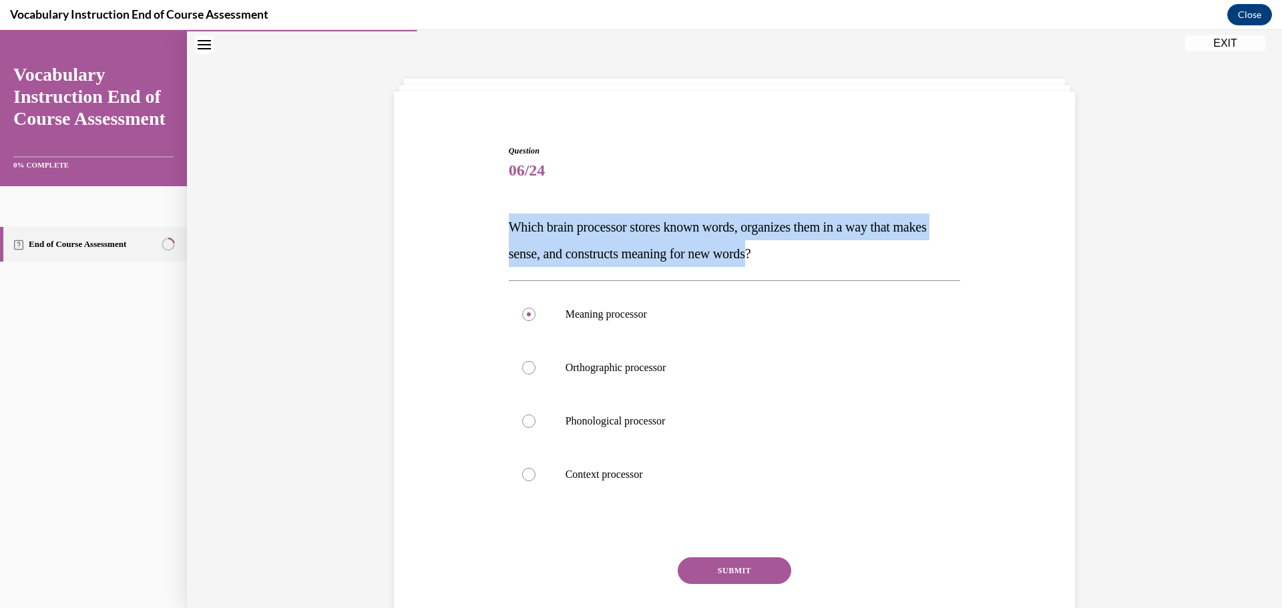
drag, startPoint x: 804, startPoint y: 254, endPoint x: 504, endPoint y: 228, distance: 301.6
click at [509, 228] on span "Which brain processor stores known words, organizes them in a way that makes se…" at bounding box center [718, 240] width 418 height 41
click at [714, 569] on button "SUBMIT" at bounding box center [734, 570] width 113 height 27
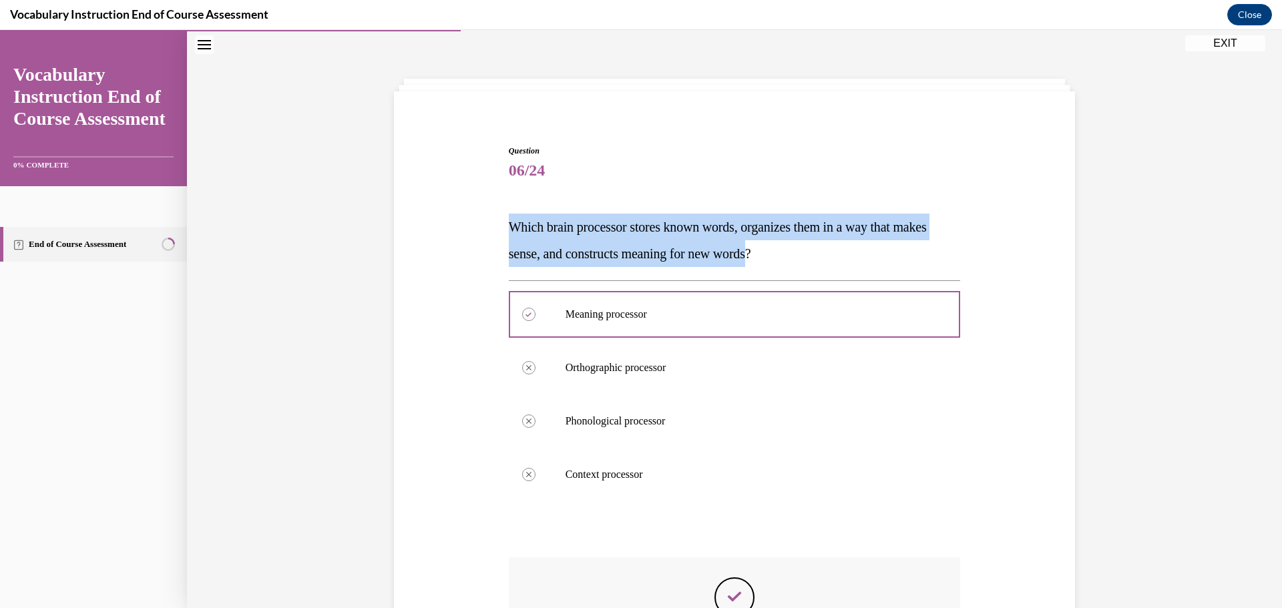
scroll to position [234, 0]
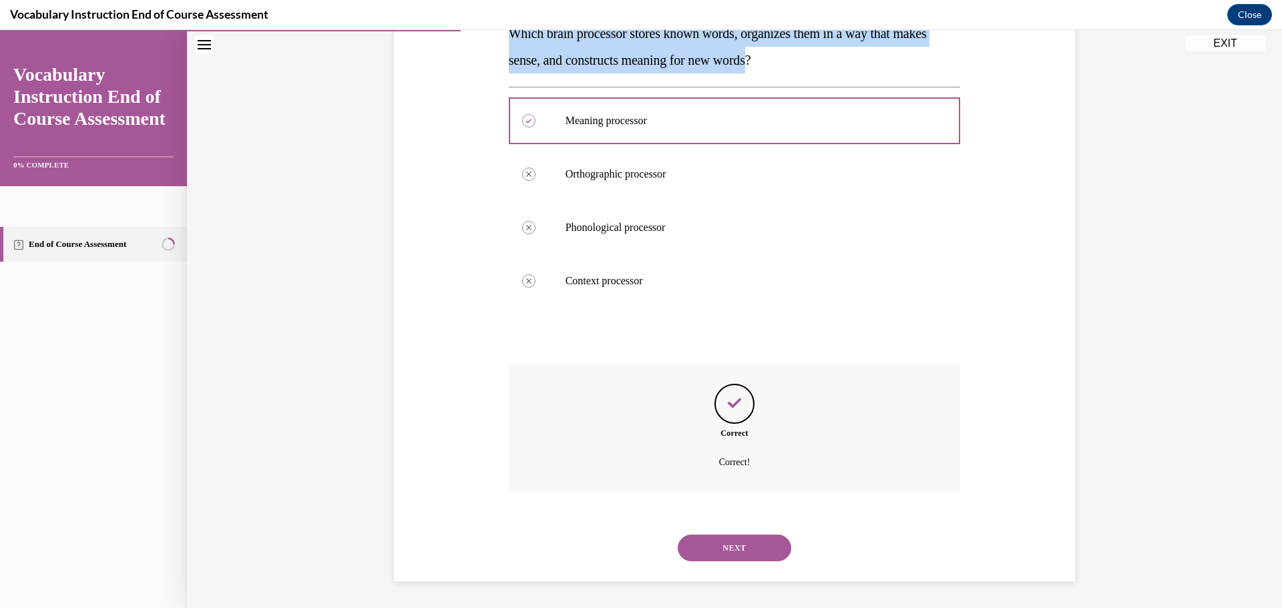
click at [732, 551] on button "NEXT" at bounding box center [734, 548] width 113 height 27
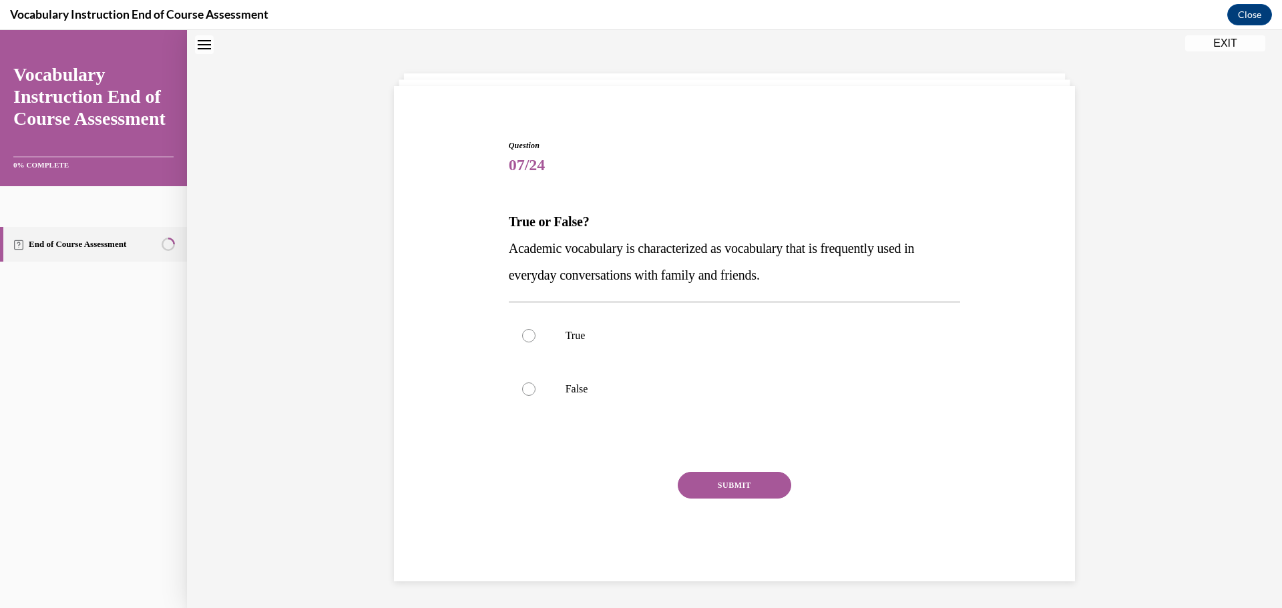
scroll to position [41, 0]
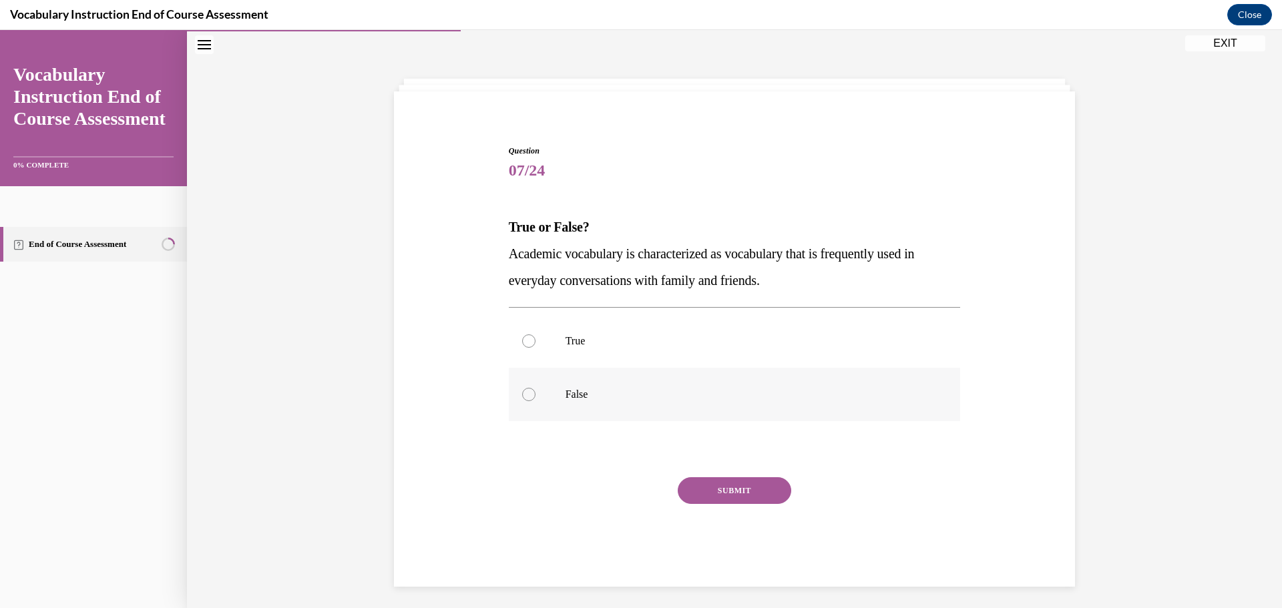
click at [525, 395] on div at bounding box center [528, 394] width 13 height 13
click at [525, 395] on input "False" at bounding box center [528, 394] width 13 height 13
radio input "true"
click at [729, 490] on button "SUBMIT" at bounding box center [734, 490] width 113 height 27
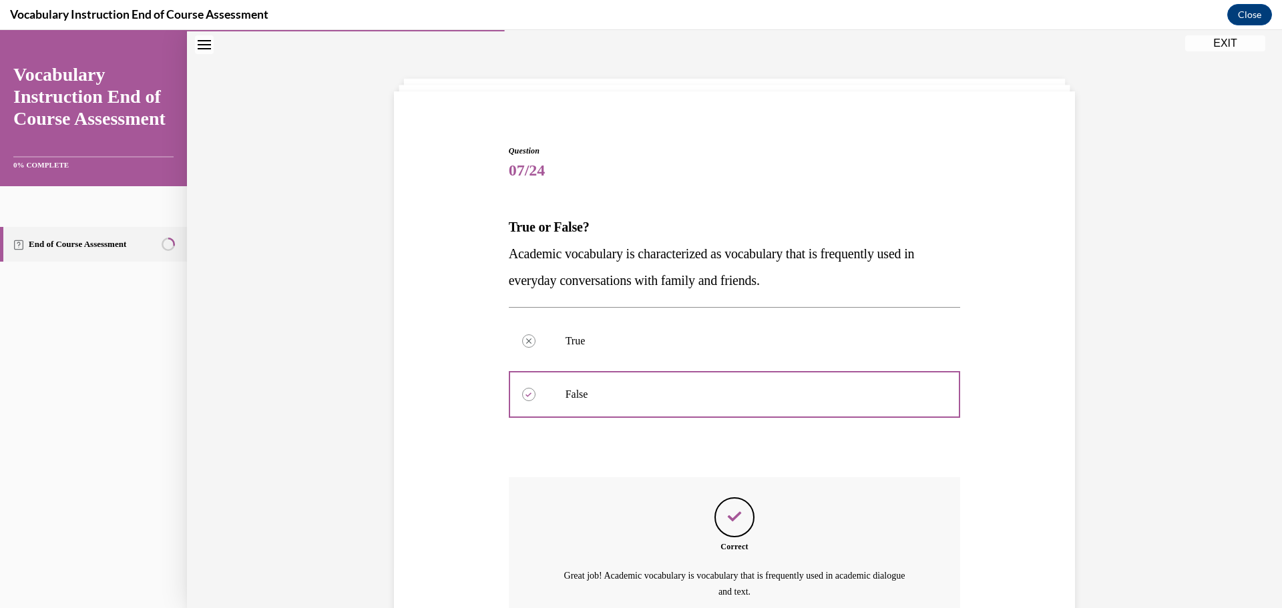
scroll to position [170, 0]
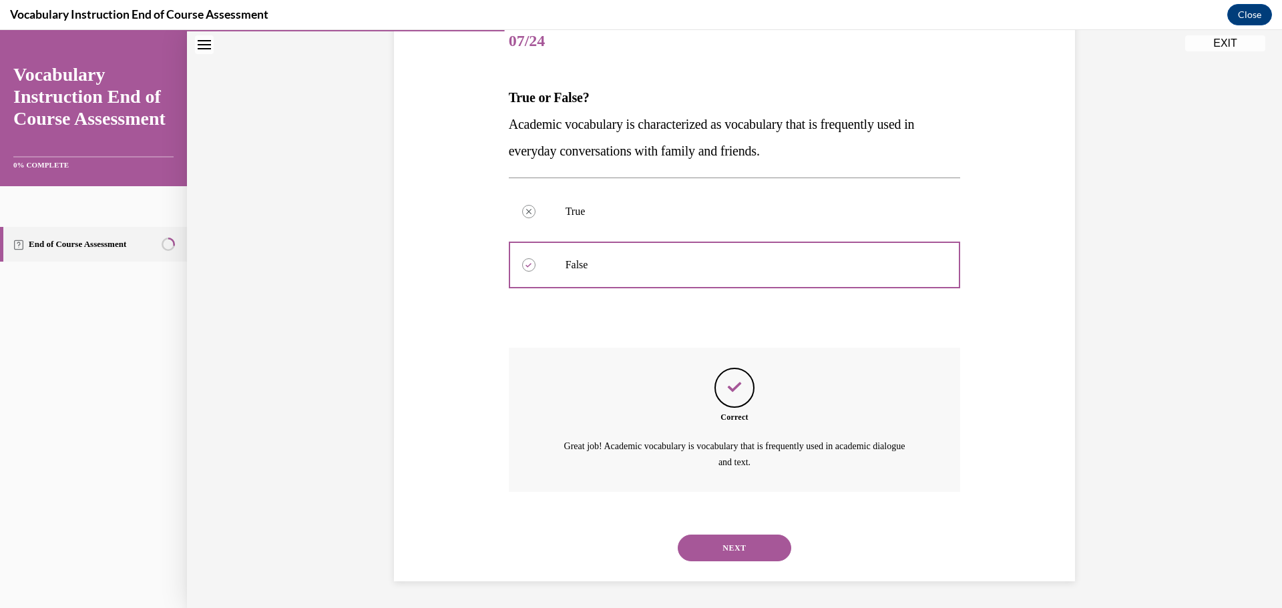
click at [730, 547] on button "NEXT" at bounding box center [734, 548] width 113 height 27
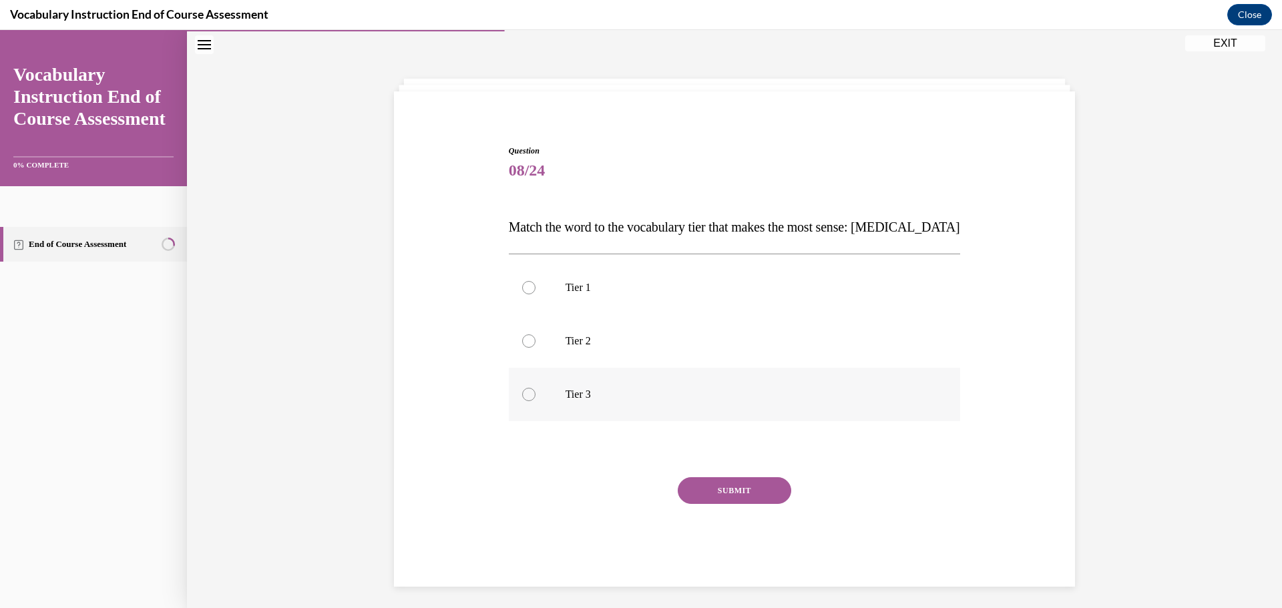
click at [524, 395] on div at bounding box center [528, 394] width 13 height 13
click at [524, 395] on input "Tier 3" at bounding box center [528, 394] width 13 height 13
radio input "true"
click at [736, 486] on button "SUBMIT" at bounding box center [734, 490] width 113 height 27
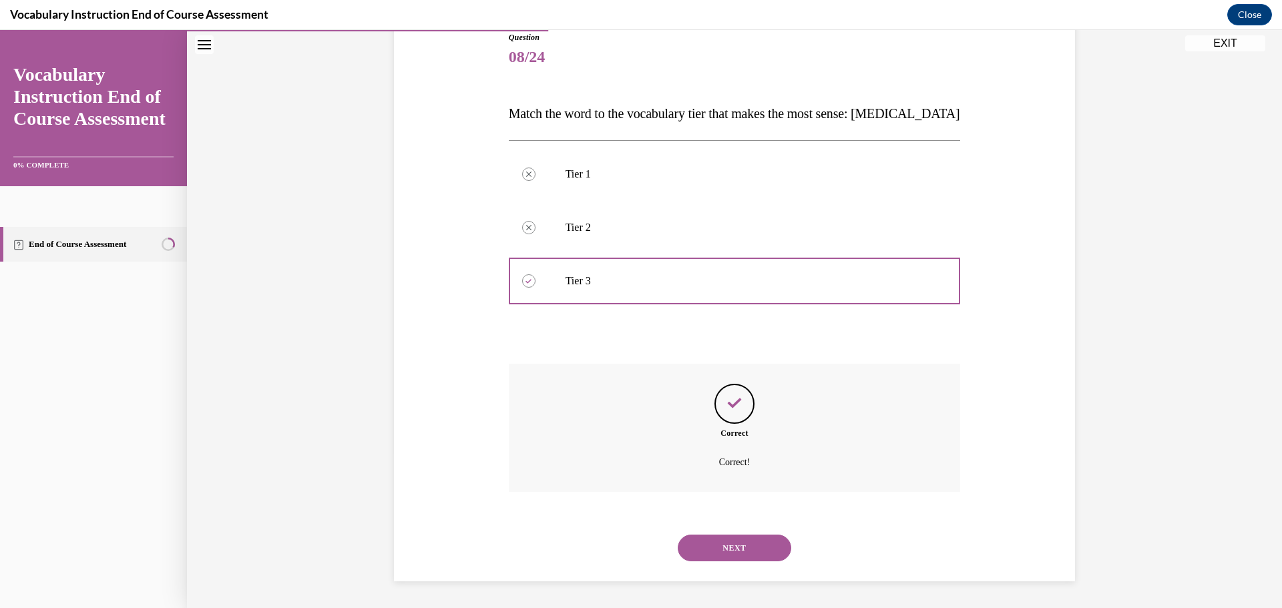
click at [727, 549] on button "NEXT" at bounding box center [734, 548] width 113 height 27
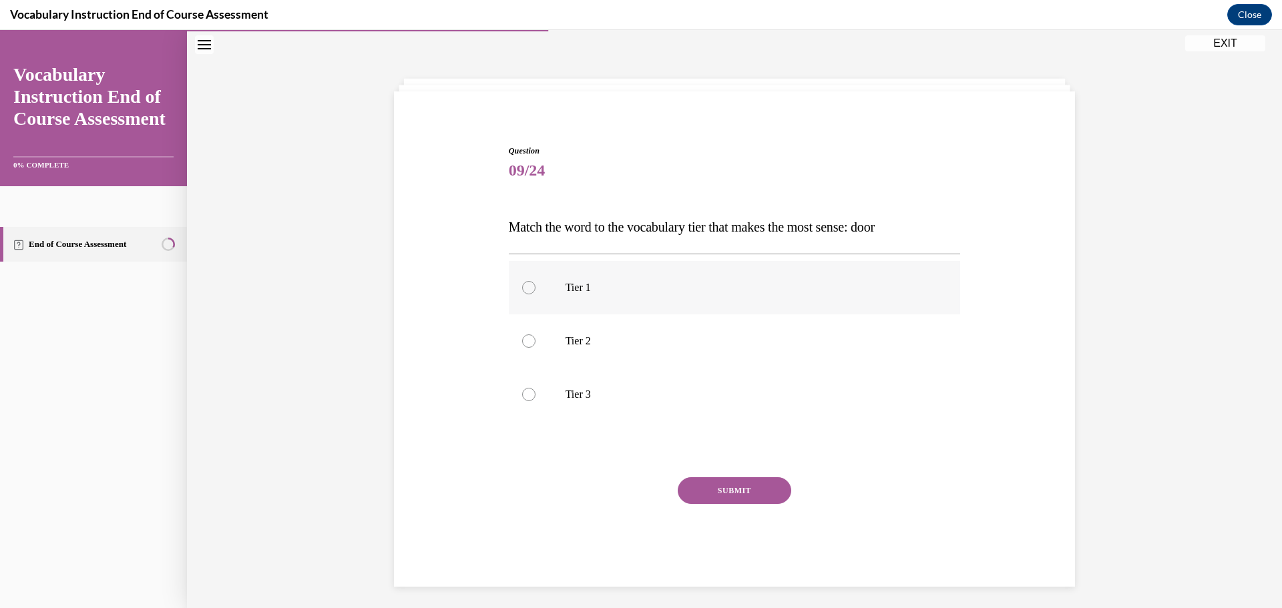
click at [522, 286] on div at bounding box center [528, 287] width 13 height 13
click at [522, 286] on input "Tier 1" at bounding box center [528, 287] width 13 height 13
radio input "true"
click at [715, 492] on button "SUBMIT" at bounding box center [734, 490] width 113 height 27
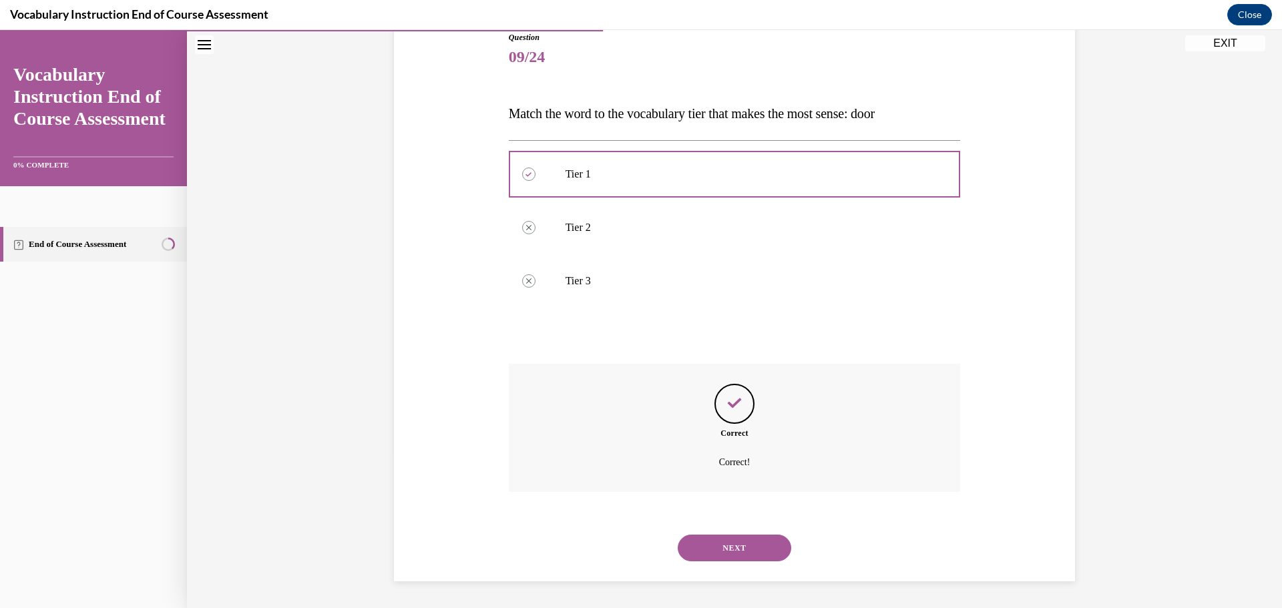
click at [747, 551] on button "NEXT" at bounding box center [734, 548] width 113 height 27
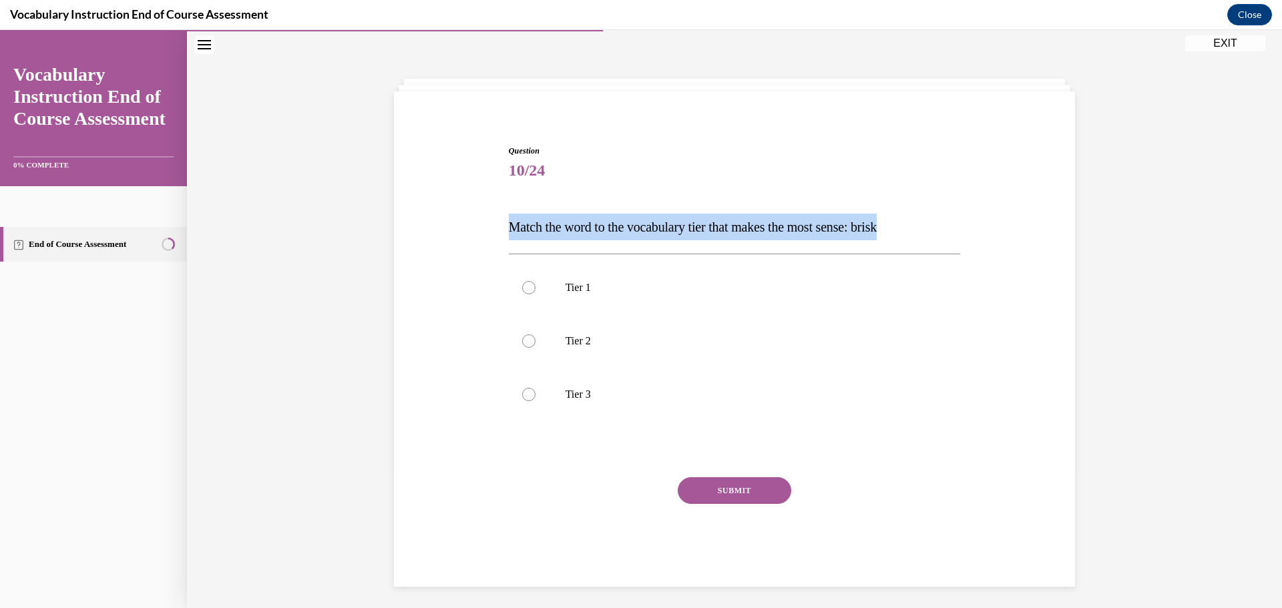
drag, startPoint x: 920, startPoint y: 226, endPoint x: 506, endPoint y: 228, distance: 413.9
click at [509, 228] on p "Match the word to the vocabulary tier that makes the most sense: brisk" at bounding box center [735, 227] width 452 height 27
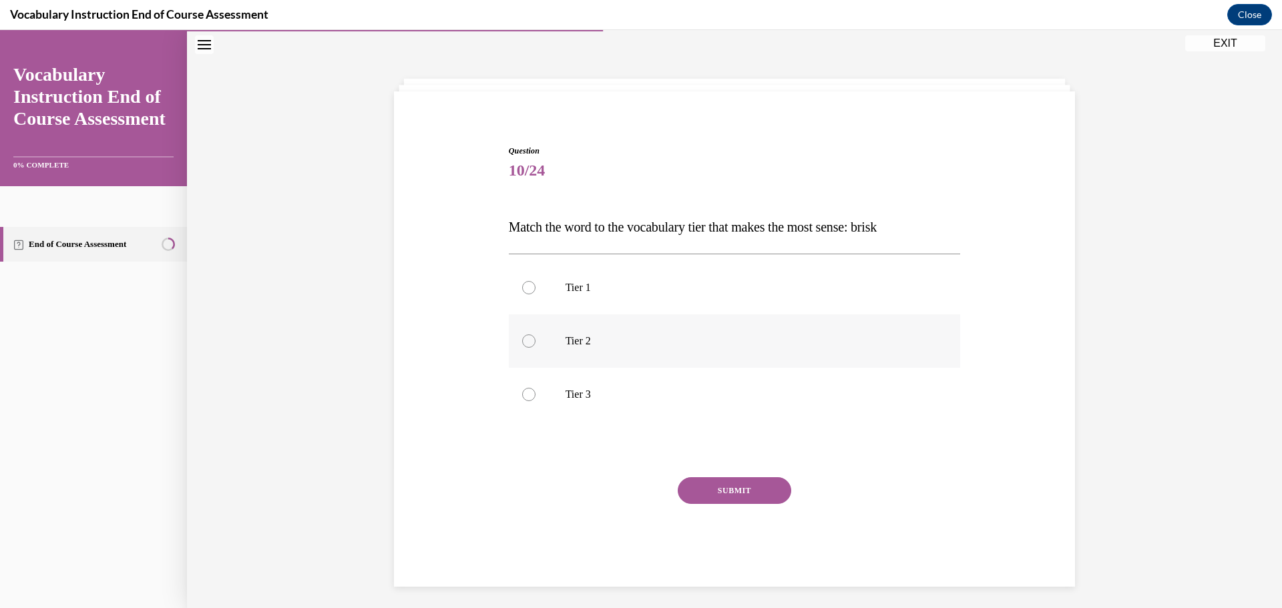
click at [528, 348] on label "Tier 2" at bounding box center [735, 340] width 452 height 53
click at [528, 348] on input "Tier 2" at bounding box center [528, 340] width 13 height 13
radio input "true"
click at [740, 495] on button "SUBMIT" at bounding box center [734, 490] width 113 height 27
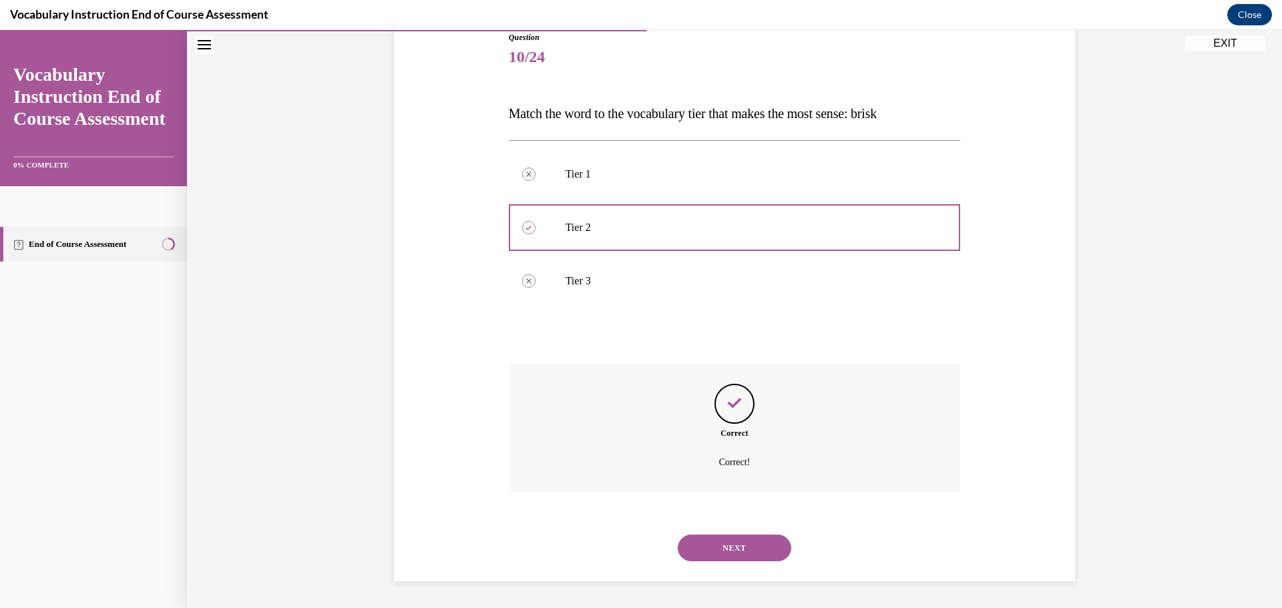
click at [730, 545] on button "NEXT" at bounding box center [734, 548] width 113 height 27
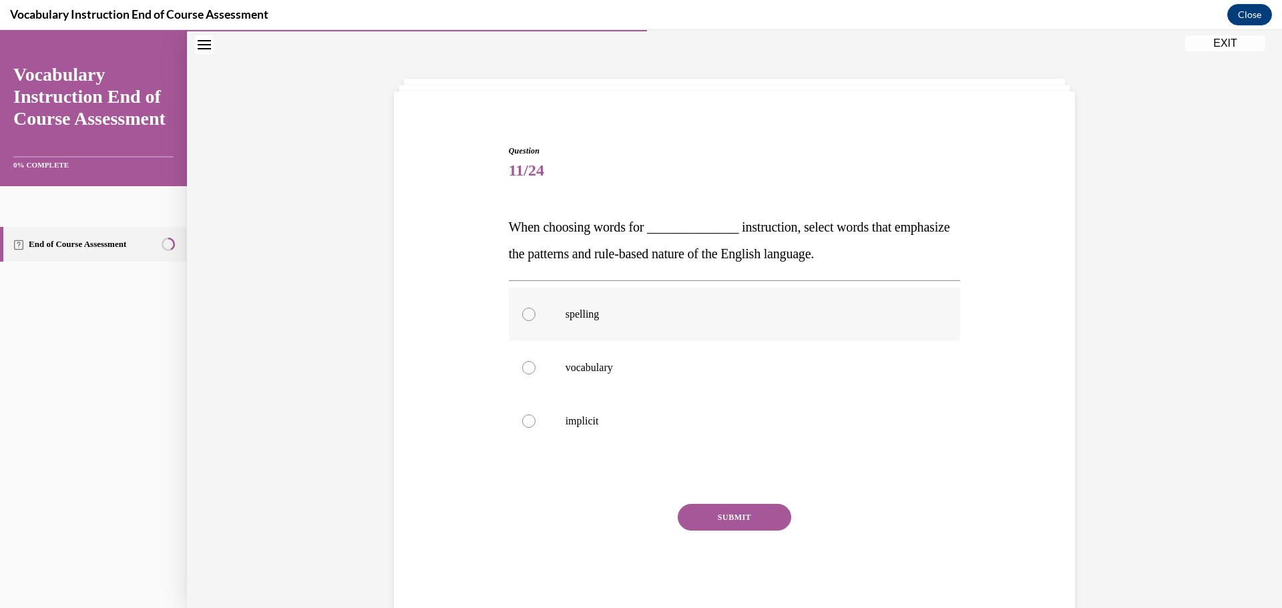
click at [511, 315] on label "spelling" at bounding box center [735, 314] width 452 height 53
click at [522, 315] on input "spelling" at bounding box center [528, 314] width 13 height 13
radio input "true"
click at [698, 511] on button "SUBMIT" at bounding box center [734, 517] width 113 height 27
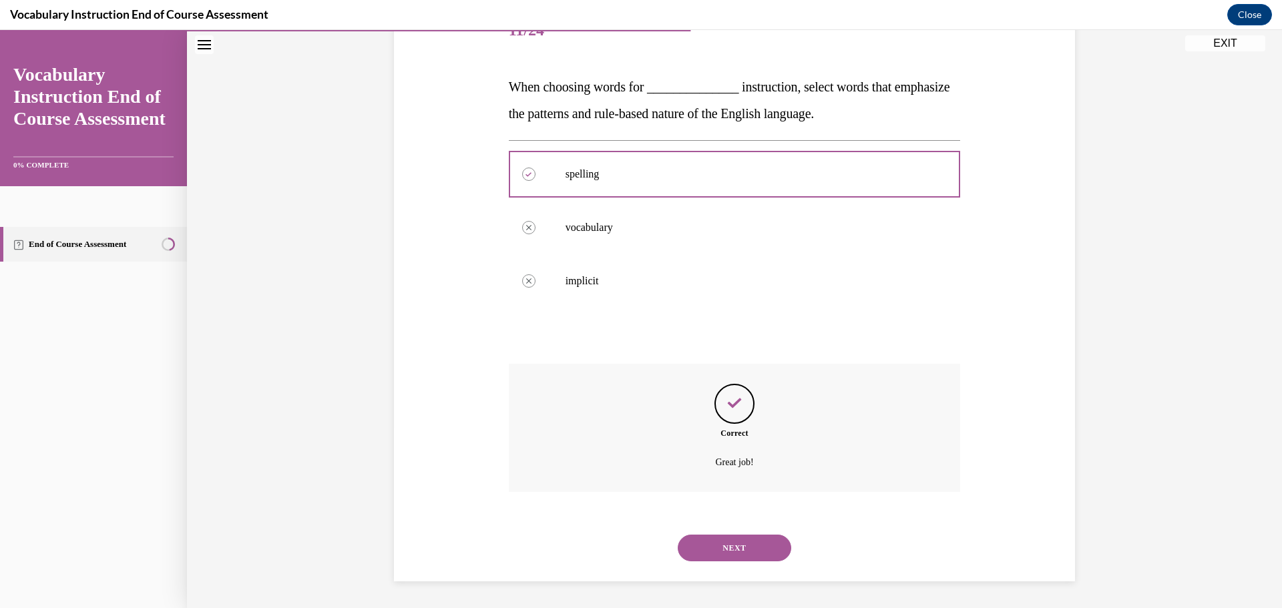
click at [718, 545] on button "NEXT" at bounding box center [734, 548] width 113 height 27
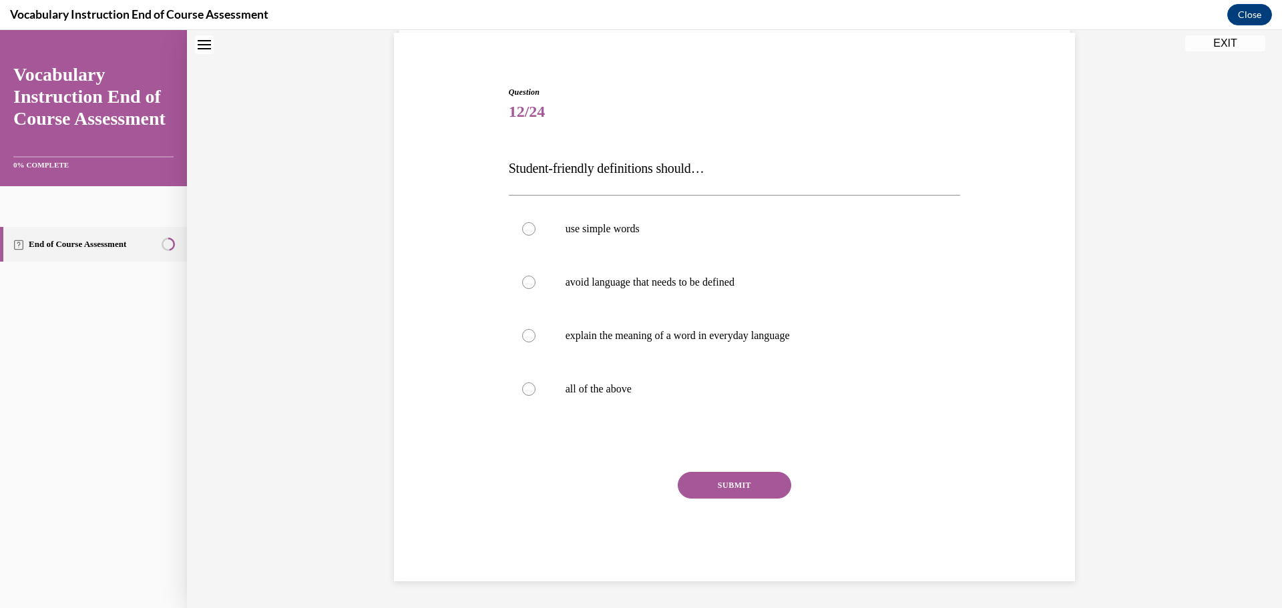
scroll to position [41, 0]
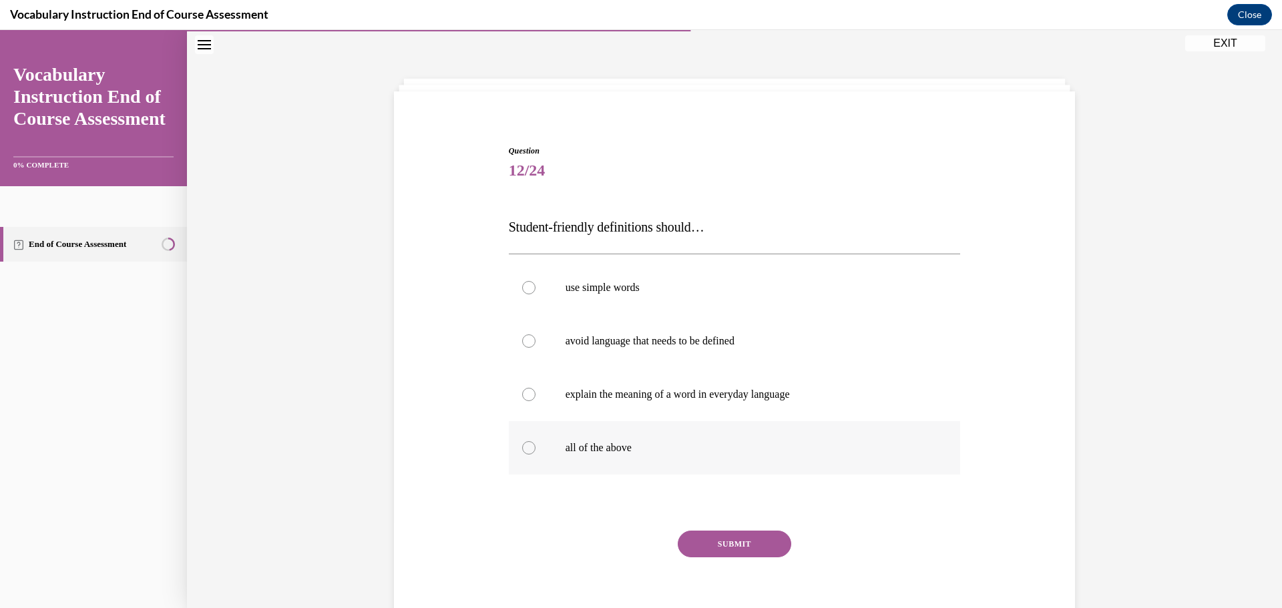
click at [522, 449] on div at bounding box center [528, 447] width 13 height 13
click at [522, 449] on input "all of the above" at bounding box center [528, 447] width 13 height 13
radio input "true"
click at [749, 551] on button "SUBMIT" at bounding box center [734, 544] width 113 height 27
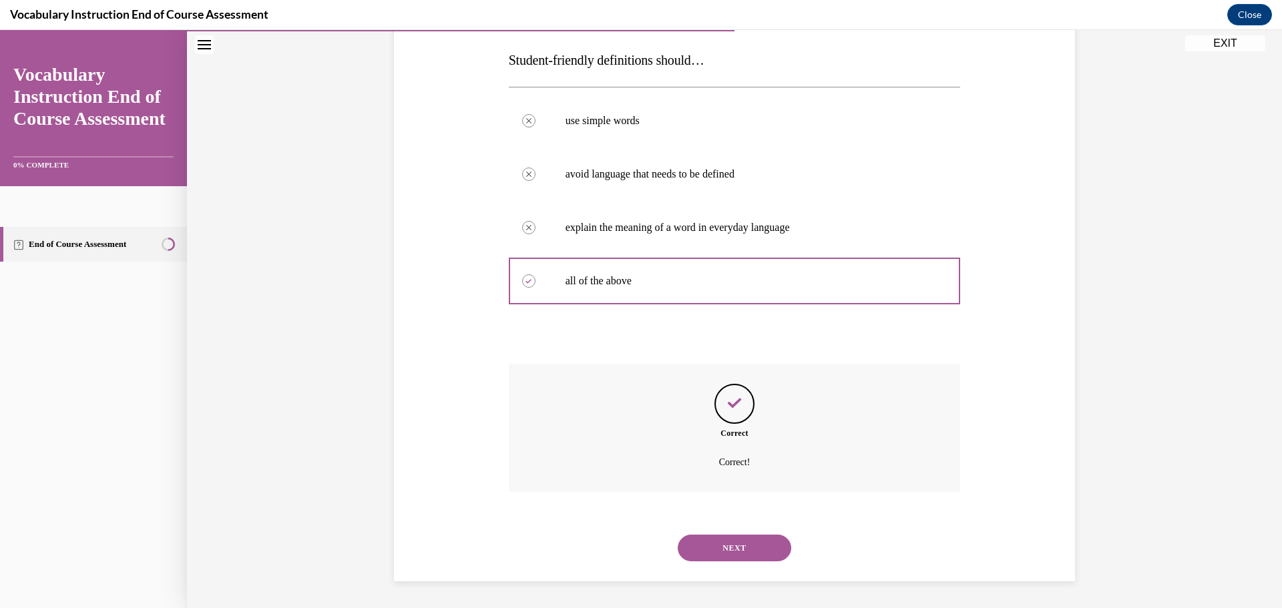
click at [746, 543] on button "NEXT" at bounding box center [734, 548] width 113 height 27
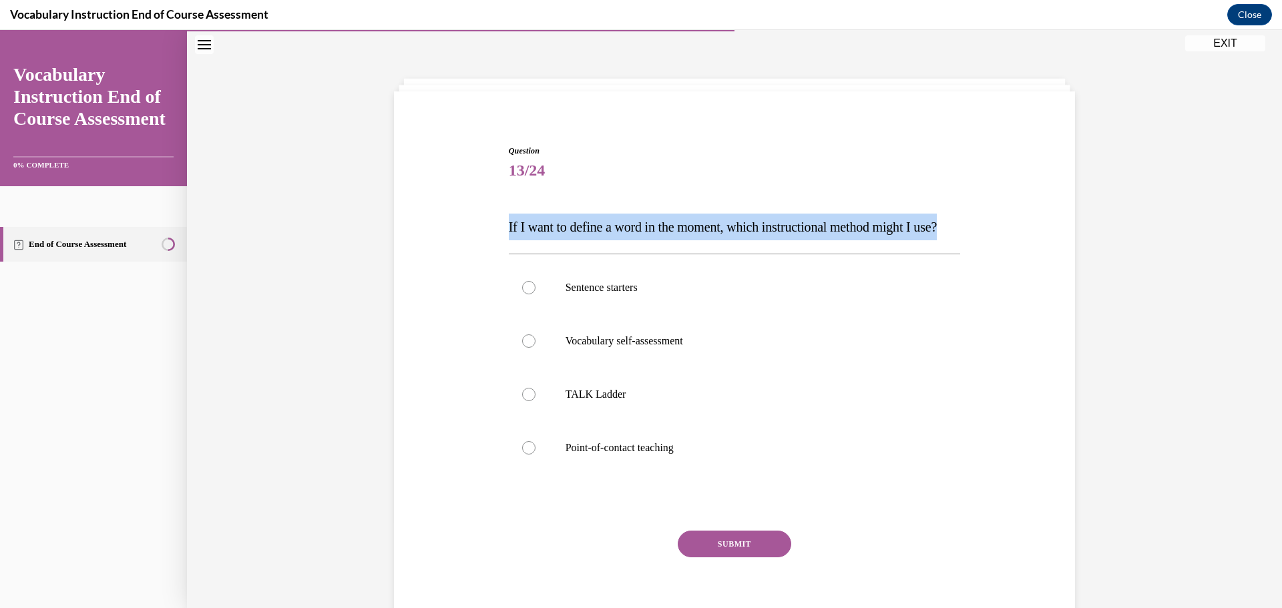
drag, startPoint x: 551, startPoint y: 252, endPoint x: 498, endPoint y: 226, distance: 59.4
click at [498, 226] on div "Question 13/24 If I want to define a word in the moment, which instructional me…" at bounding box center [735, 372] width 688 height 535
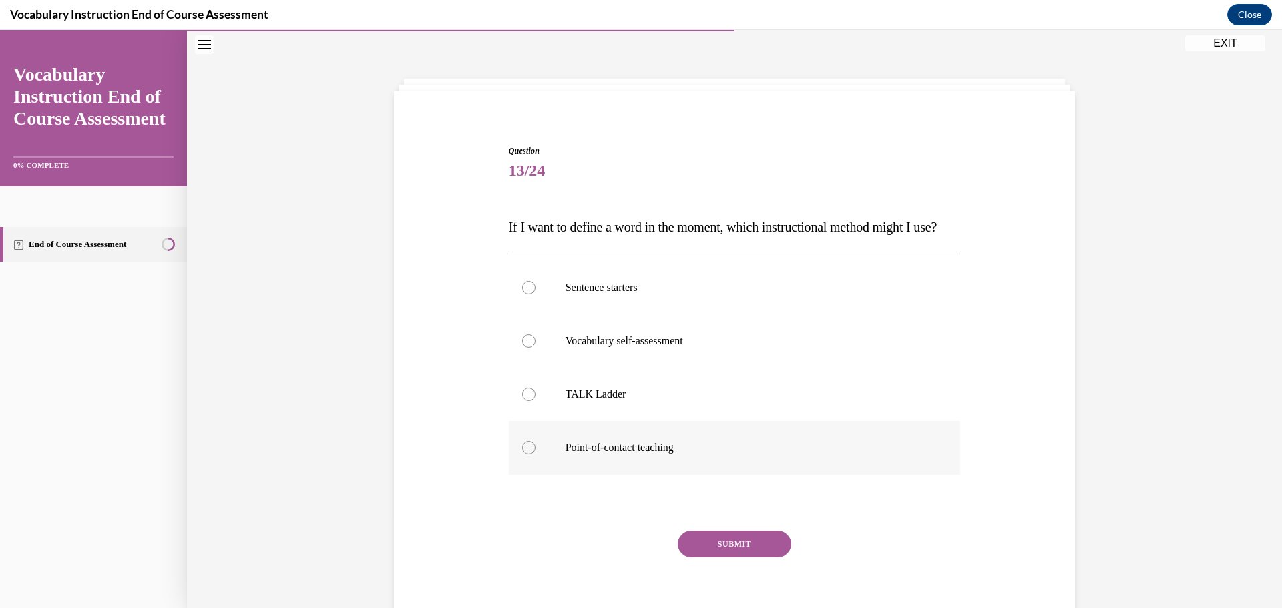
click at [522, 455] on div at bounding box center [528, 447] width 13 height 13
click at [522, 455] on input "Point-of-contact teaching" at bounding box center [528, 447] width 13 height 13
radio input "true"
click at [704, 557] on button "SUBMIT" at bounding box center [734, 544] width 113 height 27
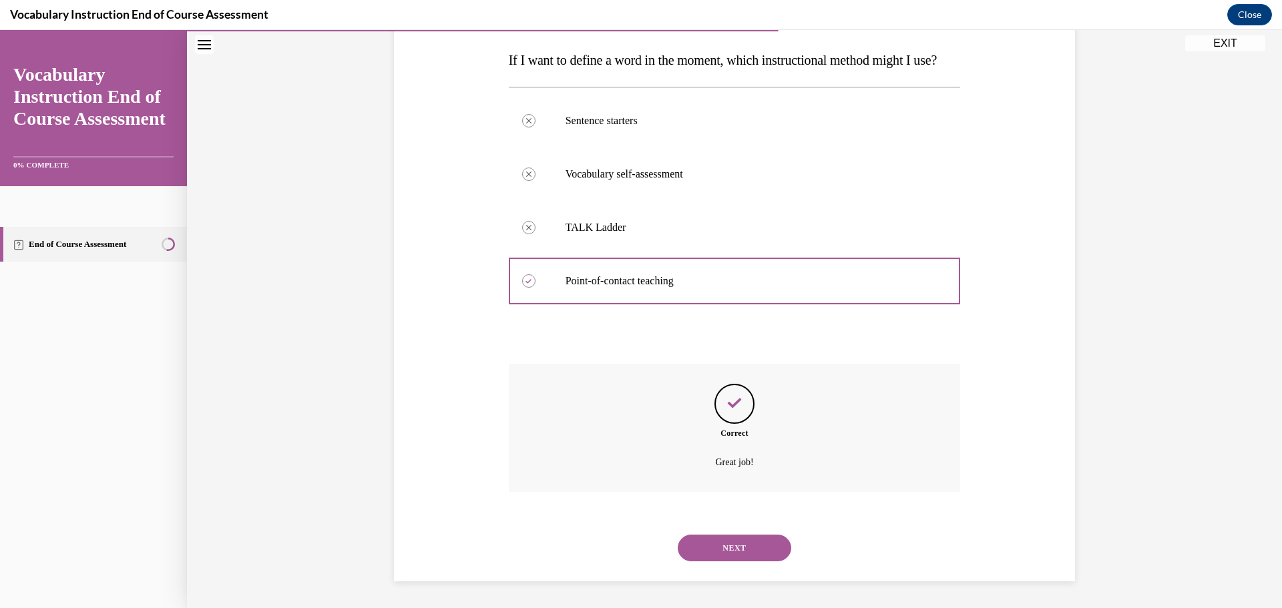
click at [742, 540] on button "NEXT" at bounding box center [734, 548] width 113 height 27
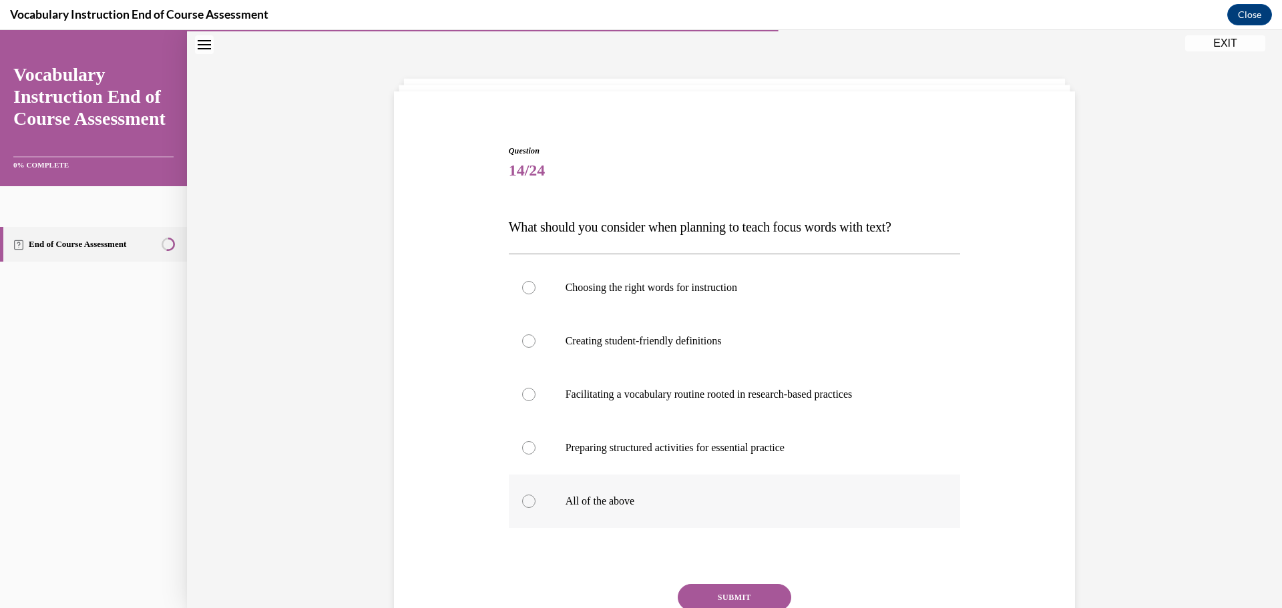
click at [527, 503] on div at bounding box center [528, 501] width 13 height 13
click at [527, 503] on input "All of the above" at bounding box center [528, 501] width 13 height 13
radio input "true"
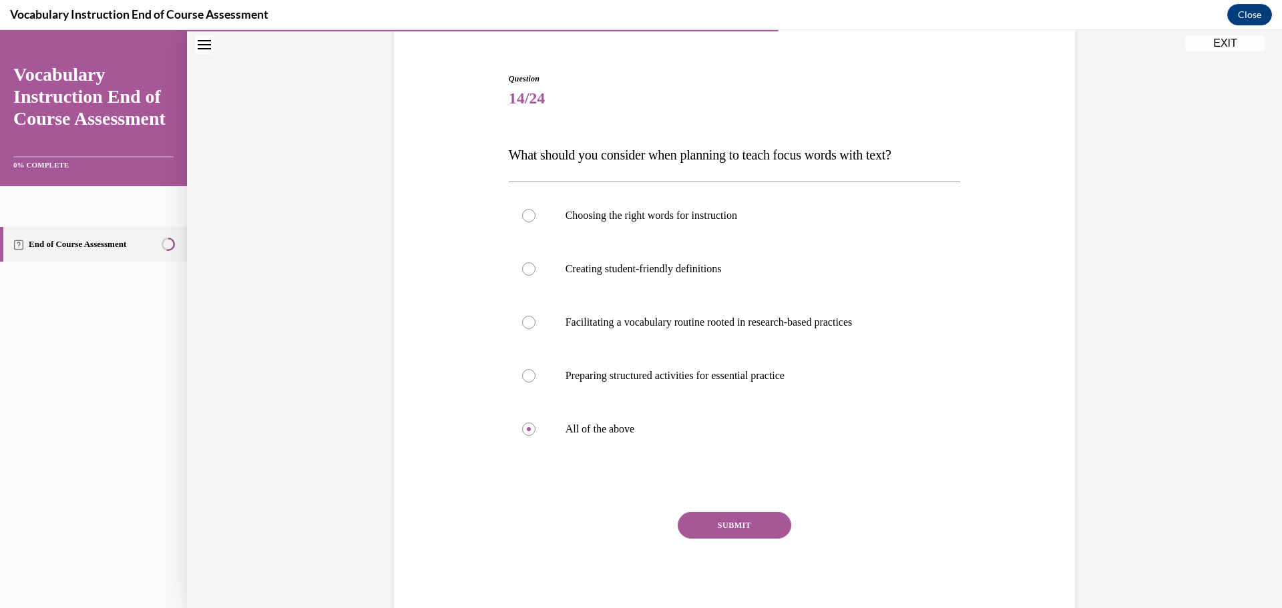
click at [726, 527] on button "SUBMIT" at bounding box center [734, 525] width 113 height 27
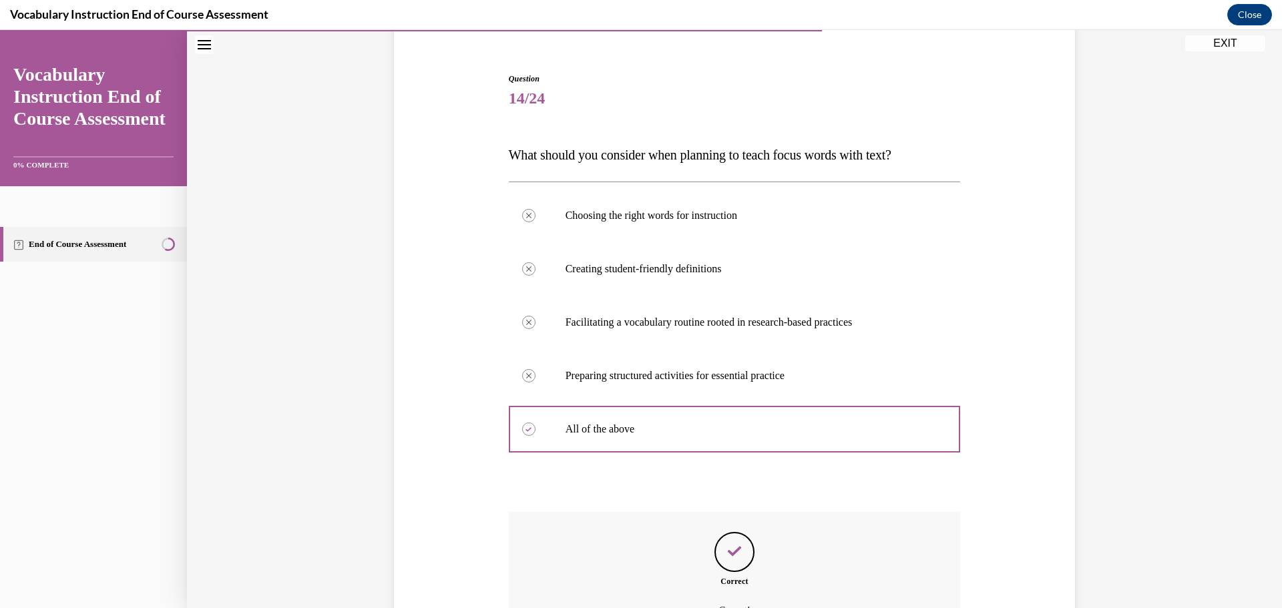
scroll to position [261, 0]
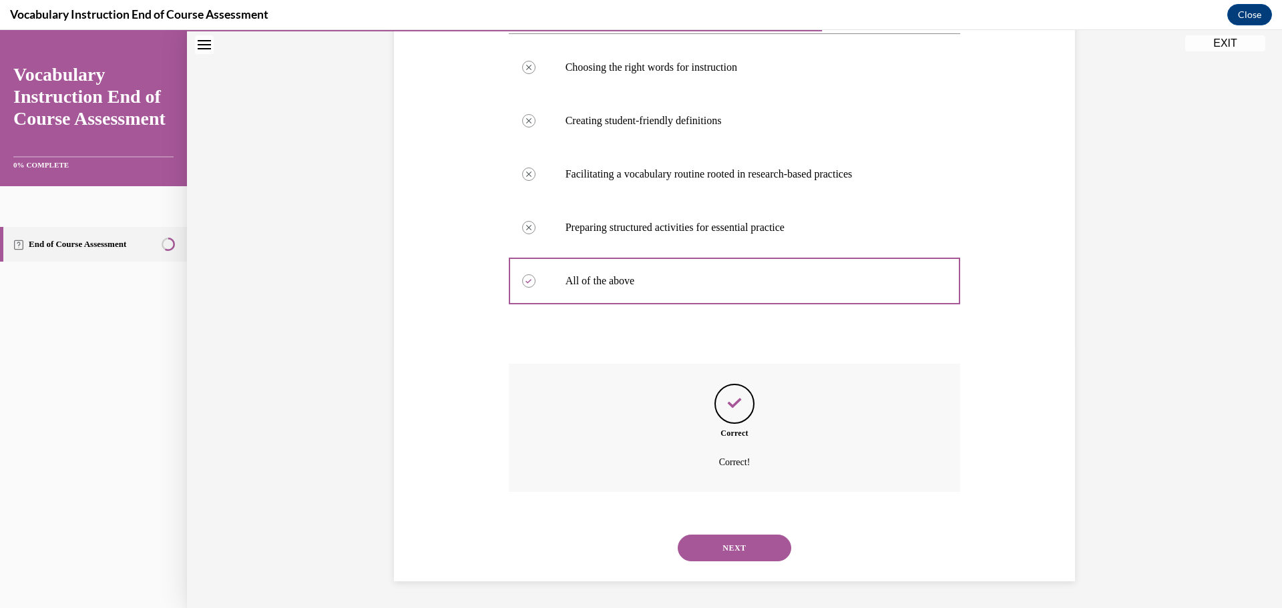
click at [730, 547] on button "NEXT" at bounding box center [734, 548] width 113 height 27
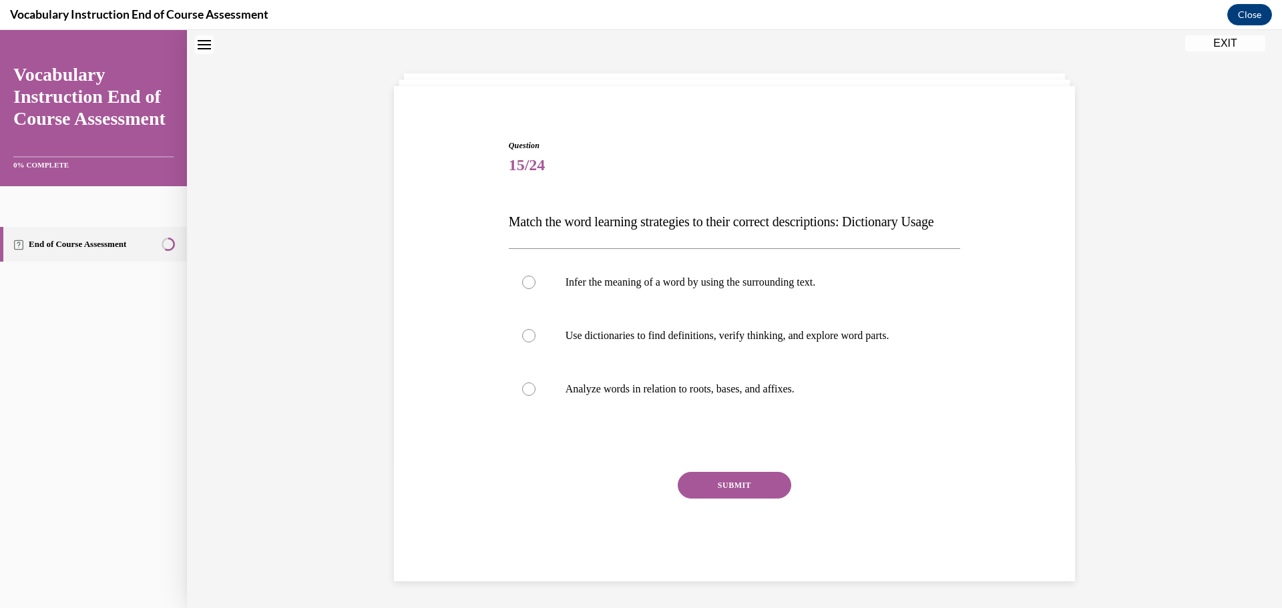
scroll to position [41, 0]
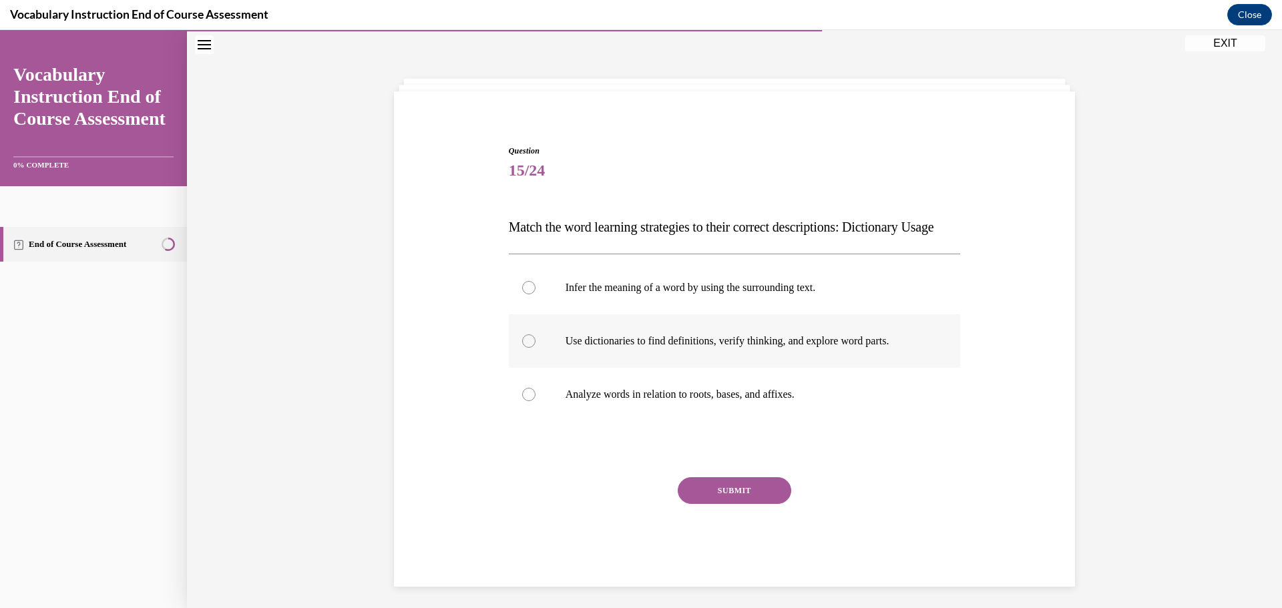
click at [529, 348] on div at bounding box center [528, 340] width 13 height 13
click at [529, 348] on input "Use dictionaries to find definitions, verify thinking, and explore word parts." at bounding box center [528, 340] width 13 height 13
radio input "true"
click at [711, 504] on button "SUBMIT" at bounding box center [734, 490] width 113 height 27
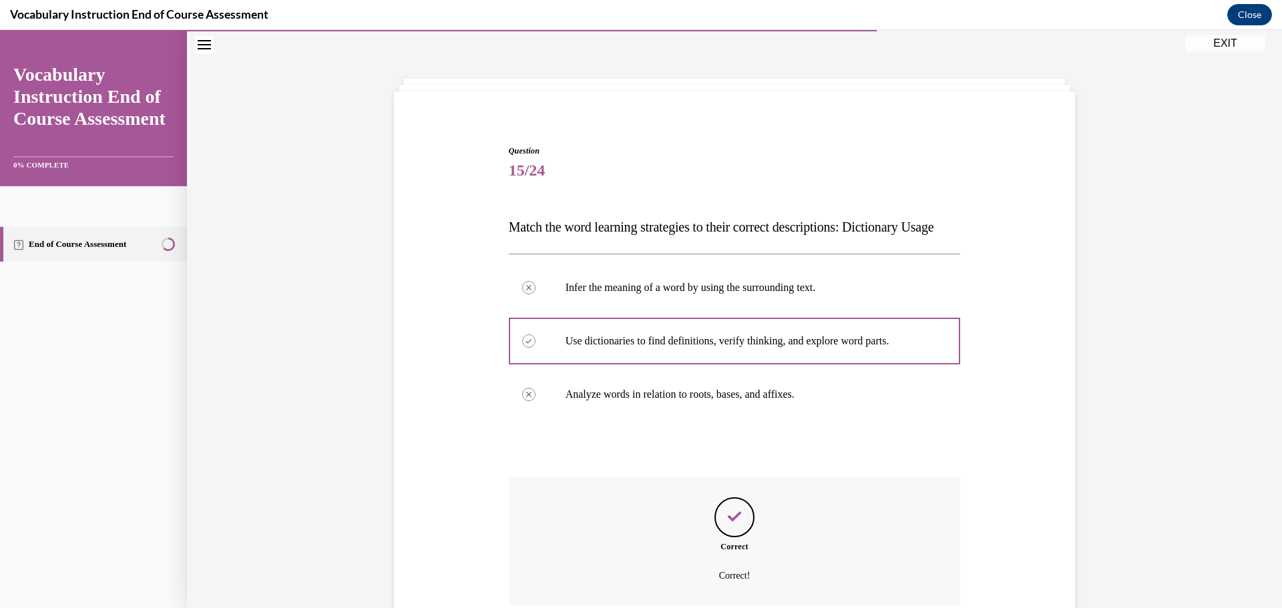
scroll to position [181, 0]
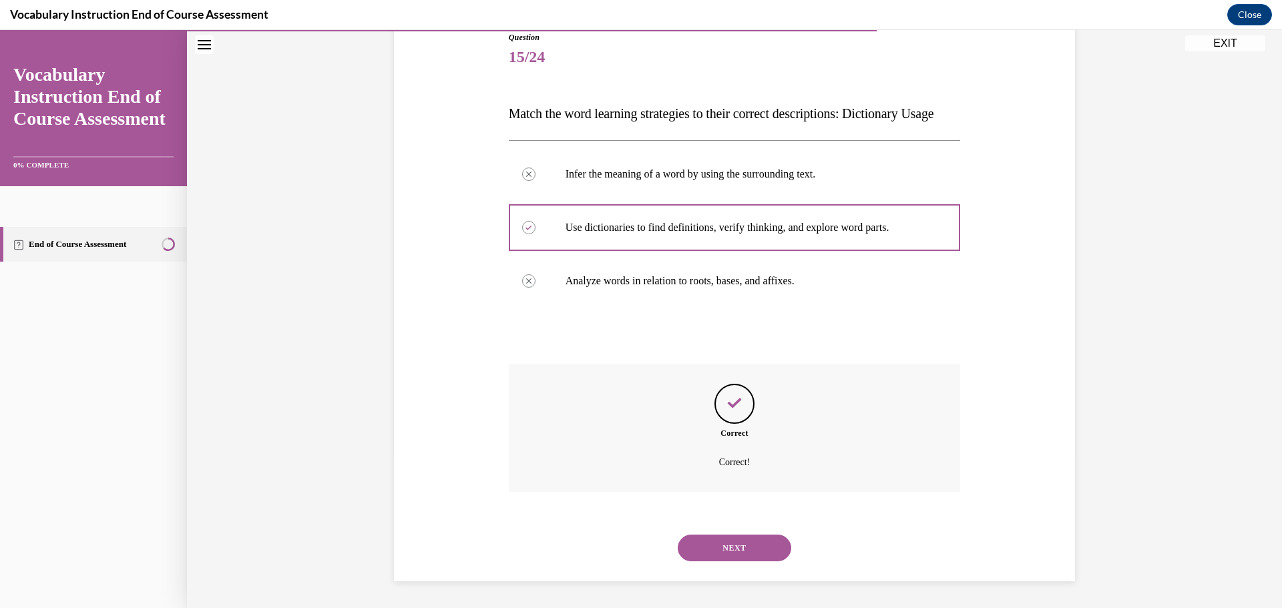
click at [728, 548] on button "NEXT" at bounding box center [734, 548] width 113 height 27
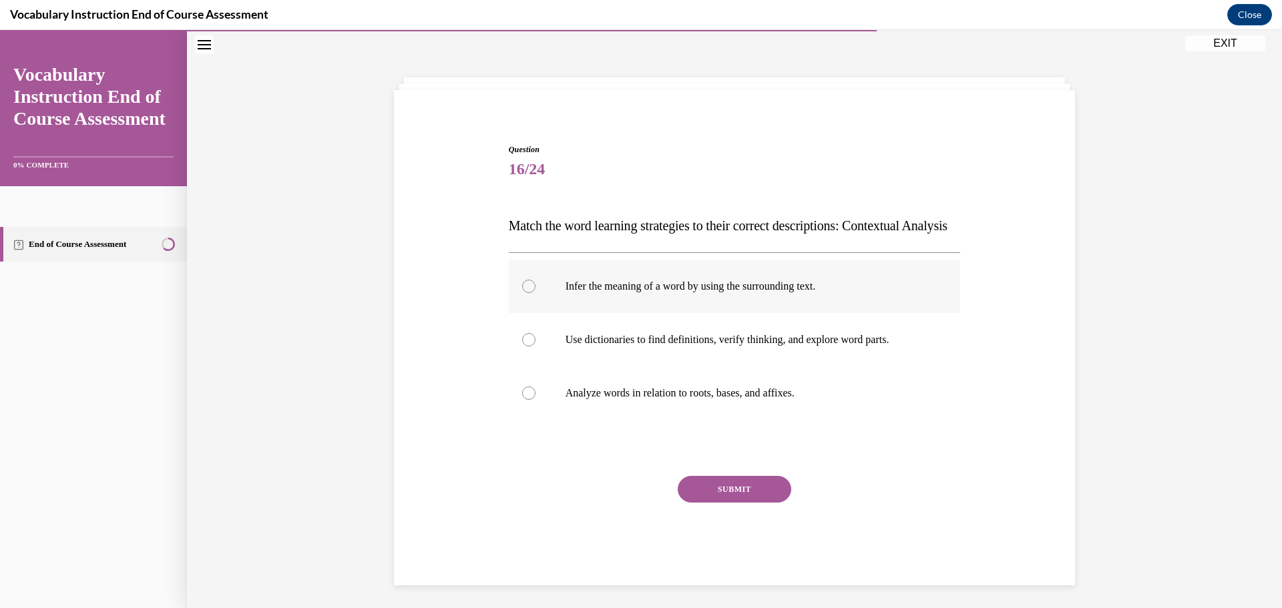
scroll to position [0, 0]
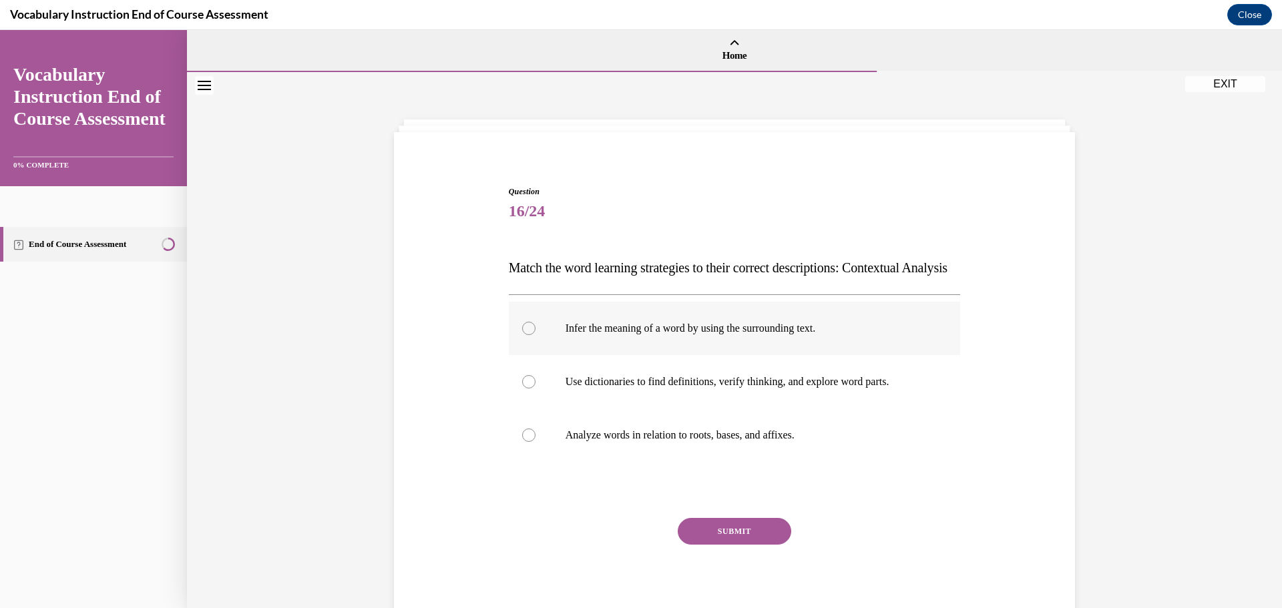
click at [522, 335] on div at bounding box center [528, 328] width 13 height 13
click at [522, 335] on input "Infer the meaning of a word by using the surrounding text." at bounding box center [528, 328] width 13 height 13
radio input "true"
click at [716, 545] on button "SUBMIT" at bounding box center [734, 531] width 113 height 27
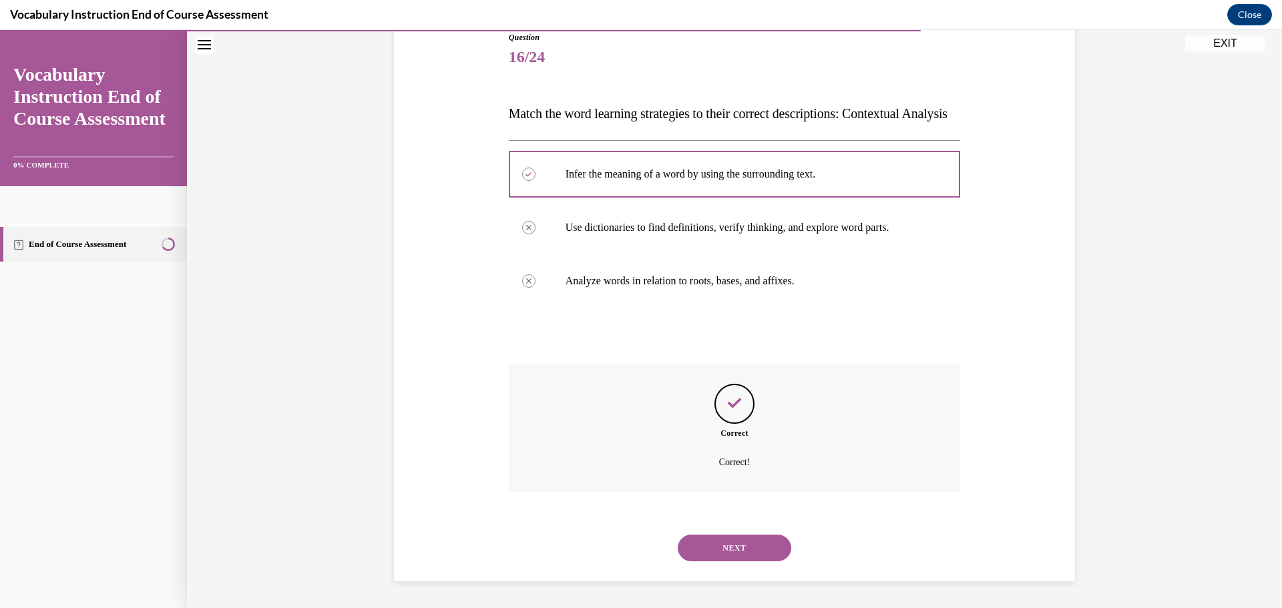
click at [728, 549] on button "NEXT" at bounding box center [734, 548] width 113 height 27
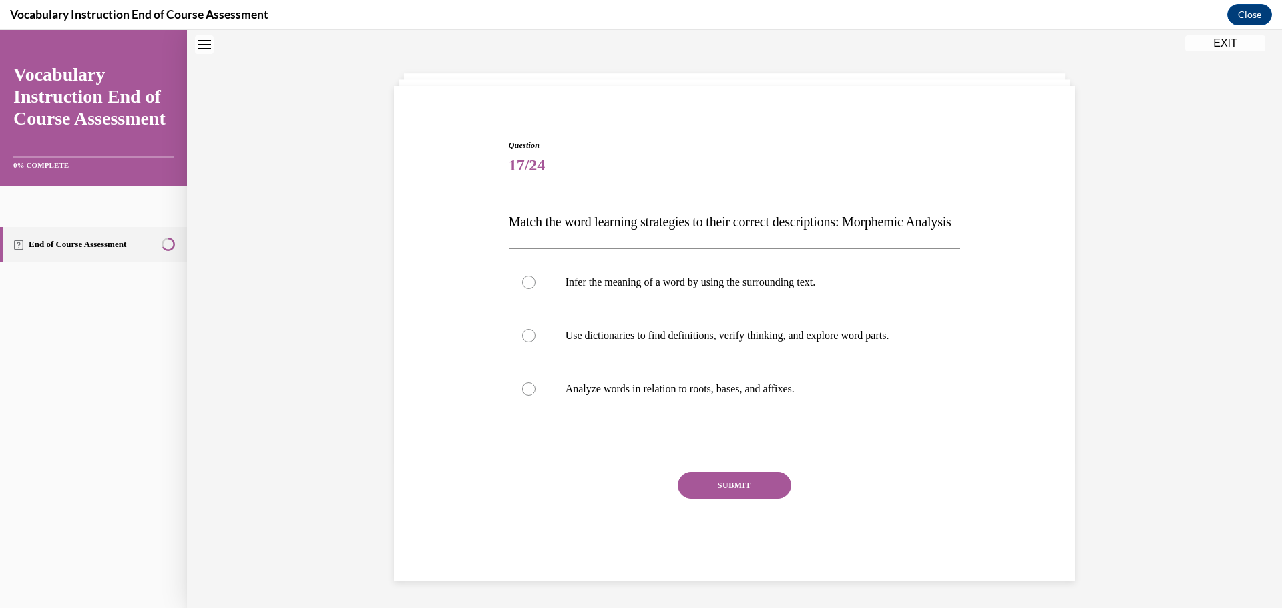
scroll to position [41, 0]
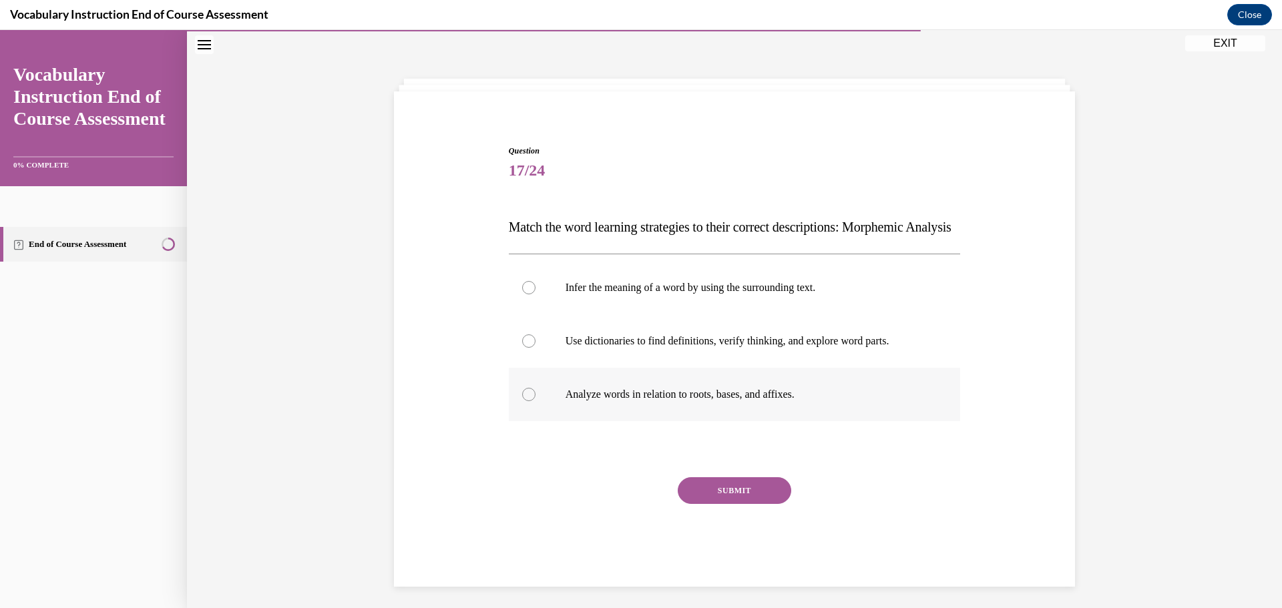
click at [524, 421] on label "Analyze words in relation to roots, bases, and affixes." at bounding box center [735, 394] width 452 height 53
click at [524, 401] on input "Analyze words in relation to roots, bases, and affixes." at bounding box center [528, 394] width 13 height 13
radio input "true"
click at [710, 504] on button "SUBMIT" at bounding box center [734, 490] width 113 height 27
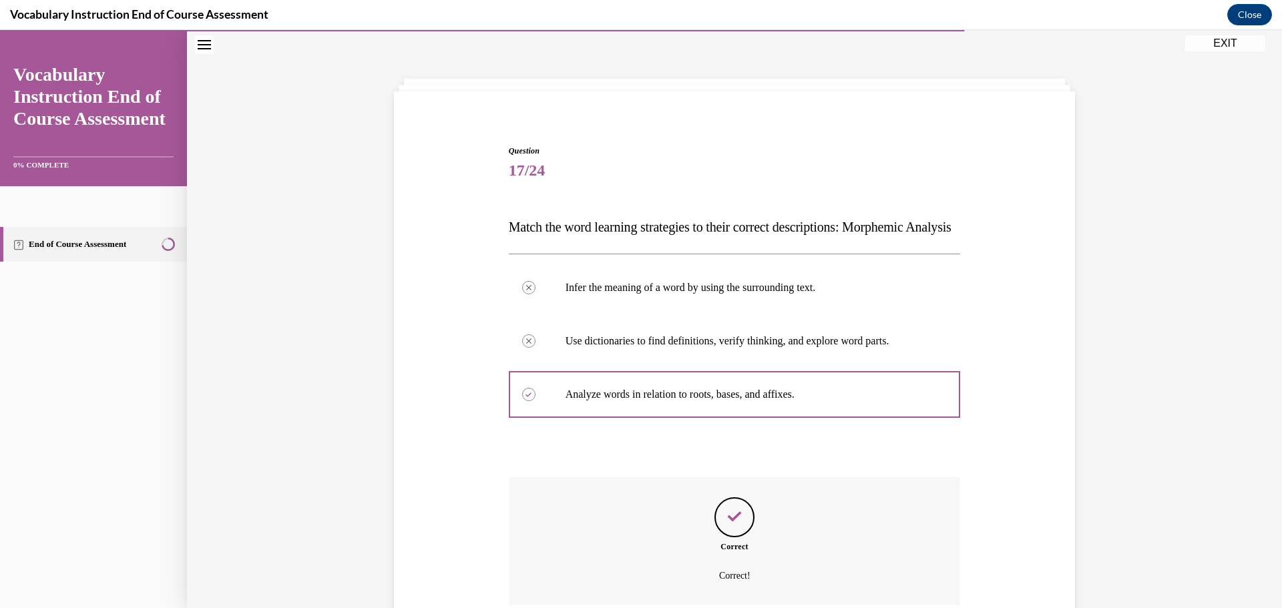
scroll to position [181, 0]
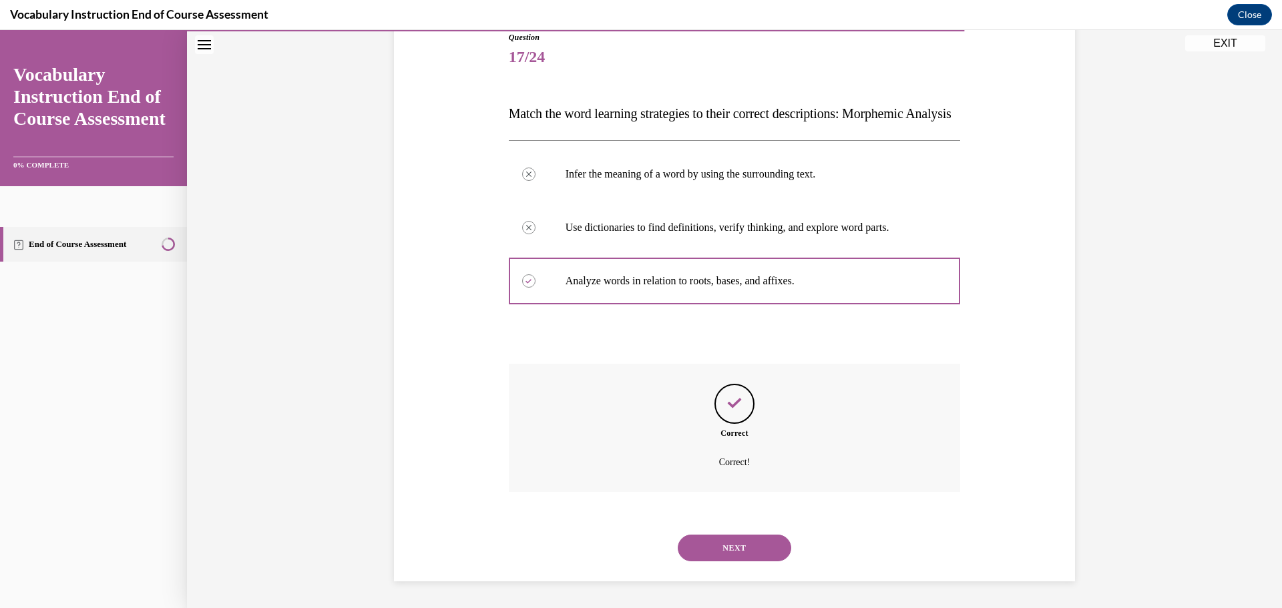
click at [735, 548] on button "NEXT" at bounding box center [734, 548] width 113 height 27
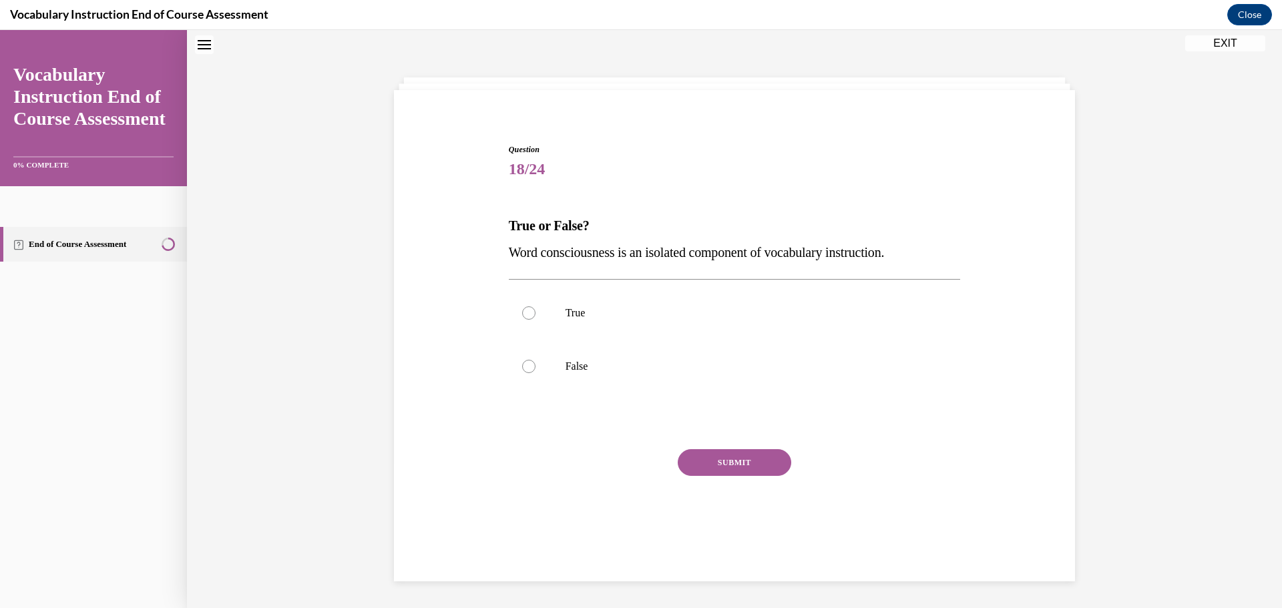
scroll to position [41, 0]
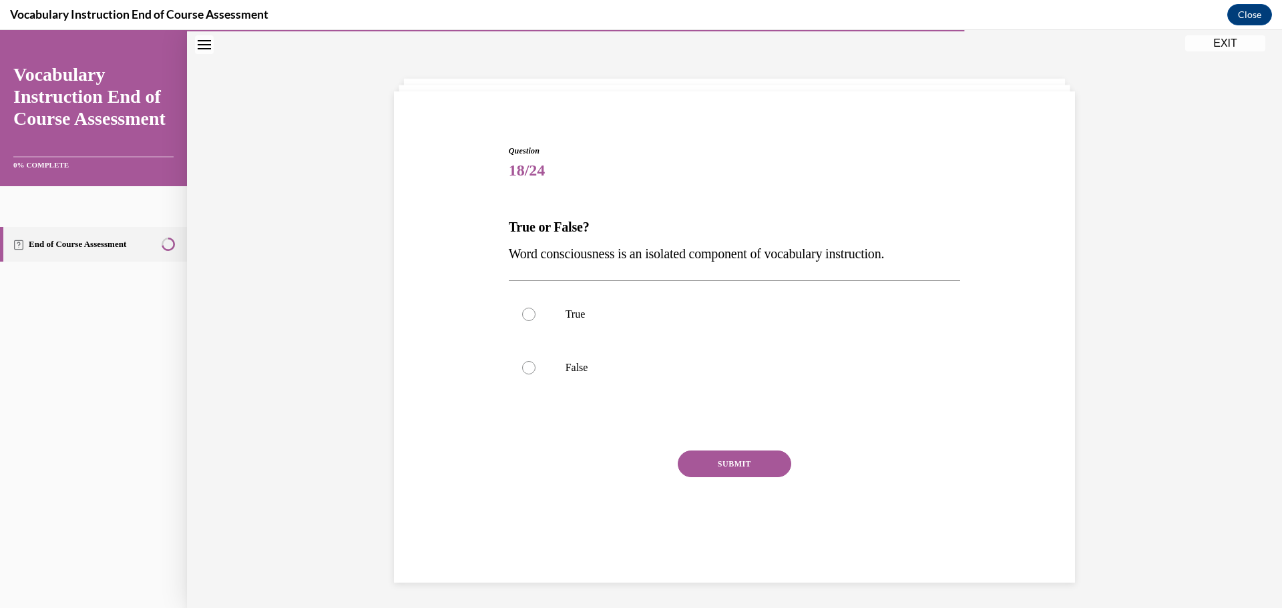
drag, startPoint x: 910, startPoint y: 250, endPoint x: 503, endPoint y: 249, distance: 407.2
click at [505, 249] on div "Question 18/24 True or False? Word consciousness is an isolated component of vo…" at bounding box center [734, 342] width 459 height 435
click at [925, 236] on p "True or False?" at bounding box center [735, 227] width 452 height 27
drag, startPoint x: 883, startPoint y: 257, endPoint x: 503, endPoint y: 229, distance: 380.9
click at [509, 229] on div "True or False? Word consciousness is an isolated component of vocabulary instru…" at bounding box center [735, 240] width 452 height 53
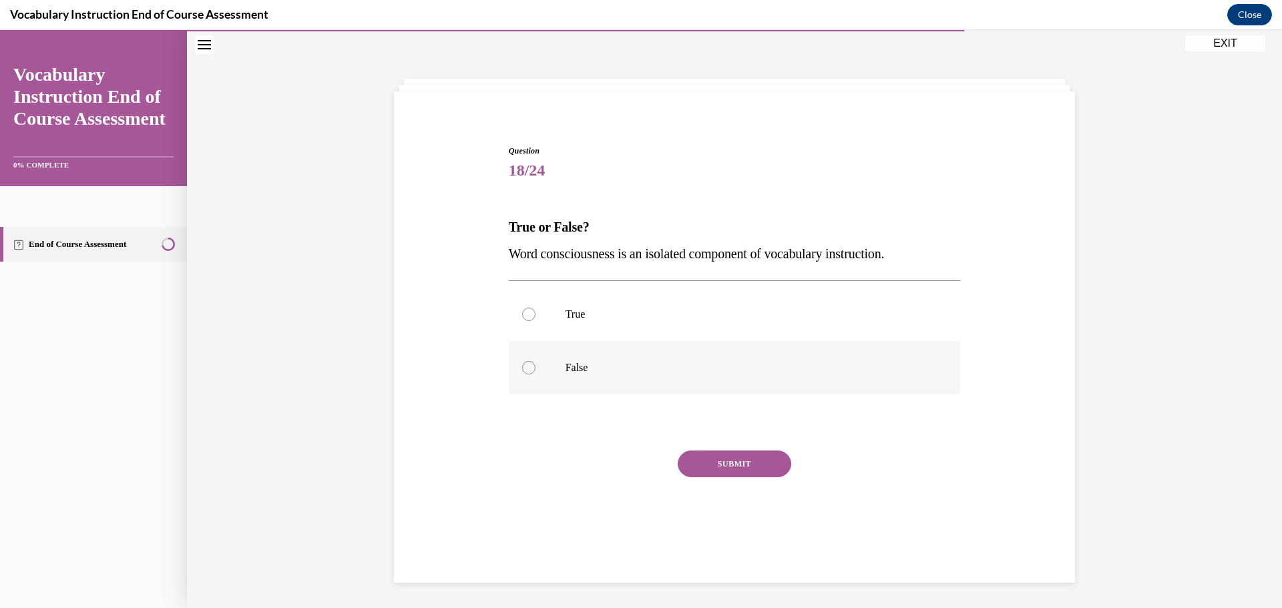
click at [522, 367] on div at bounding box center [528, 367] width 13 height 13
click at [522, 367] on input "False" at bounding box center [528, 367] width 13 height 13
radio input "true"
click at [719, 459] on button "SUBMIT" at bounding box center [734, 464] width 113 height 27
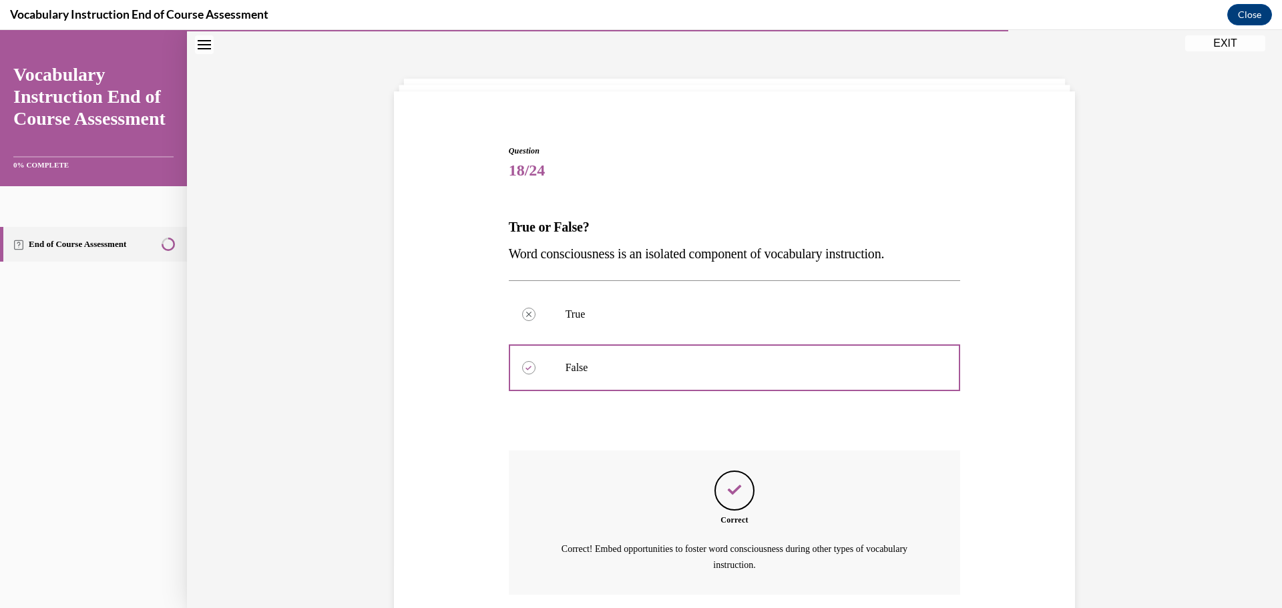
scroll to position [144, 0]
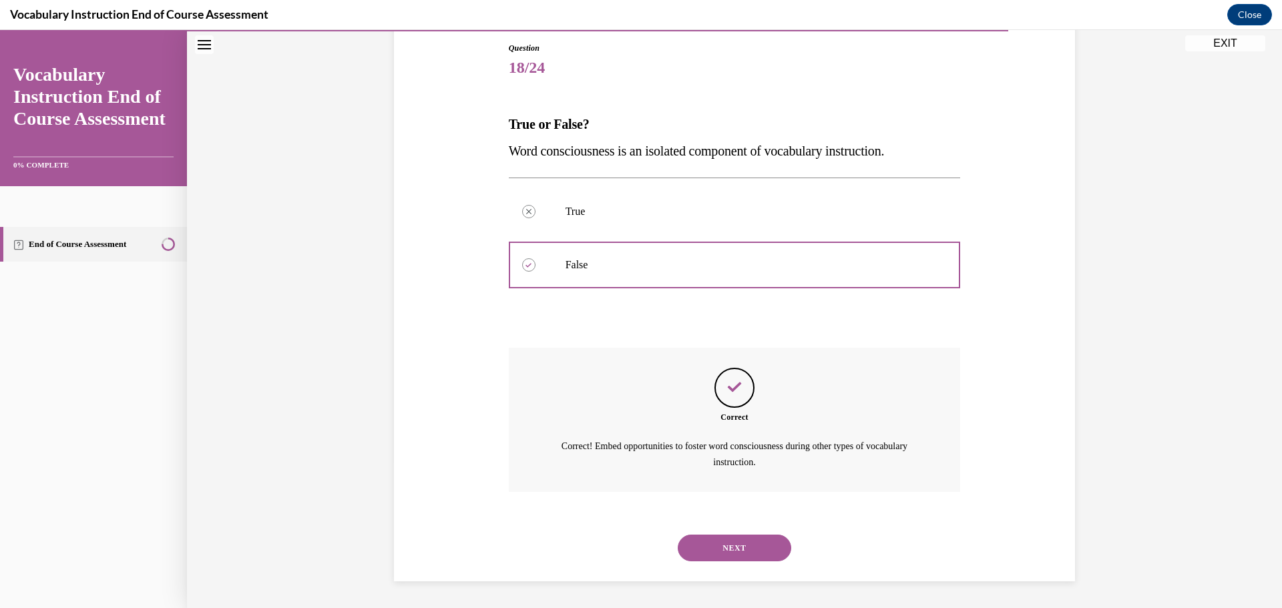
click at [729, 547] on button "NEXT" at bounding box center [734, 548] width 113 height 27
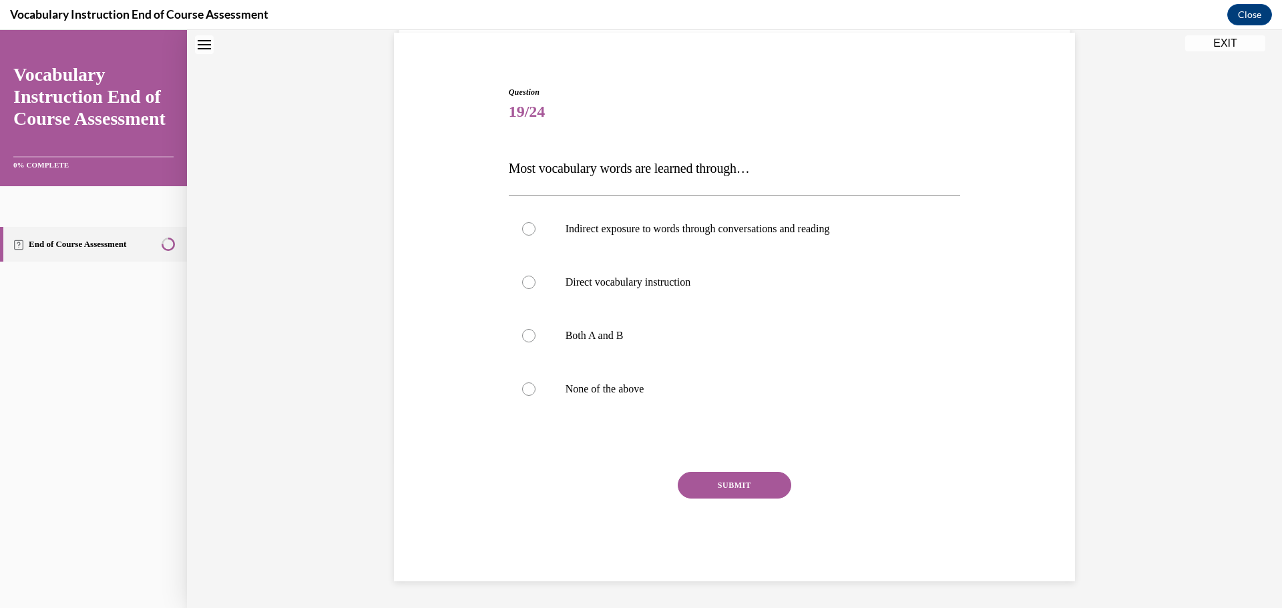
scroll to position [41, 0]
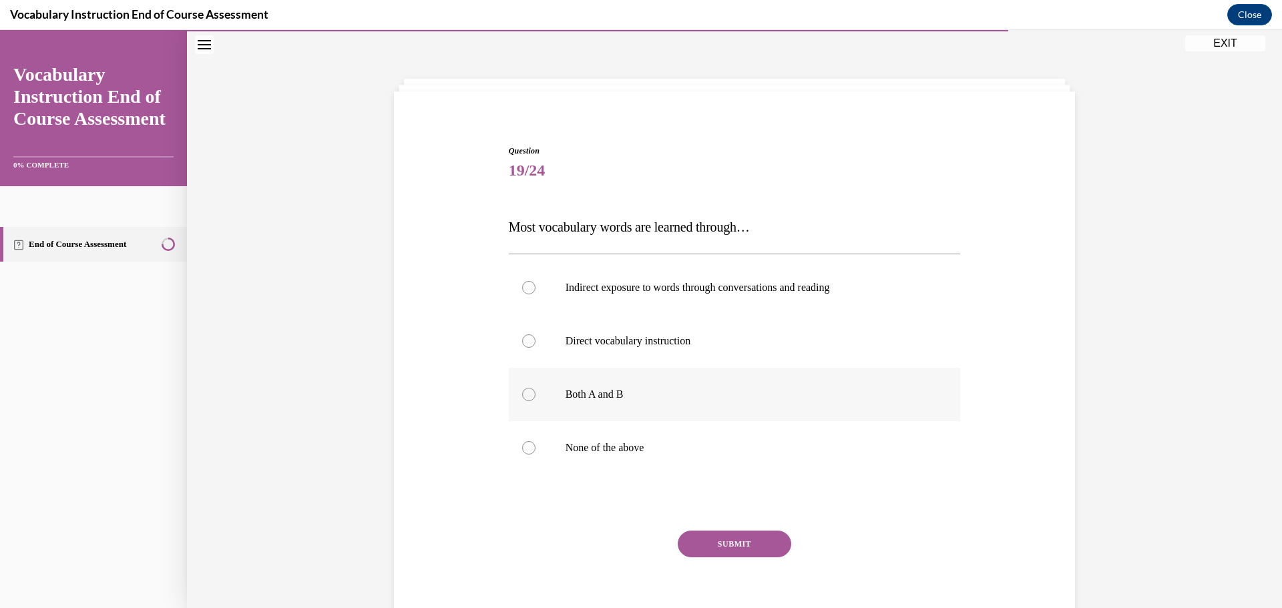
click at [522, 394] on div at bounding box center [528, 394] width 13 height 13
click at [522, 394] on input "Both A and B" at bounding box center [528, 394] width 13 height 13
radio input "true"
click at [734, 542] on button "SUBMIT" at bounding box center [734, 544] width 113 height 27
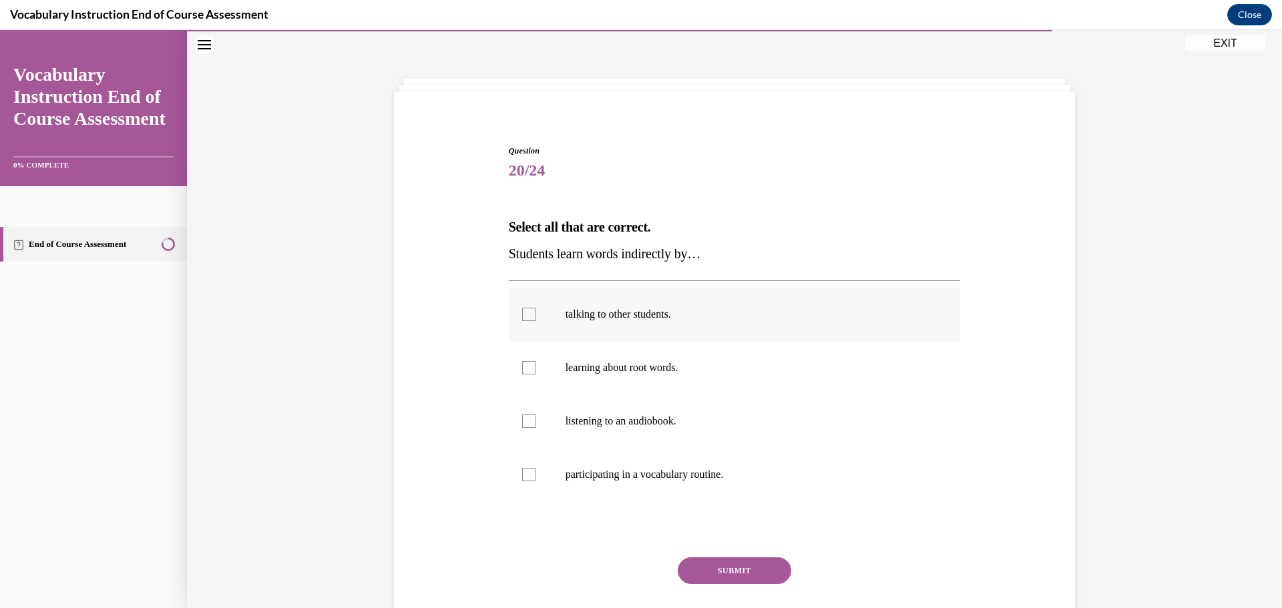
click at [529, 321] on label "talking to other students." at bounding box center [735, 314] width 452 height 53
click at [529, 321] on input "talking to other students." at bounding box center [528, 314] width 13 height 13
checkbox input "true"
click at [526, 364] on div at bounding box center [528, 367] width 13 height 13
click at [526, 364] on input "learning about root words." at bounding box center [528, 367] width 13 height 13
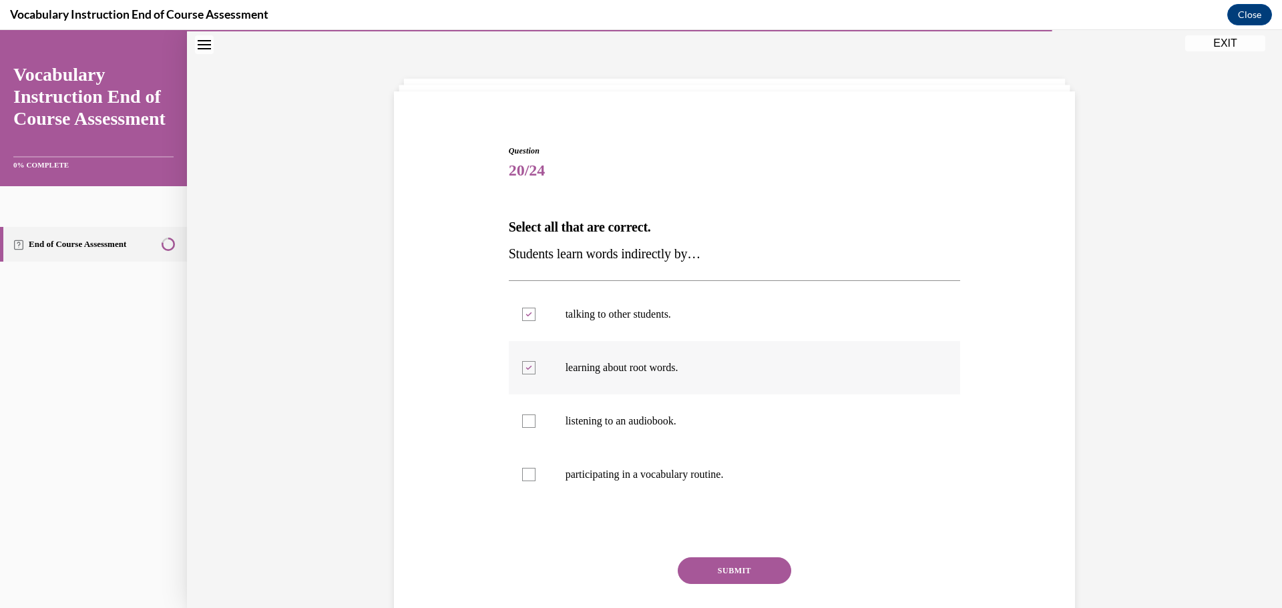
click at [522, 366] on div at bounding box center [528, 367] width 13 height 13
click at [522, 366] on input "learning about root words." at bounding box center [528, 367] width 13 height 13
checkbox input "false"
click at [522, 421] on div at bounding box center [528, 421] width 13 height 13
click at [522, 421] on input "listening to an audiobook." at bounding box center [528, 421] width 13 height 13
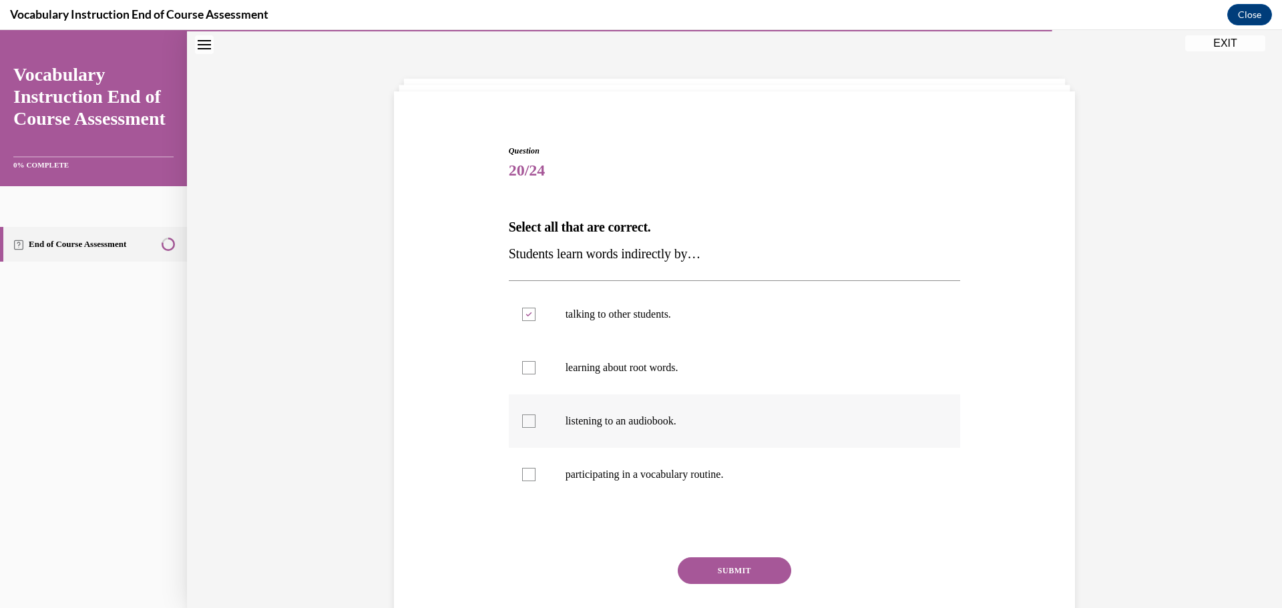
checkbox input "true"
click at [525, 476] on div at bounding box center [528, 474] width 13 height 13
click at [525, 476] on input "participating in a vocabulary routine." at bounding box center [528, 474] width 13 height 13
checkbox input "true"
click at [712, 567] on button "SUBMIT" at bounding box center [734, 570] width 113 height 27
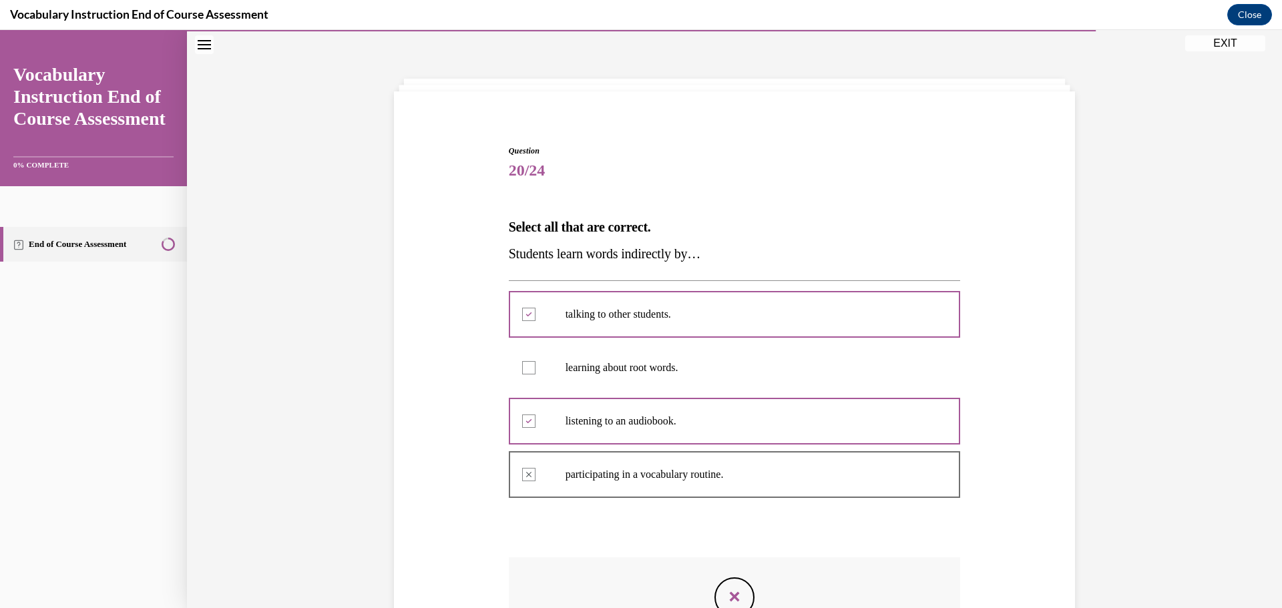
scroll to position [234, 0]
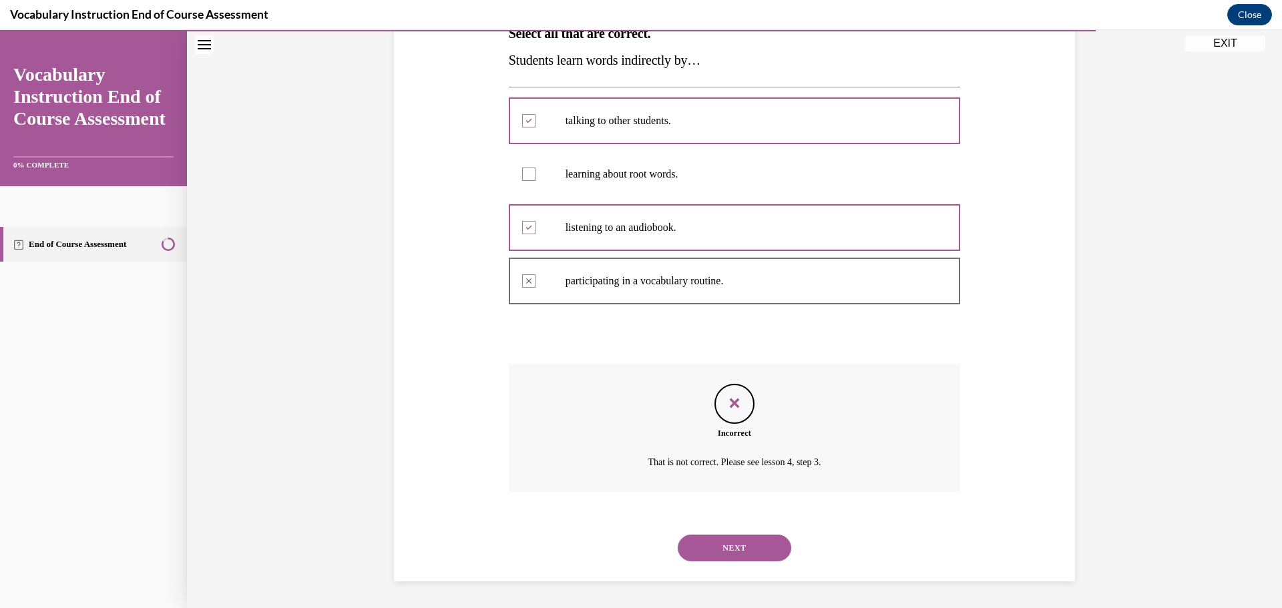
click at [722, 548] on button "NEXT" at bounding box center [734, 548] width 113 height 27
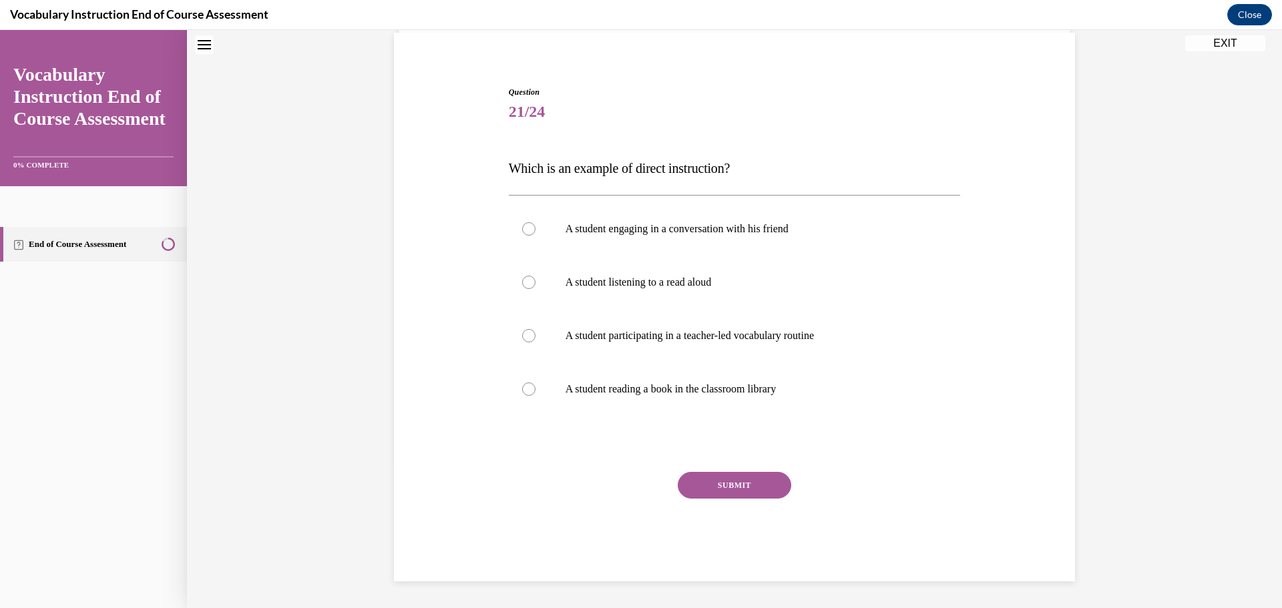
scroll to position [41, 0]
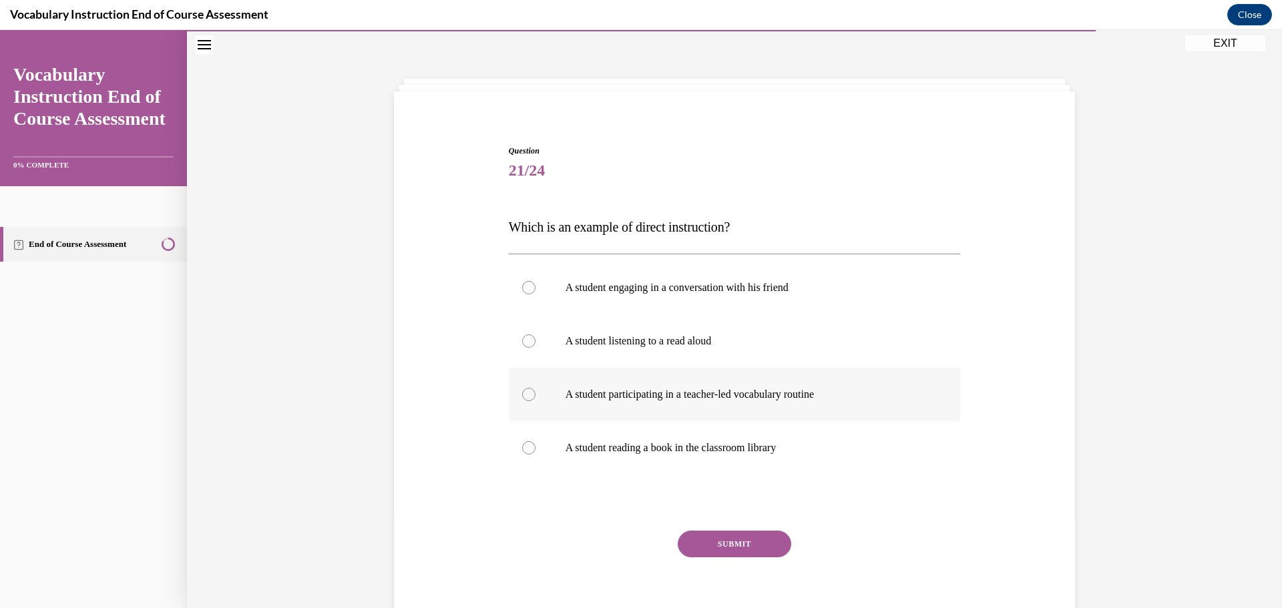
click at [522, 391] on div at bounding box center [528, 394] width 13 height 13
click at [522, 391] on input "A student participating in a teacher-led vocabulary routine" at bounding box center [528, 394] width 13 height 13
radio input "true"
click at [734, 544] on button "SUBMIT" at bounding box center [734, 544] width 113 height 27
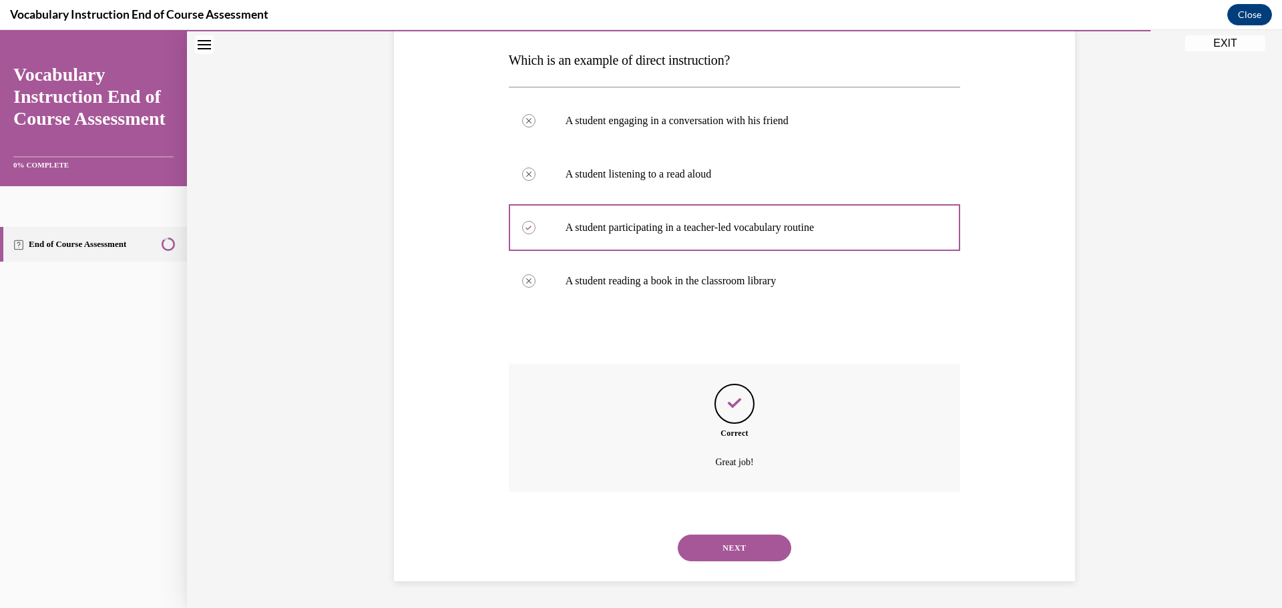
click at [732, 544] on button "NEXT" at bounding box center [734, 548] width 113 height 27
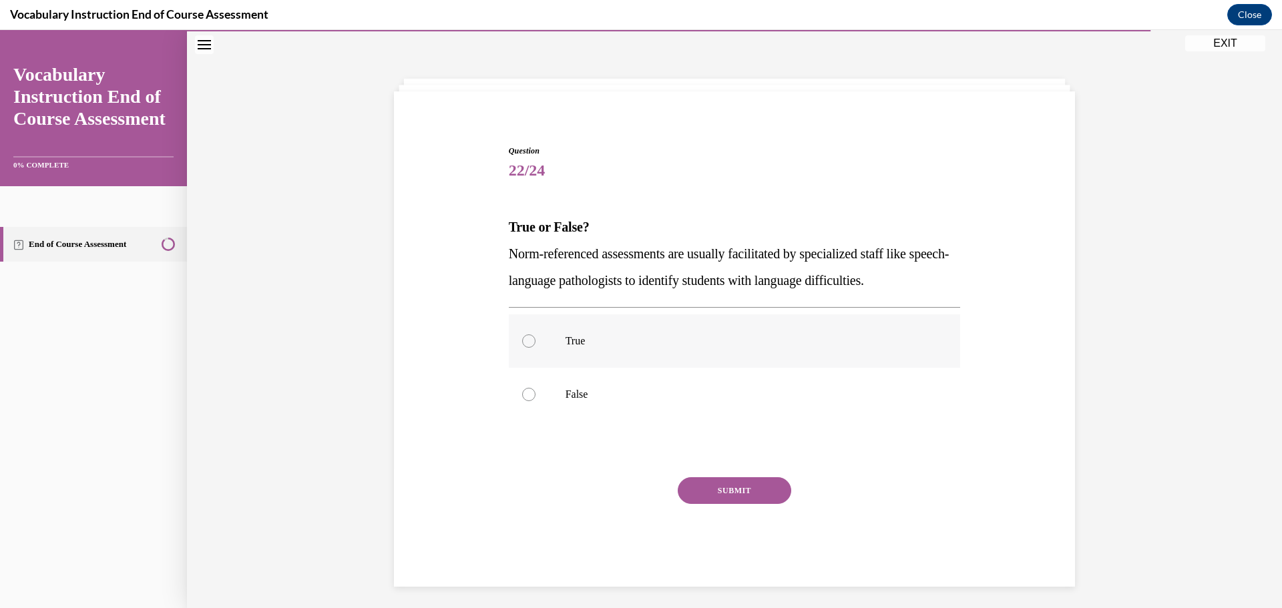
click at [523, 342] on div at bounding box center [528, 340] width 13 height 13
click at [523, 342] on input "True" at bounding box center [528, 340] width 13 height 13
radio input "true"
click at [718, 490] on button "SUBMIT" at bounding box center [734, 490] width 113 height 27
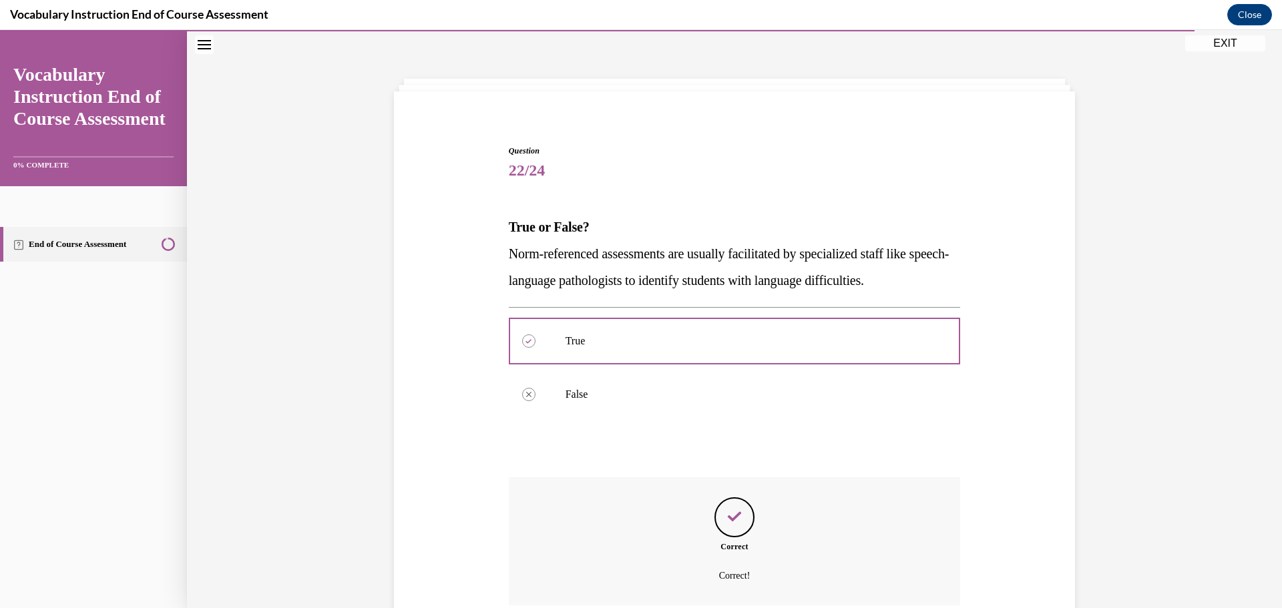
scroll to position [154, 0]
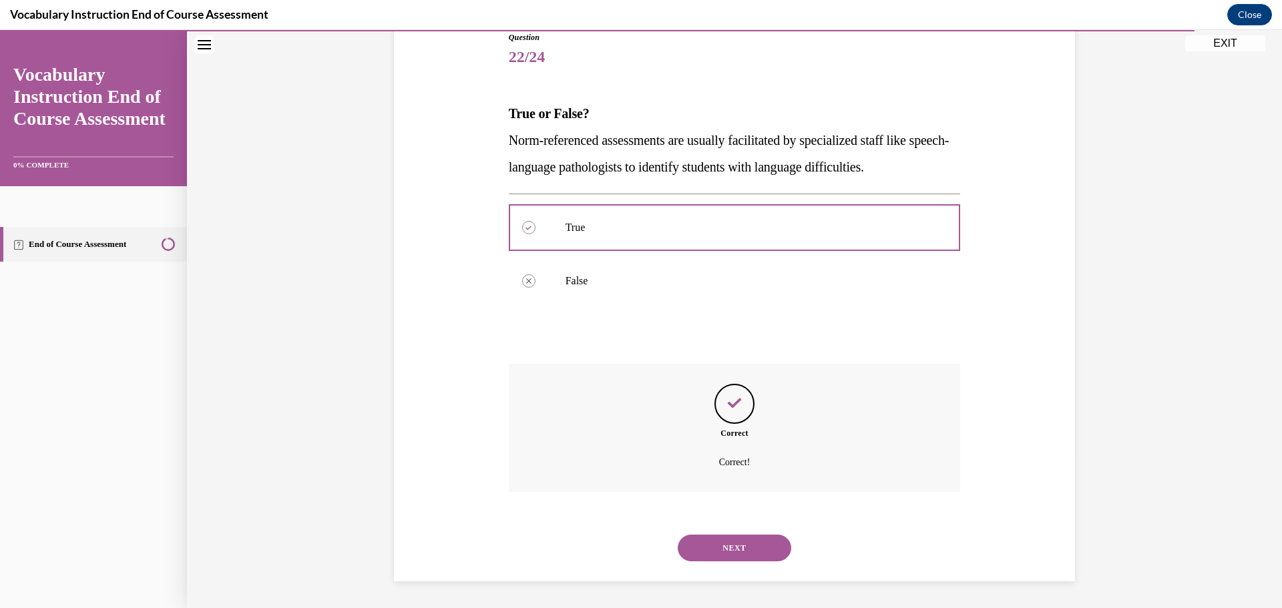
click at [720, 545] on button "NEXT" at bounding box center [734, 548] width 113 height 27
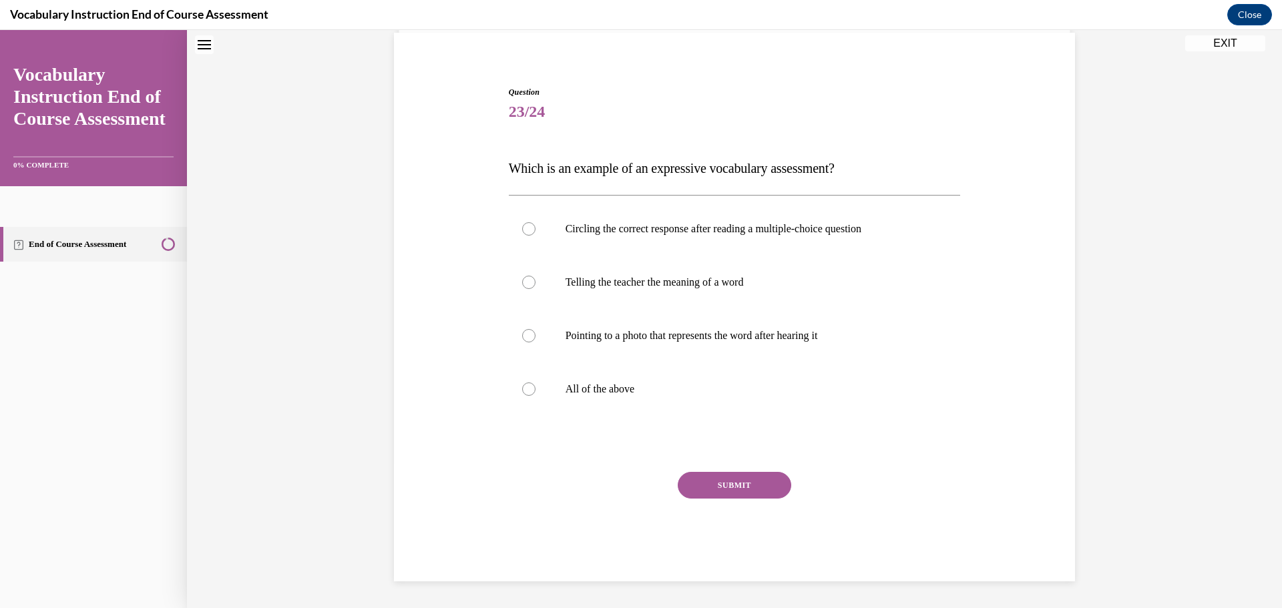
scroll to position [41, 0]
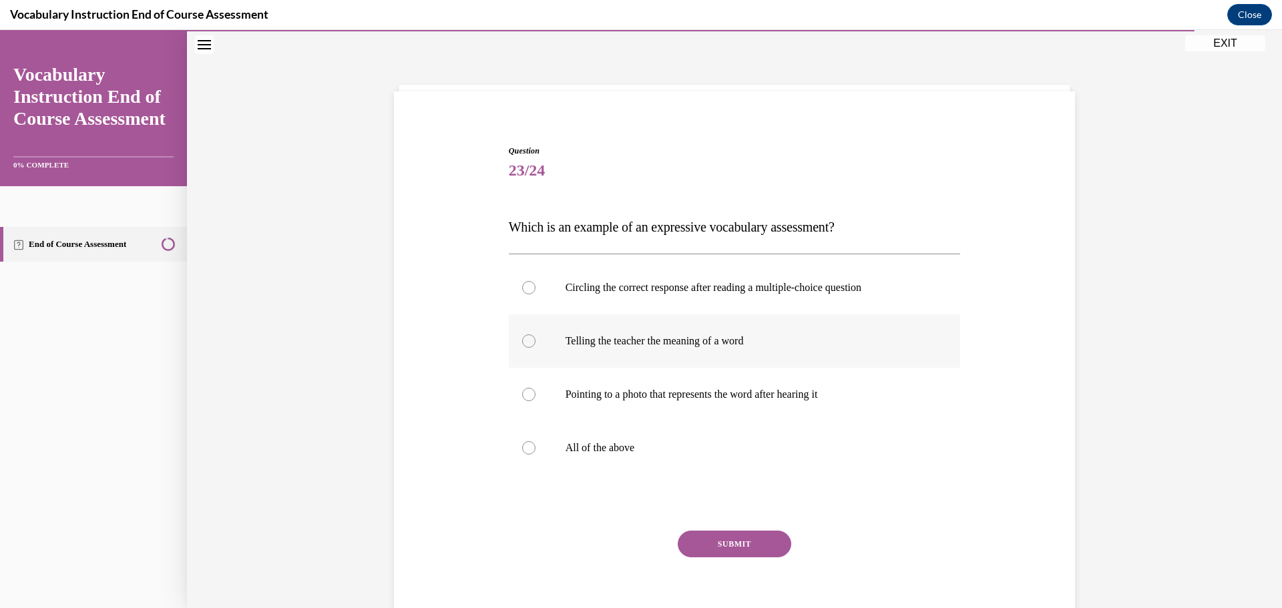
click at [528, 352] on label "Telling the teacher the meaning of a word" at bounding box center [735, 340] width 452 height 53
click at [528, 348] on input "Telling the teacher the meaning of a word" at bounding box center [528, 340] width 13 height 13
radio input "true"
click at [722, 539] on button "SUBMIT" at bounding box center [734, 544] width 113 height 27
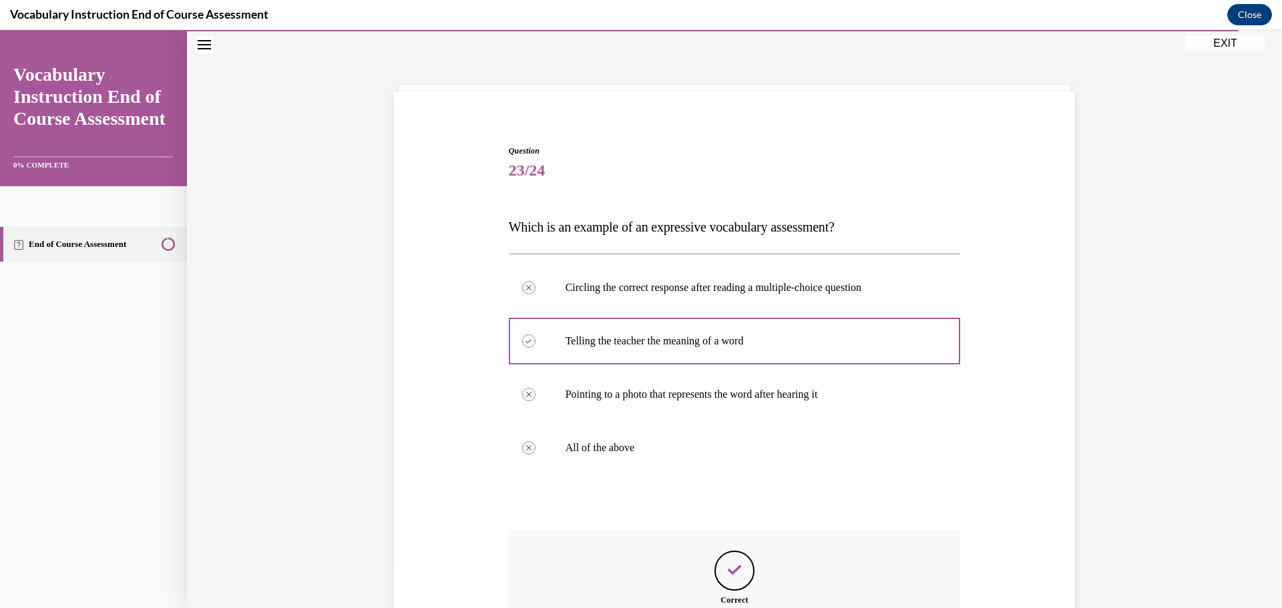
scroll to position [208, 0]
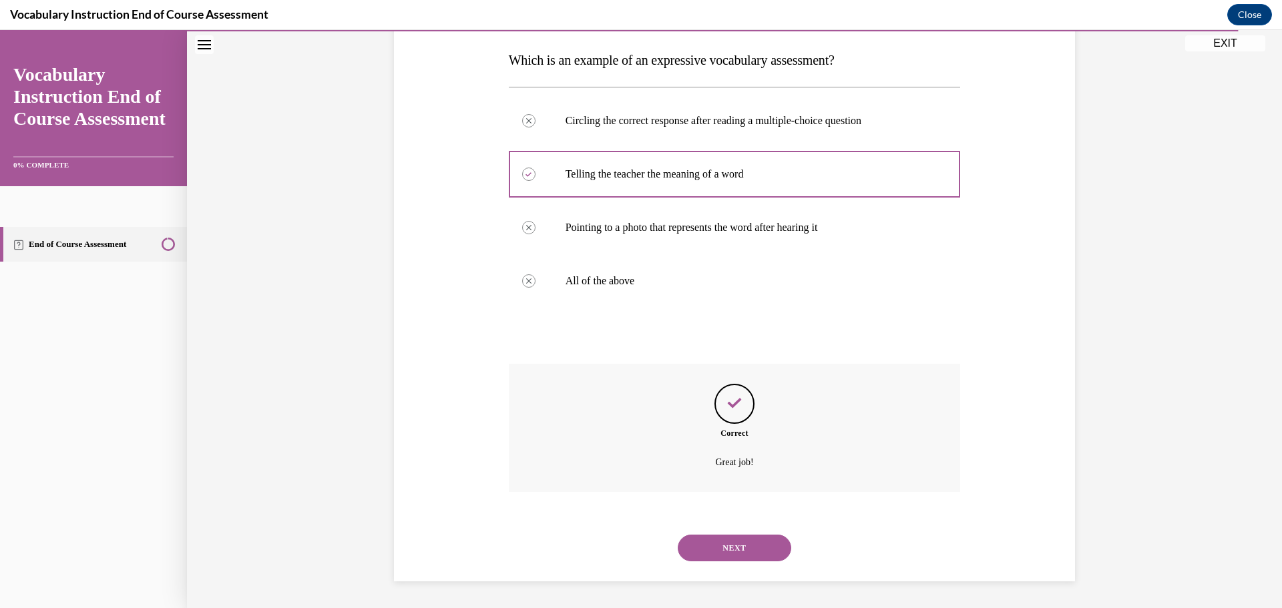
click at [734, 543] on button "NEXT" at bounding box center [734, 548] width 113 height 27
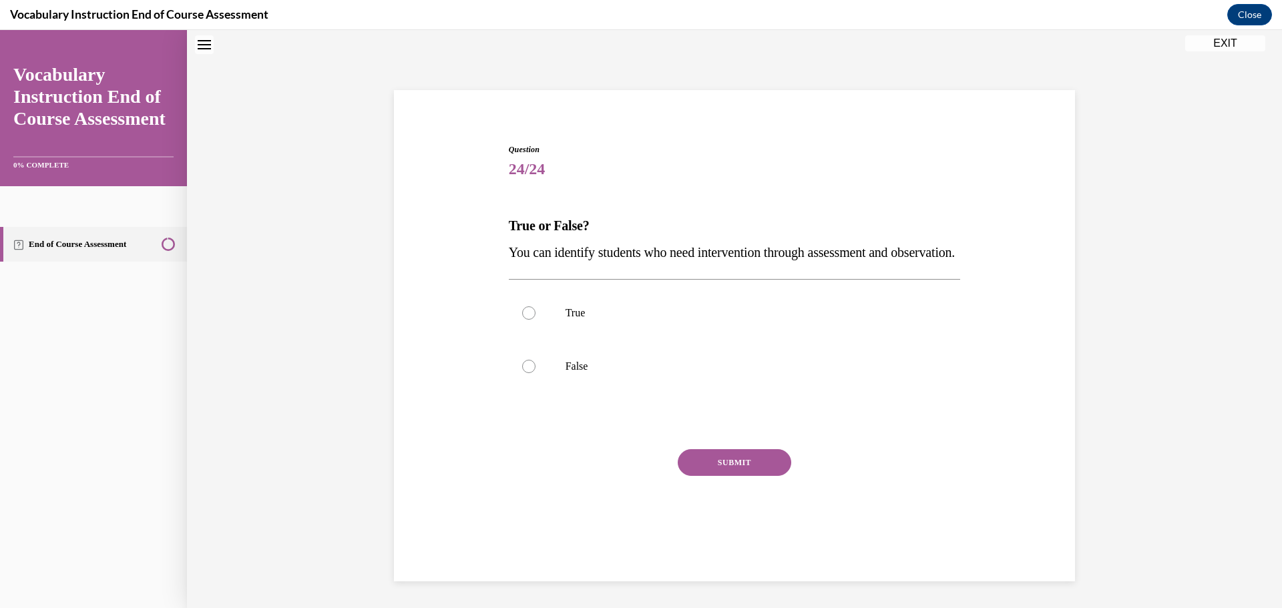
scroll to position [41, 0]
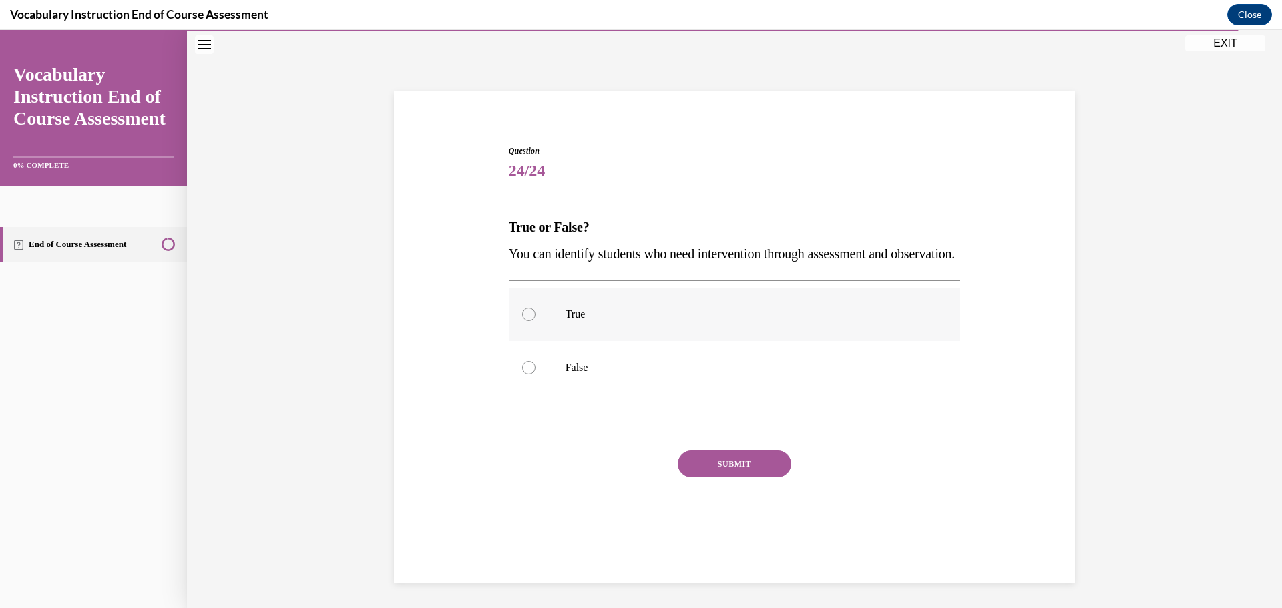
click at [522, 321] on div at bounding box center [528, 314] width 13 height 13
click at [522, 321] on input "True" at bounding box center [528, 314] width 13 height 13
radio input "true"
click at [714, 477] on button "SUBMIT" at bounding box center [734, 464] width 113 height 27
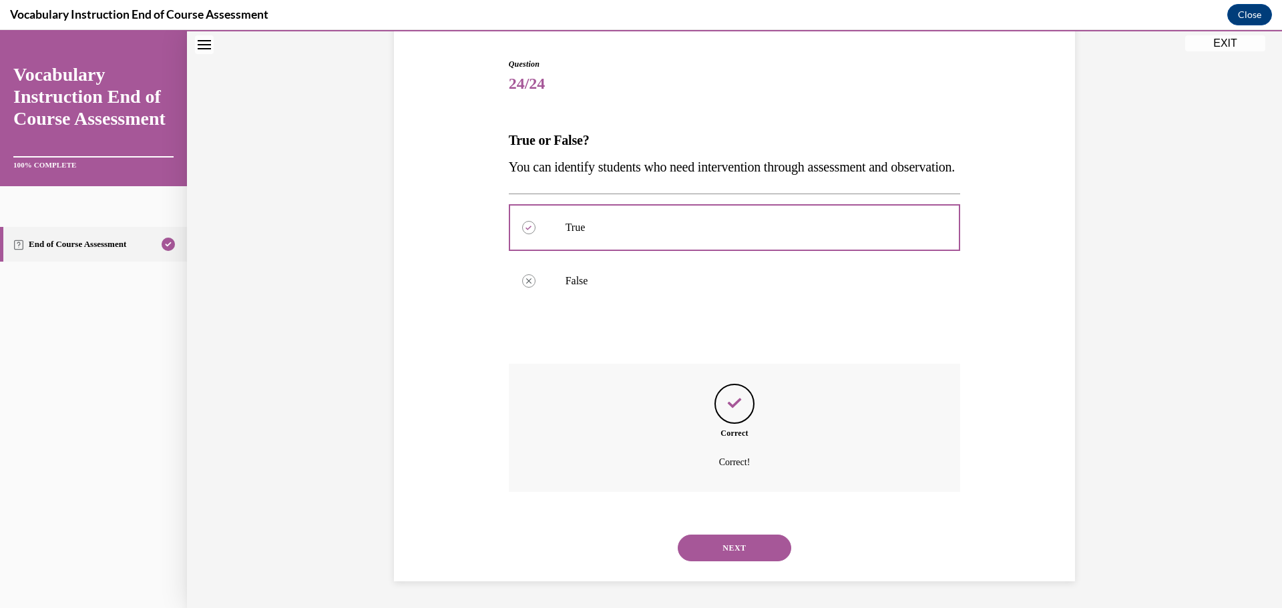
click at [718, 547] on button "NEXT" at bounding box center [734, 548] width 113 height 27
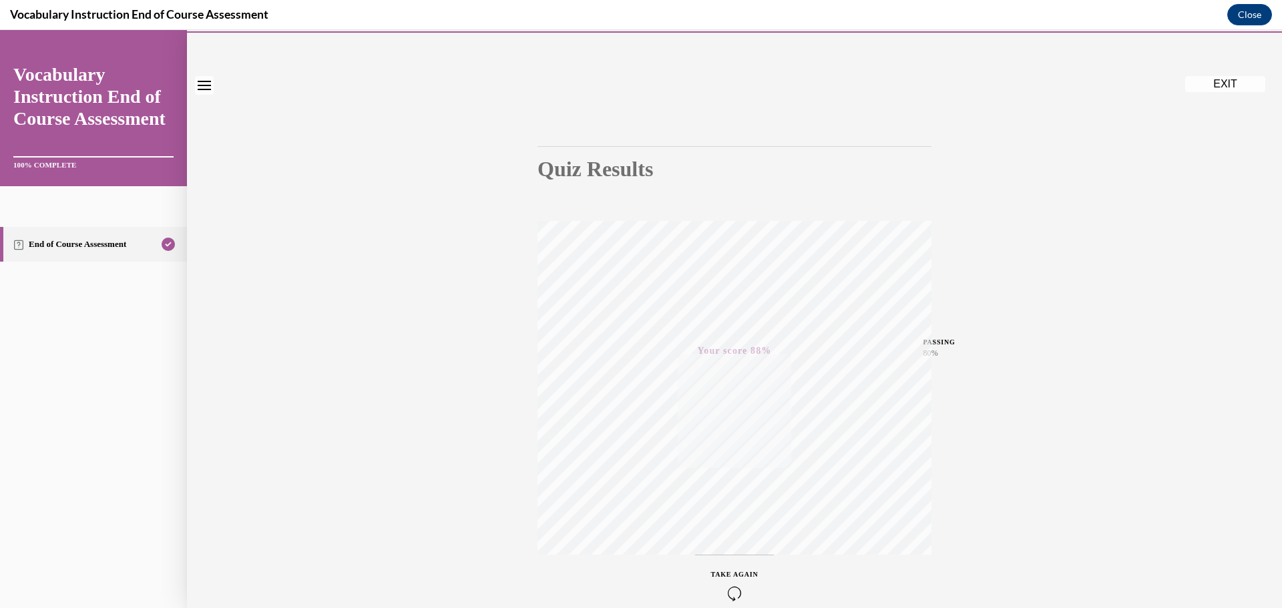
scroll to position [0, 0]
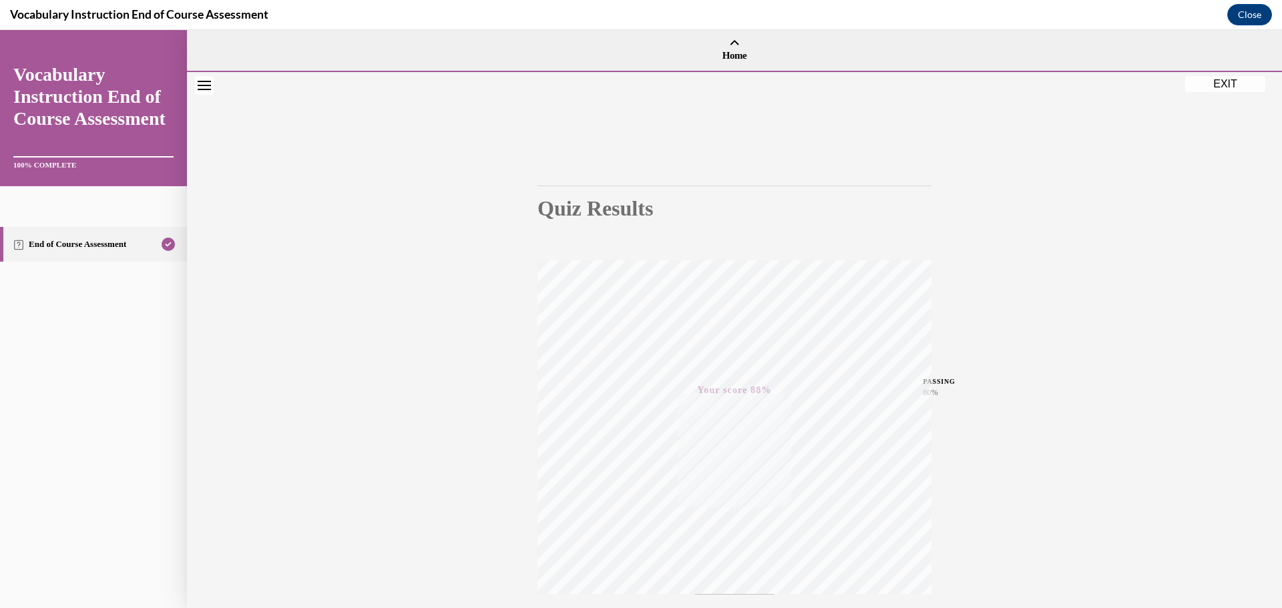
click at [1203, 84] on button "EXIT" at bounding box center [1225, 84] width 80 height 16
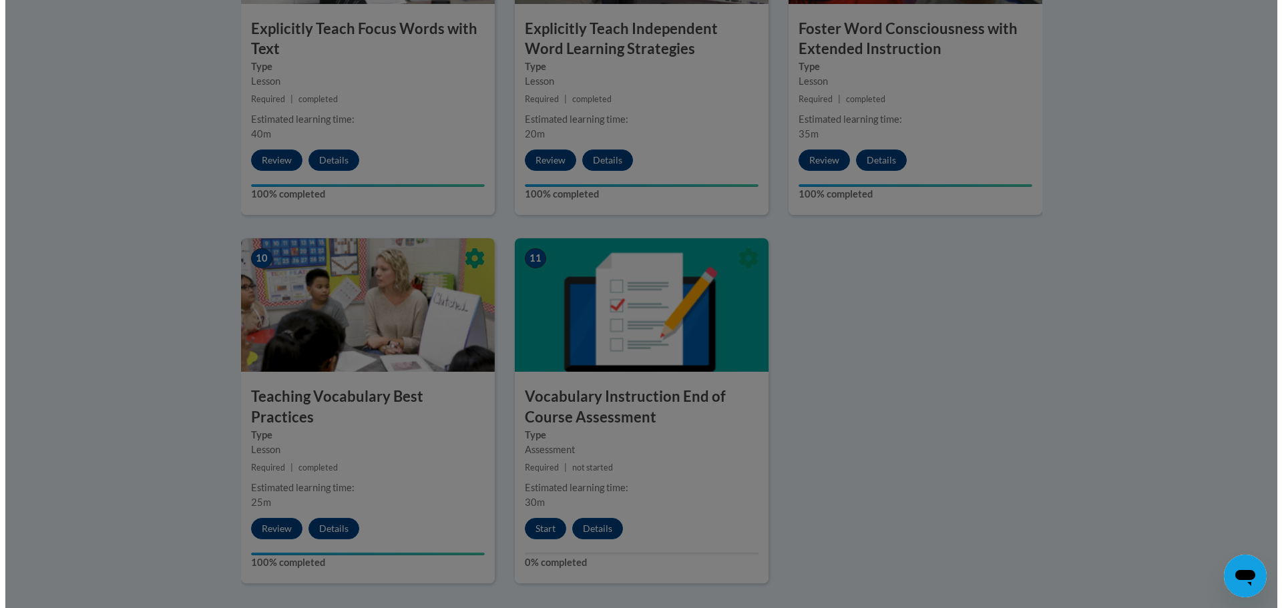
scroll to position [1535, 0]
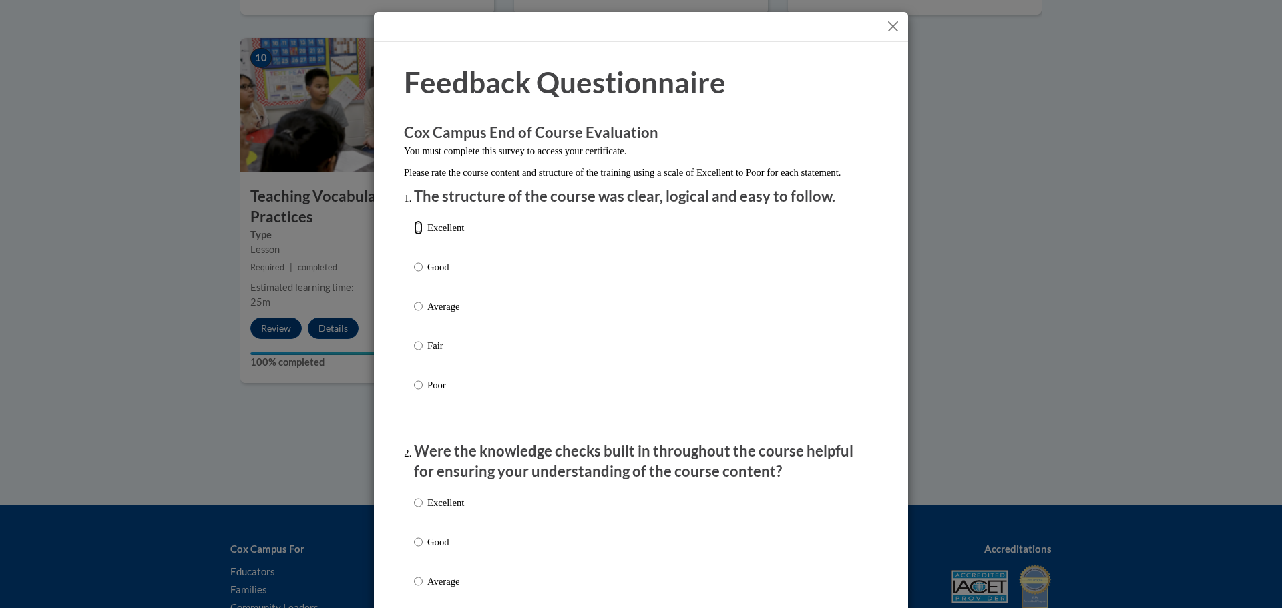
click at [414, 235] on input "Excellent" at bounding box center [418, 227] width 9 height 15
radio input "true"
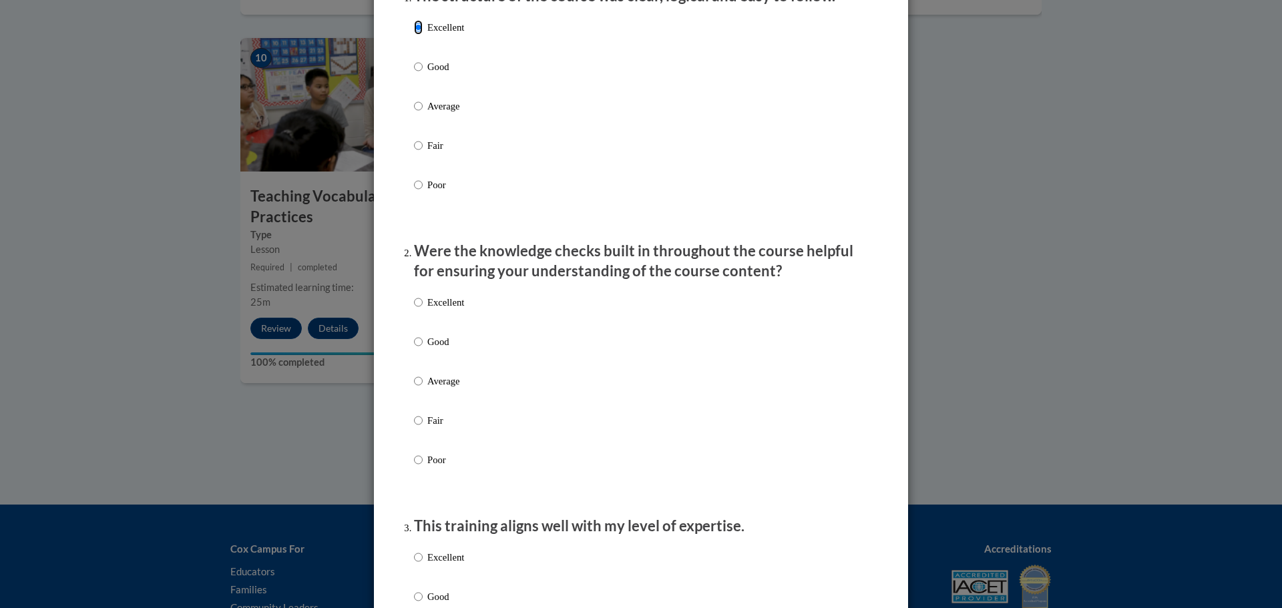
scroll to position [267, 0]
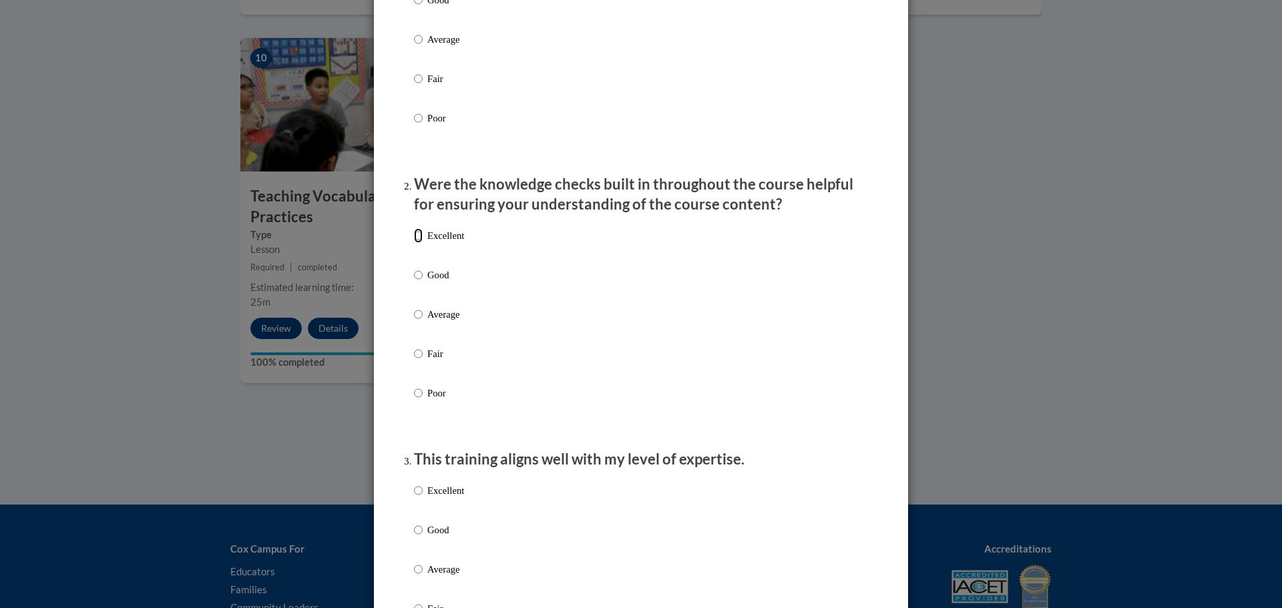
click at [415, 243] on input "Excellent" at bounding box center [418, 235] width 9 height 15
radio input "true"
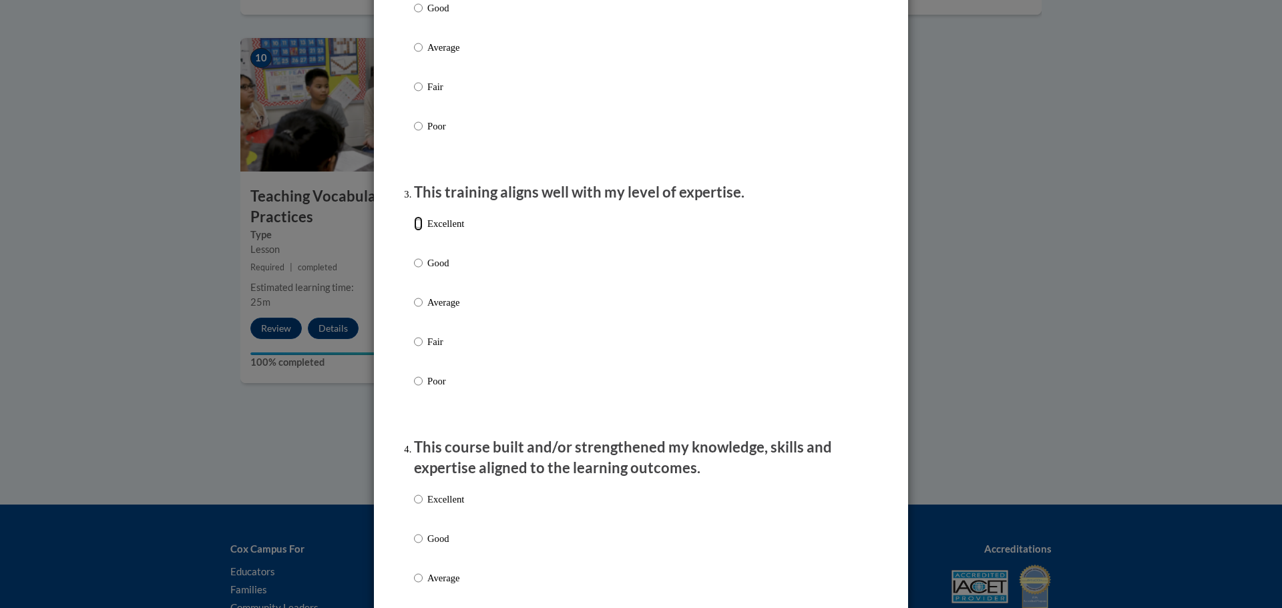
click at [414, 231] on input "Excellent" at bounding box center [418, 223] width 9 height 15
radio input "true"
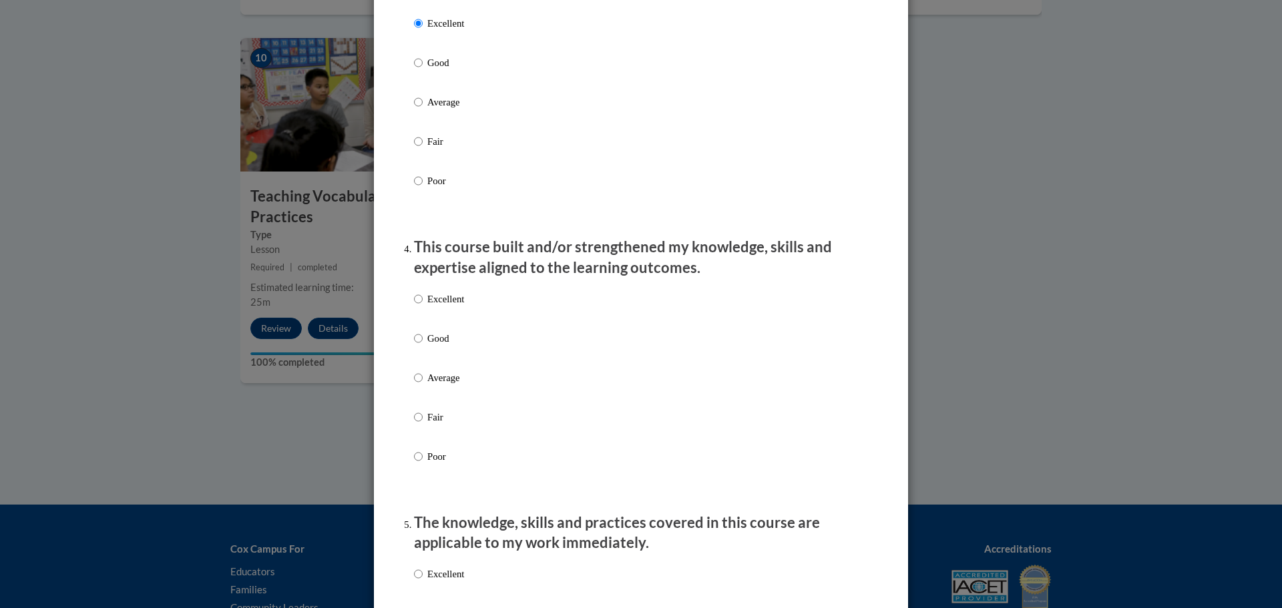
click at [418, 319] on label "Excellent" at bounding box center [439, 310] width 50 height 36
click at [418, 306] on input "Excellent" at bounding box center [418, 299] width 9 height 15
radio input "true"
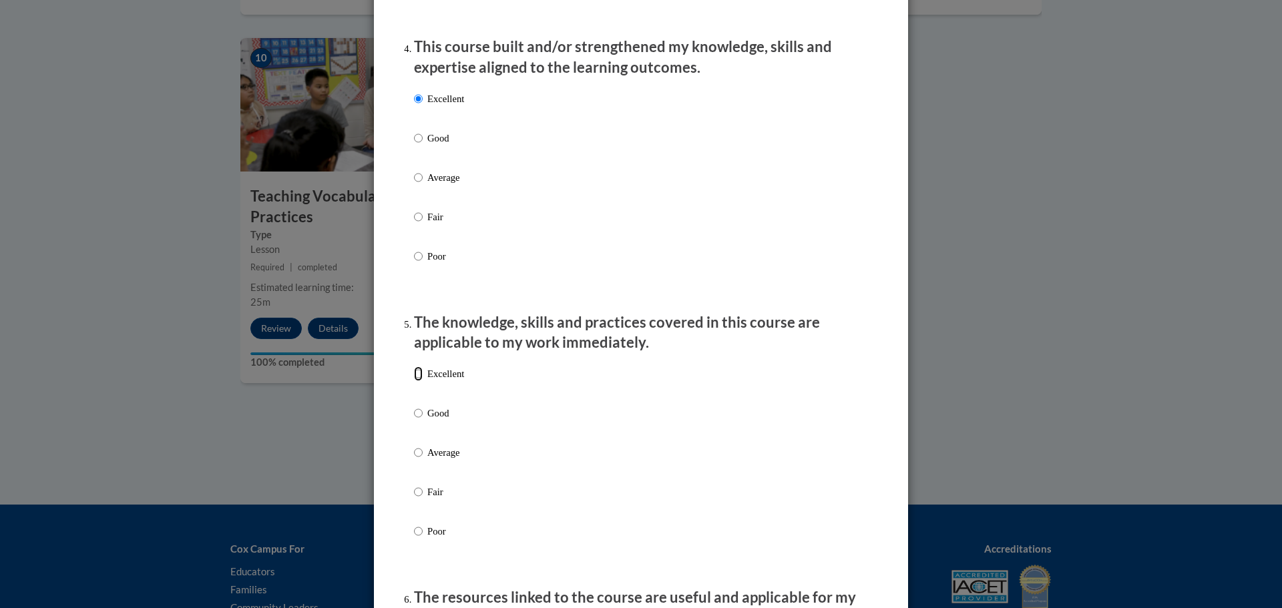
click at [414, 381] on input "Excellent" at bounding box center [418, 373] width 9 height 15
radio input "true"
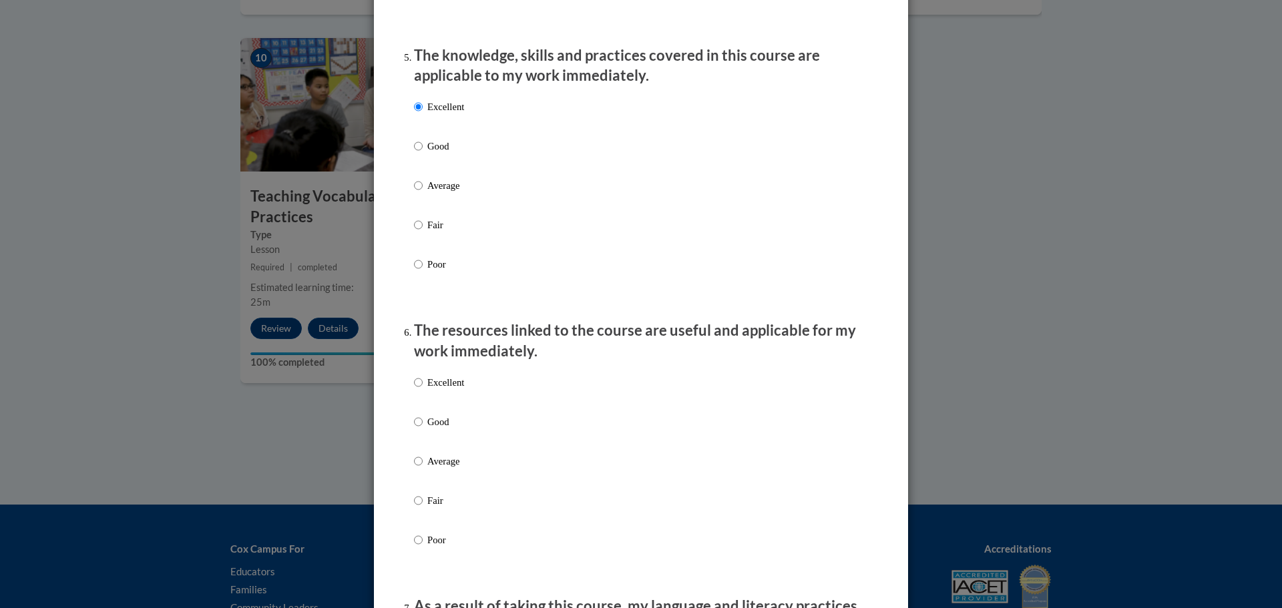
click at [419, 391] on label "Excellent" at bounding box center [439, 393] width 50 height 36
click at [419, 390] on input "Excellent" at bounding box center [418, 382] width 9 height 15
radio input "true"
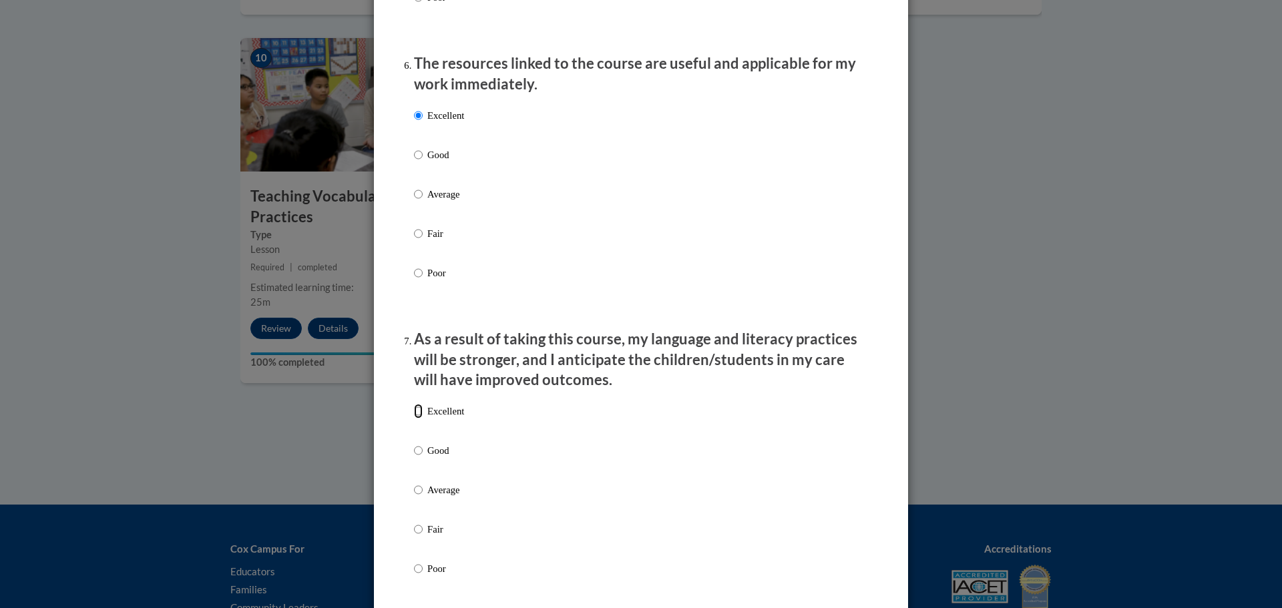
click at [415, 419] on input "Excellent" at bounding box center [418, 411] width 9 height 15
radio input "true"
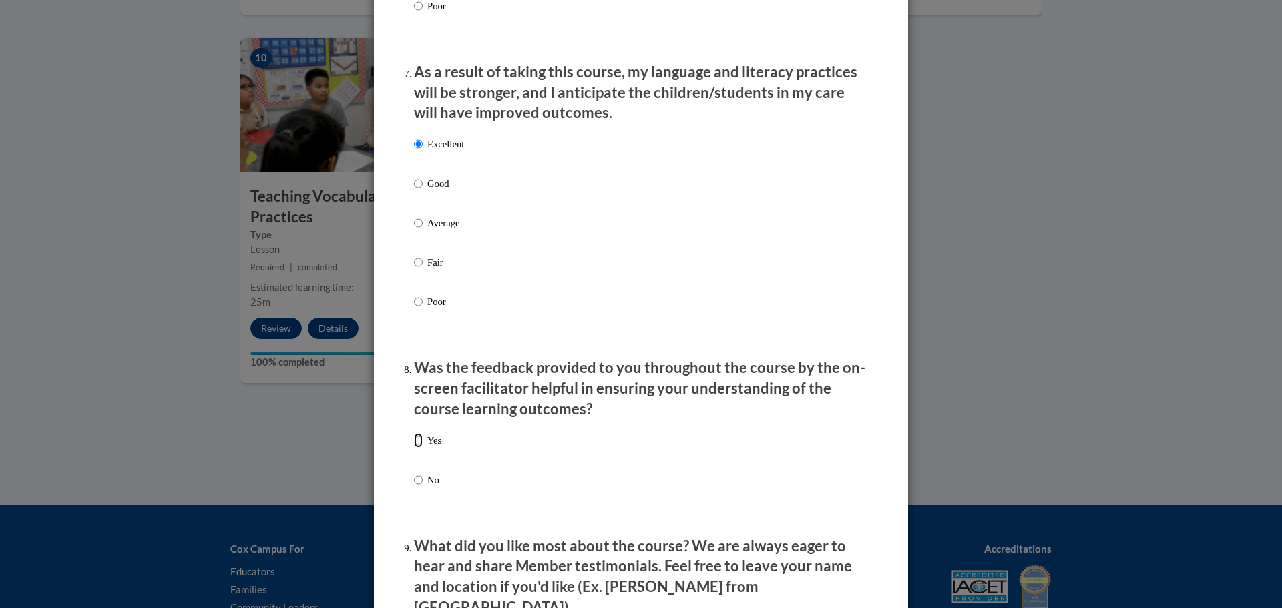
click at [417, 444] on input "Yes" at bounding box center [418, 440] width 9 height 15
radio input "true"
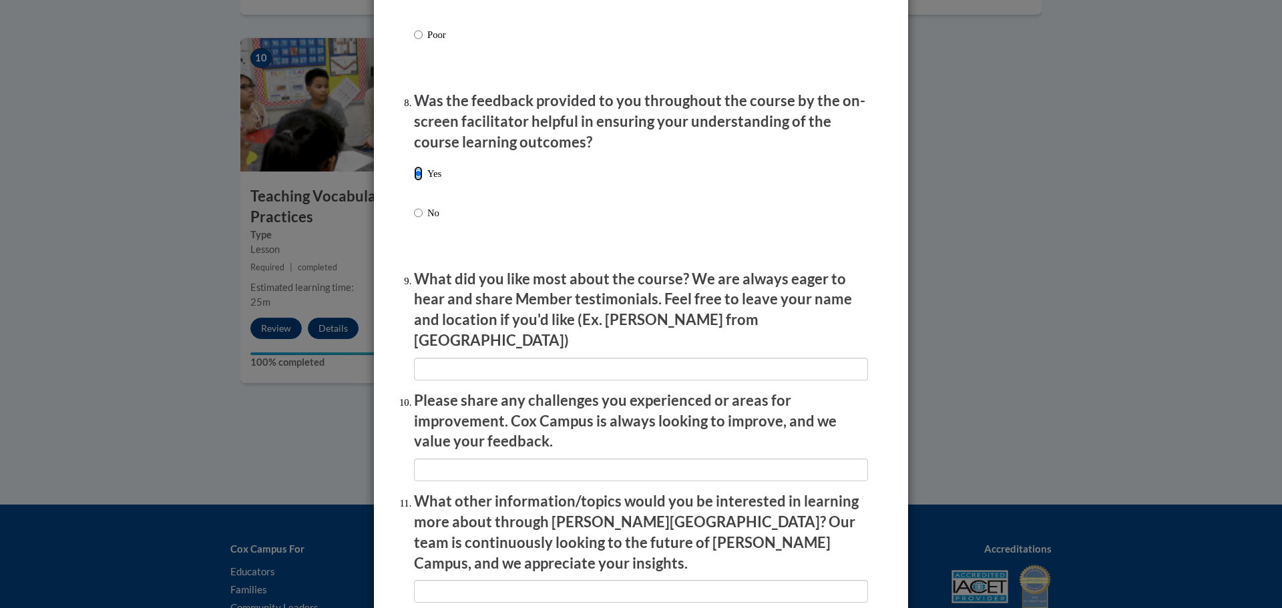
scroll to position [2165, 0]
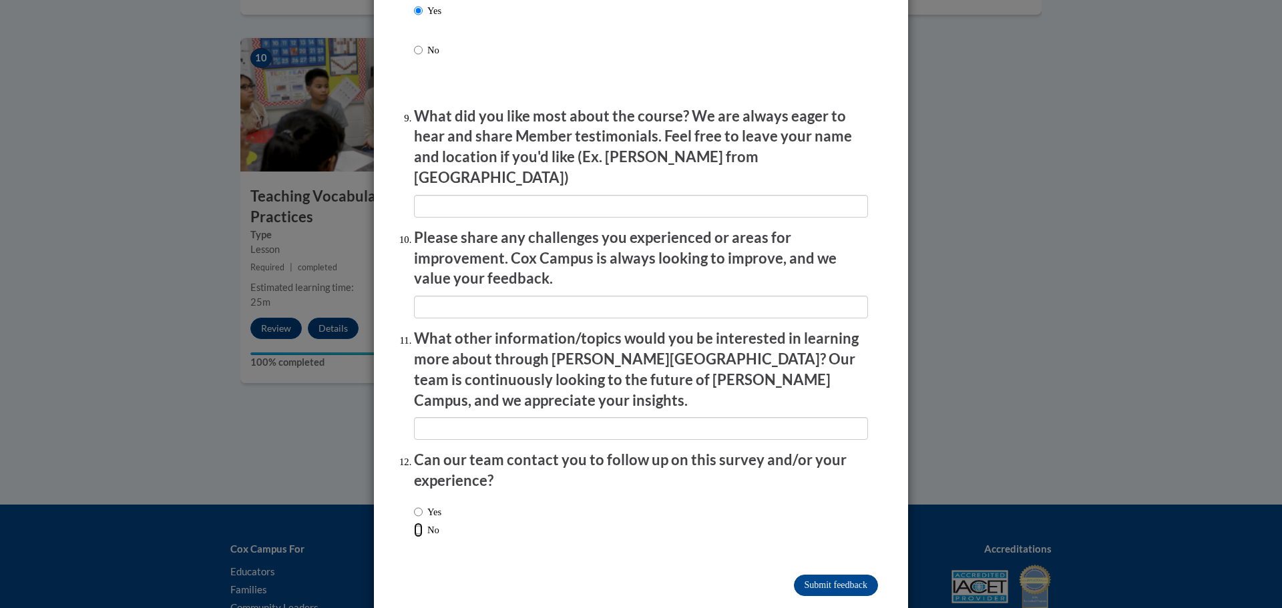
click at [414, 523] on input "No" at bounding box center [418, 530] width 9 height 15
radio input "true"
click at [802, 575] on input "Submit feedback" at bounding box center [836, 585] width 84 height 21
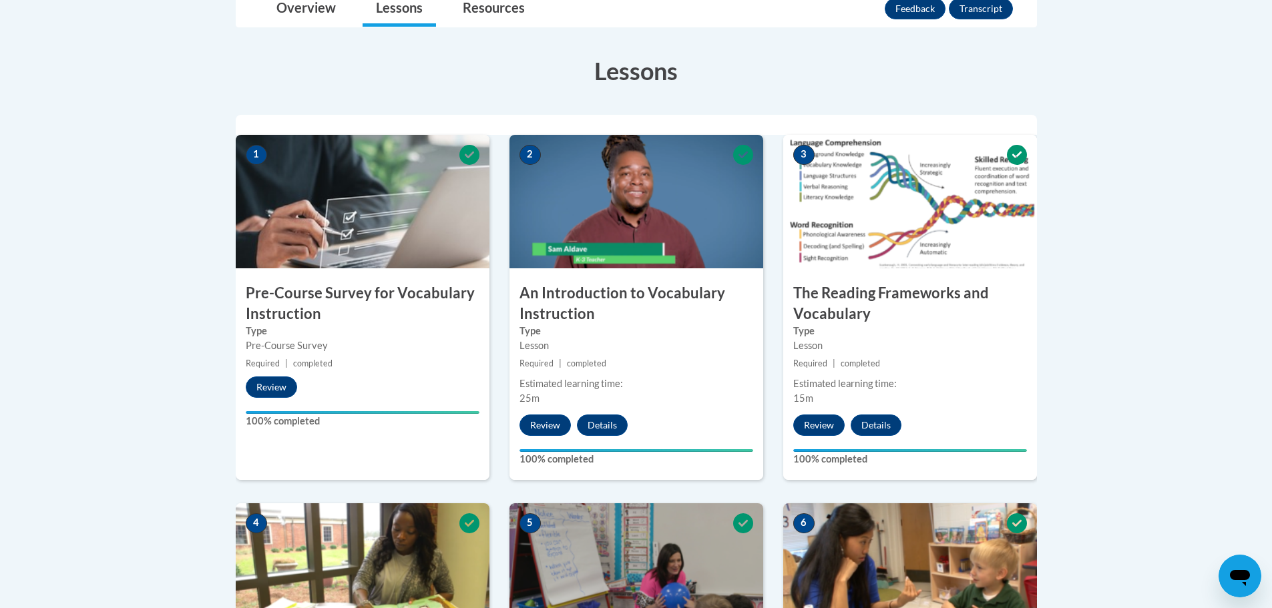
scroll to position [134, 0]
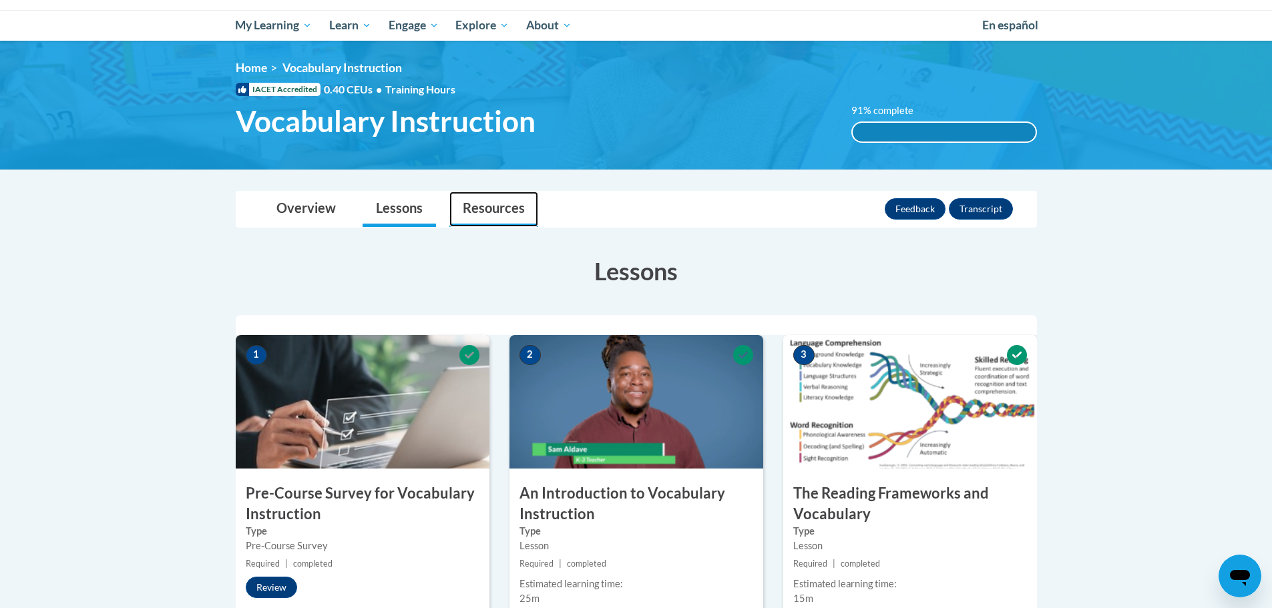
click at [505, 208] on link "Resources" at bounding box center [493, 209] width 89 height 35
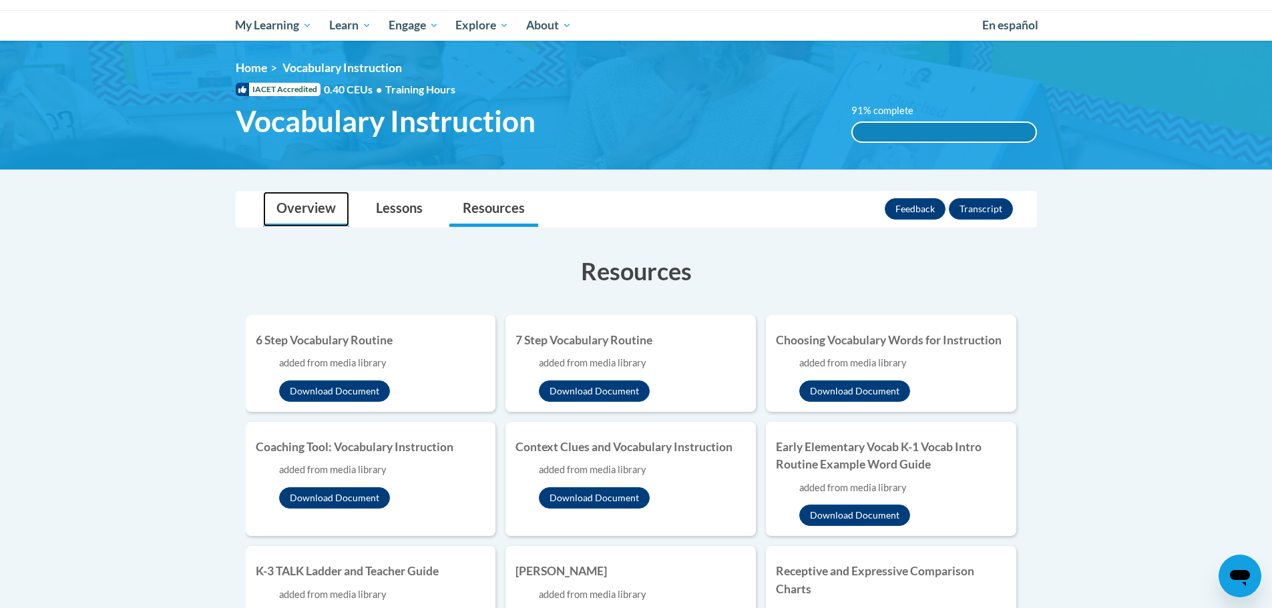
click at [284, 205] on link "Overview" at bounding box center [306, 209] width 86 height 35
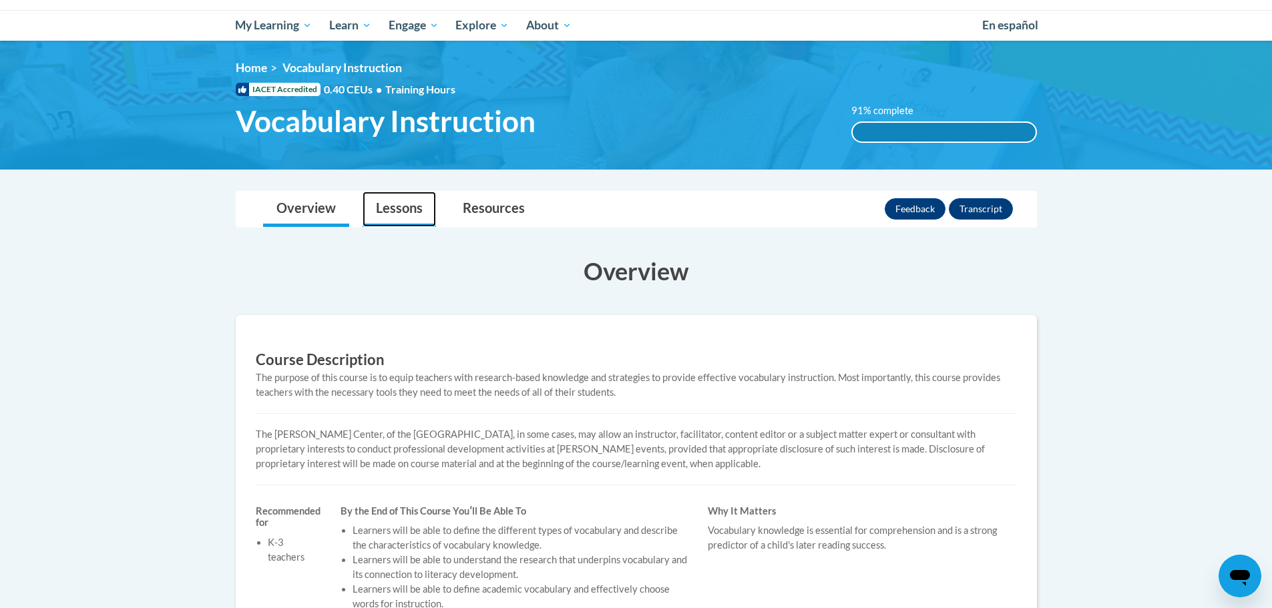
click at [392, 204] on link "Lessons" at bounding box center [398, 209] width 73 height 35
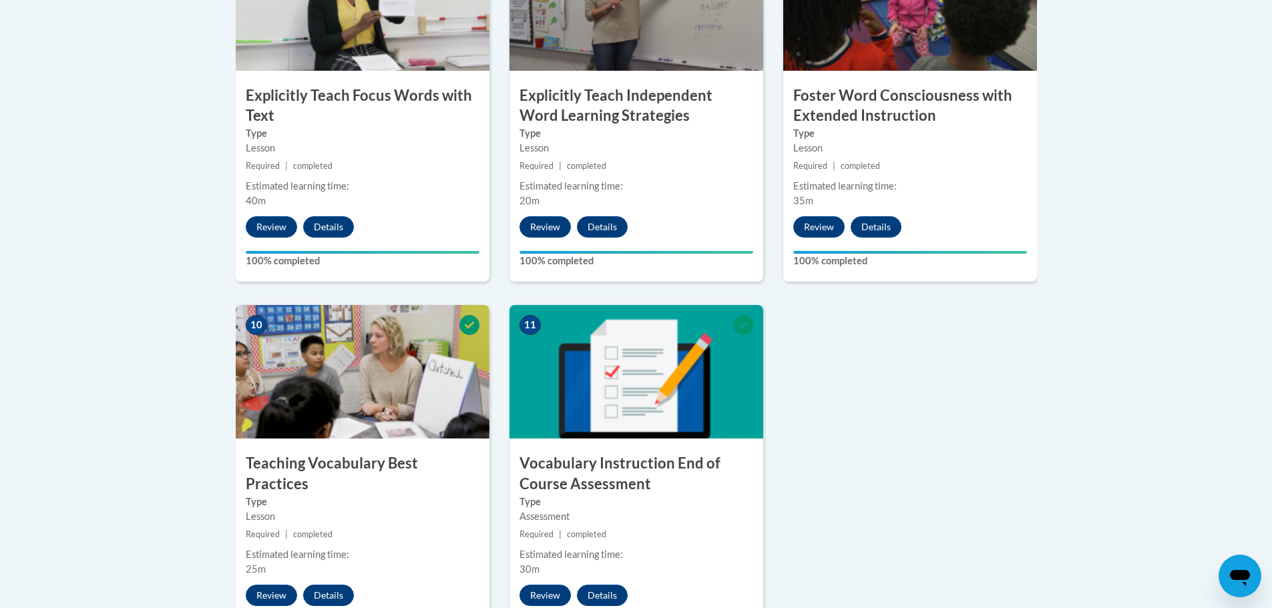
scroll to position [1652, 0]
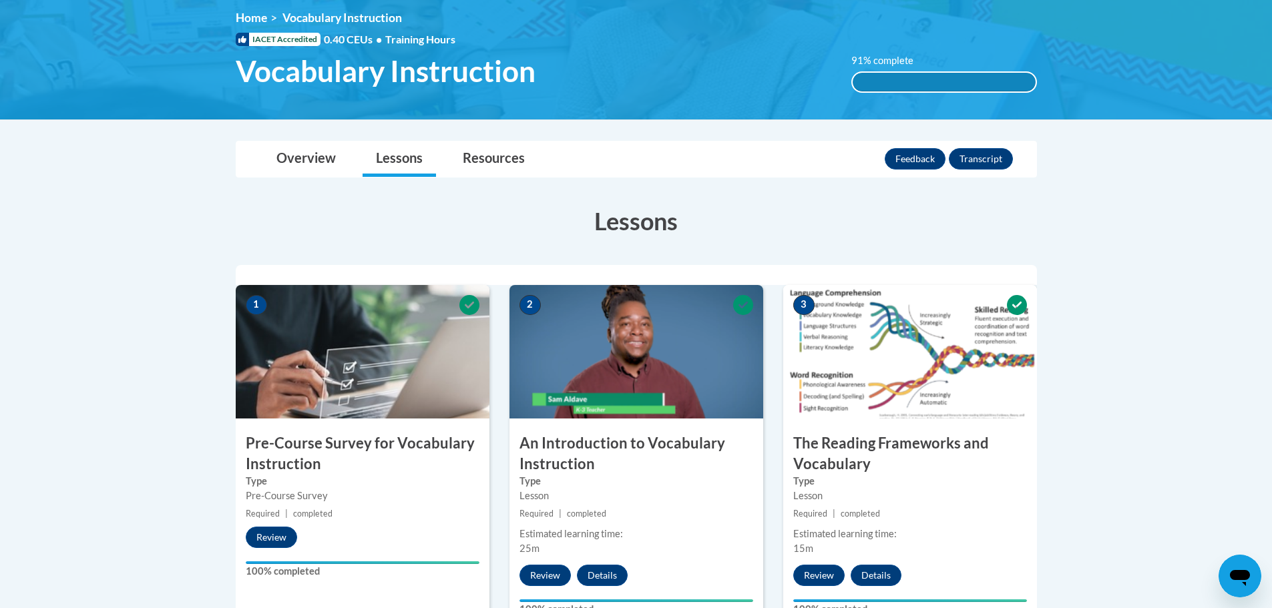
scroll to position [0, 0]
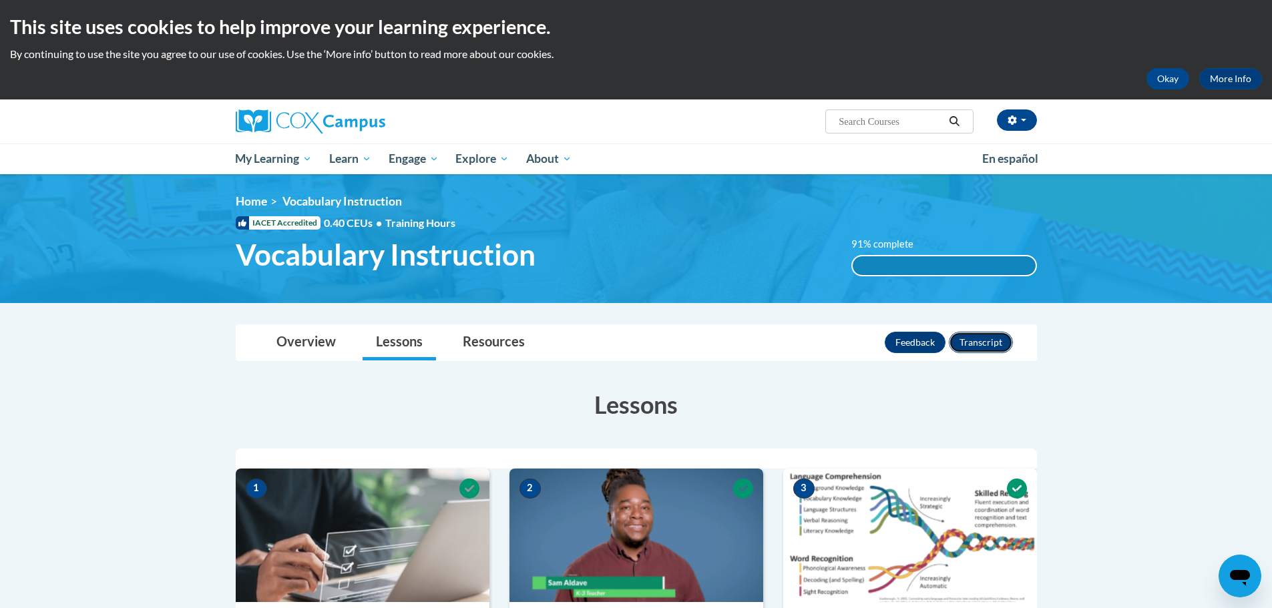
click at [985, 344] on button "Transcript" at bounding box center [981, 342] width 64 height 21
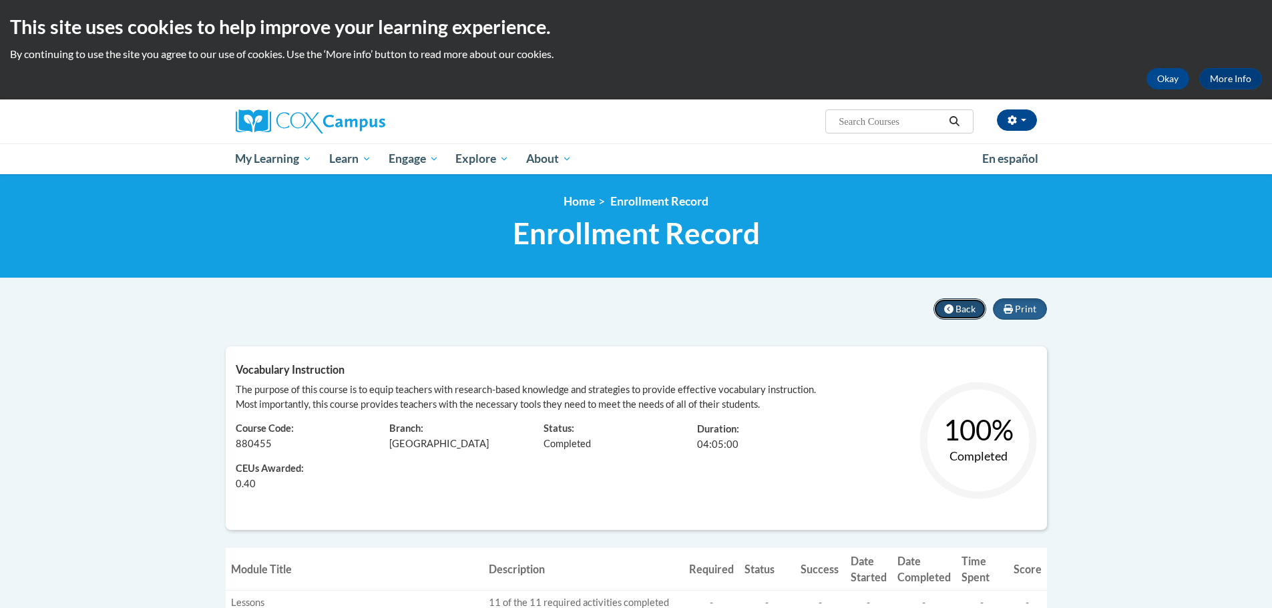
click at [953, 307] on icon at bounding box center [948, 308] width 9 height 9
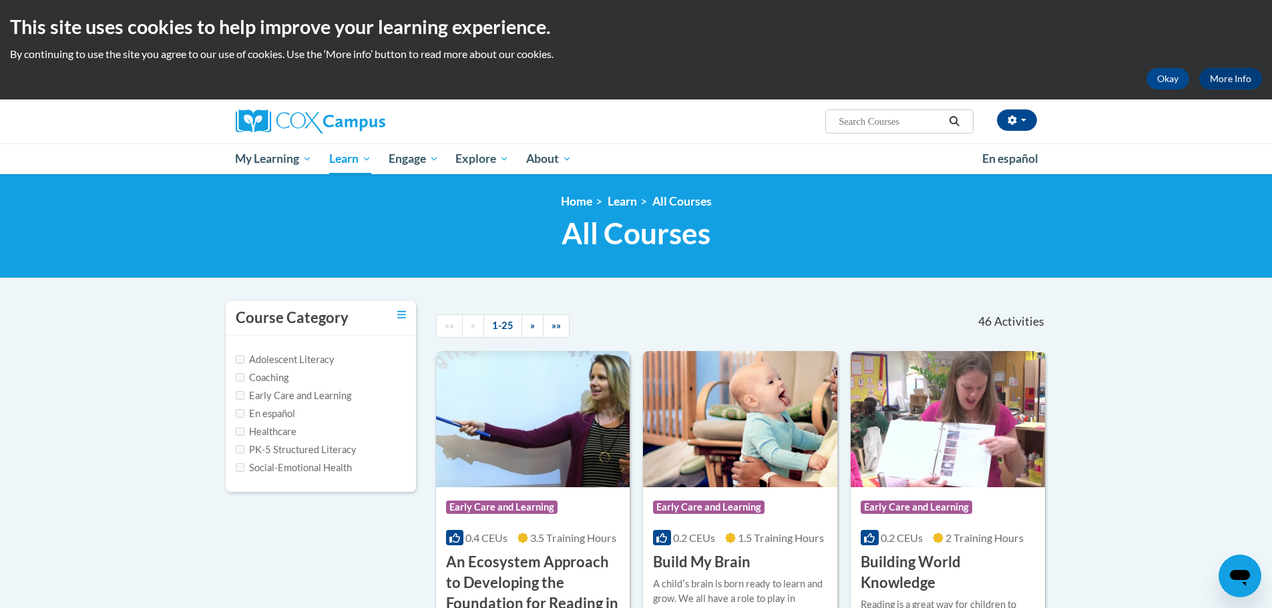
click at [877, 116] on input "Search..." at bounding box center [890, 121] width 107 height 16
type input "reading fluency"
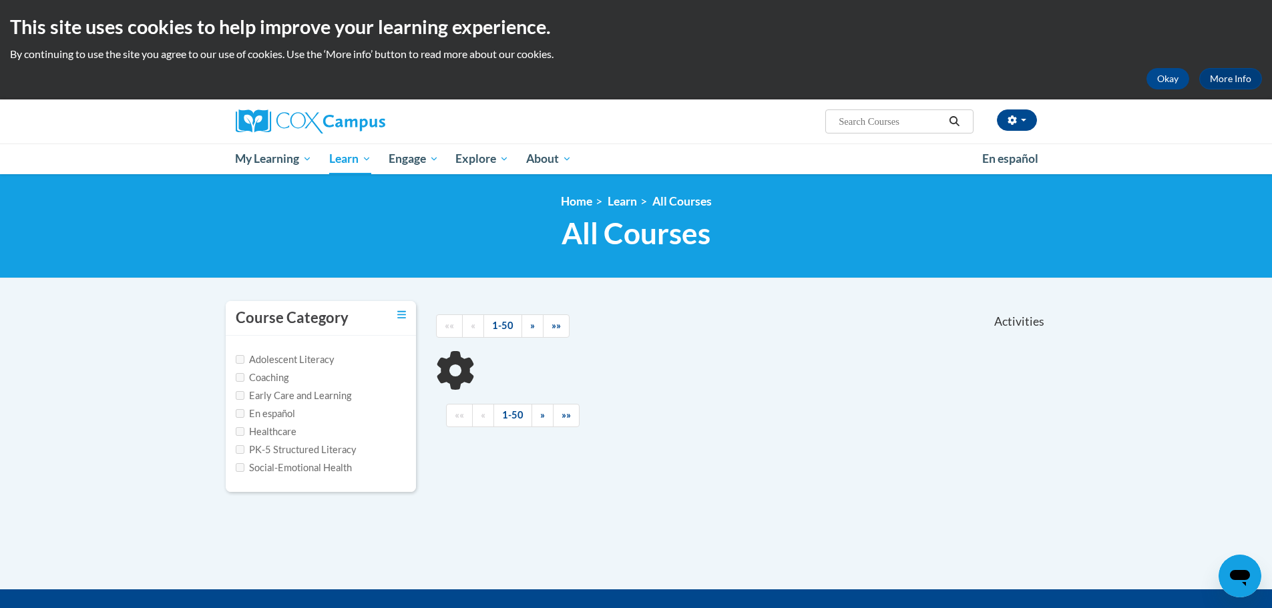
scroll to position [67, 0]
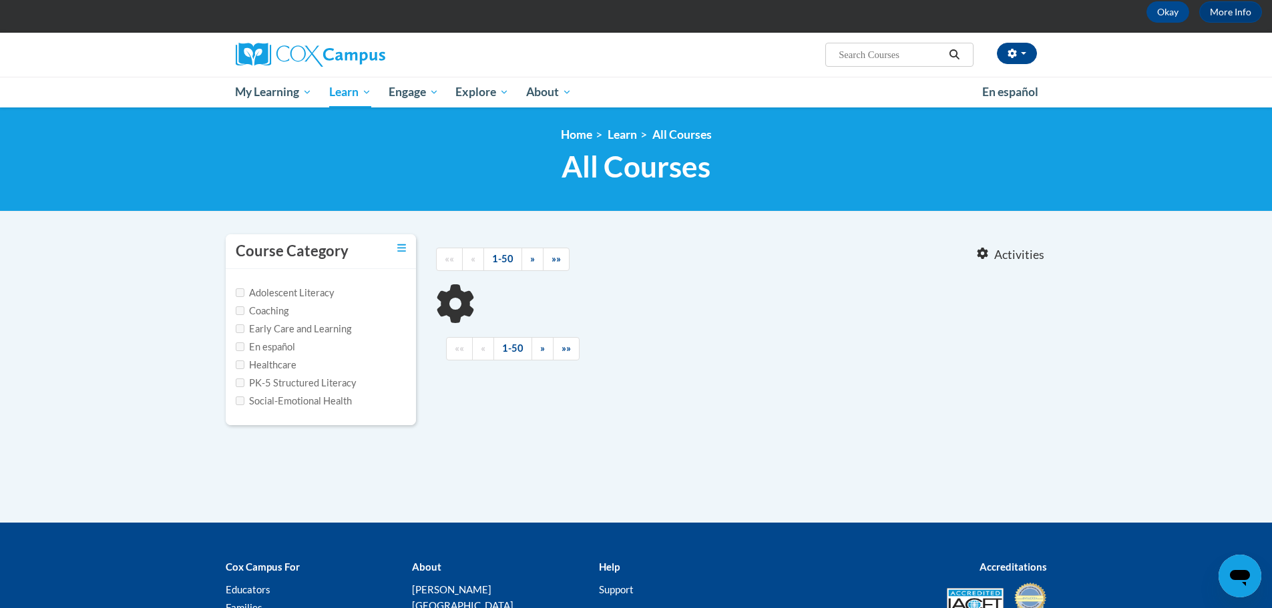
type input "reading fluency"
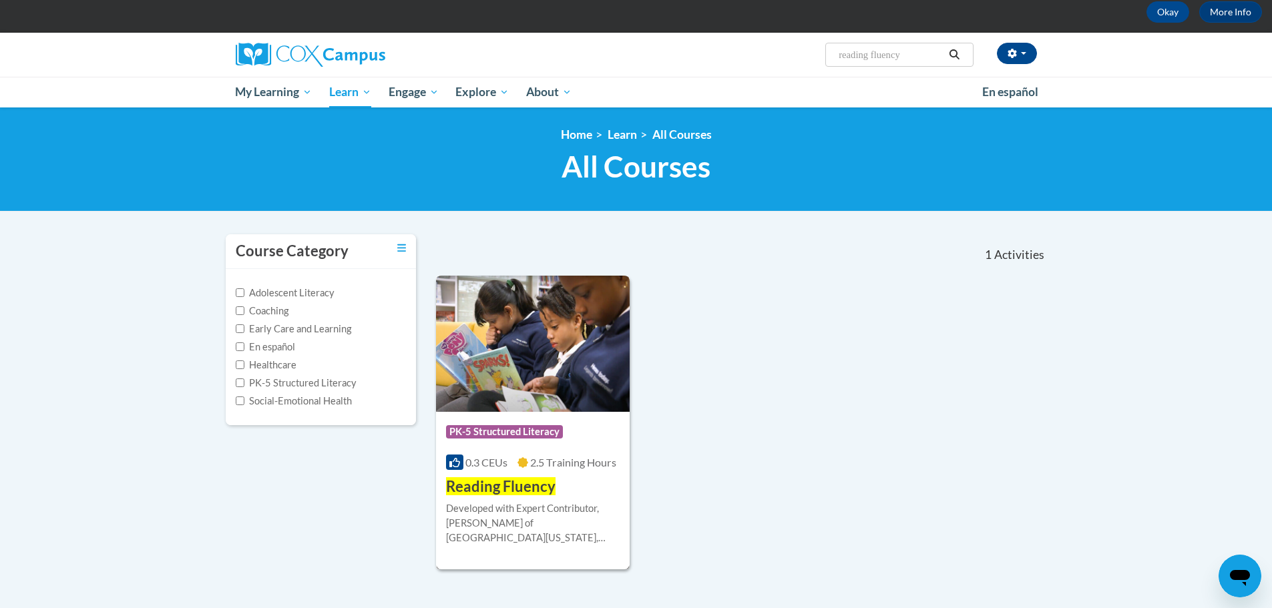
click at [461, 532] on div "Developed with Expert Contributor, [PERSON_NAME] of [GEOGRAPHIC_DATA][US_STATE]…" at bounding box center [533, 523] width 174 height 44
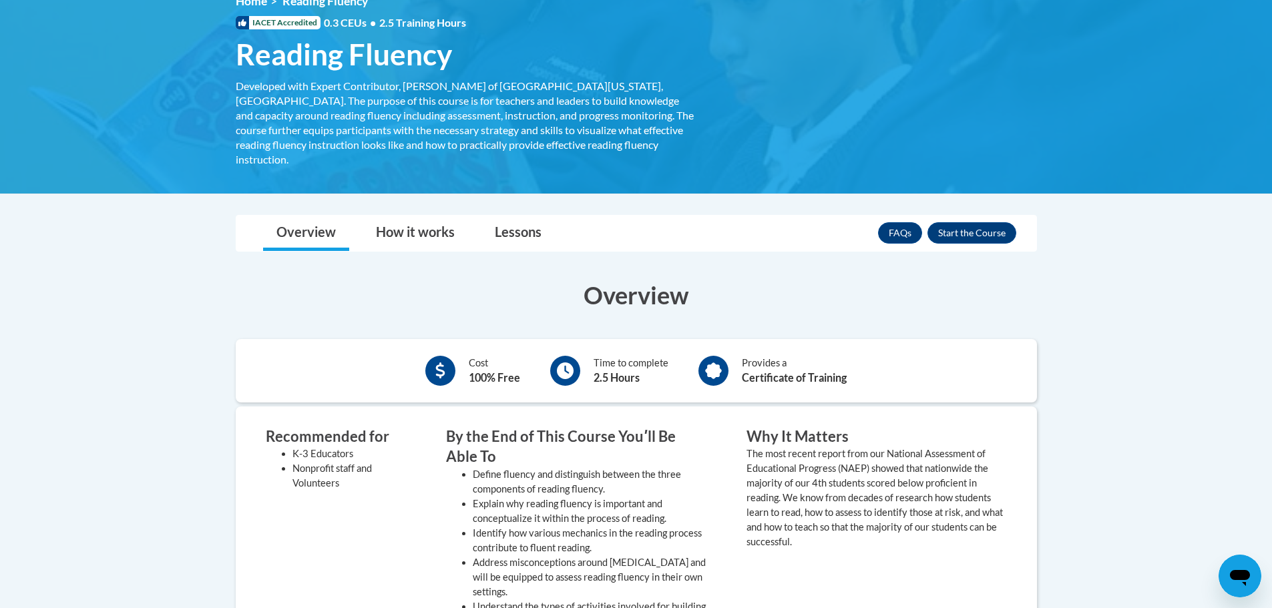
scroll to position [267, 0]
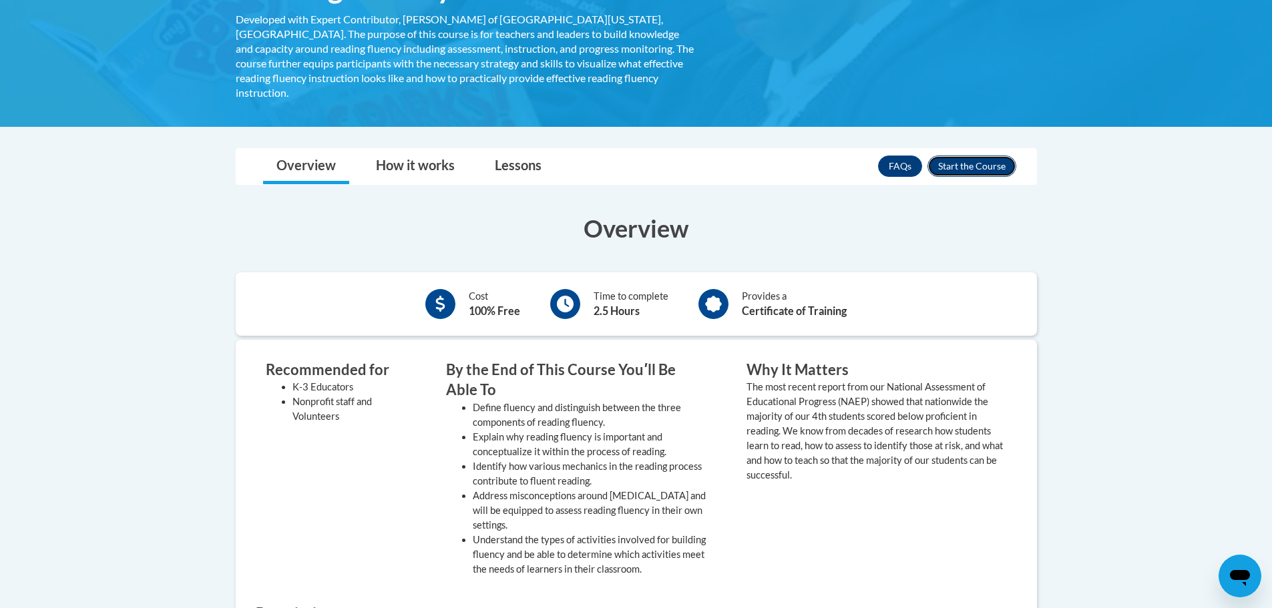
click at [956, 156] on button "Enroll" at bounding box center [971, 166] width 89 height 21
click at [169, 263] on body "This site uses cookies to help improve your learning experience. By continuing …" at bounding box center [636, 456] width 1272 height 1447
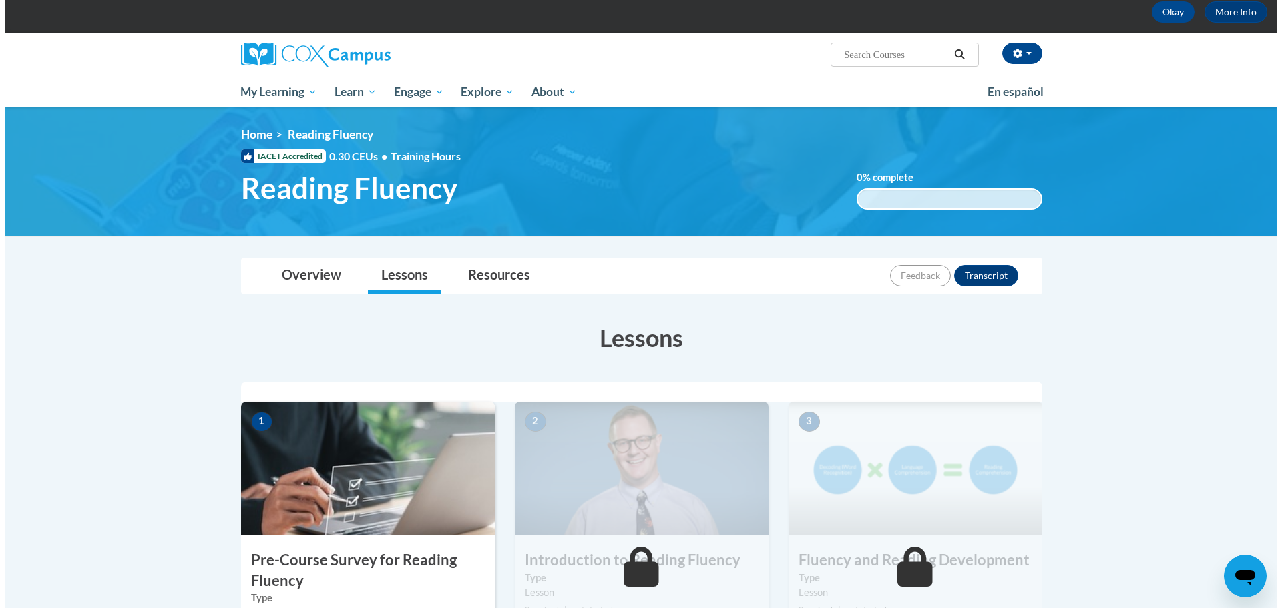
scroll to position [267, 0]
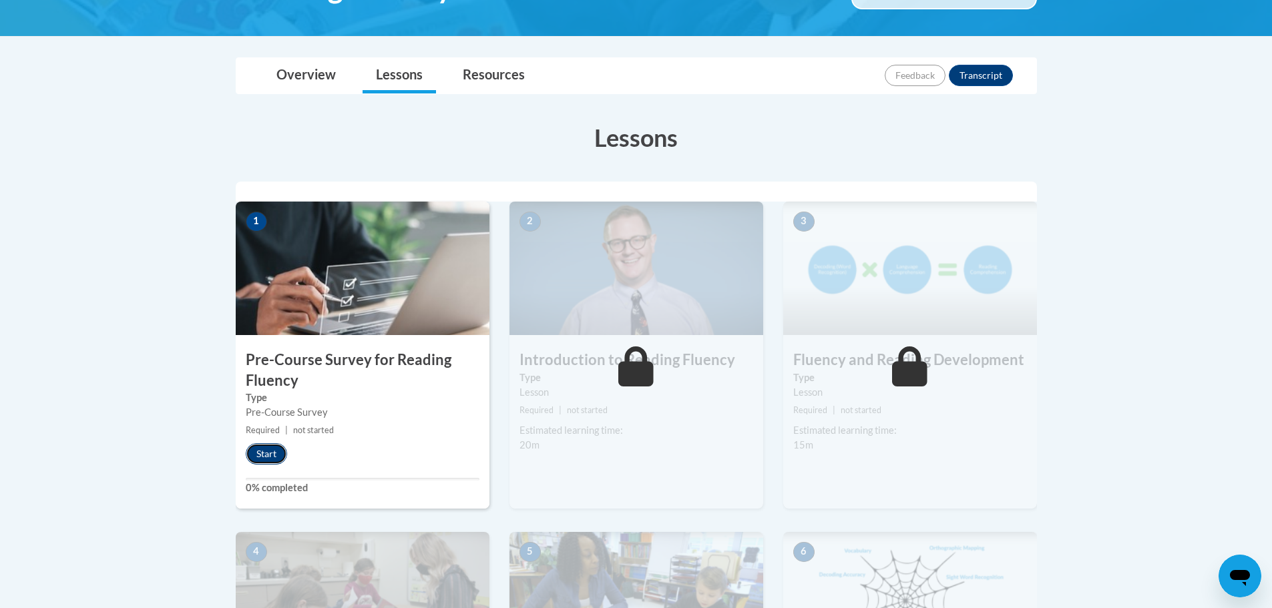
click at [261, 450] on button "Start" at bounding box center [266, 453] width 41 height 21
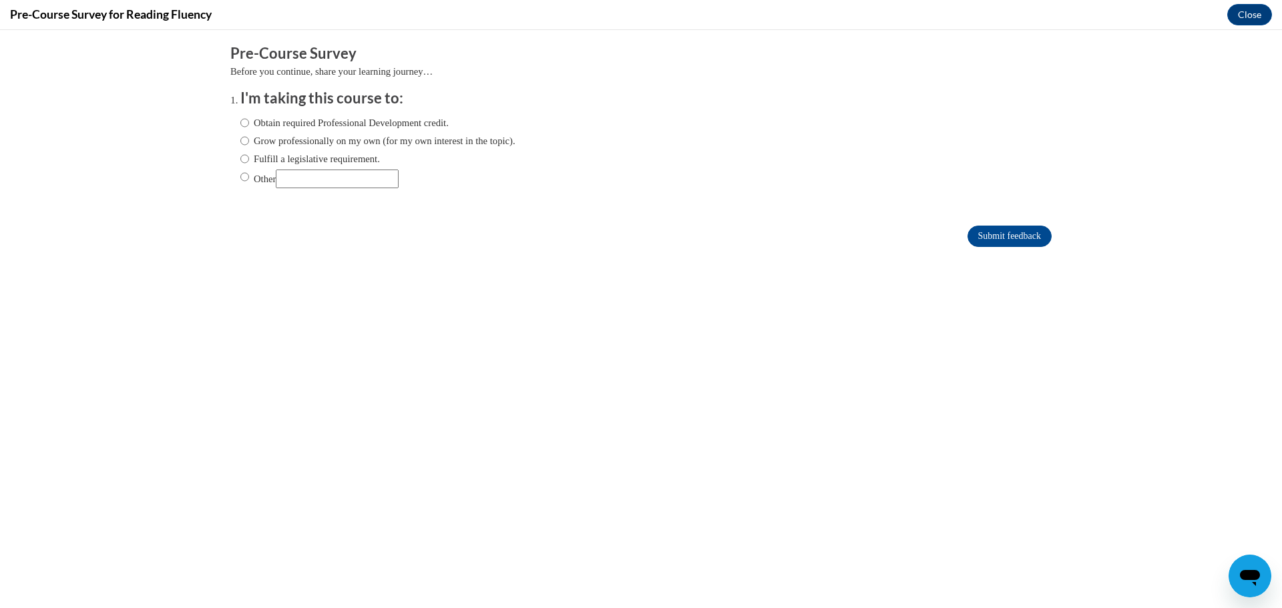
scroll to position [0, 0]
click at [240, 119] on input "Obtain required Professional Development credit." at bounding box center [244, 122] width 9 height 15
radio input "true"
click at [982, 236] on input "Submit feedback" at bounding box center [1009, 236] width 84 height 21
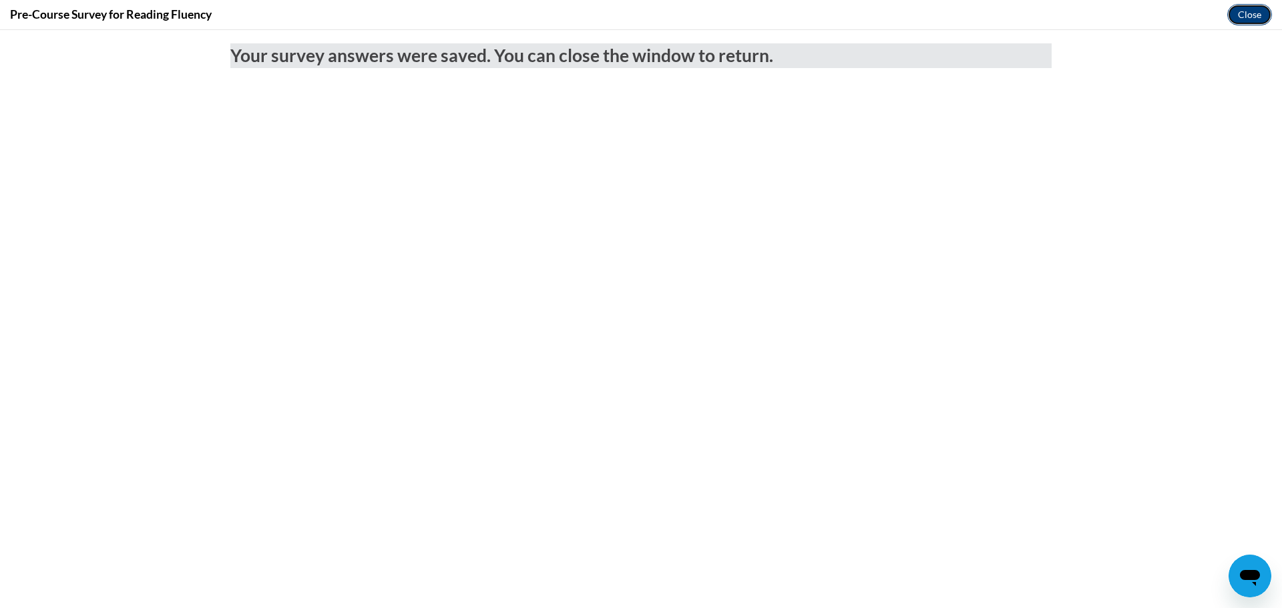
click at [1238, 16] on button "Close" at bounding box center [1249, 14] width 45 height 21
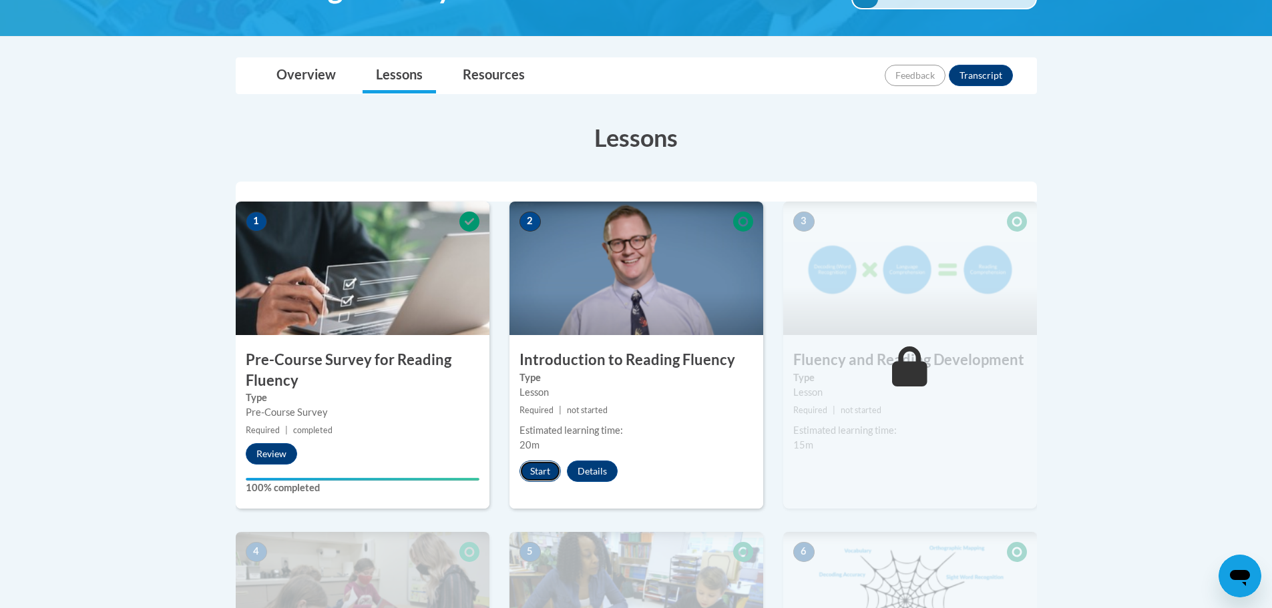
click at [531, 470] on button "Start" at bounding box center [539, 471] width 41 height 21
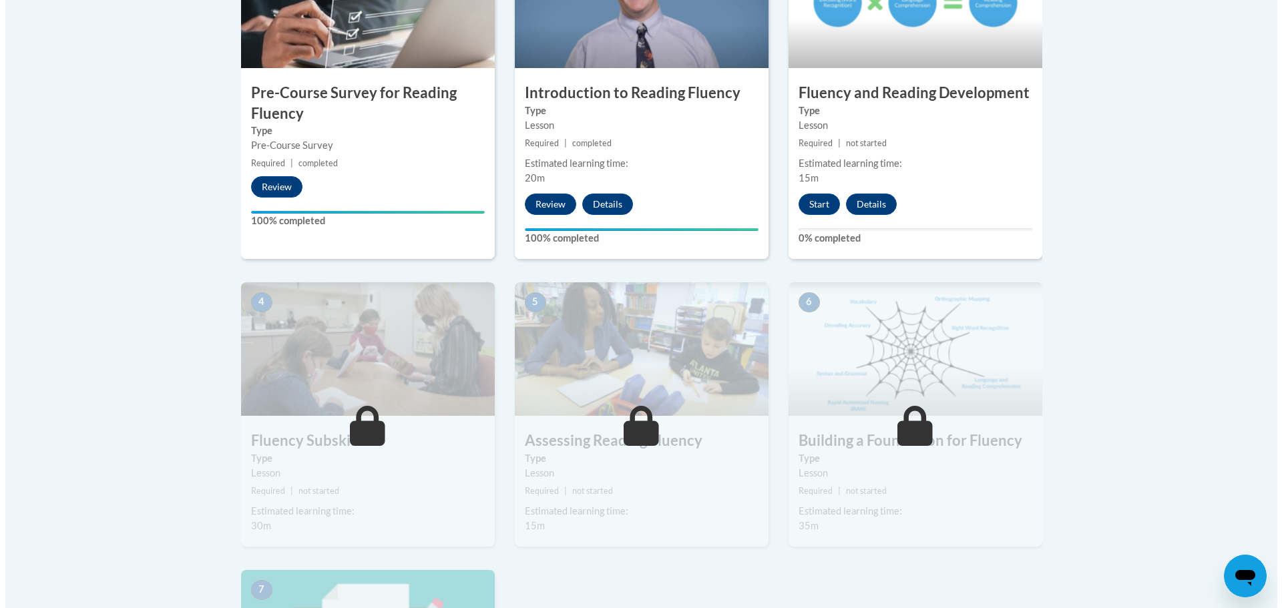
scroll to position [467, 0]
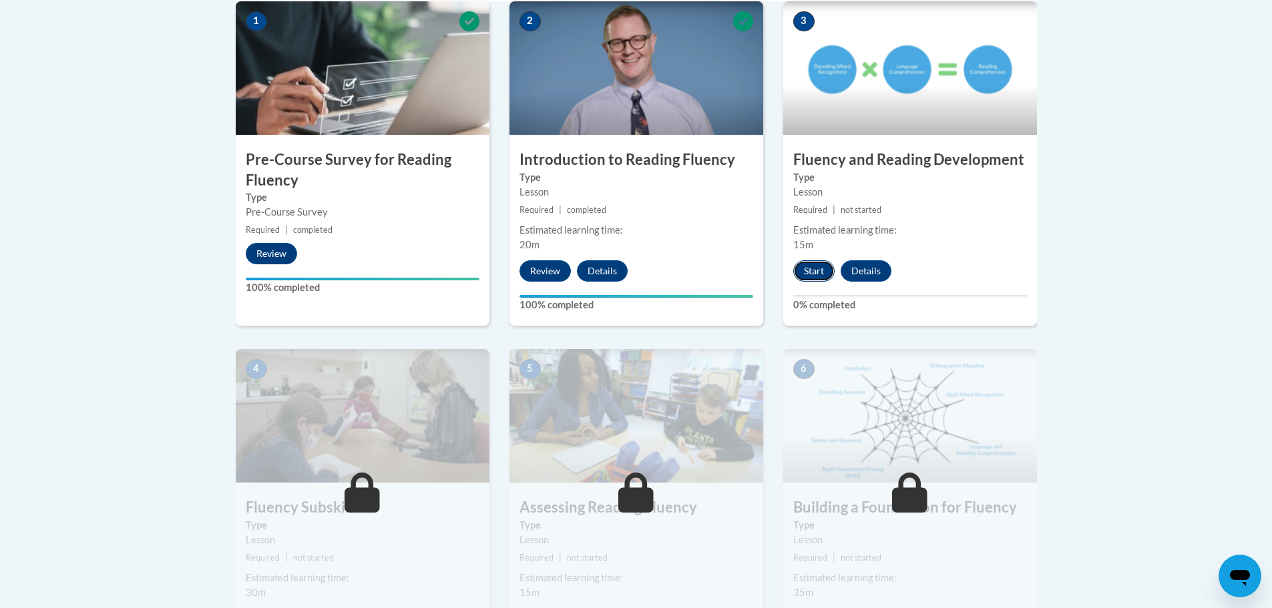
click at [818, 266] on button "Start" at bounding box center [813, 270] width 41 height 21
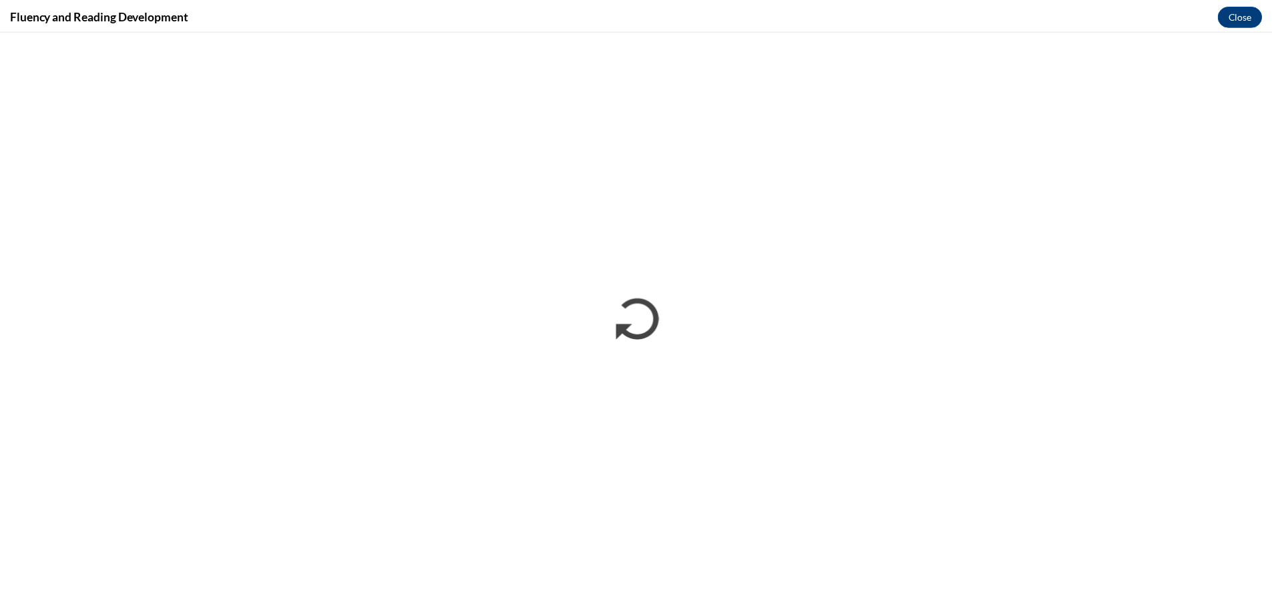
scroll to position [0, 0]
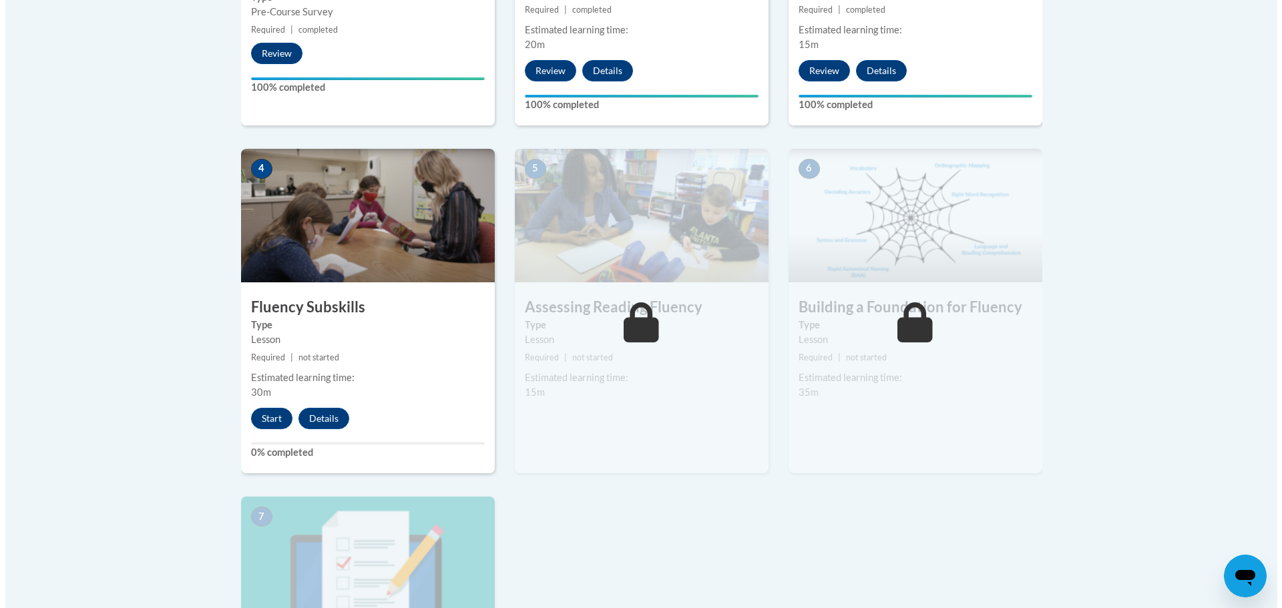
scroll to position [734, 0]
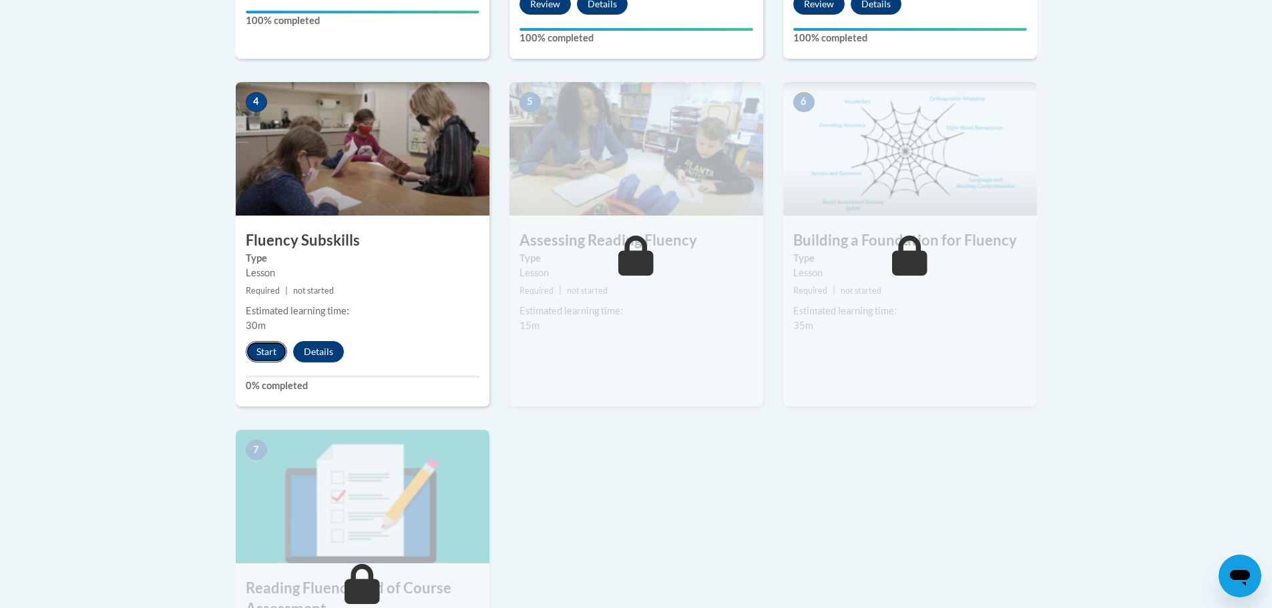
click at [270, 352] on button "Start" at bounding box center [266, 351] width 41 height 21
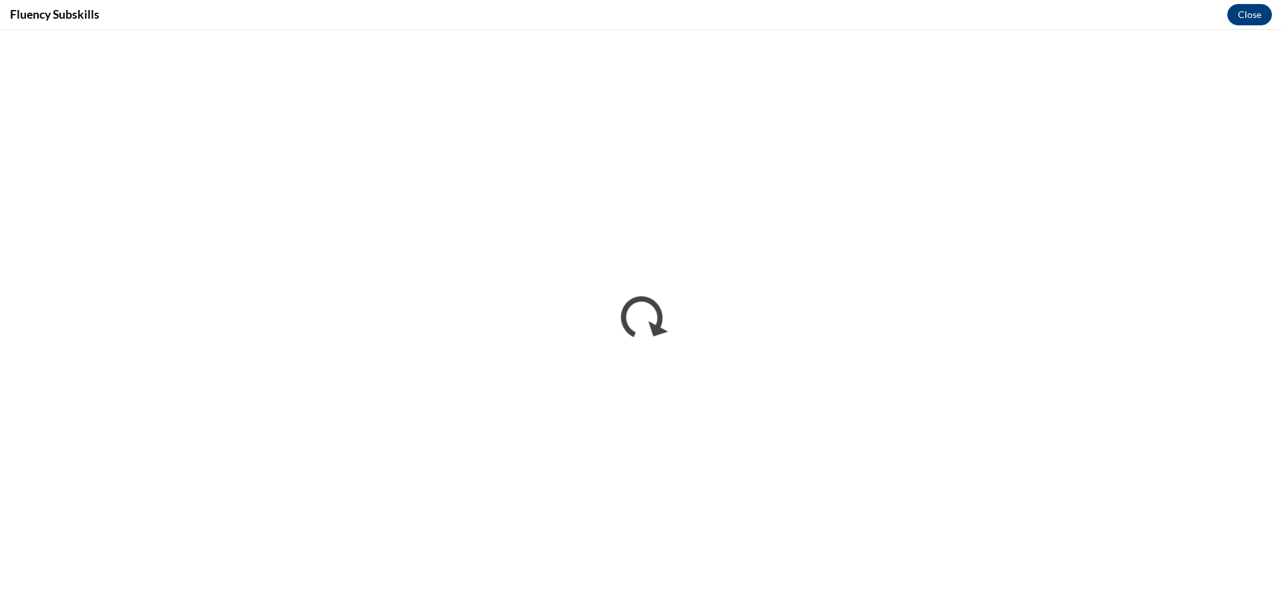
scroll to position [0, 0]
